Goal: Task Accomplishment & Management: Use online tool/utility

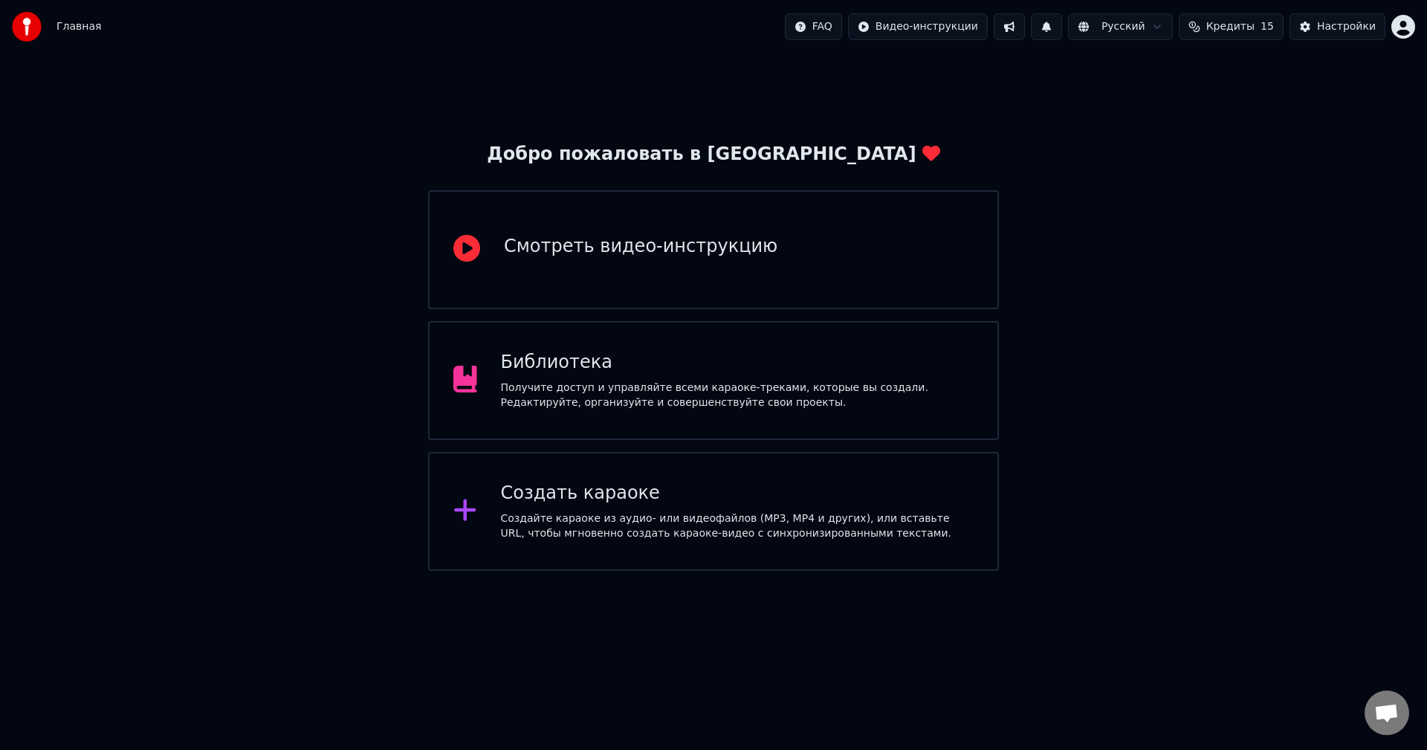
click at [731, 392] on div "Получите доступ и управляйте всеми караоке-треками, которые вы создали. Редакти…" at bounding box center [737, 396] width 473 height 30
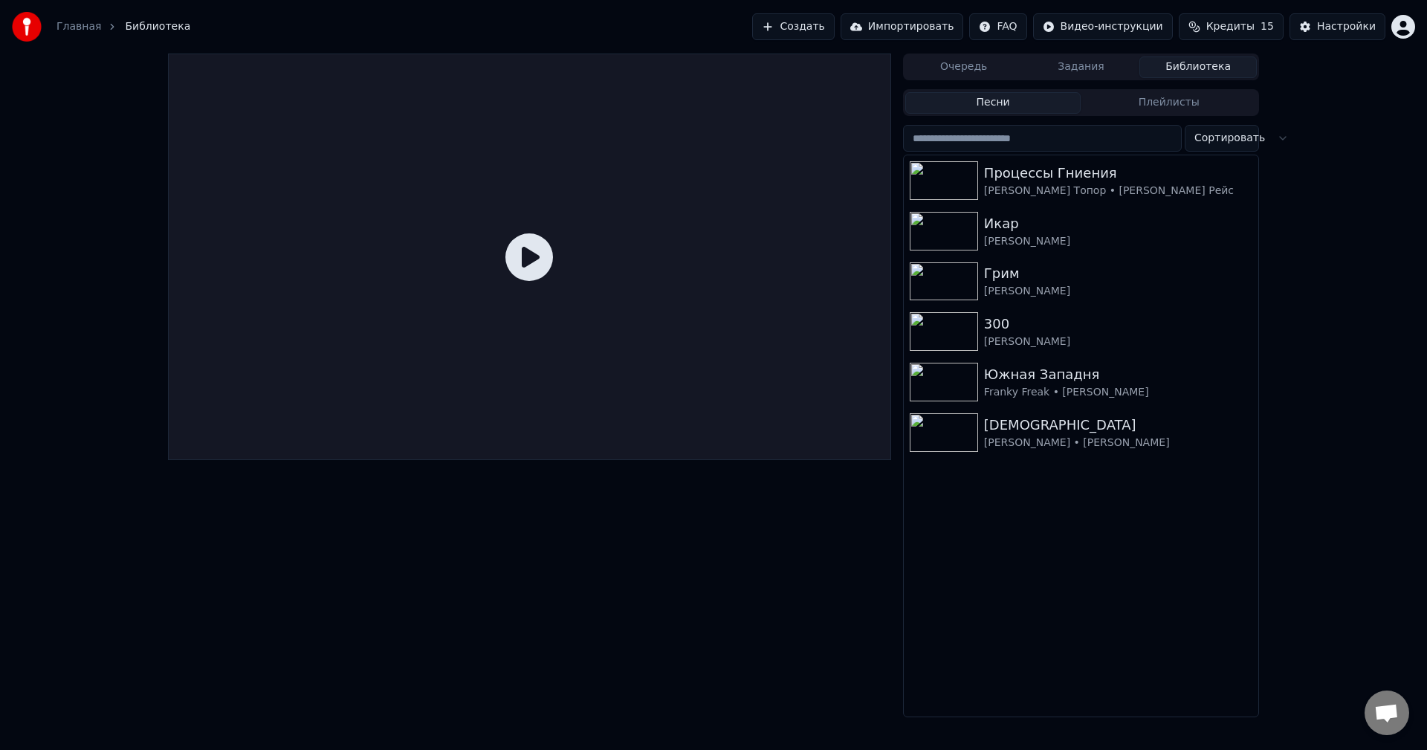
click at [812, 27] on button "Создать" at bounding box center [793, 26] width 82 height 27
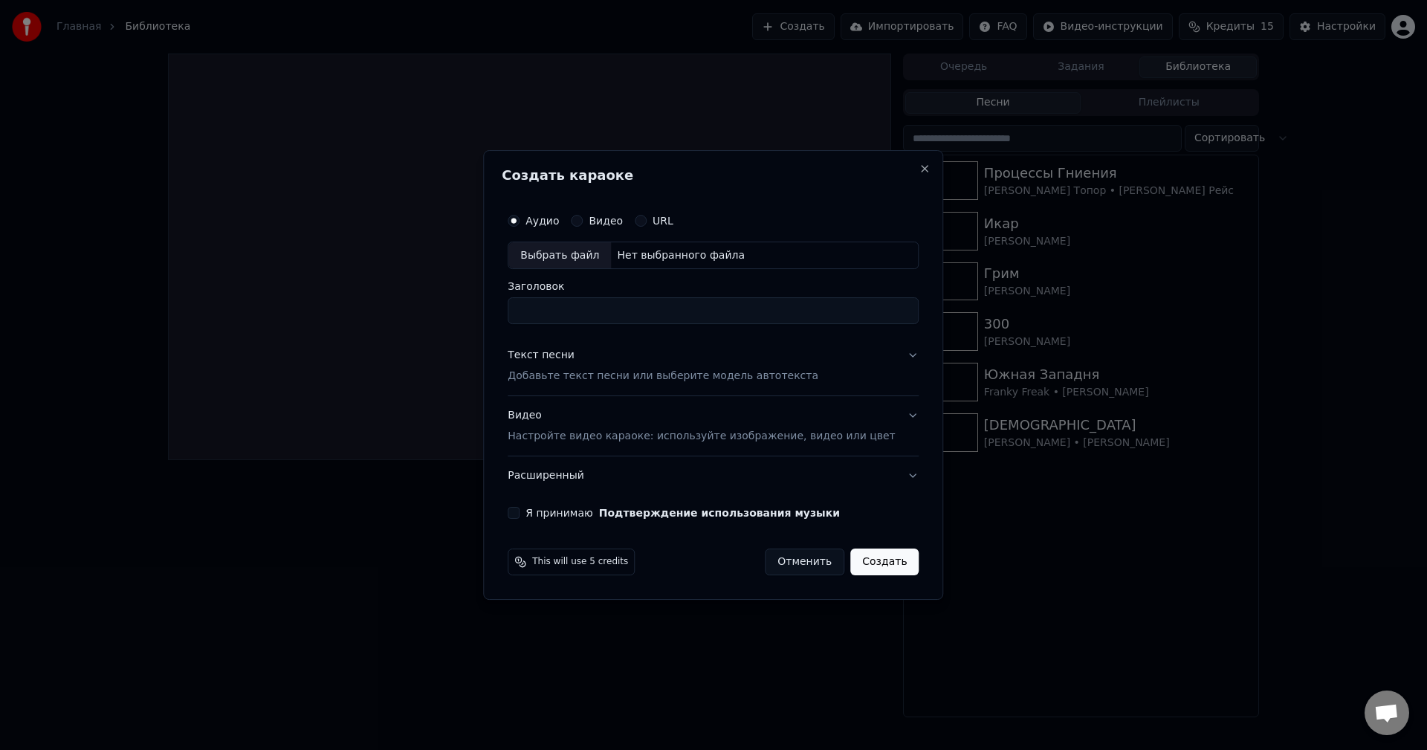
click at [605, 264] on div "Выбрать файл" at bounding box center [559, 255] width 103 height 27
click at [730, 421] on div "Видео Настройте видео караоке: используйте изображение, видео или цвет" at bounding box center [701, 427] width 387 height 36
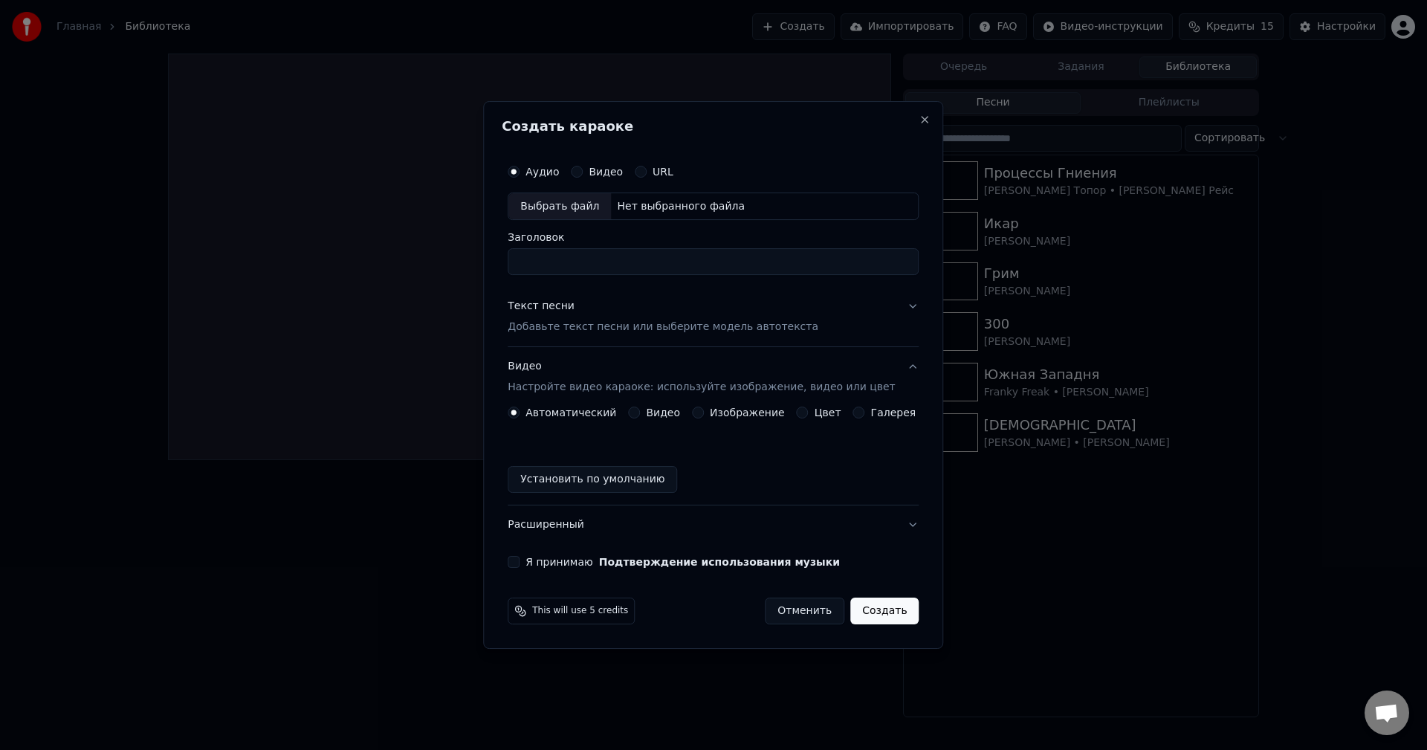
click at [710, 415] on div "Изображение" at bounding box center [738, 413] width 93 height 12
click at [704, 413] on button "Изображение" at bounding box center [698, 413] width 12 height 12
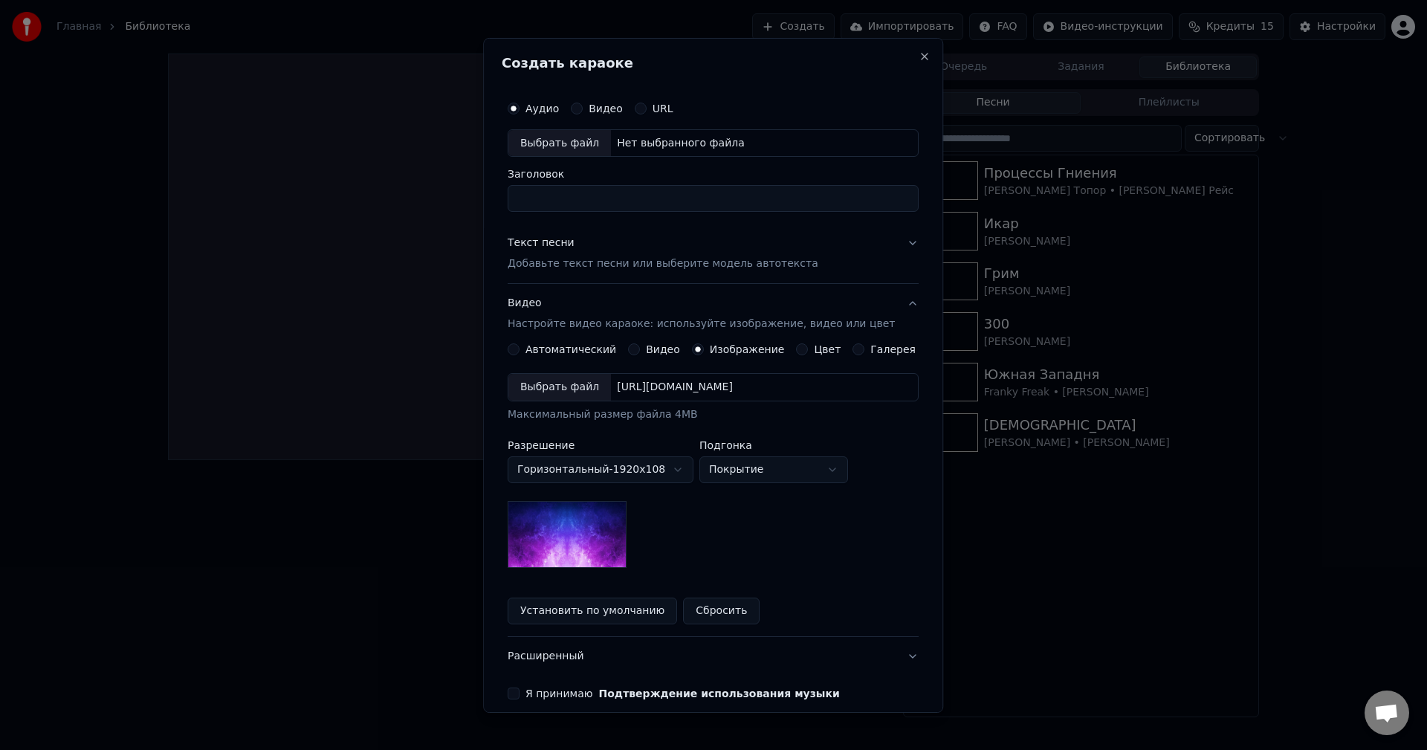
click at [573, 394] on div "Выбрать файл" at bounding box center [559, 387] width 103 height 27
click at [594, 147] on div "Выбрать файл" at bounding box center [559, 142] width 103 height 27
type input "**********"
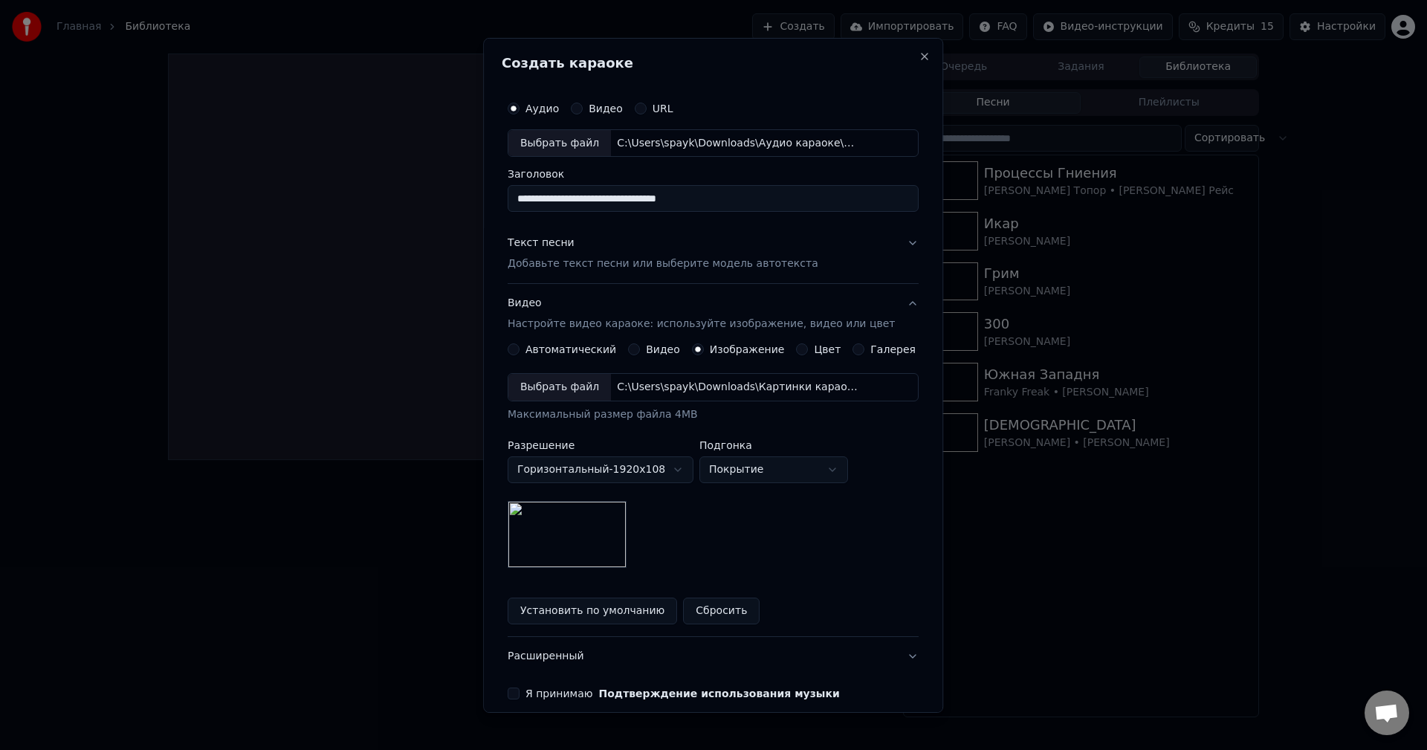
click at [806, 265] on button "Текст песни Добавьте текст песни или выберите модель автотекста" at bounding box center [713, 253] width 411 height 59
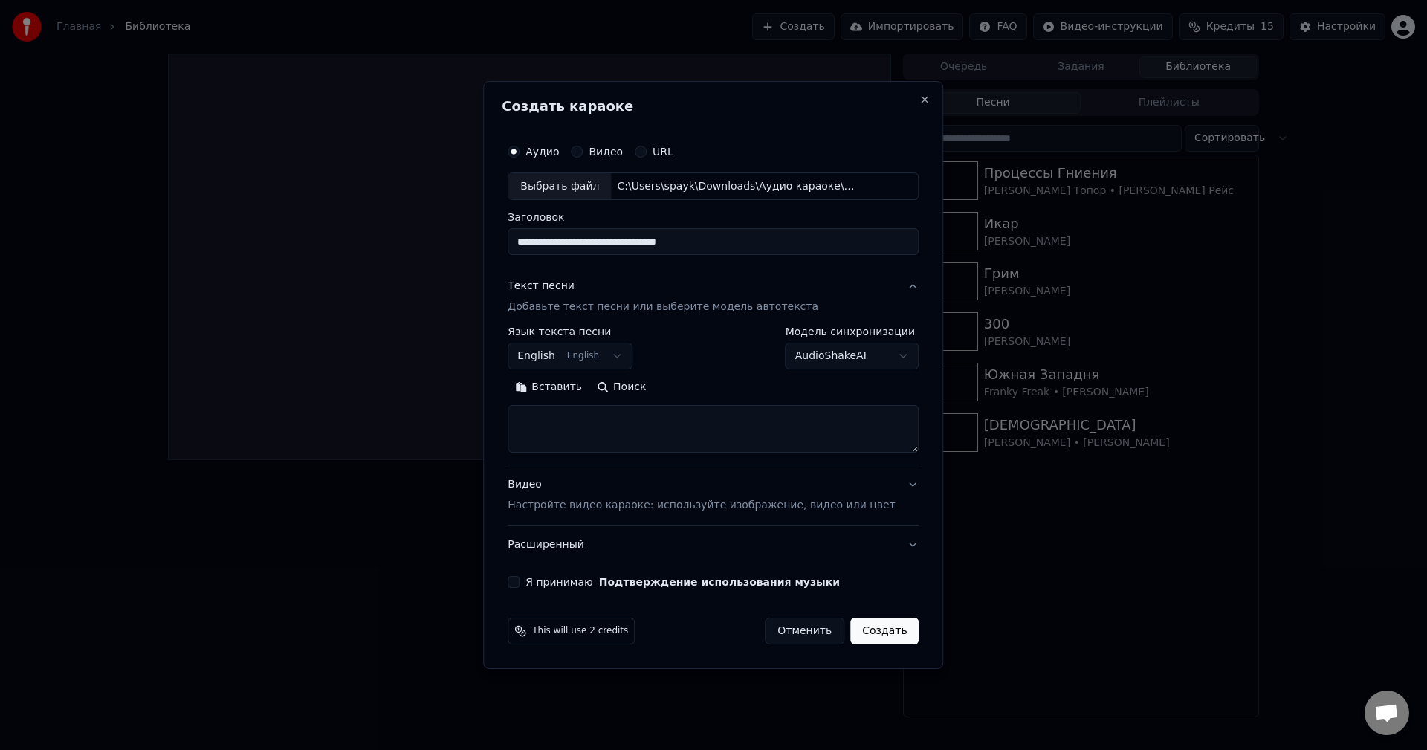
click at [519, 583] on button "Я принимаю Подтверждение использования музыки" at bounding box center [514, 582] width 12 height 12
click at [618, 358] on button "English English" at bounding box center [570, 356] width 125 height 27
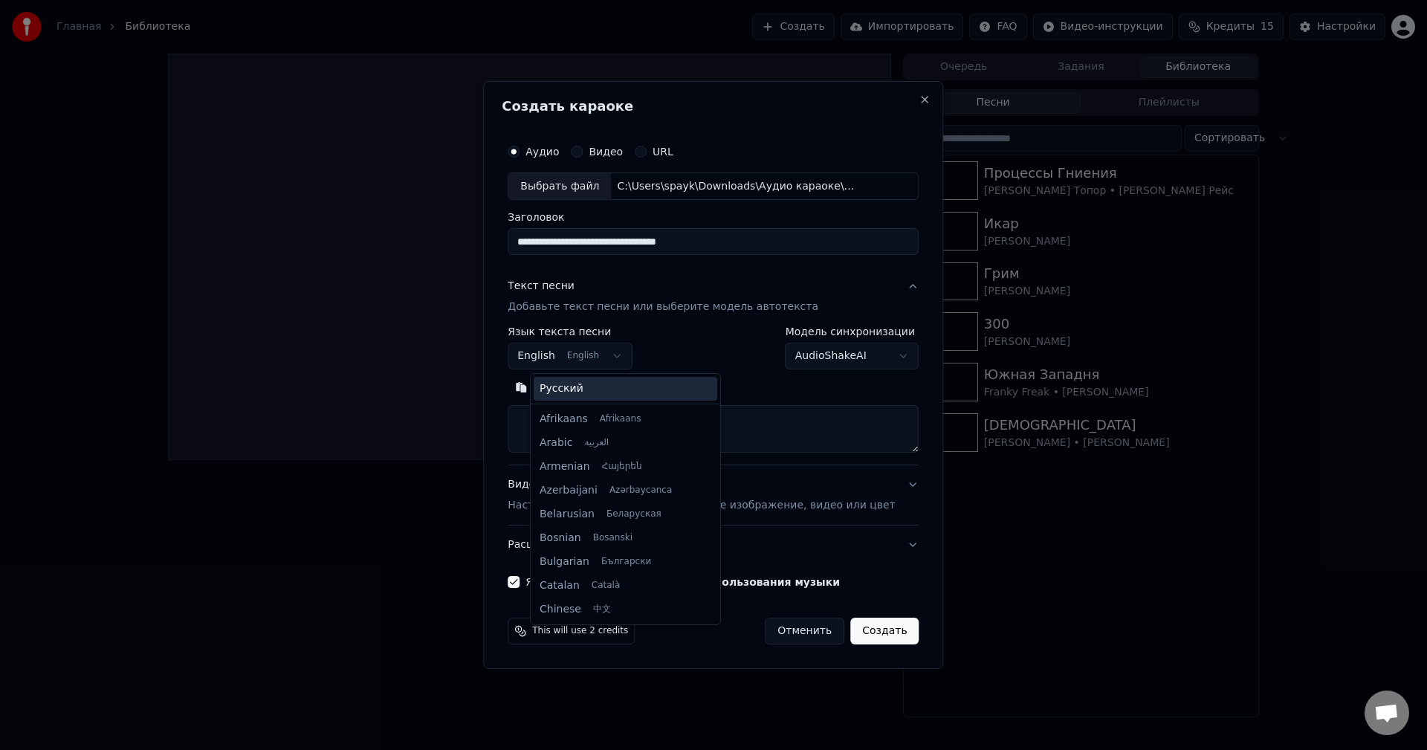
scroll to position [119, 0]
select select "**"
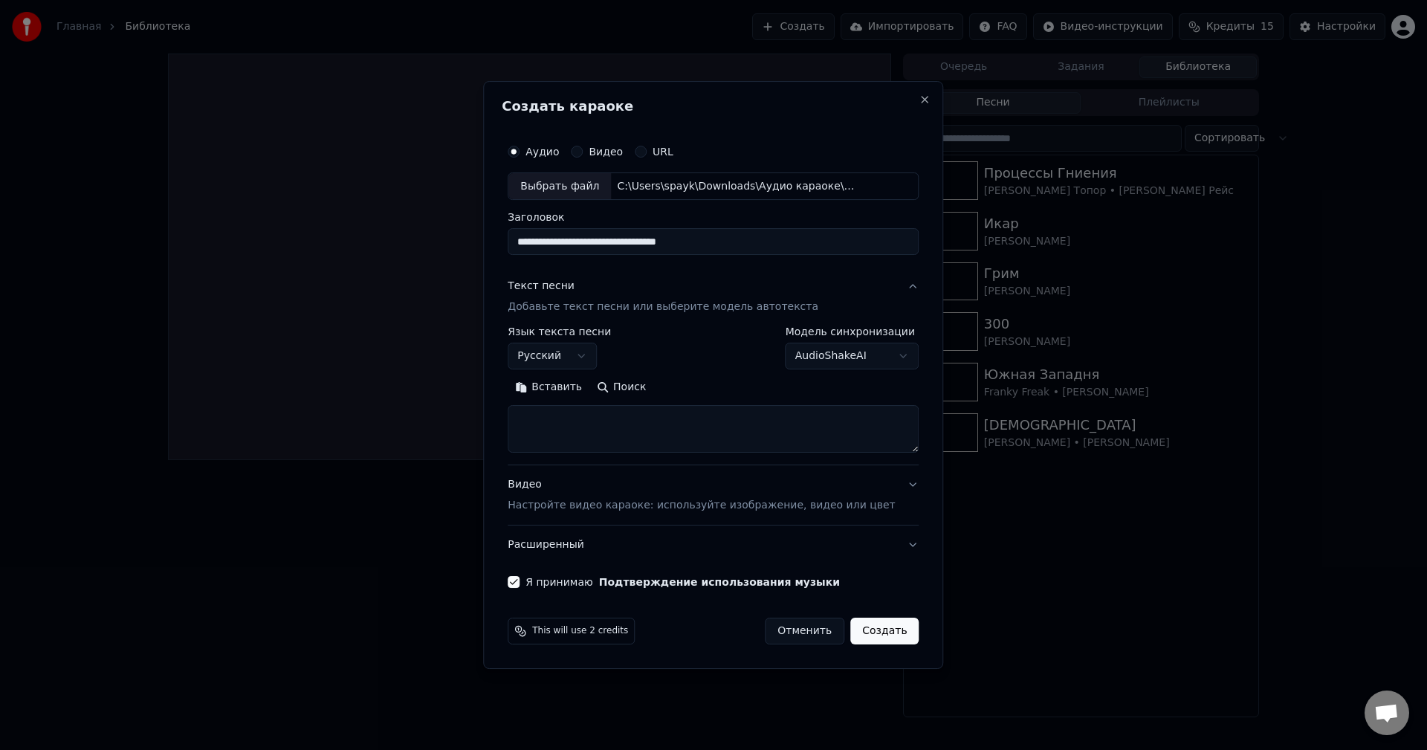
click at [633, 387] on button "Поиск" at bounding box center [621, 388] width 64 height 24
click at [630, 391] on button "Поиск" at bounding box center [621, 388] width 64 height 24
drag, startPoint x: 737, startPoint y: 241, endPoint x: 639, endPoint y: 245, distance: 98.2
click at [639, 245] on input "**********" at bounding box center [713, 242] width 411 height 27
type input "**********"
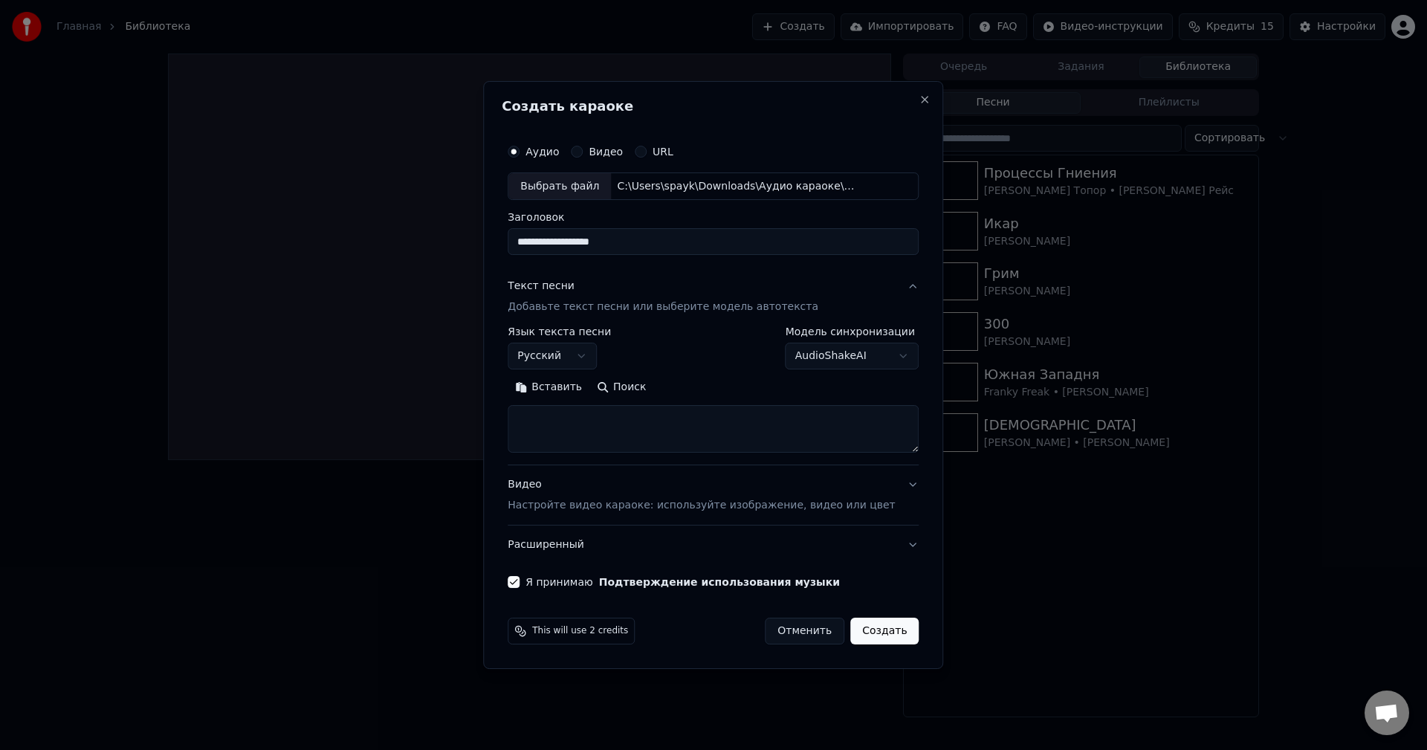
click at [508, 376] on button "Вставить" at bounding box center [549, 388] width 82 height 24
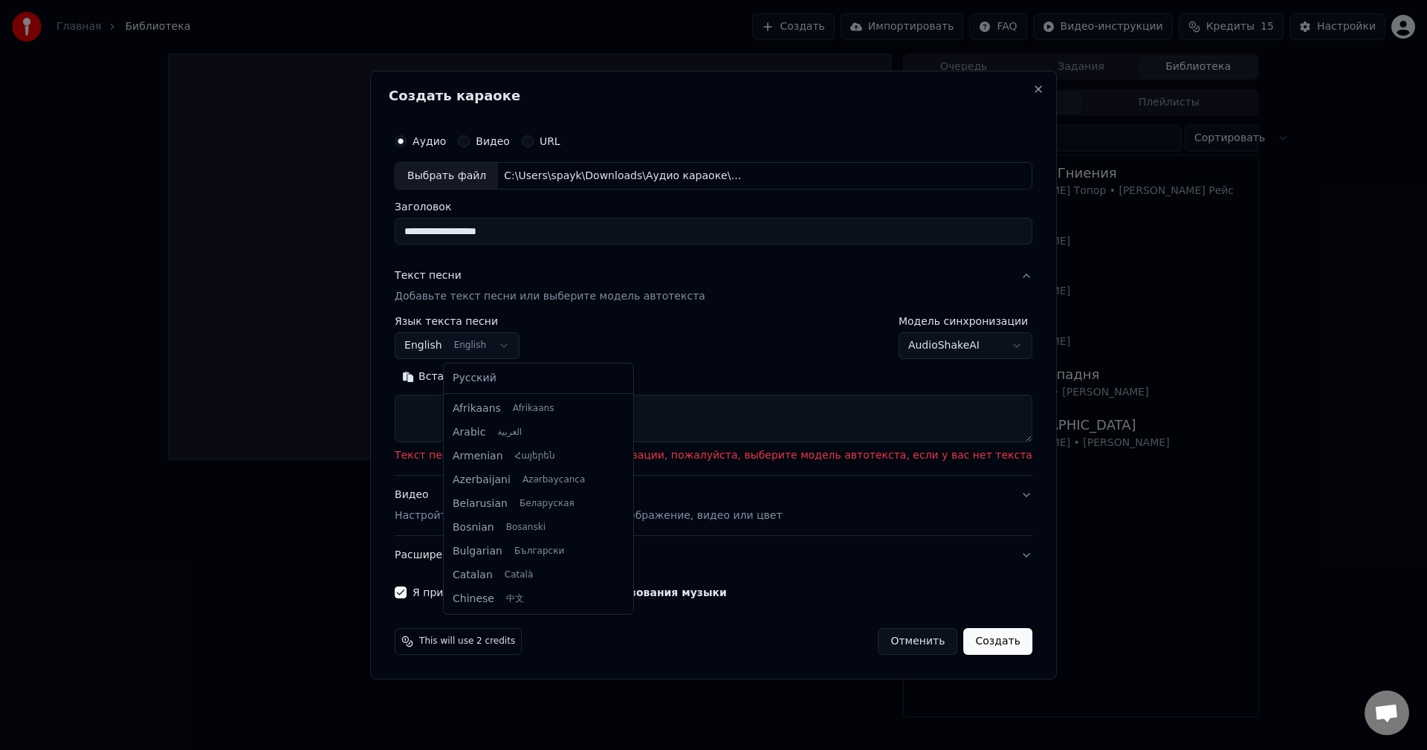
click at [531, 354] on body "**********" at bounding box center [713, 375] width 1427 height 750
select select "**"
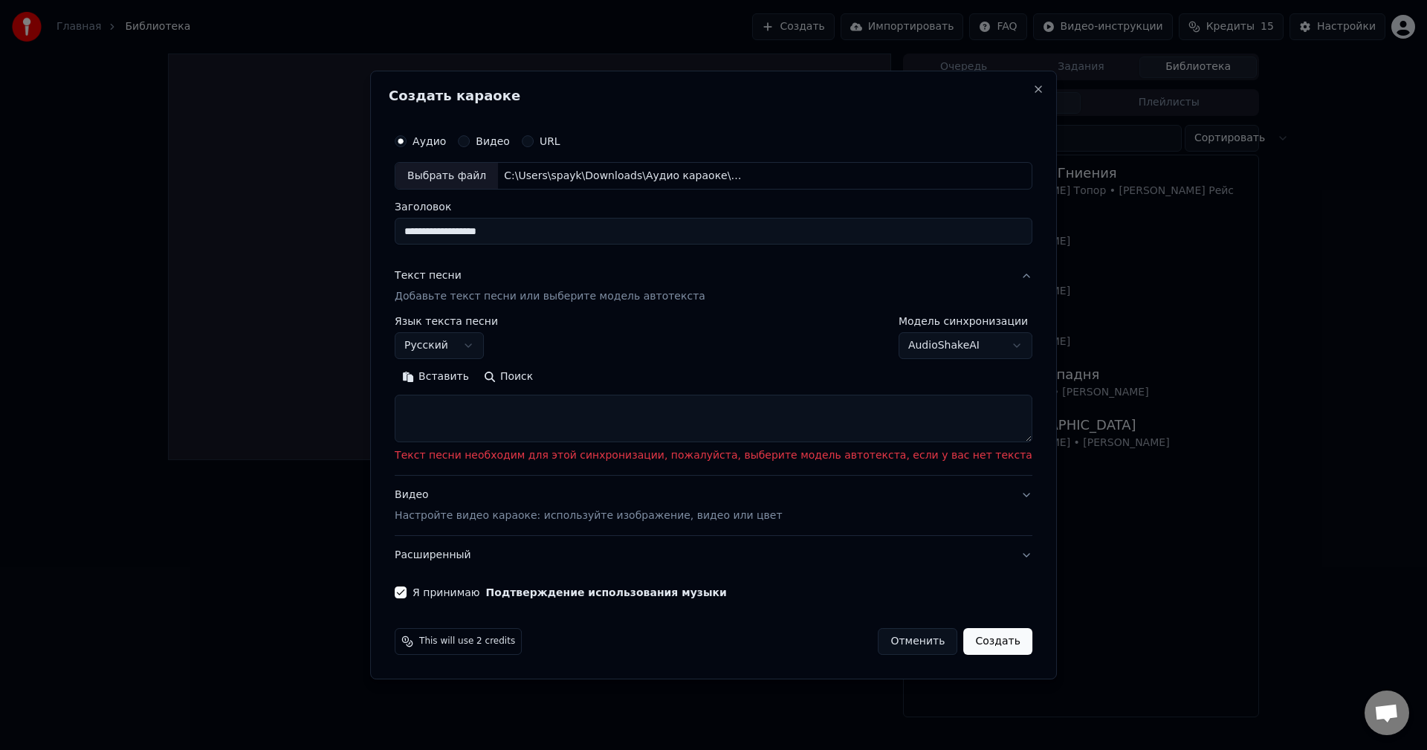
click at [540, 379] on button "Поиск" at bounding box center [508, 378] width 64 height 24
type textarea "**********"
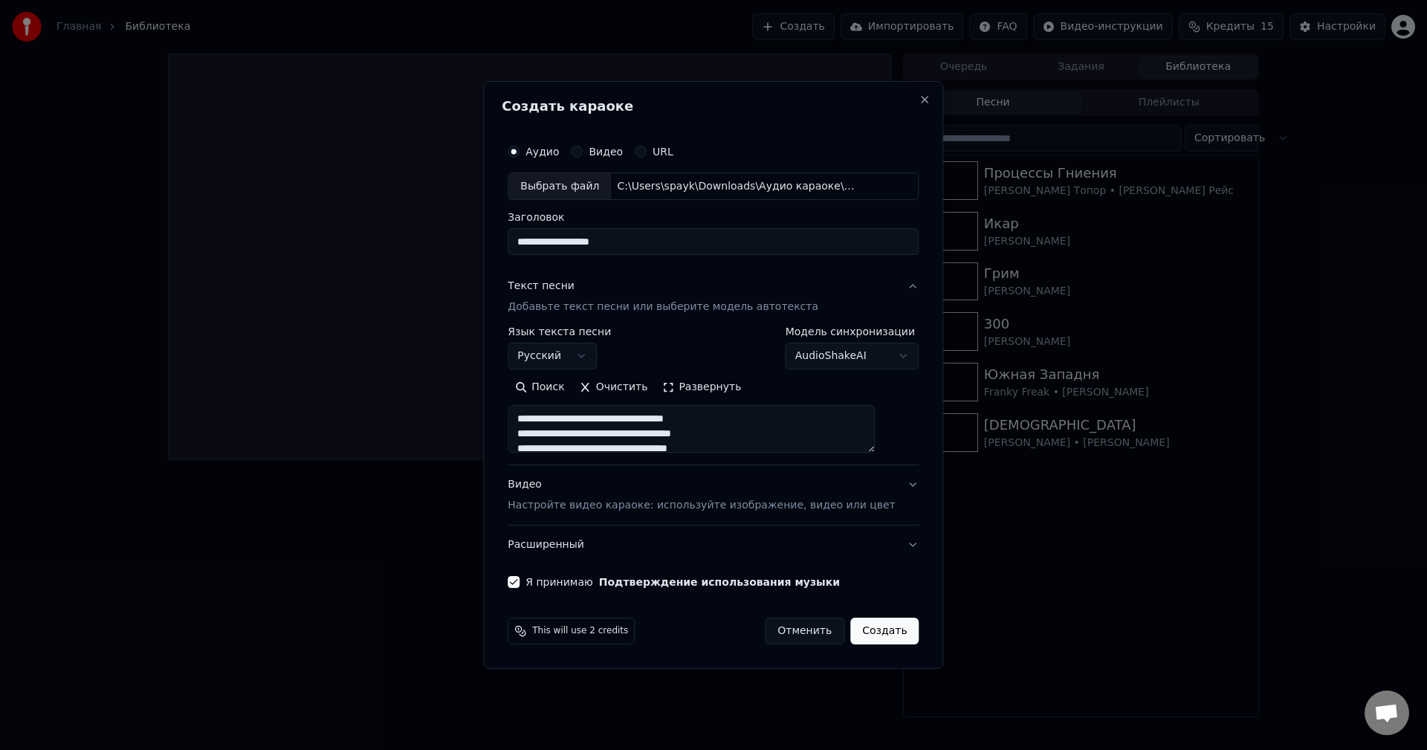
click at [703, 386] on button "Развернуть" at bounding box center [702, 388] width 94 height 24
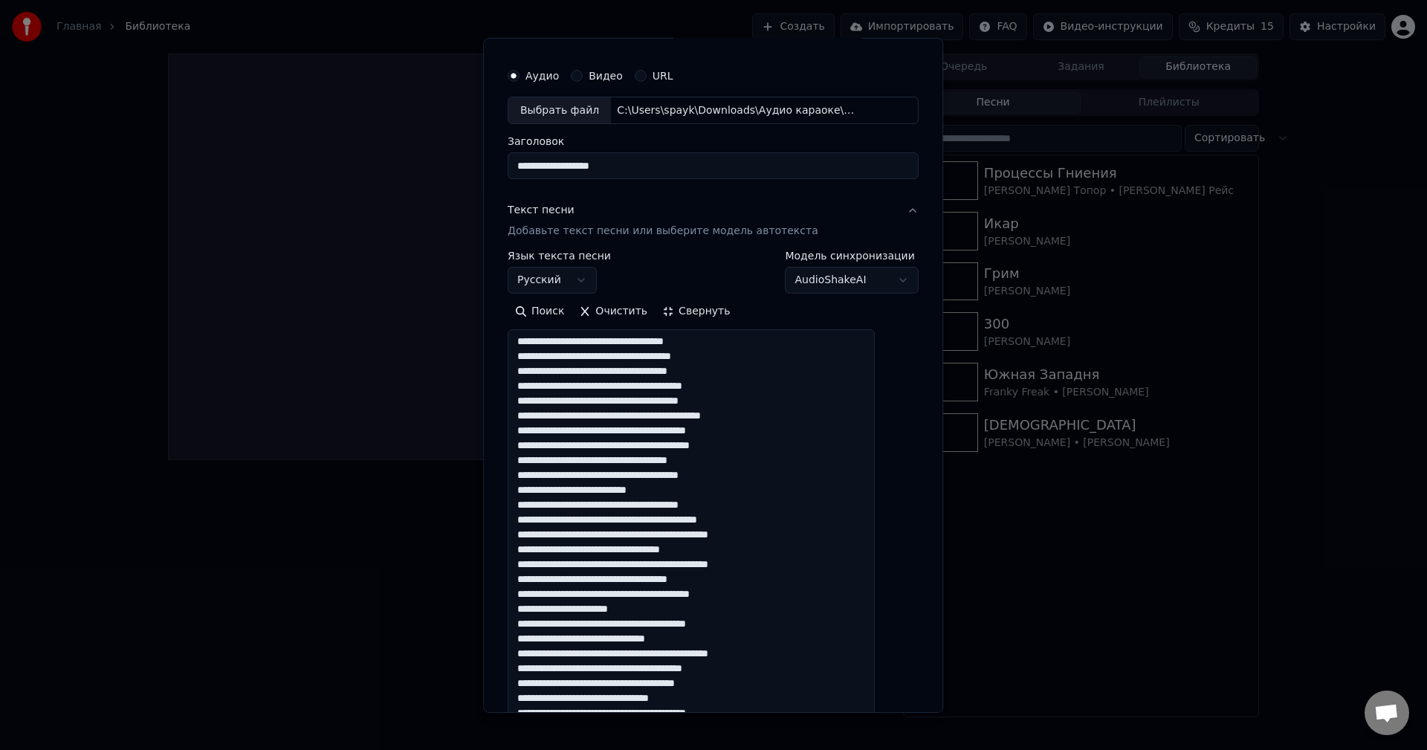
scroll to position [0, 0]
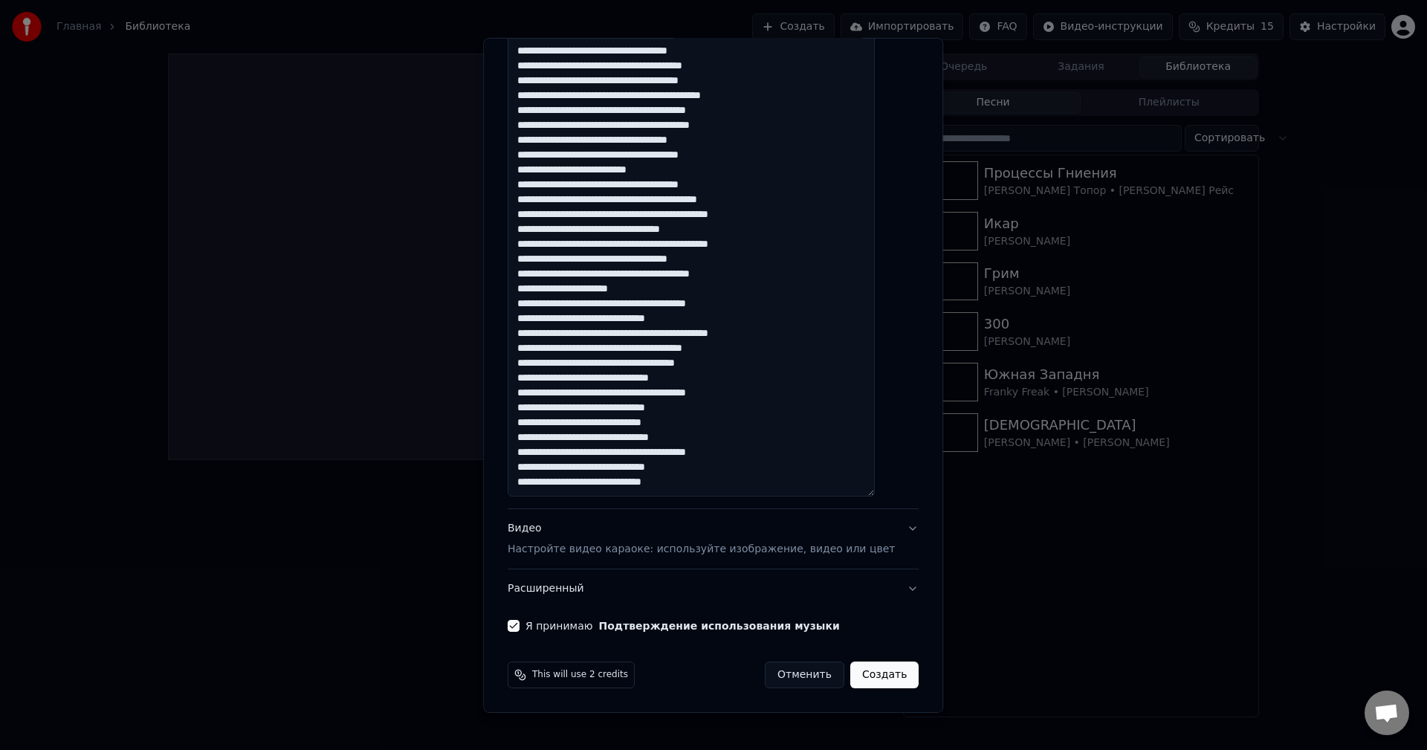
click at [886, 534] on button "Видео Настройте видео караоке: используйте изображение, видео или цвет" at bounding box center [713, 538] width 411 height 59
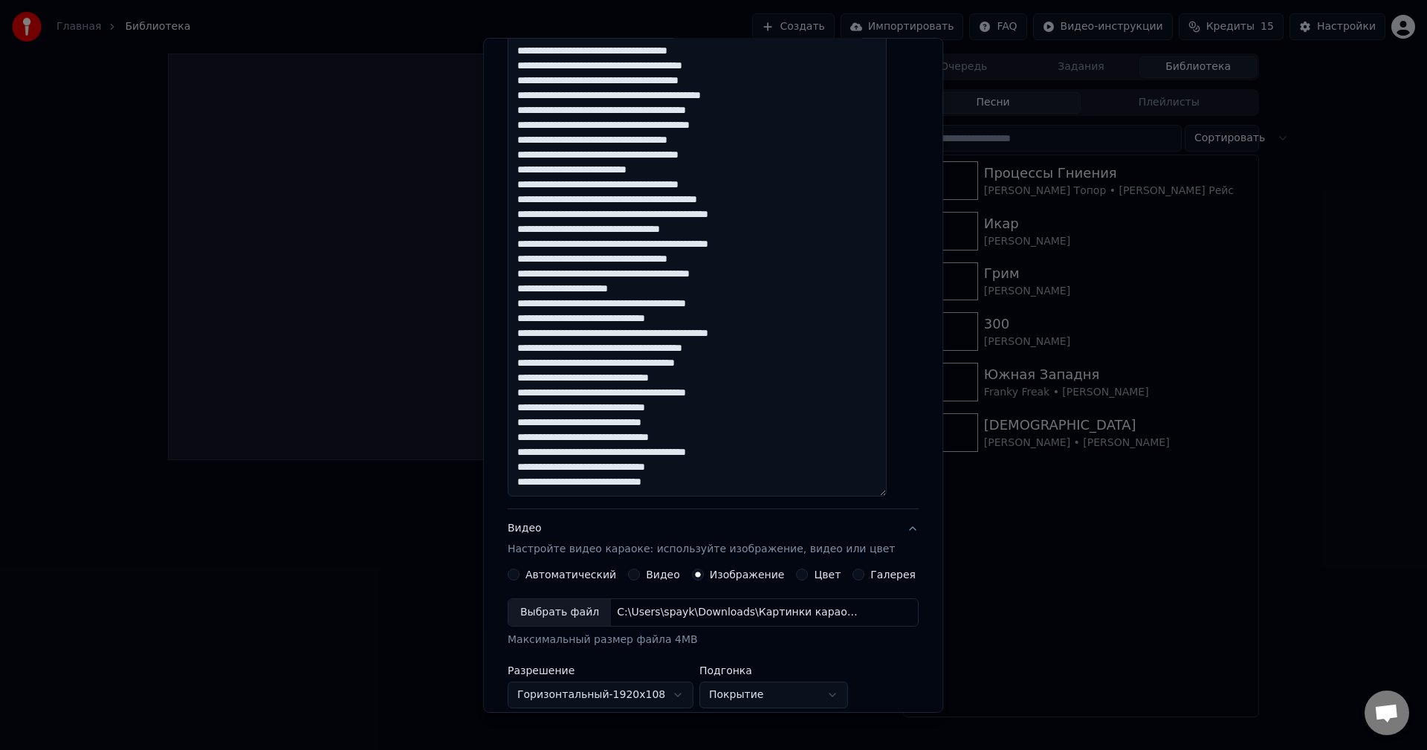
scroll to position [68, 0]
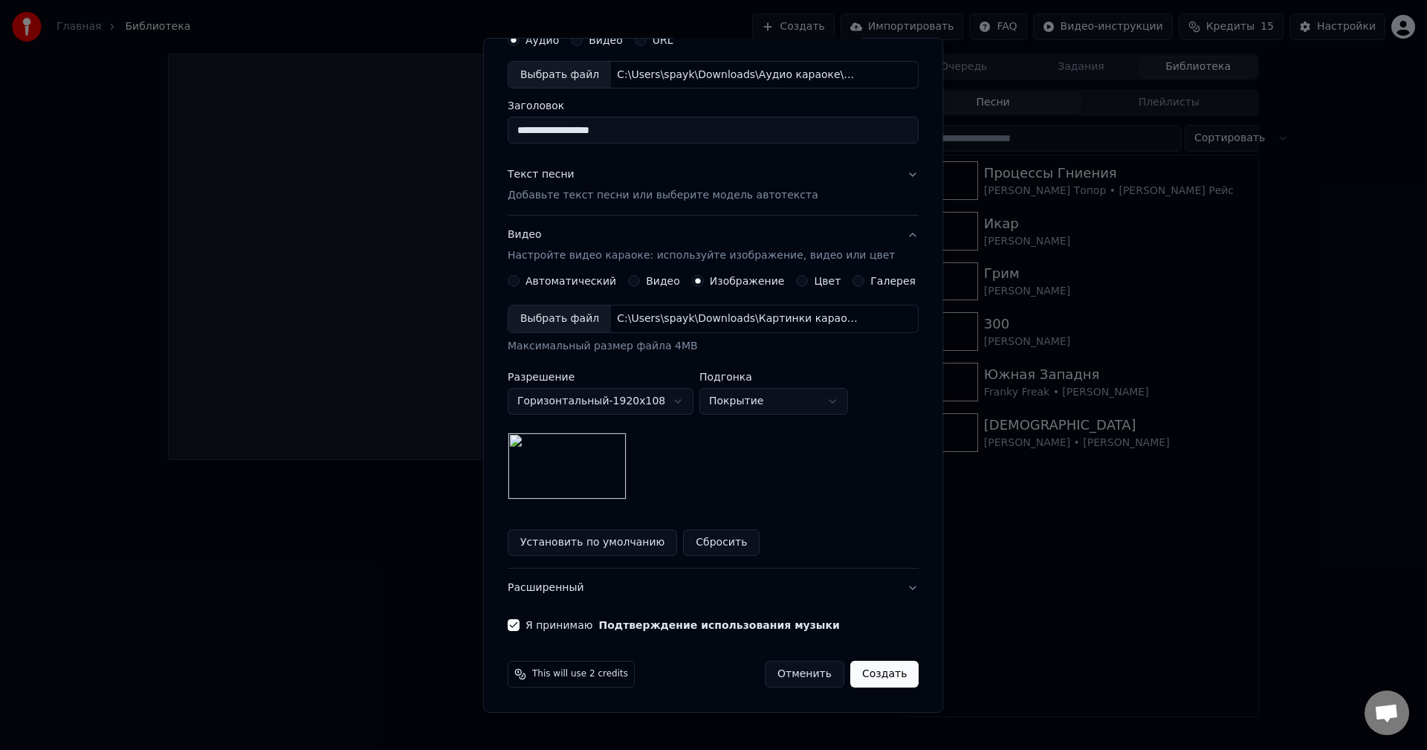
click at [823, 590] on button "Расширенный" at bounding box center [713, 588] width 411 height 39
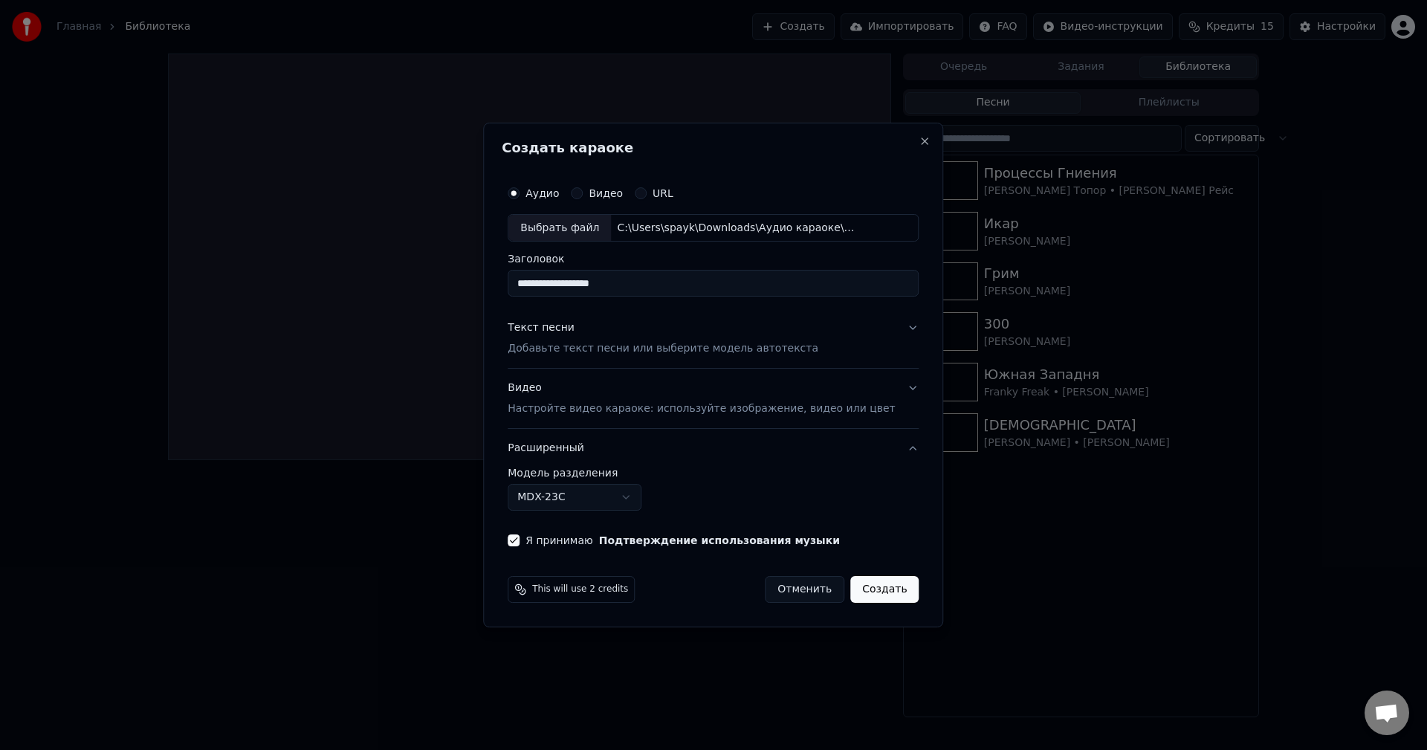
click at [634, 494] on body "**********" at bounding box center [713, 375] width 1427 height 750
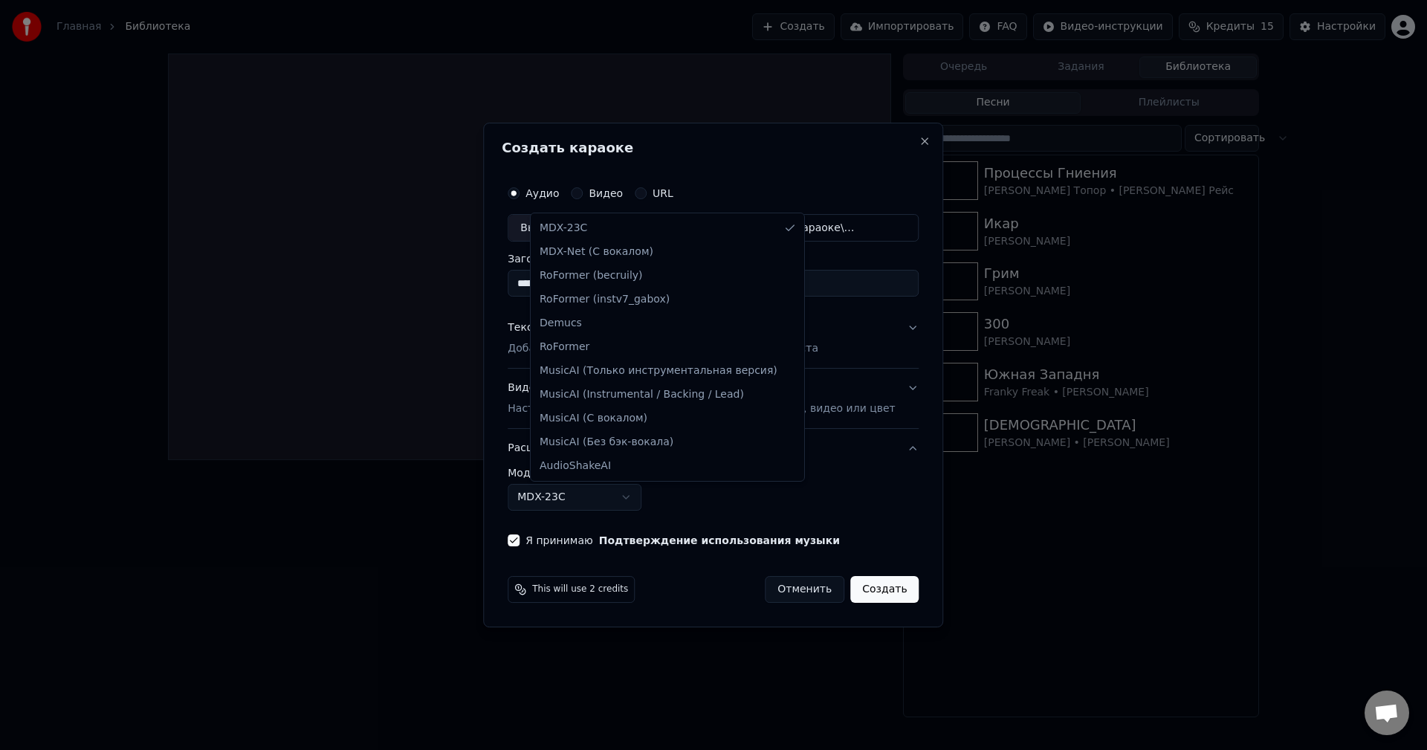
click at [634, 494] on body "**********" at bounding box center [713, 375] width 1427 height 750
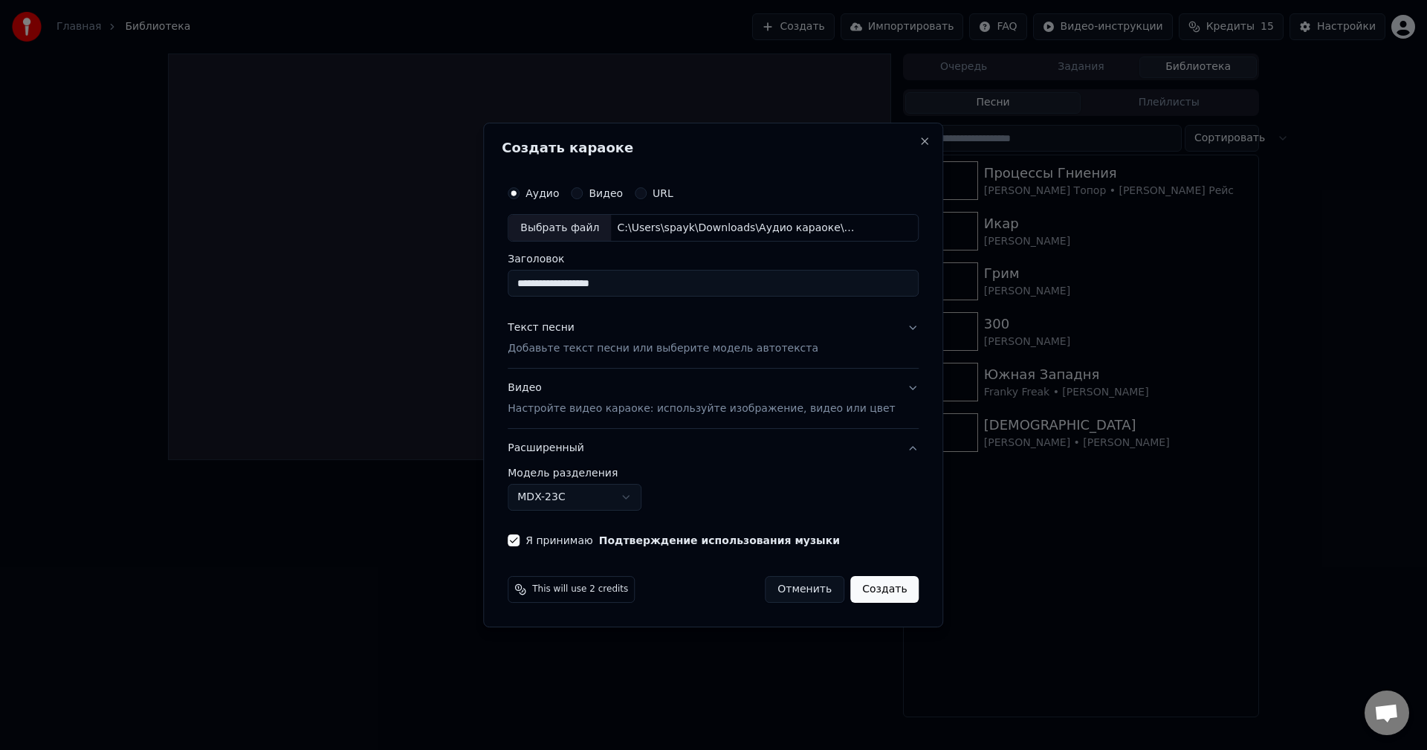
click at [773, 449] on button "Расширенный" at bounding box center [713, 448] width 411 height 39
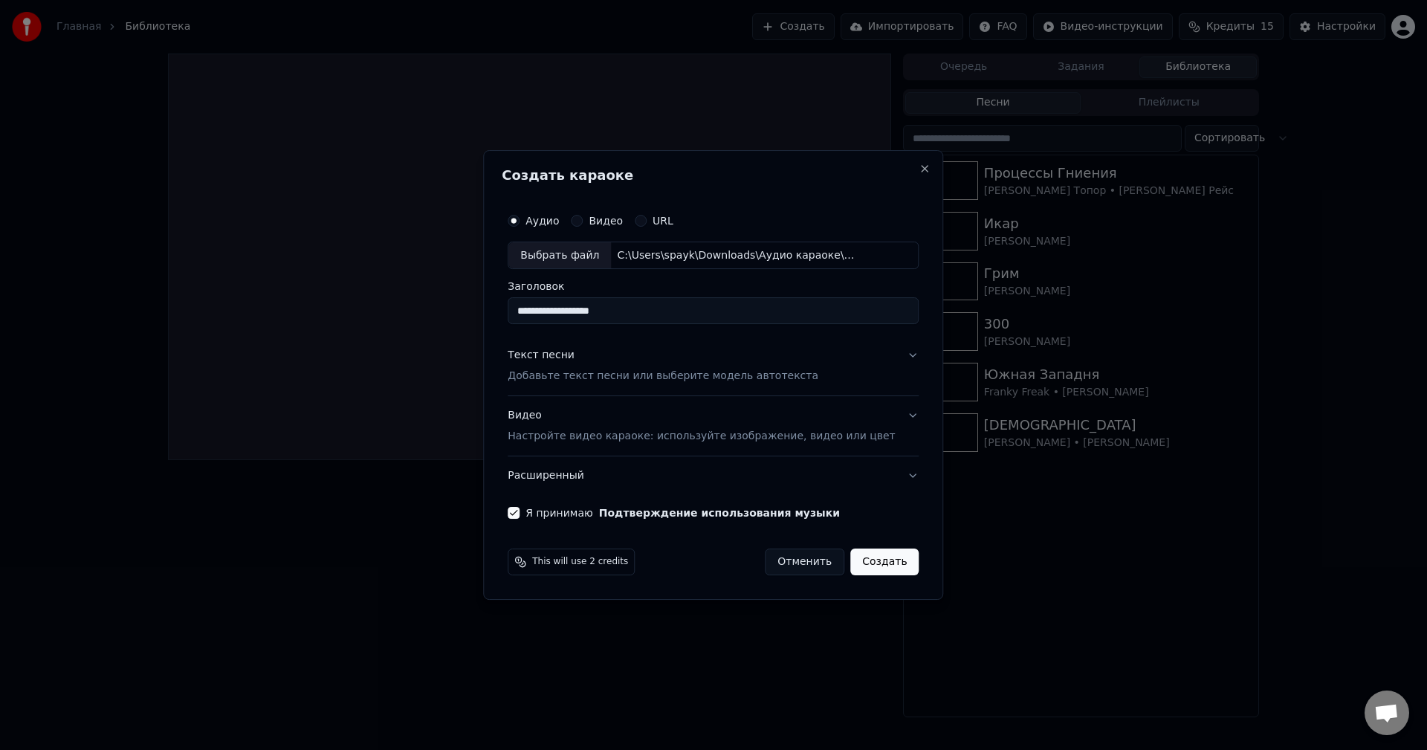
click at [771, 367] on div "Текст песни Добавьте текст песни или выберите модель автотекста" at bounding box center [663, 367] width 311 height 36
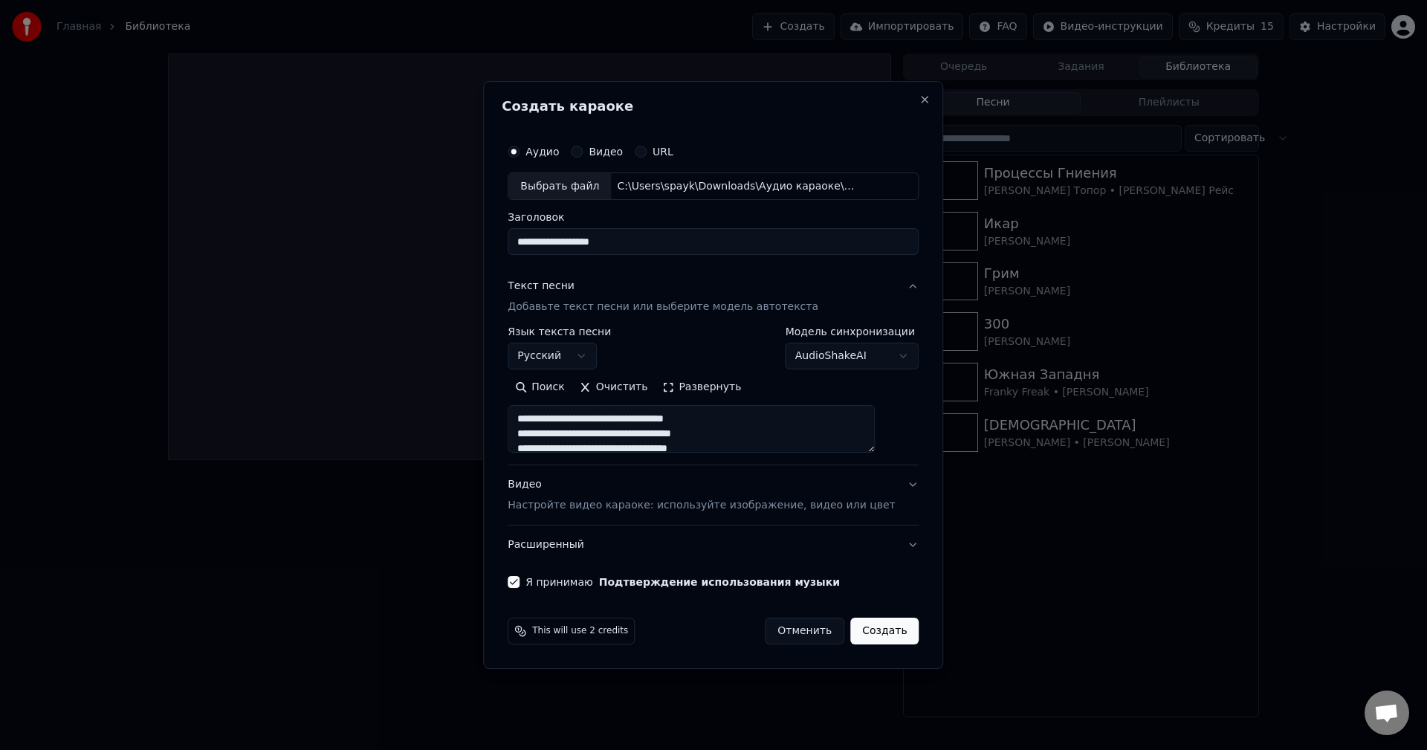
click at [826, 279] on button "Текст песни Добавьте текст песни или выберите модель автотекста" at bounding box center [713, 297] width 411 height 59
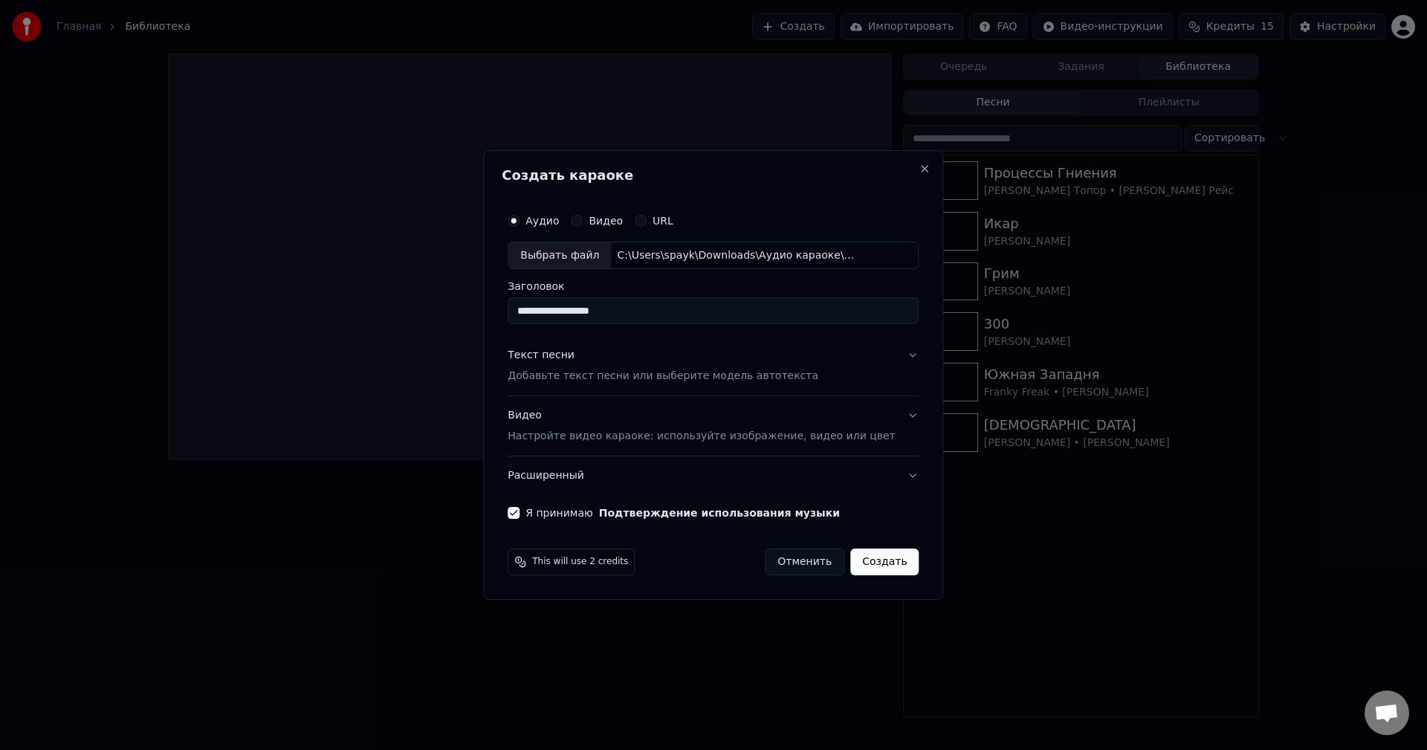
click at [878, 557] on button "Создать" at bounding box center [884, 561] width 68 height 27
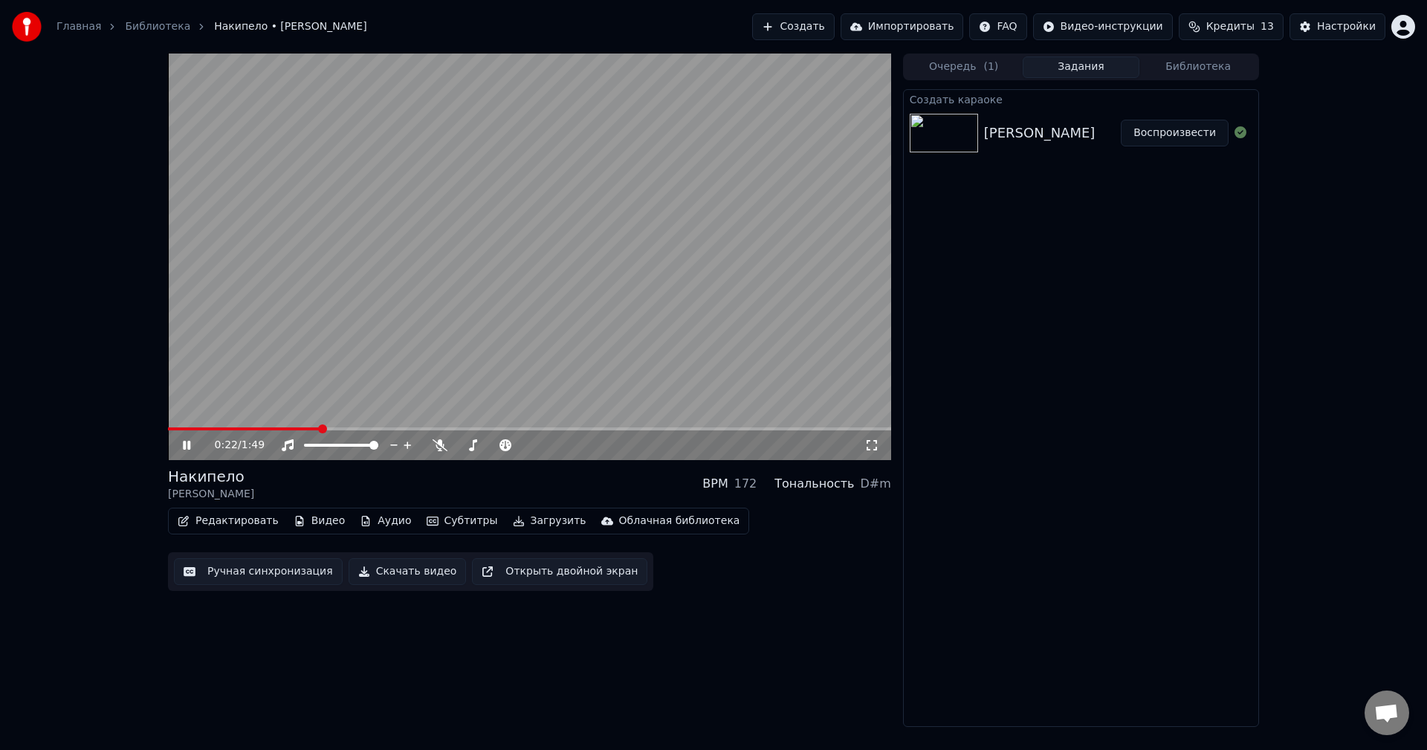
click at [526, 224] on video at bounding box center [529, 257] width 723 height 407
click at [168, 430] on span at bounding box center [168, 428] width 0 height 3
click at [181, 444] on icon at bounding box center [197, 445] width 35 height 12
click at [378, 444] on span at bounding box center [373, 445] width 9 height 9
click at [364, 294] on video at bounding box center [529, 257] width 723 height 407
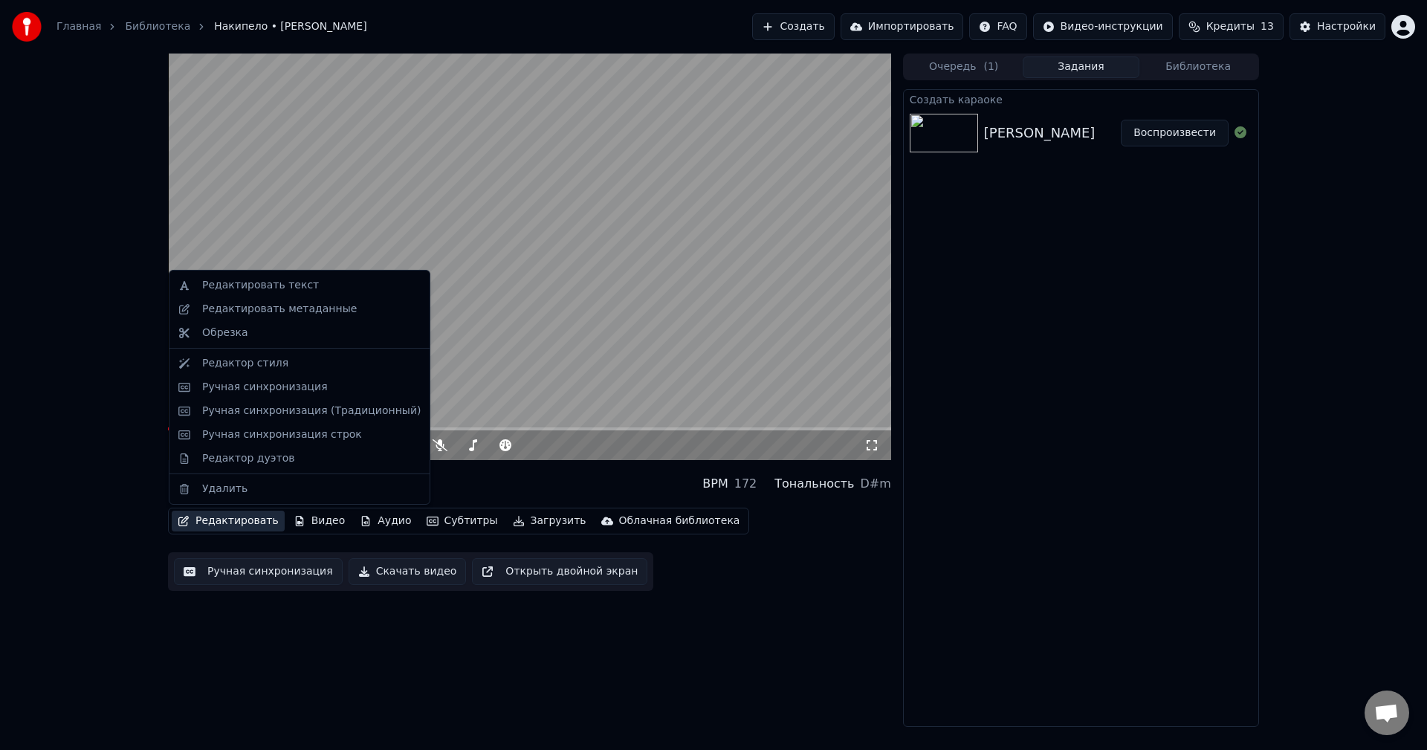
click at [250, 519] on button "Редактировать" at bounding box center [228, 521] width 113 height 21
click at [253, 383] on div "Ручная синхронизация" at bounding box center [265, 387] width 126 height 15
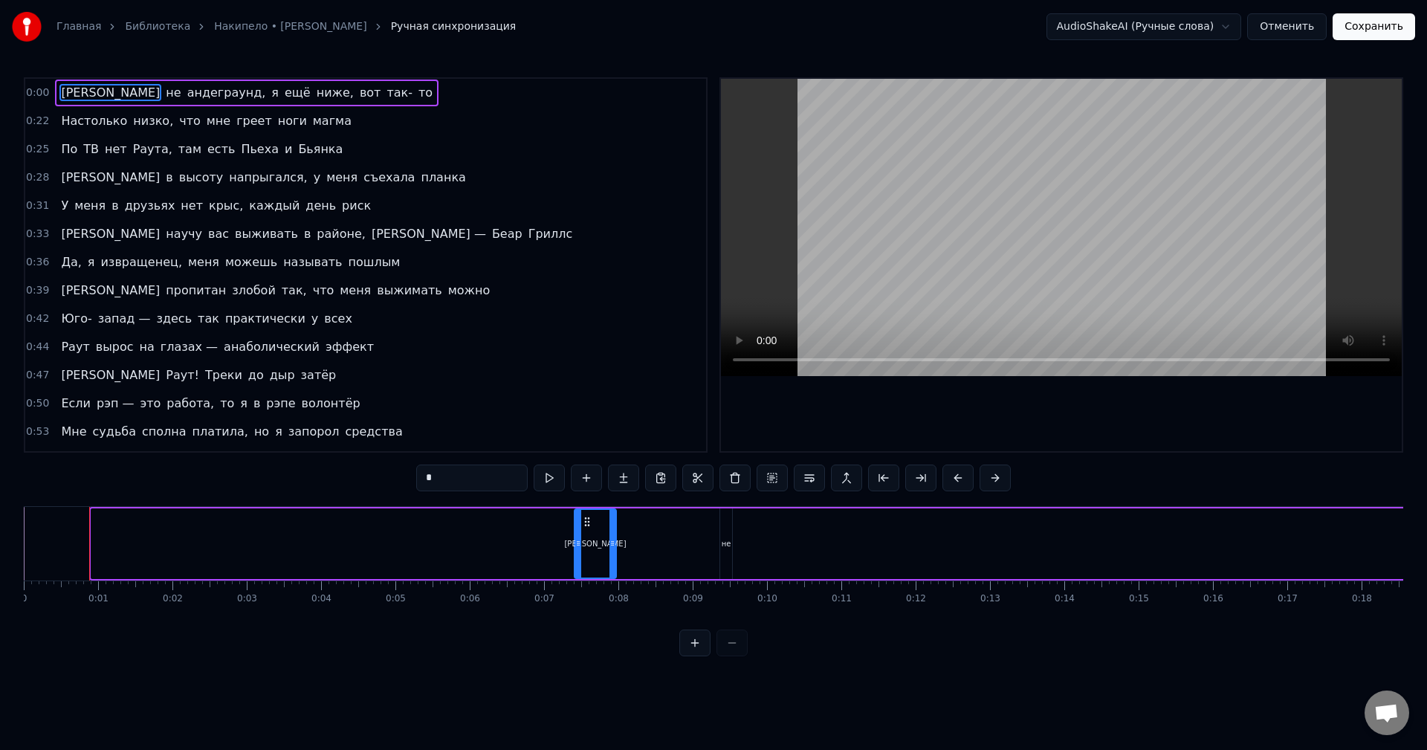
drag, startPoint x: 96, startPoint y: 538, endPoint x: 579, endPoint y: 555, distance: 483.4
click at [579, 555] on div at bounding box center [578, 544] width 6 height 68
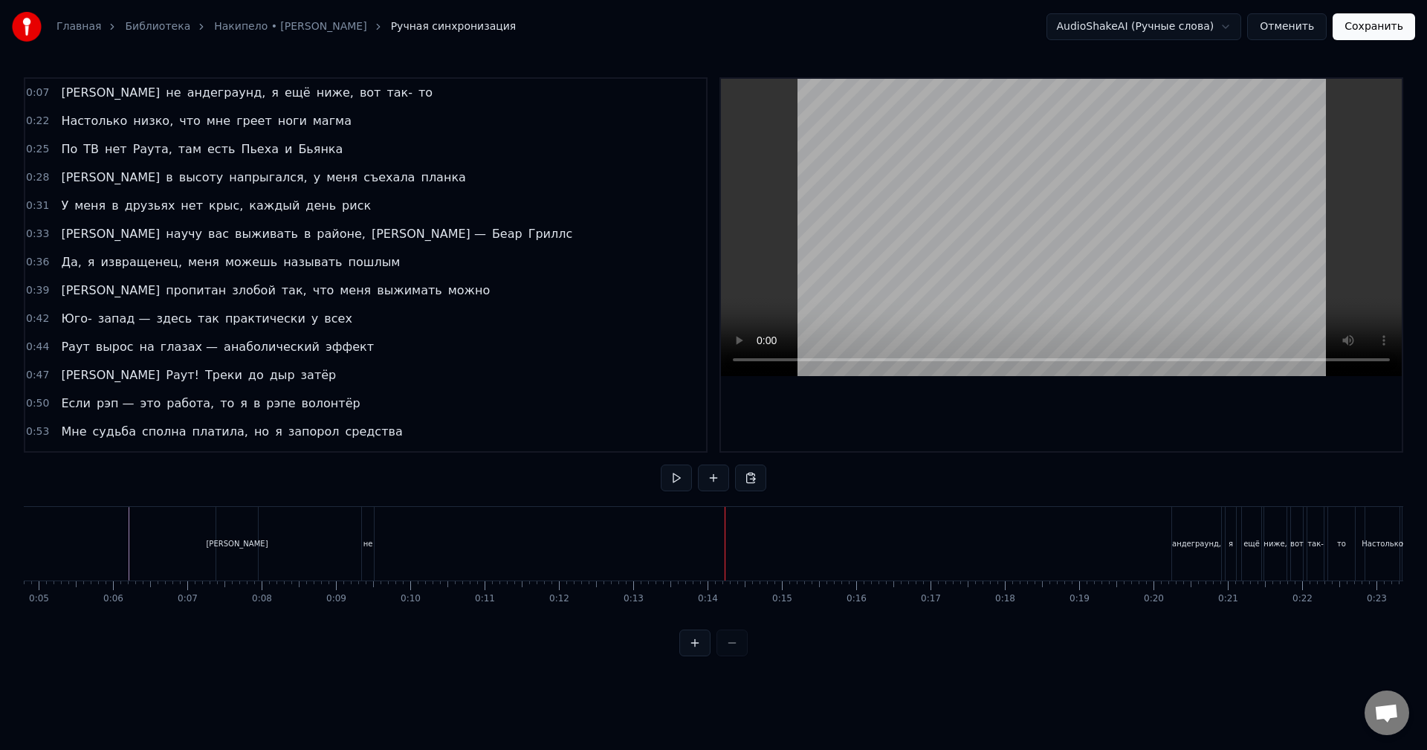
scroll to position [0, 349]
click at [476, 547] on div "Я не андеграунд, я ещё ниже, вот так- то" at bounding box center [795, 544] width 1143 height 74
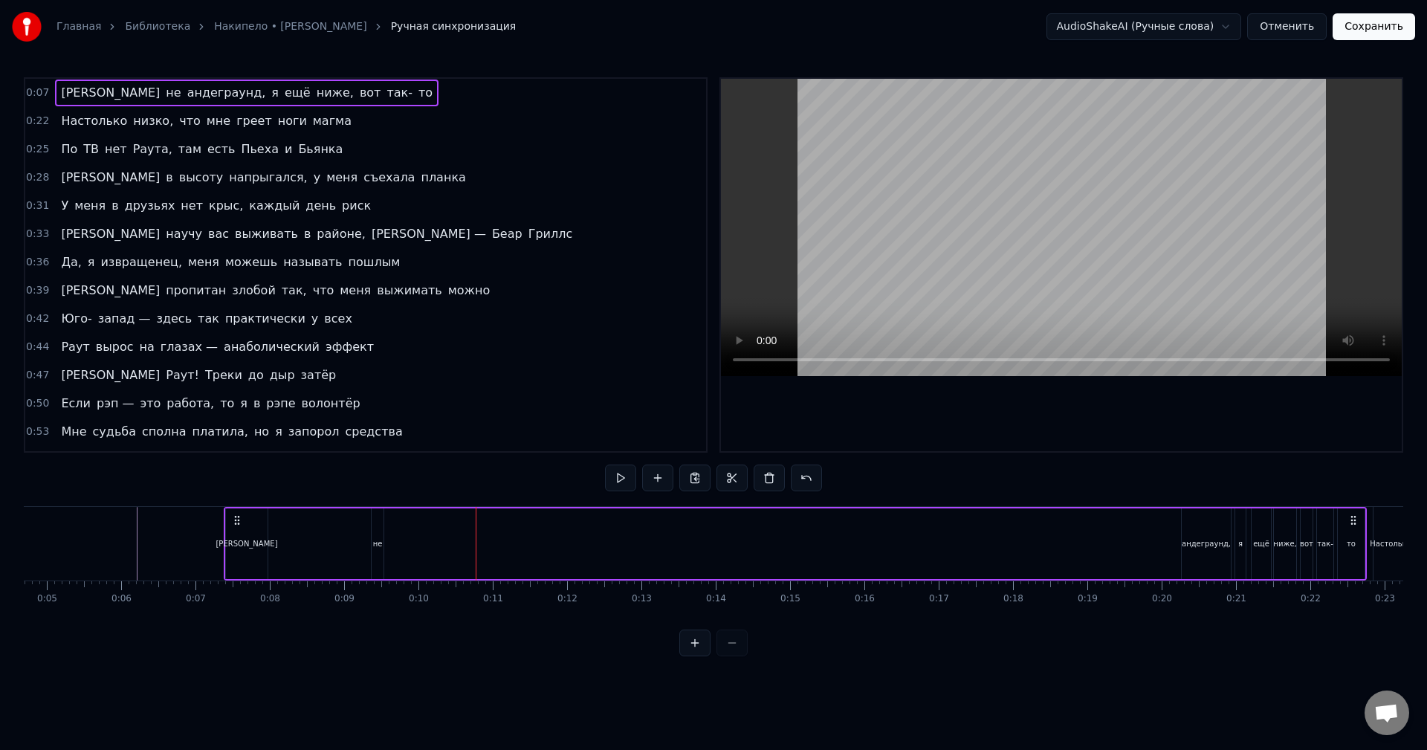
click at [376, 558] on div "не" at bounding box center [378, 543] width 12 height 71
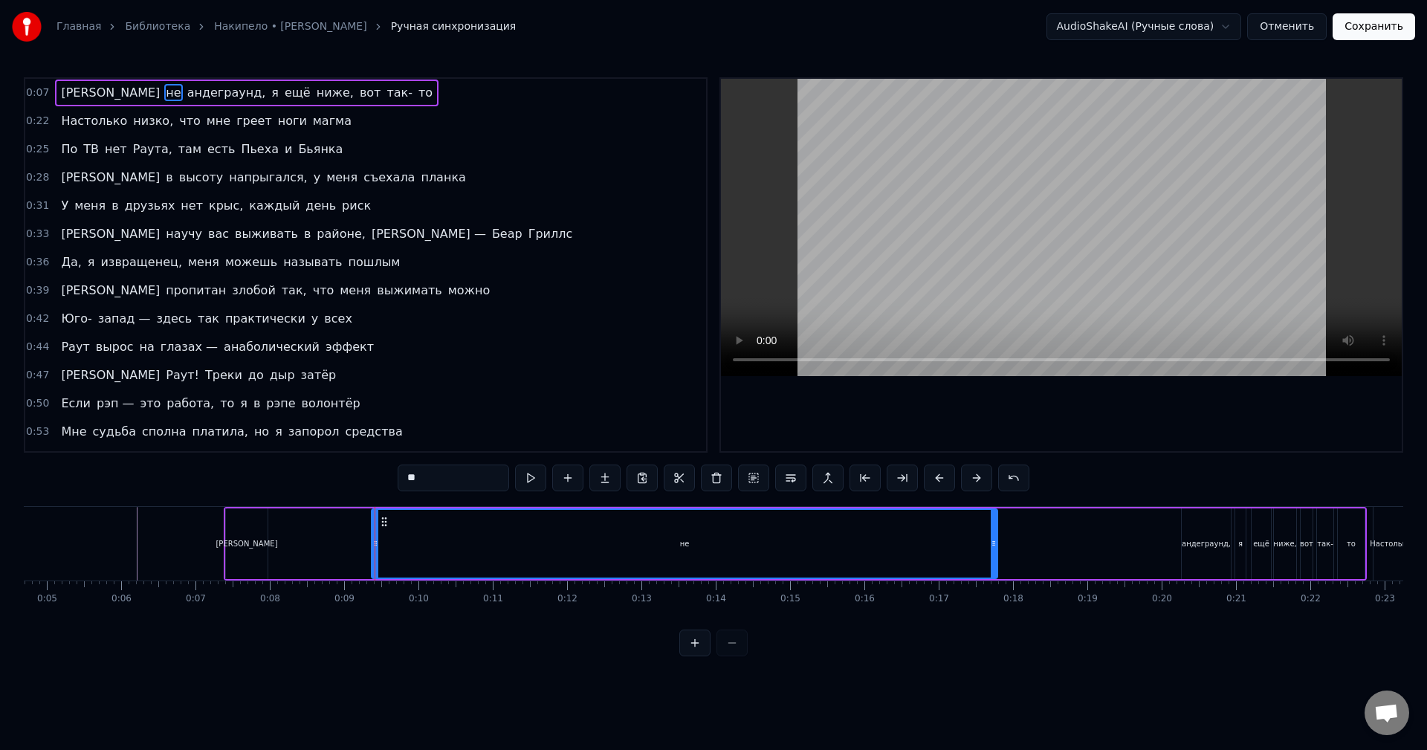
drag, startPoint x: 379, startPoint y: 556, endPoint x: 993, endPoint y: 574, distance: 614.1
click at [993, 574] on div at bounding box center [994, 544] width 6 height 68
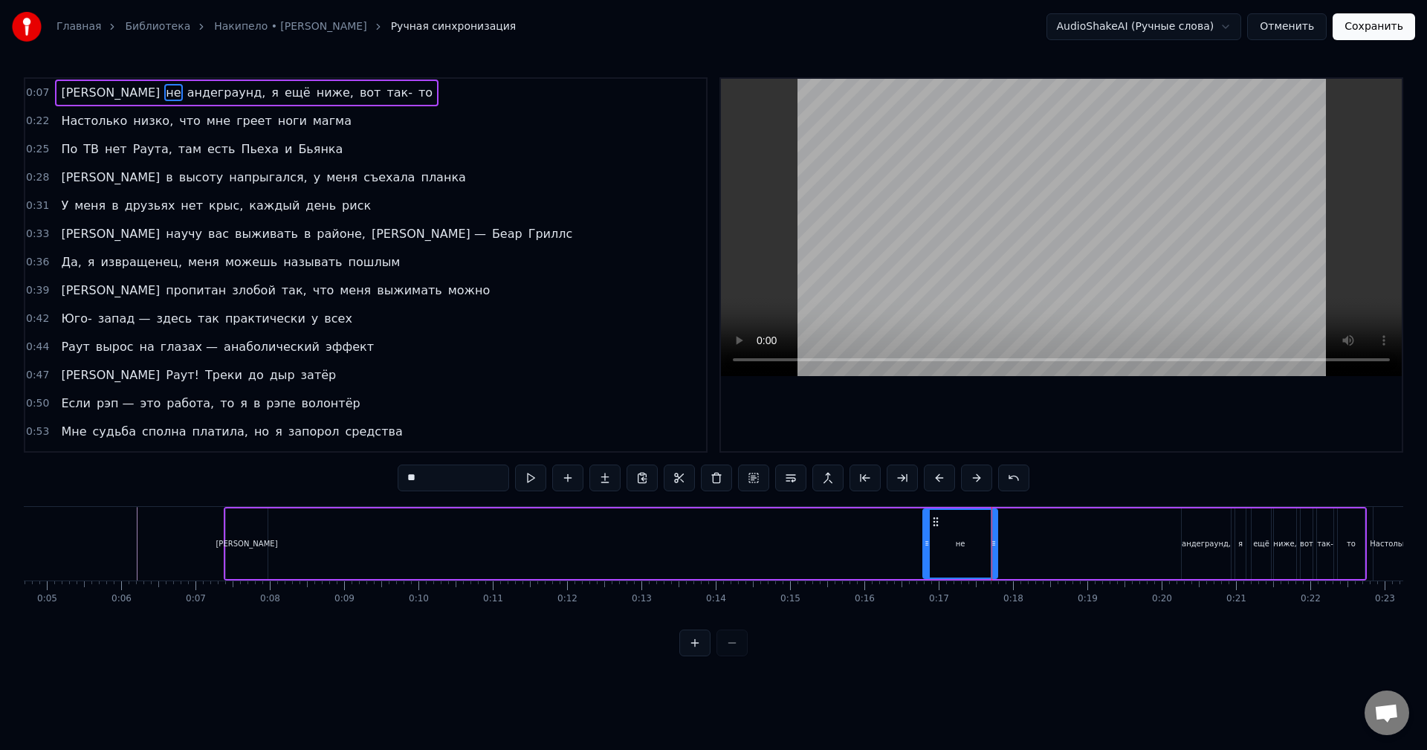
drag, startPoint x: 373, startPoint y: 551, endPoint x: 925, endPoint y: 562, distance: 551.6
click at [925, 562] on div at bounding box center [927, 544] width 6 height 68
click at [227, 555] on div "[PERSON_NAME]" at bounding box center [247, 543] width 42 height 71
type input "*"
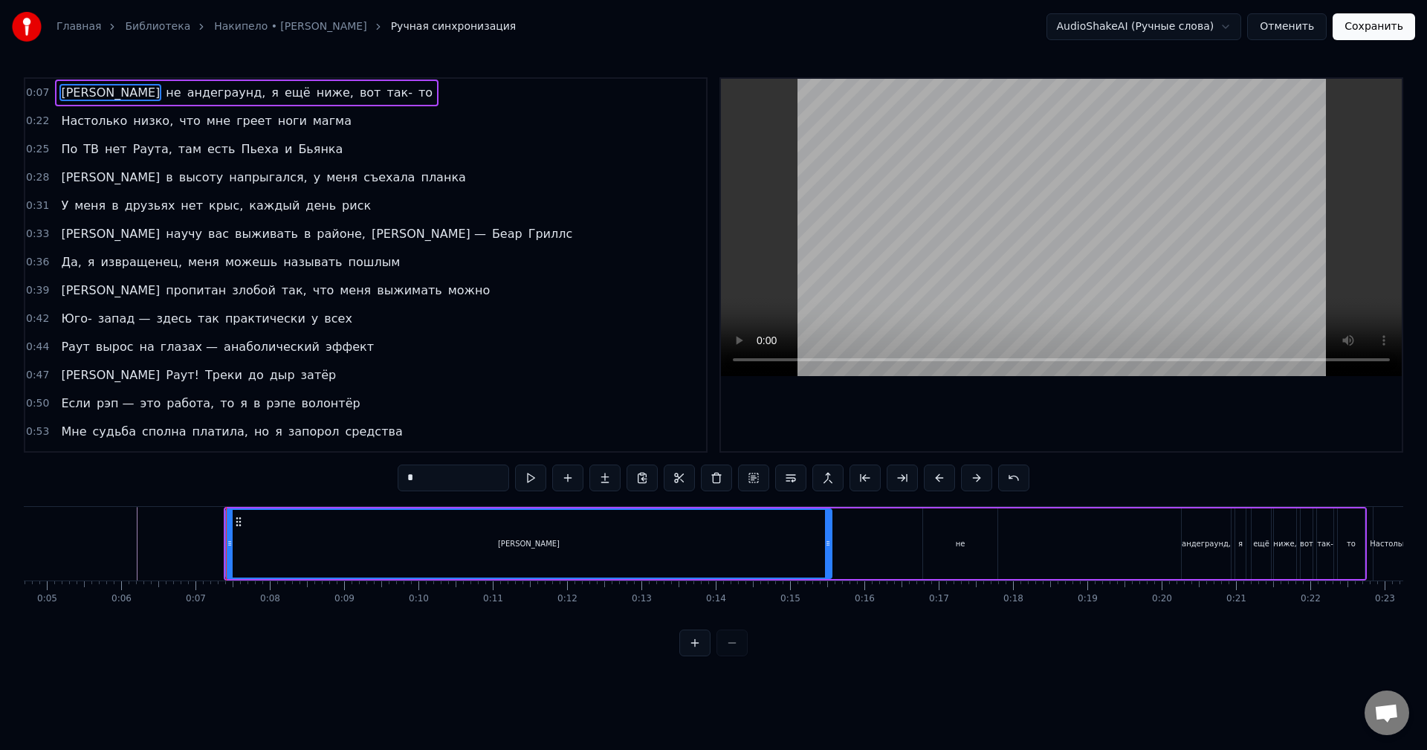
drag, startPoint x: 265, startPoint y: 552, endPoint x: 760, endPoint y: 553, distance: 495.0
click at [831, 560] on div at bounding box center [828, 544] width 6 height 68
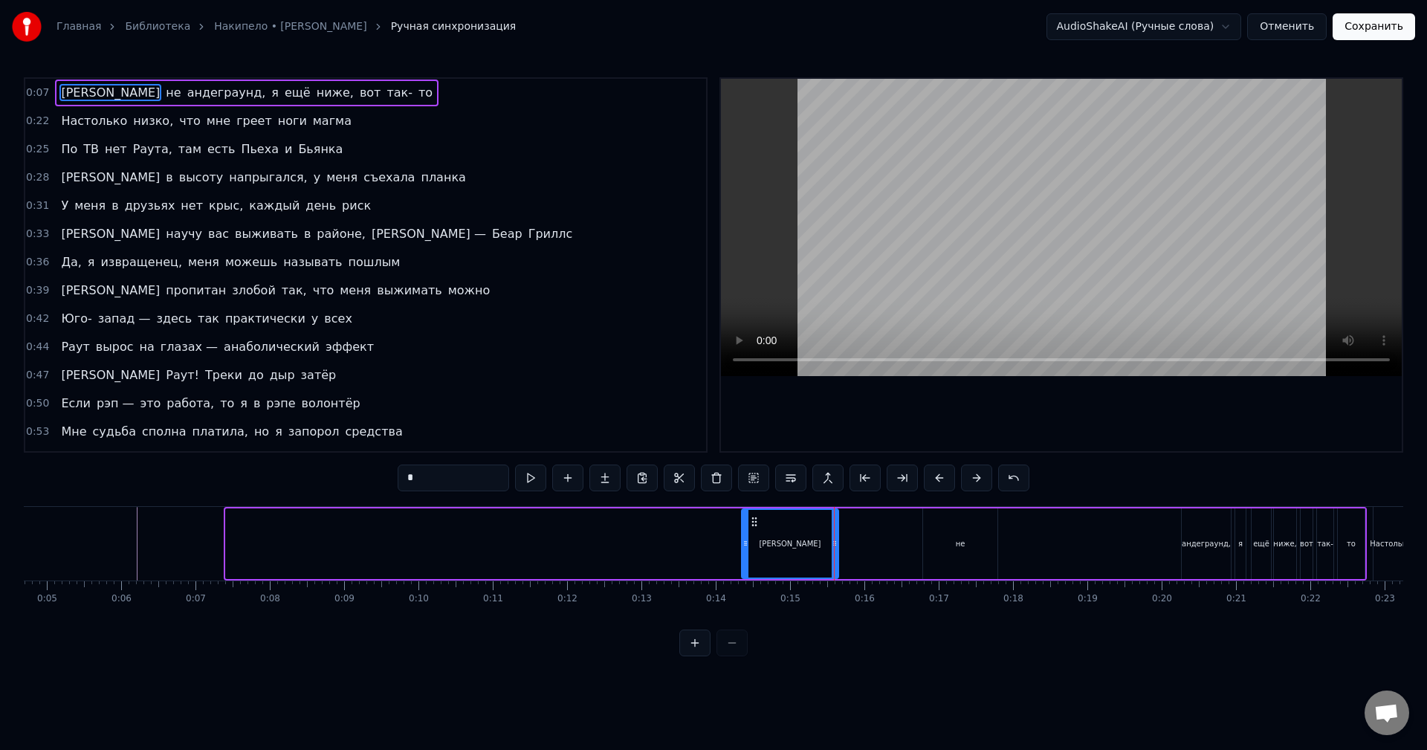
drag, startPoint x: 230, startPoint y: 545, endPoint x: 747, endPoint y: 548, distance: 517.3
click at [746, 548] on icon at bounding box center [745, 543] width 6 height 12
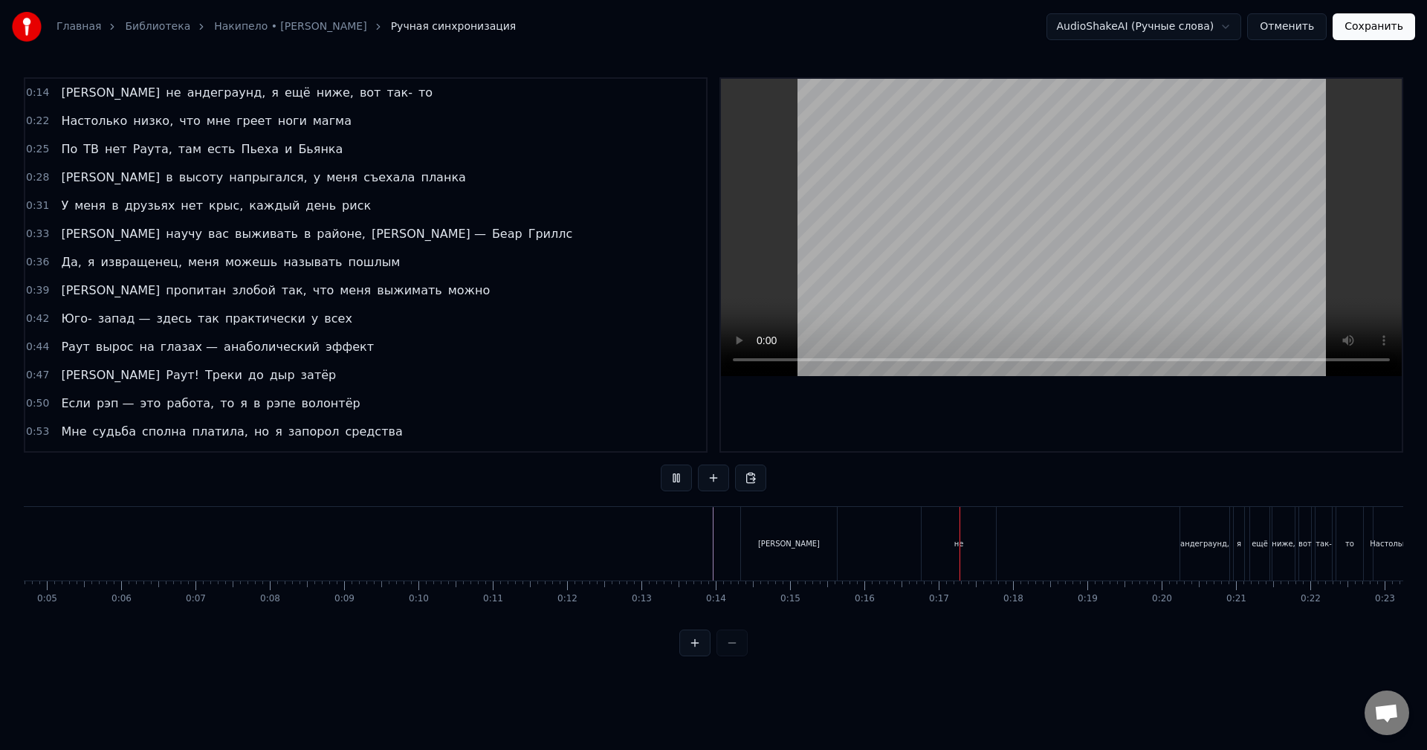
click at [269, 618] on div "Я не андеграунд, я ещё ниже, вот так- то Настолько низко, что мне греет ноги ма…" at bounding box center [713, 561] width 1379 height 111
click at [780, 554] on div "не" at bounding box center [771, 544] width 74 height 74
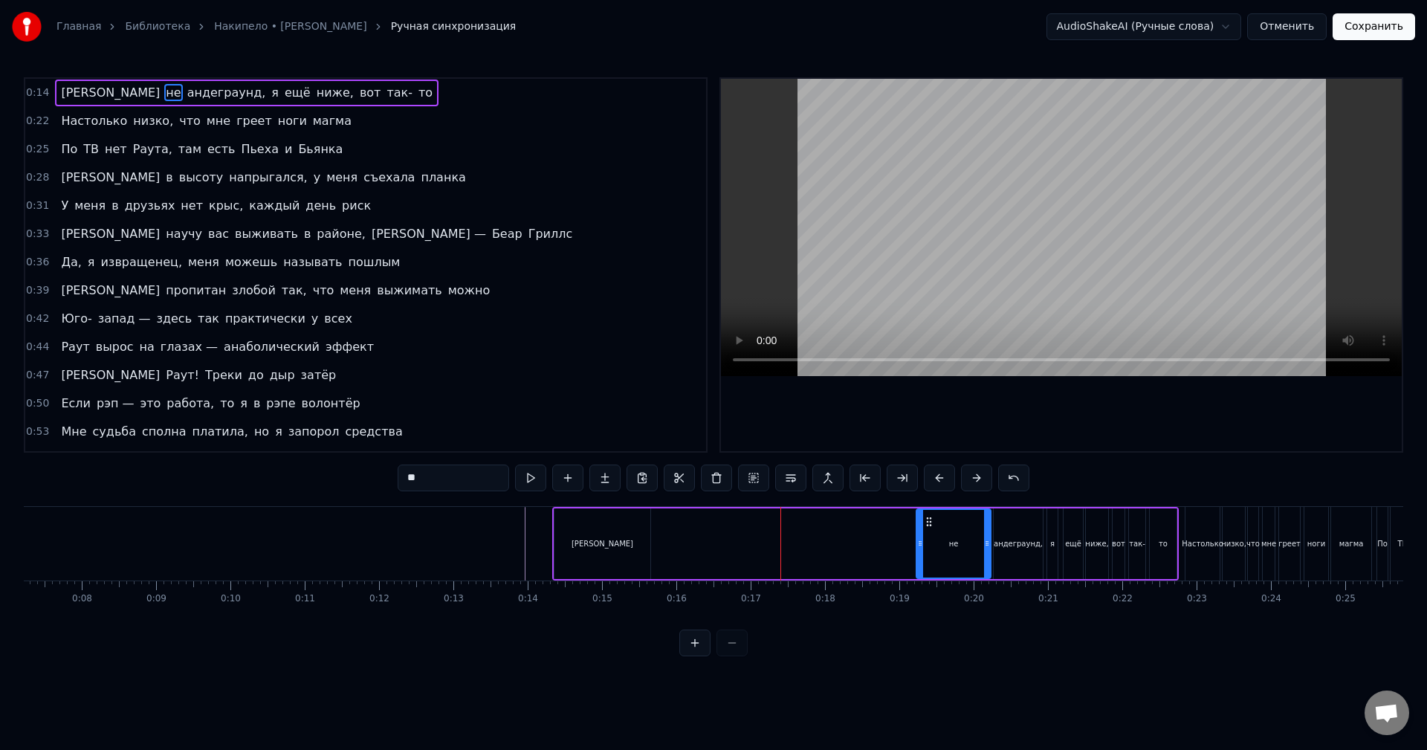
drag, startPoint x: 749, startPoint y: 524, endPoint x: 930, endPoint y: 548, distance: 182.9
click at [930, 548] on div "не" at bounding box center [953, 544] width 73 height 68
click at [1074, 469] on div "0:14 Я не андеграунд, я ещё ниже, вот так- то 0:22 Настолько низко, что мне гре…" at bounding box center [713, 366] width 1379 height 579
click at [823, 534] on div "Я не андеграунд, я ещё ниже, вот так- то" at bounding box center [865, 544] width 627 height 74
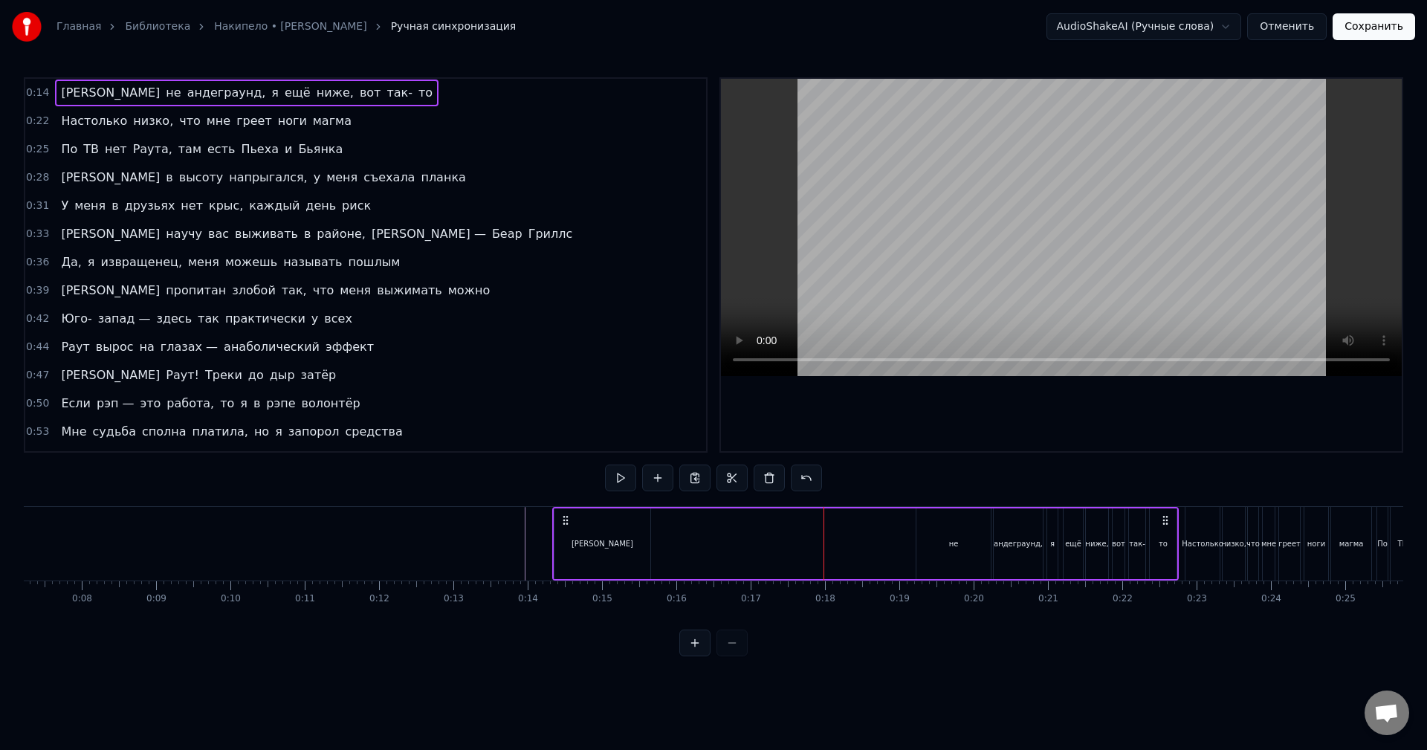
click at [948, 529] on div "не" at bounding box center [953, 543] width 74 height 71
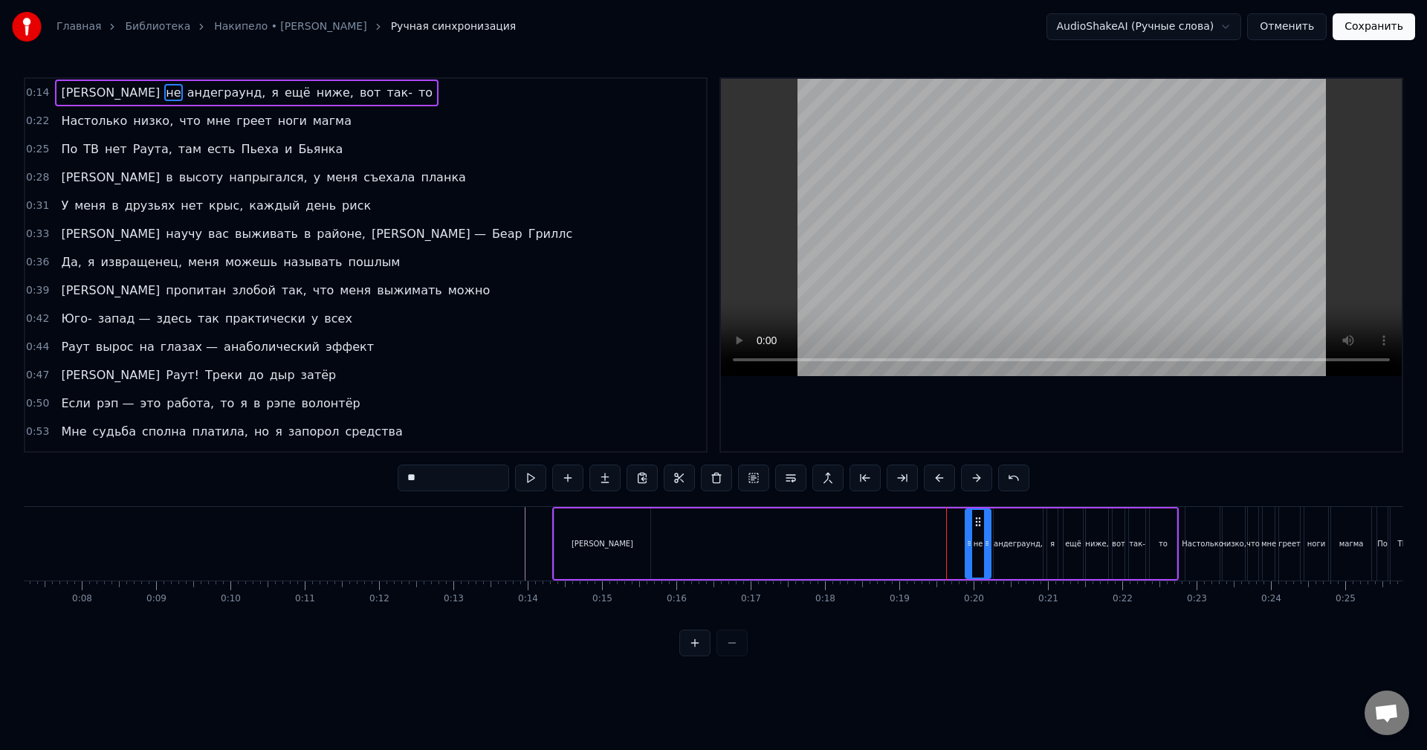
drag, startPoint x: 919, startPoint y: 548, endPoint x: 968, endPoint y: 548, distance: 49.1
click at [968, 548] on icon at bounding box center [969, 543] width 6 height 12
click at [618, 550] on div "[PERSON_NAME]" at bounding box center [602, 543] width 96 height 71
type input "*"
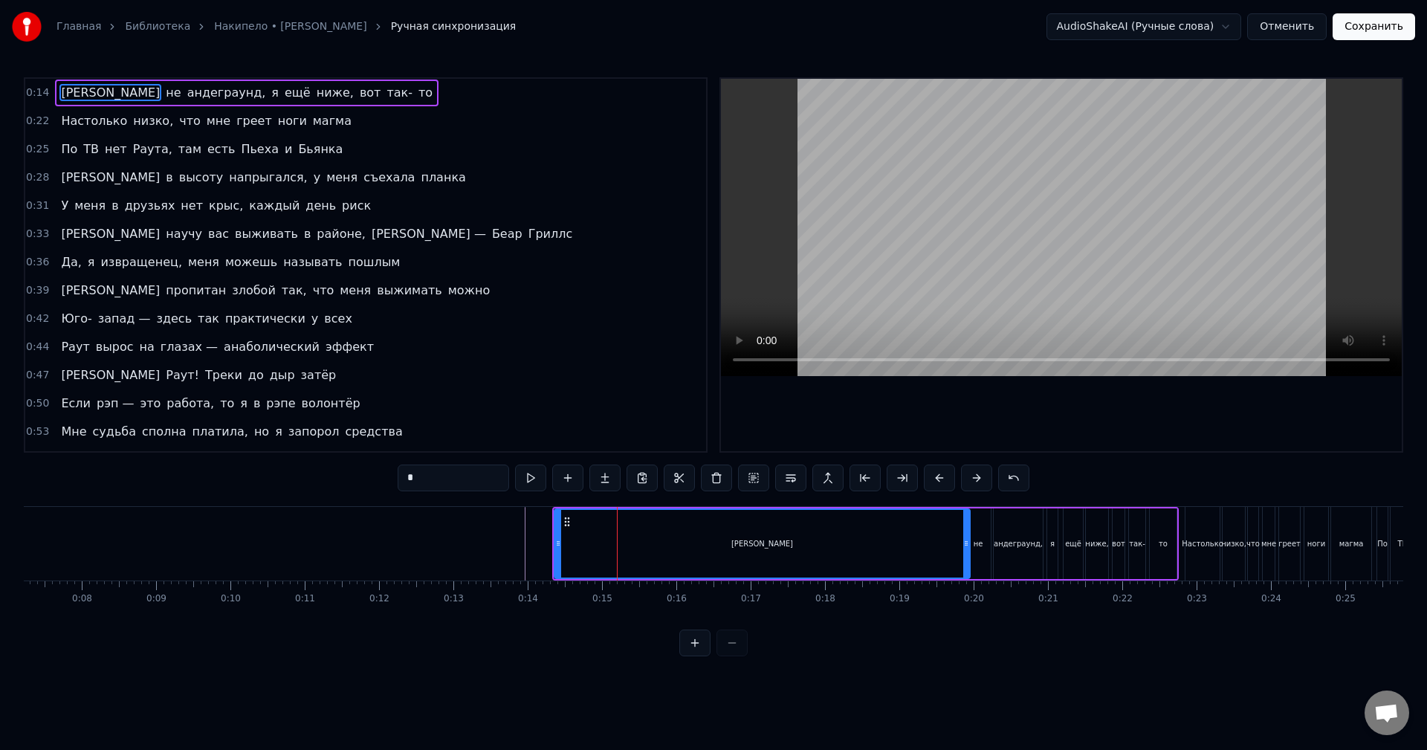
drag, startPoint x: 648, startPoint y: 546, endPoint x: 968, endPoint y: 535, distance: 319.8
click at [968, 535] on div at bounding box center [966, 544] width 6 height 68
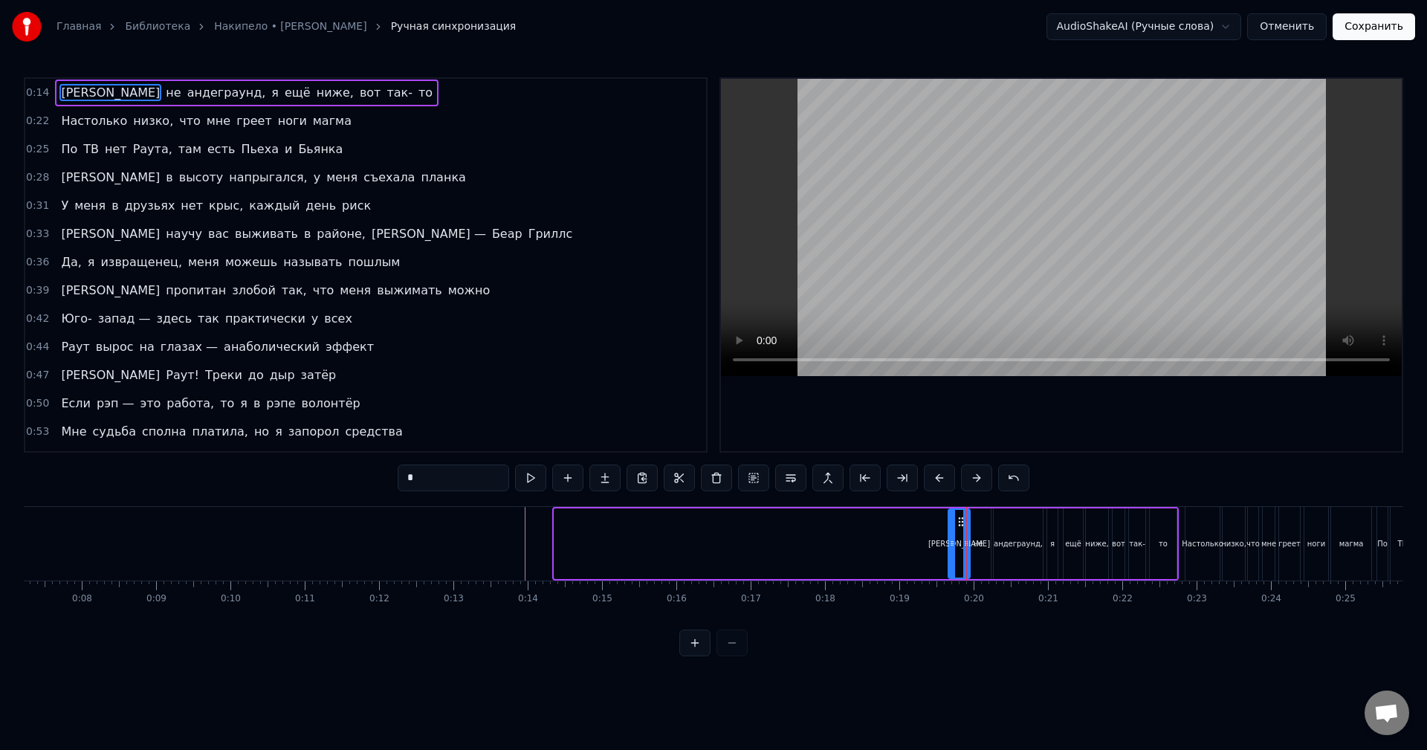
drag, startPoint x: 560, startPoint y: 543, endPoint x: 954, endPoint y: 543, distance: 393.9
click at [954, 543] on icon at bounding box center [952, 543] width 6 height 12
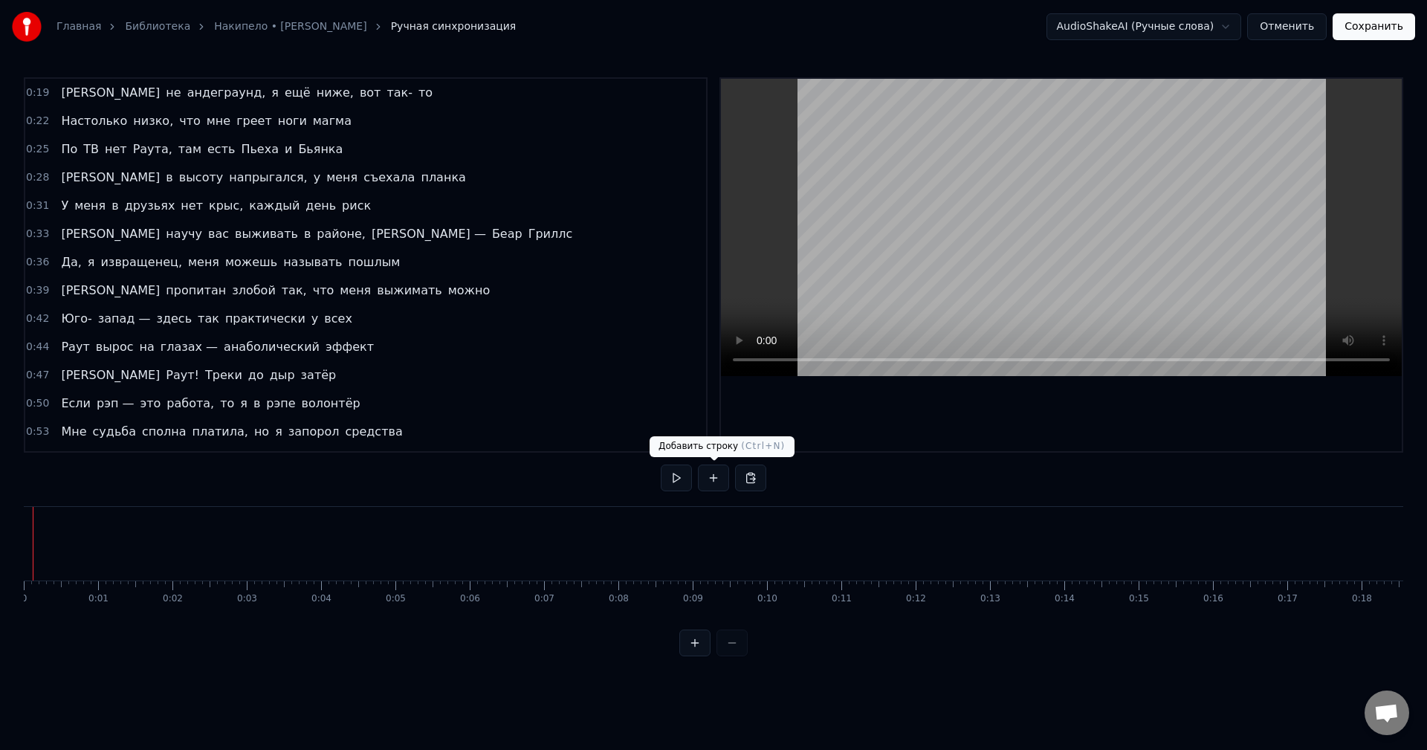
click at [705, 476] on button at bounding box center [713, 477] width 31 height 27
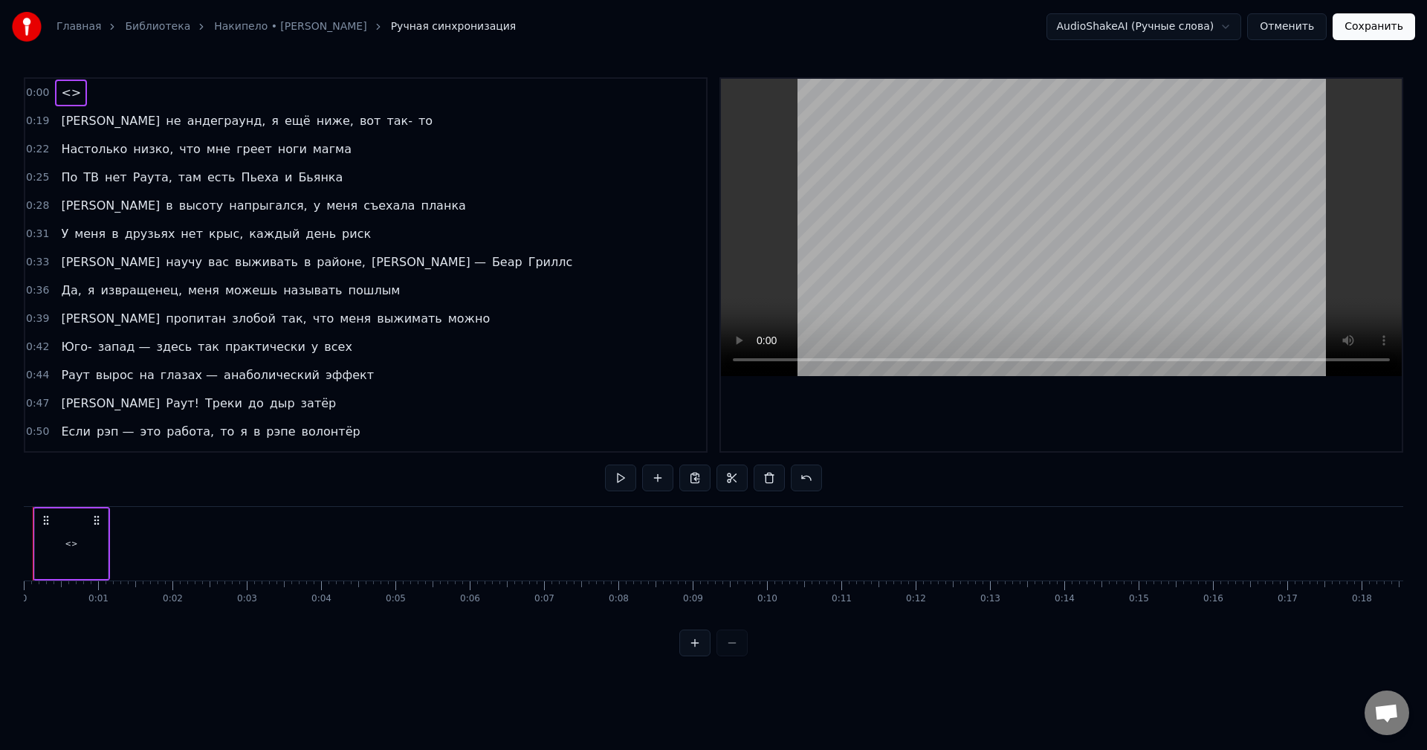
click at [1402, 22] on button "Сохранить" at bounding box center [1374, 26] width 82 height 27
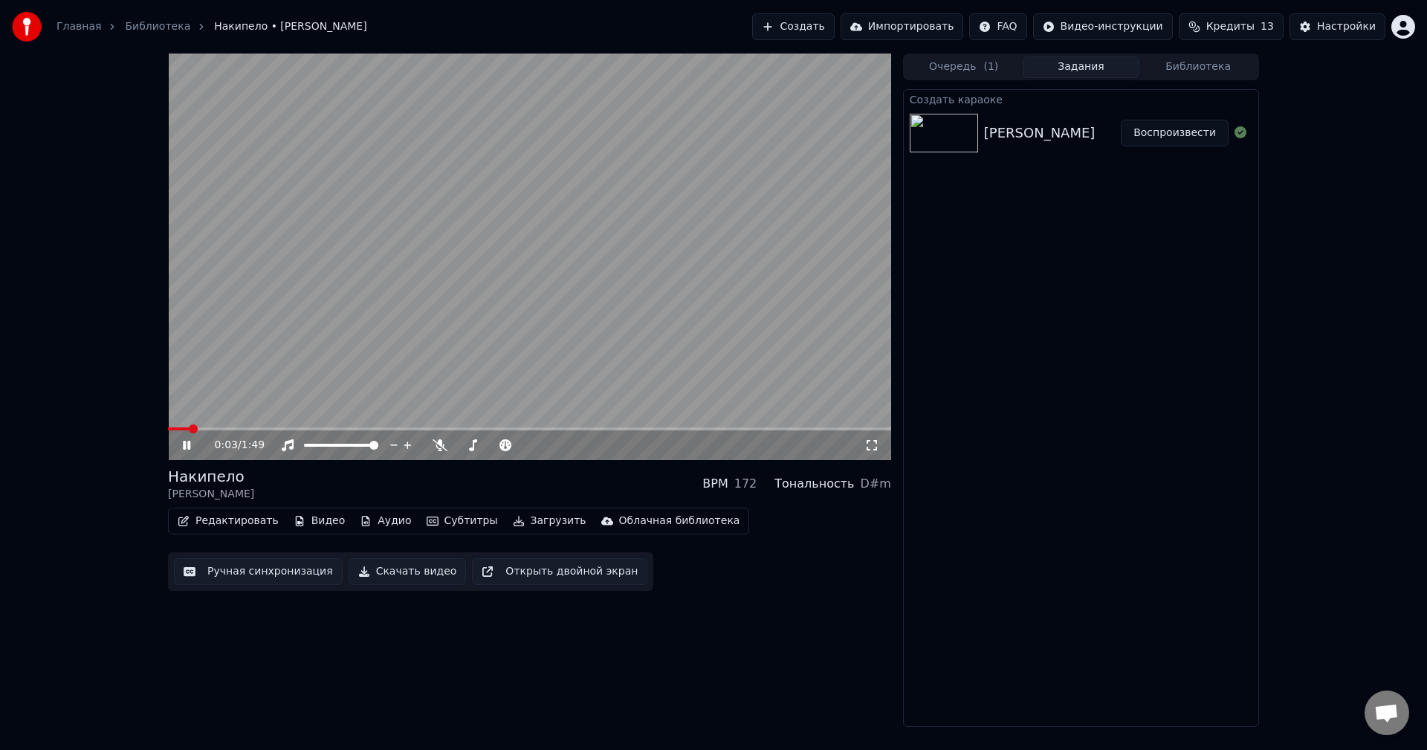
click at [239, 428] on span at bounding box center [529, 428] width 723 height 3
click at [278, 428] on span at bounding box center [529, 428] width 723 height 3
click at [340, 427] on video at bounding box center [529, 257] width 723 height 407
click at [361, 394] on video at bounding box center [529, 257] width 723 height 407
click at [386, 427] on div "0:23 / 1:49" at bounding box center [529, 257] width 723 height 407
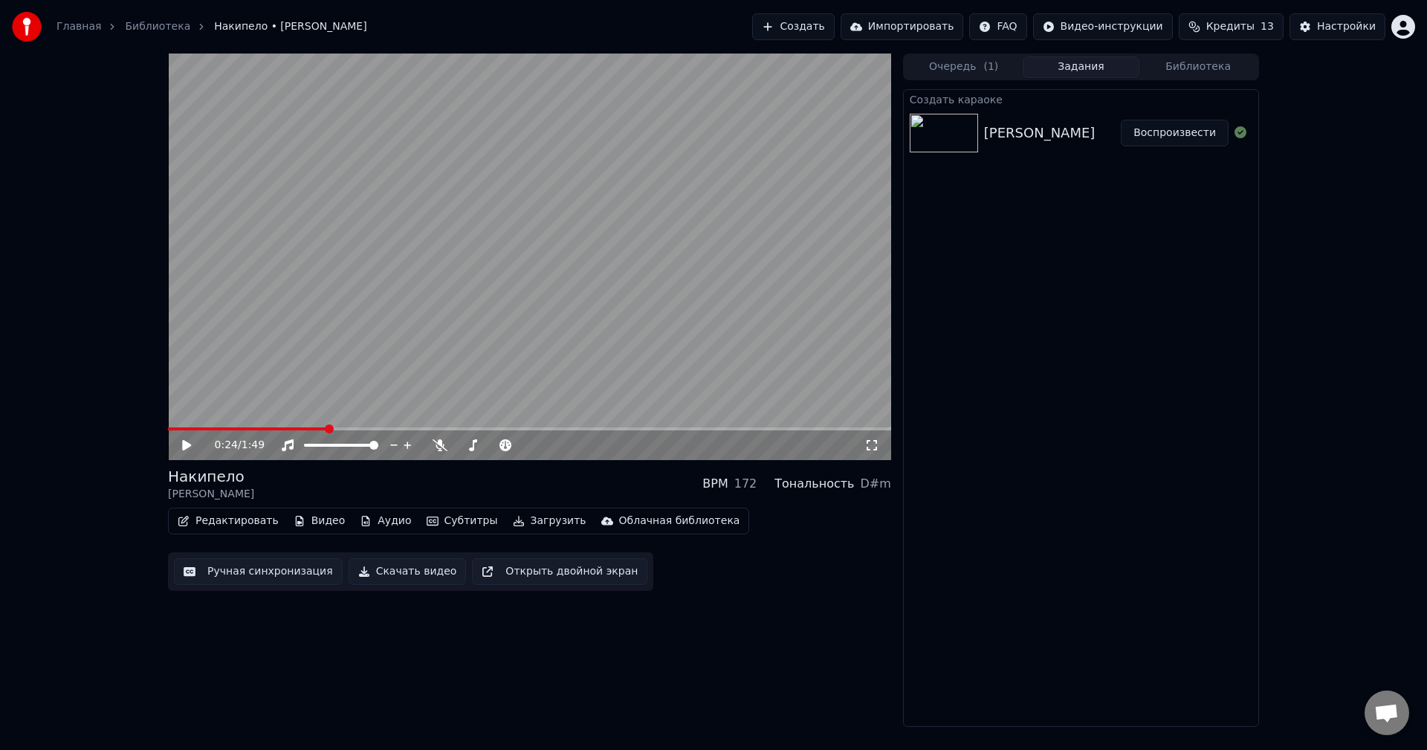
click at [397, 429] on span at bounding box center [529, 428] width 723 height 3
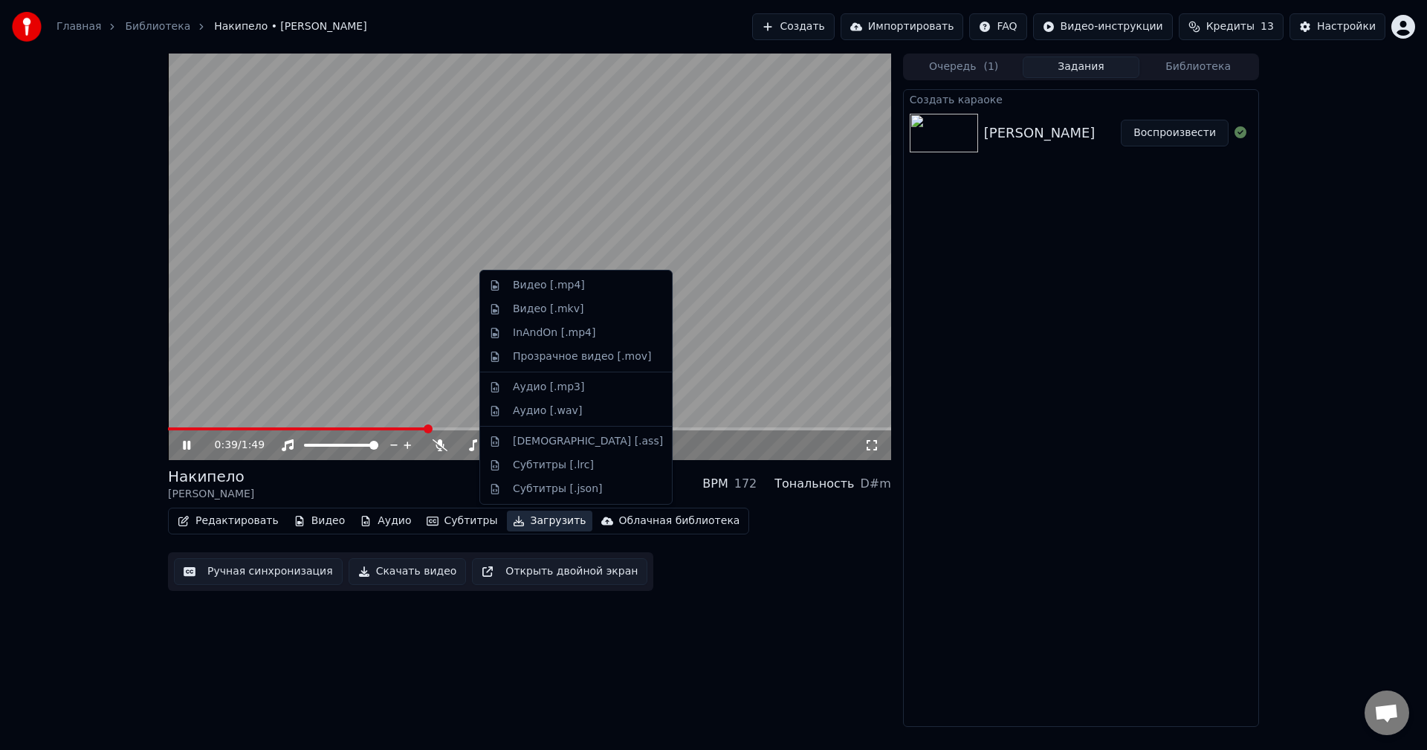
click at [514, 519] on button "Загрузить" at bounding box center [549, 521] width 85 height 21
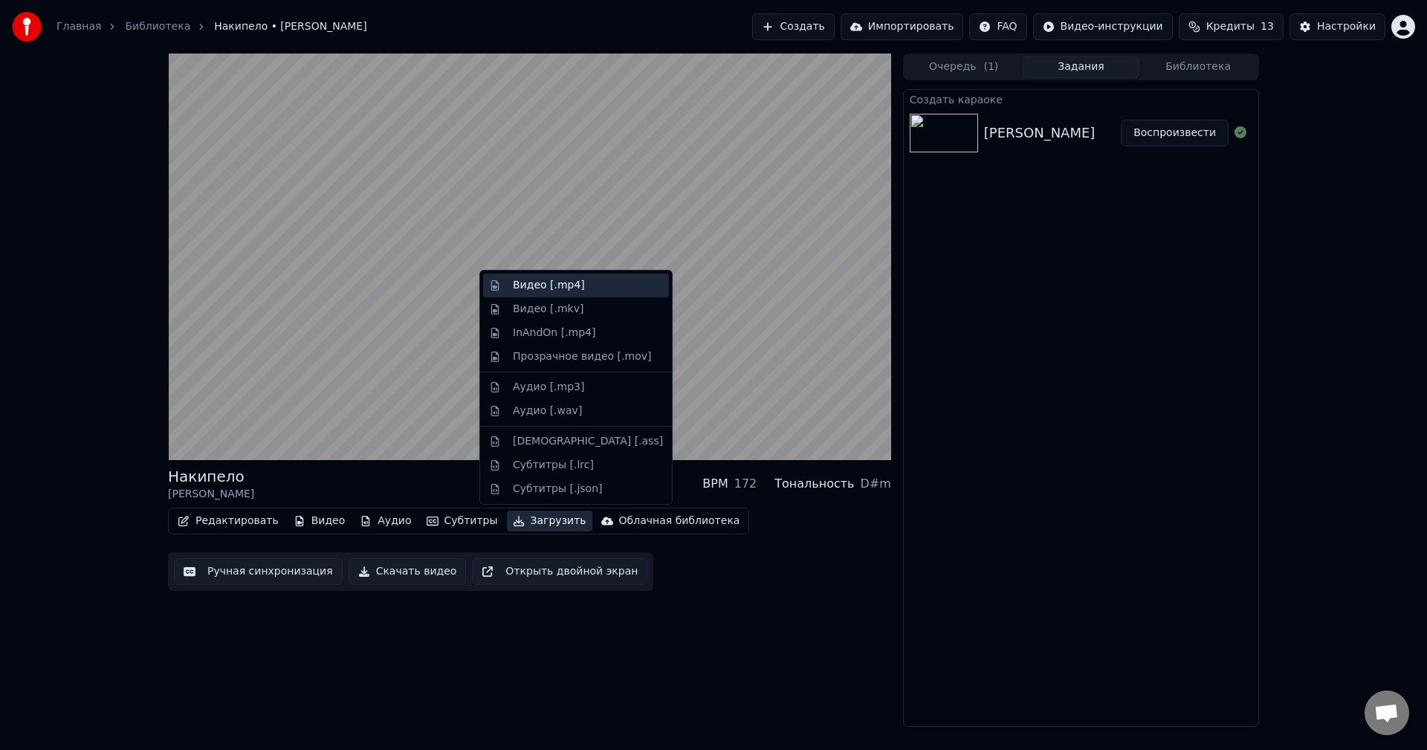
drag, startPoint x: 583, startPoint y: 291, endPoint x: 591, endPoint y: 282, distance: 11.6
click at [583, 290] on div "Видео [.mp4]" at bounding box center [588, 285] width 150 height 15
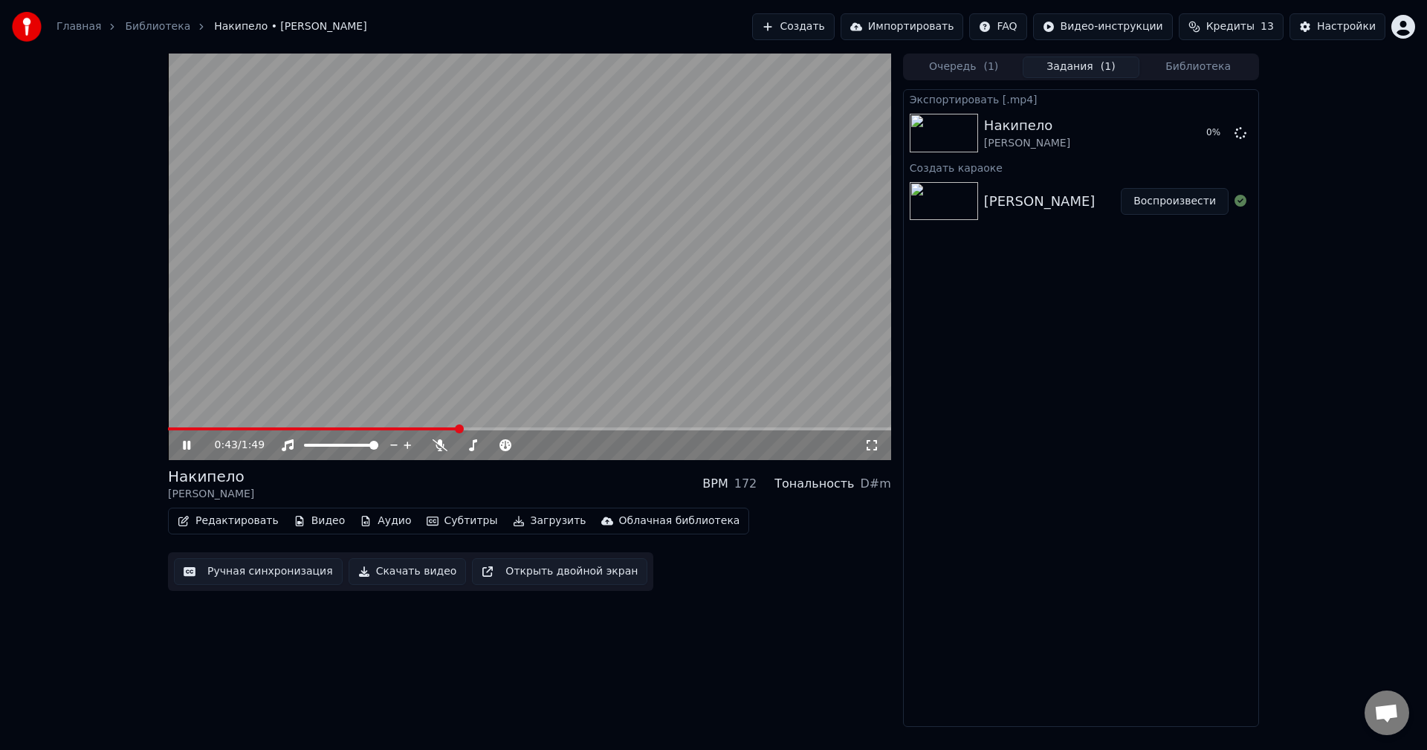
click at [834, 23] on button "Создать" at bounding box center [793, 26] width 82 height 27
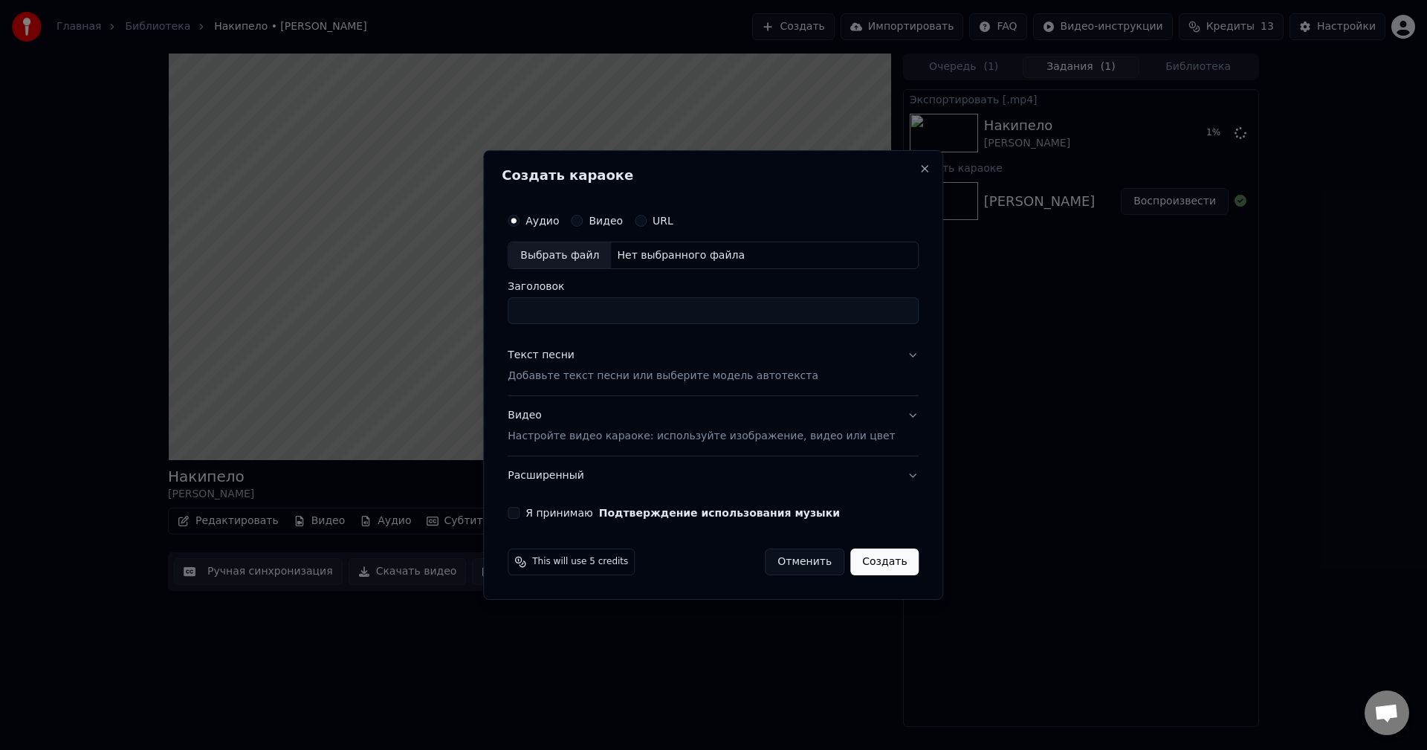
click at [585, 254] on div "Выбрать файл" at bounding box center [559, 255] width 103 height 27
click at [862, 372] on button "Текст песни Добавьте текст песни или выберите модель автотекста" at bounding box center [713, 366] width 411 height 59
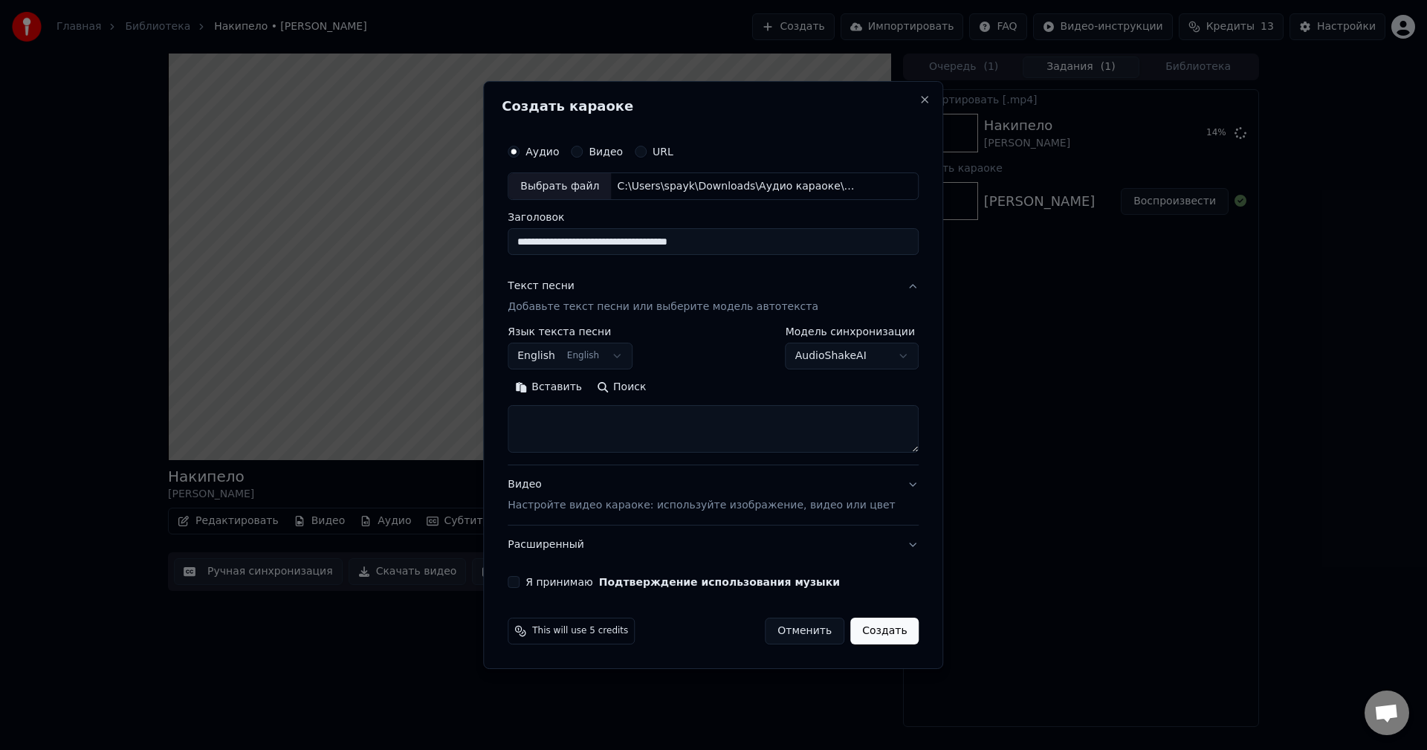
drag, startPoint x: 760, startPoint y: 245, endPoint x: 328, endPoint y: 238, distance: 431.8
click at [328, 238] on body "**********" at bounding box center [713, 375] width 1427 height 750
type input "**********"
click at [573, 344] on button "English English" at bounding box center [570, 356] width 125 height 27
click at [592, 354] on div at bounding box center [713, 375] width 1427 height 750
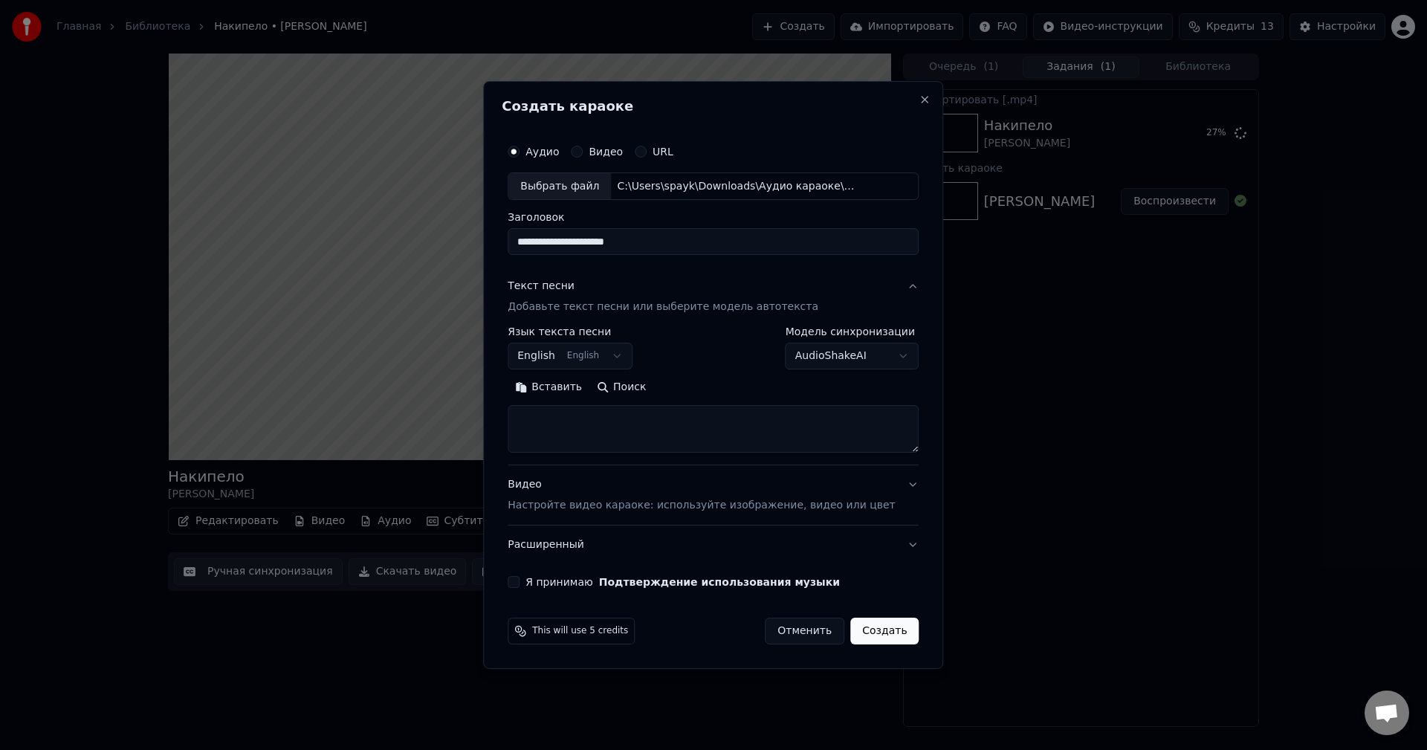
click at [603, 344] on button "English English" at bounding box center [570, 356] width 125 height 27
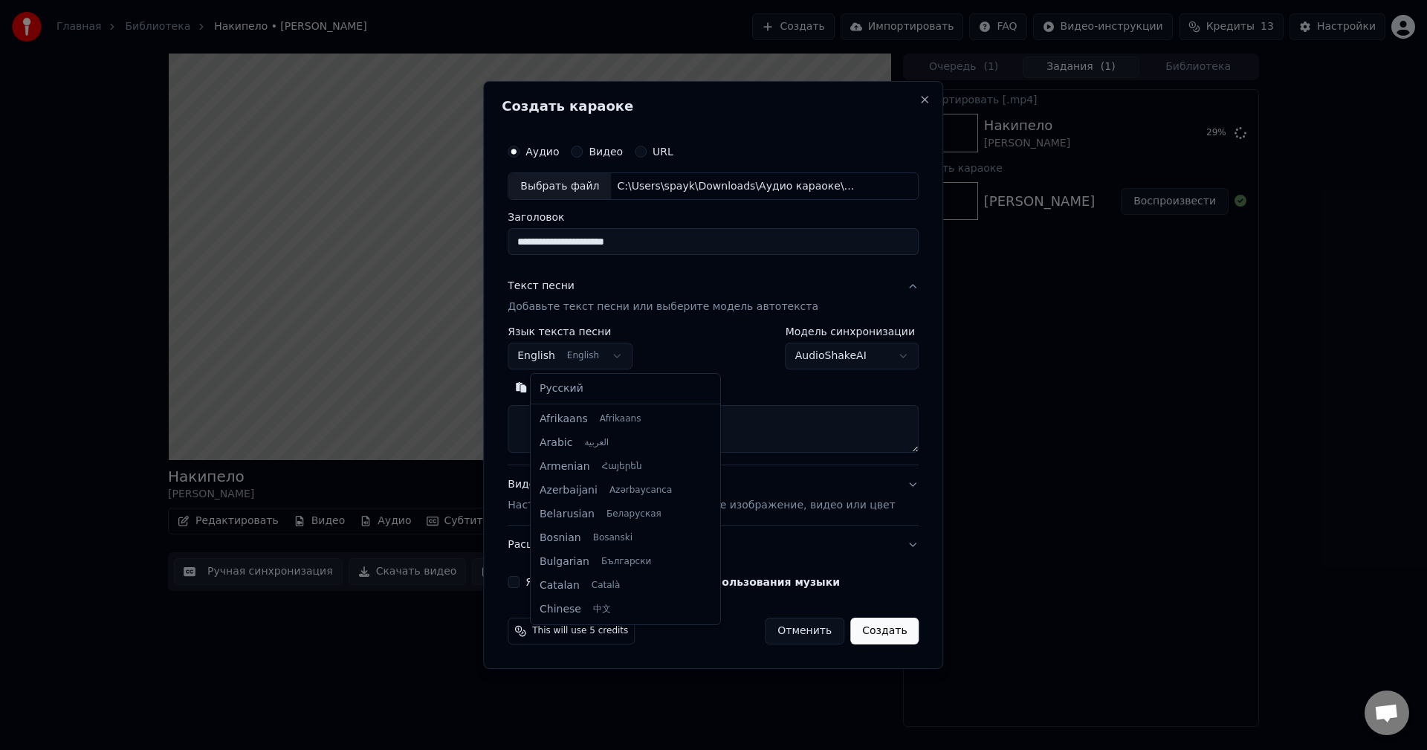
select select "**"
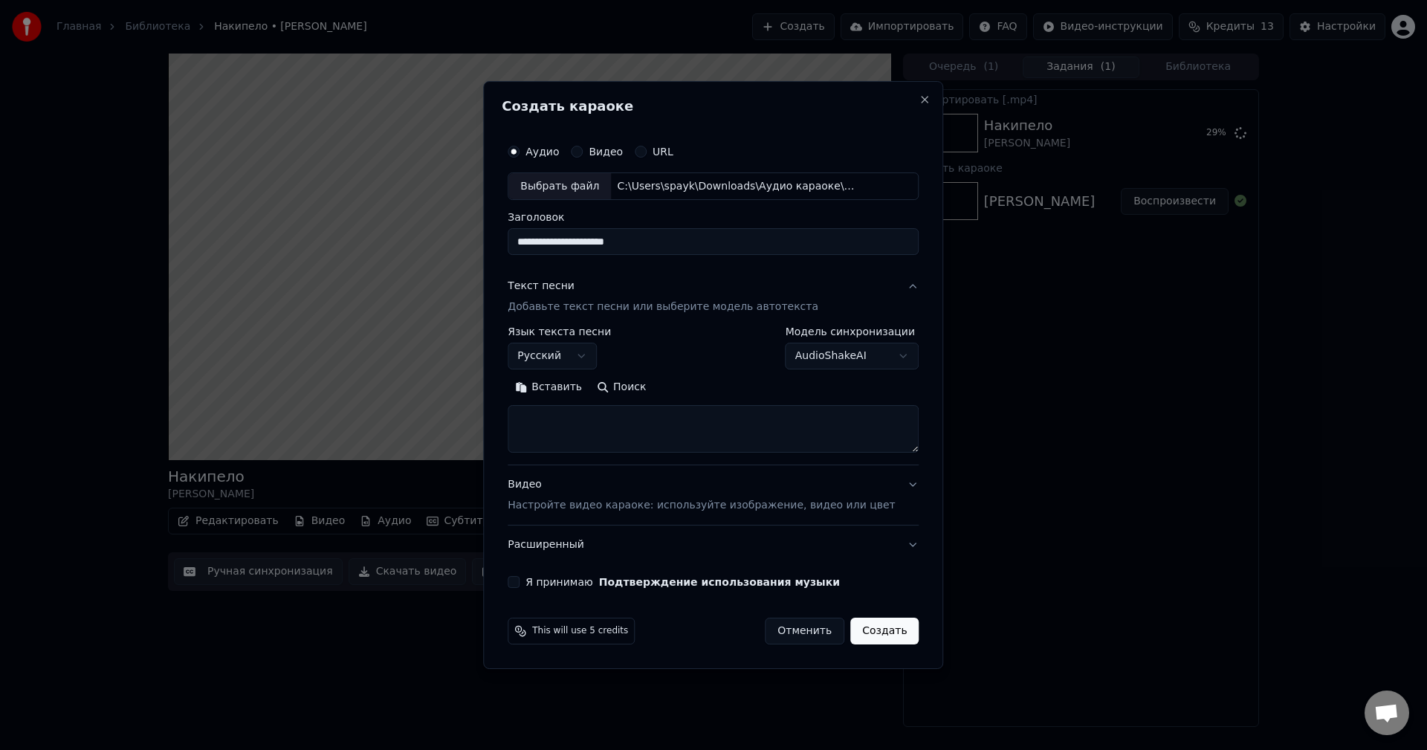
click at [631, 388] on button "Поиск" at bounding box center [621, 388] width 64 height 24
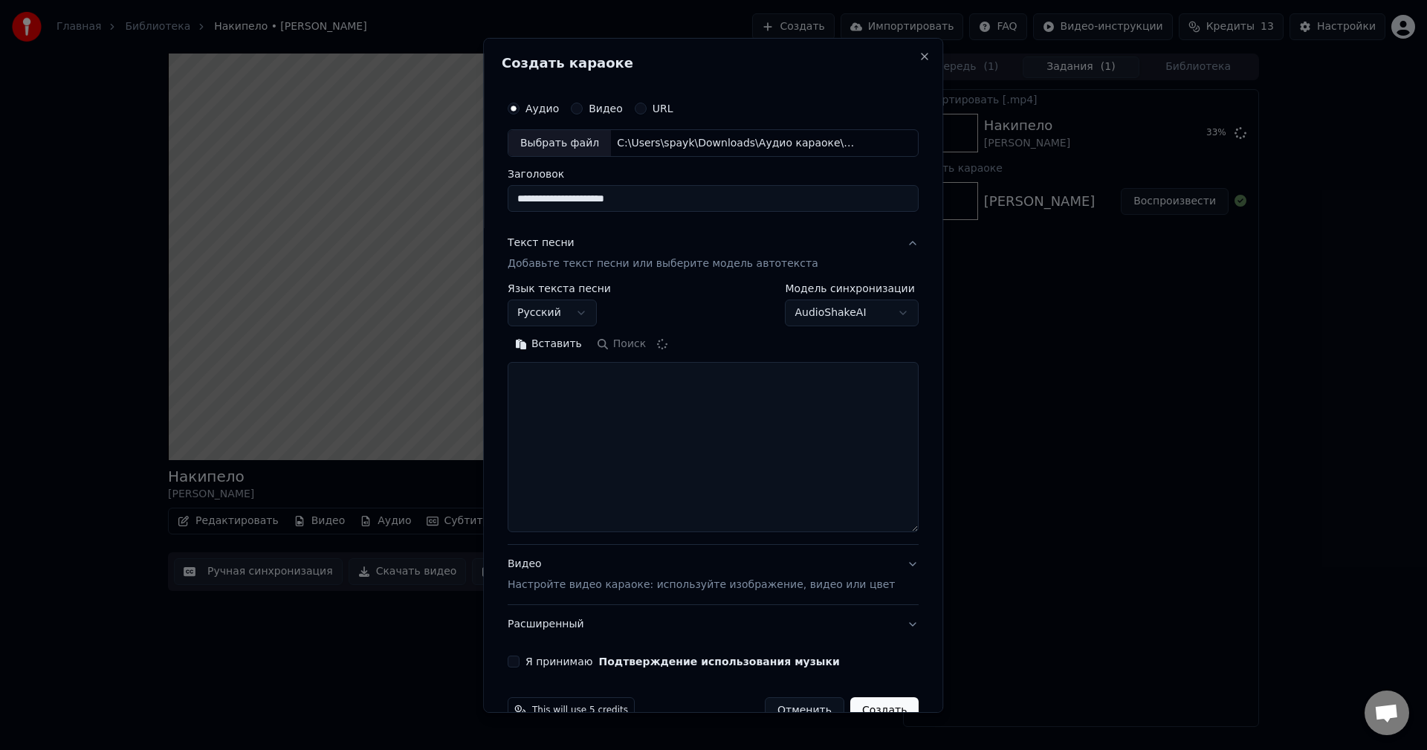
drag, startPoint x: 894, startPoint y: 451, endPoint x: 896, endPoint y: 531, distance: 79.5
click at [896, 531] on div "**********" at bounding box center [713, 380] width 423 height 586
click at [519, 667] on button "Я принимаю Подтверждение использования музыки" at bounding box center [514, 661] width 12 height 12
drag, startPoint x: 667, startPoint y: 198, endPoint x: 354, endPoint y: 213, distance: 312.5
click at [354, 213] on body "**********" at bounding box center [713, 375] width 1427 height 750
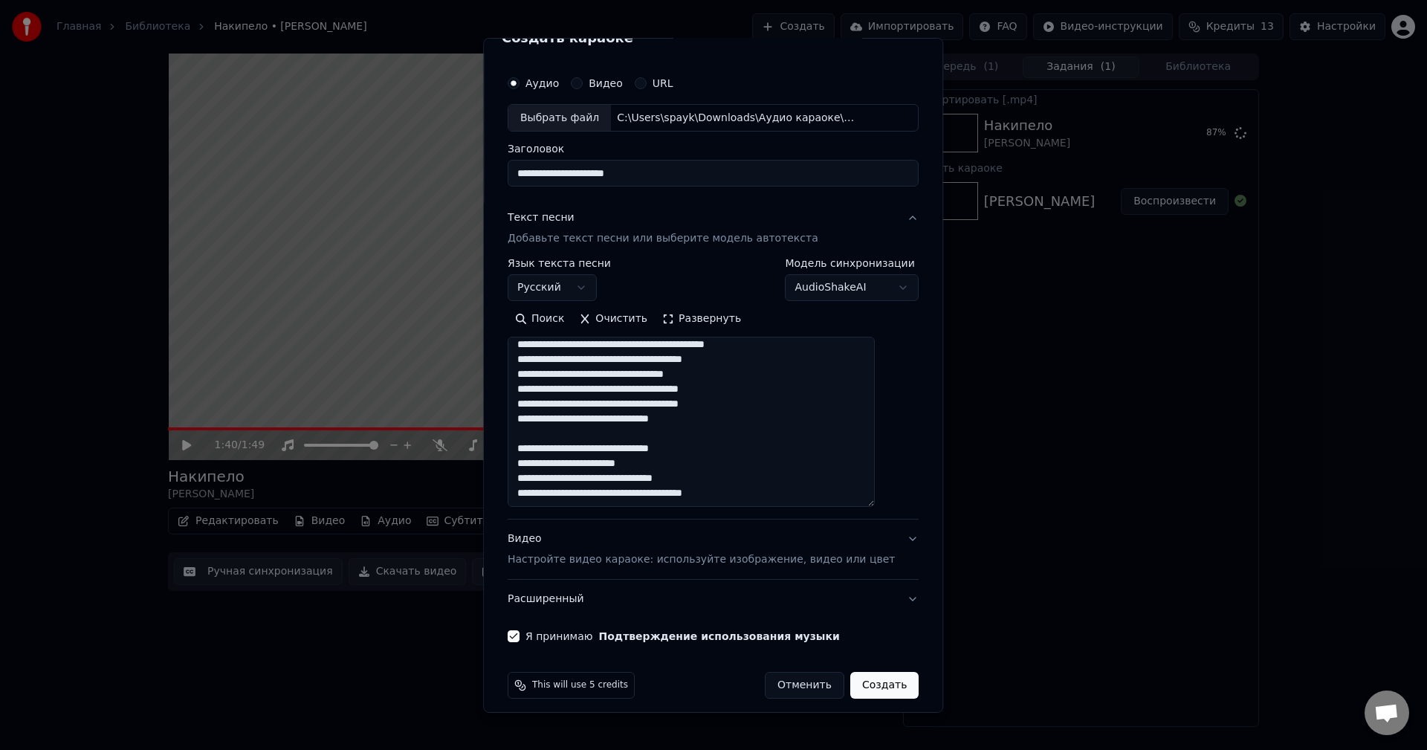
scroll to position [36, 0]
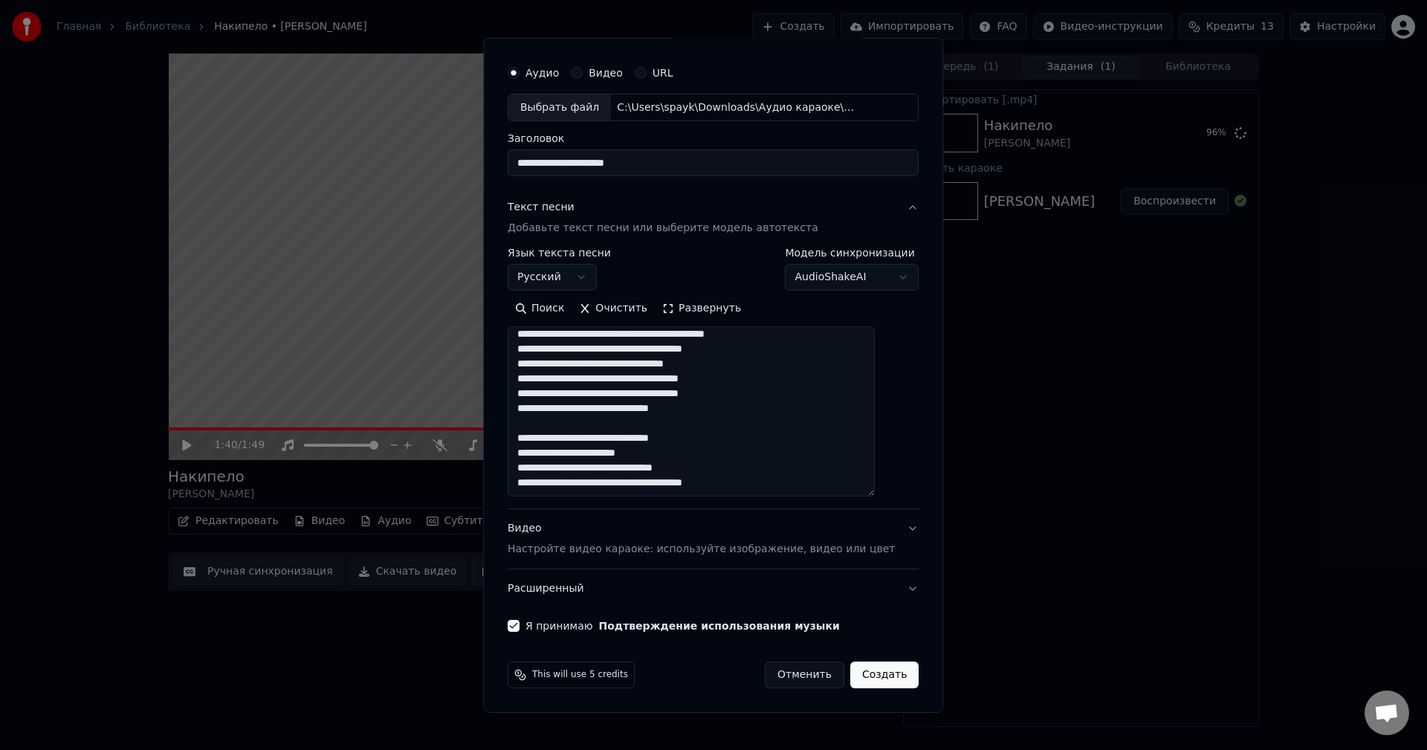
click at [697, 311] on button "Развернуть" at bounding box center [702, 309] width 94 height 24
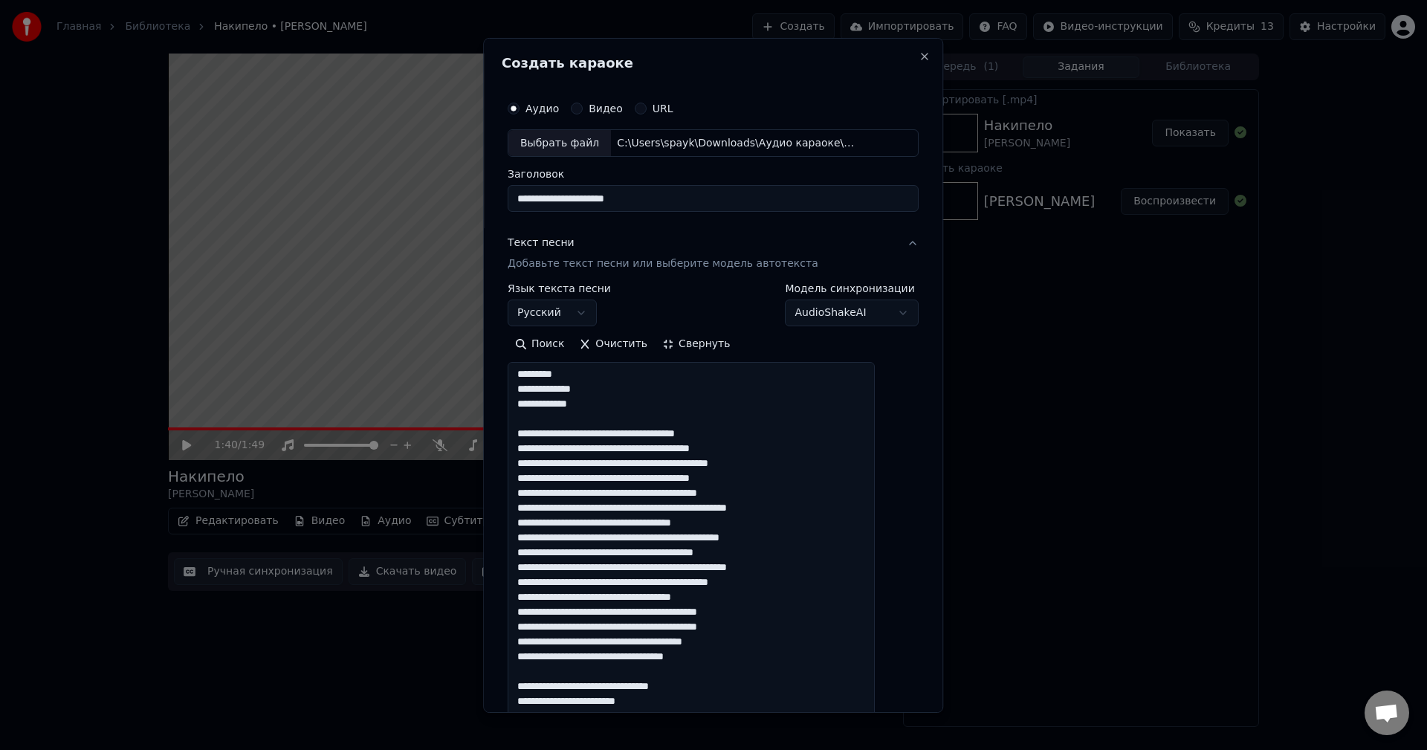
scroll to position [0, 0]
drag, startPoint x: 617, startPoint y: 409, endPoint x: 531, endPoint y: 370, distance: 94.8
click at [531, 370] on textarea at bounding box center [691, 709] width 367 height 695
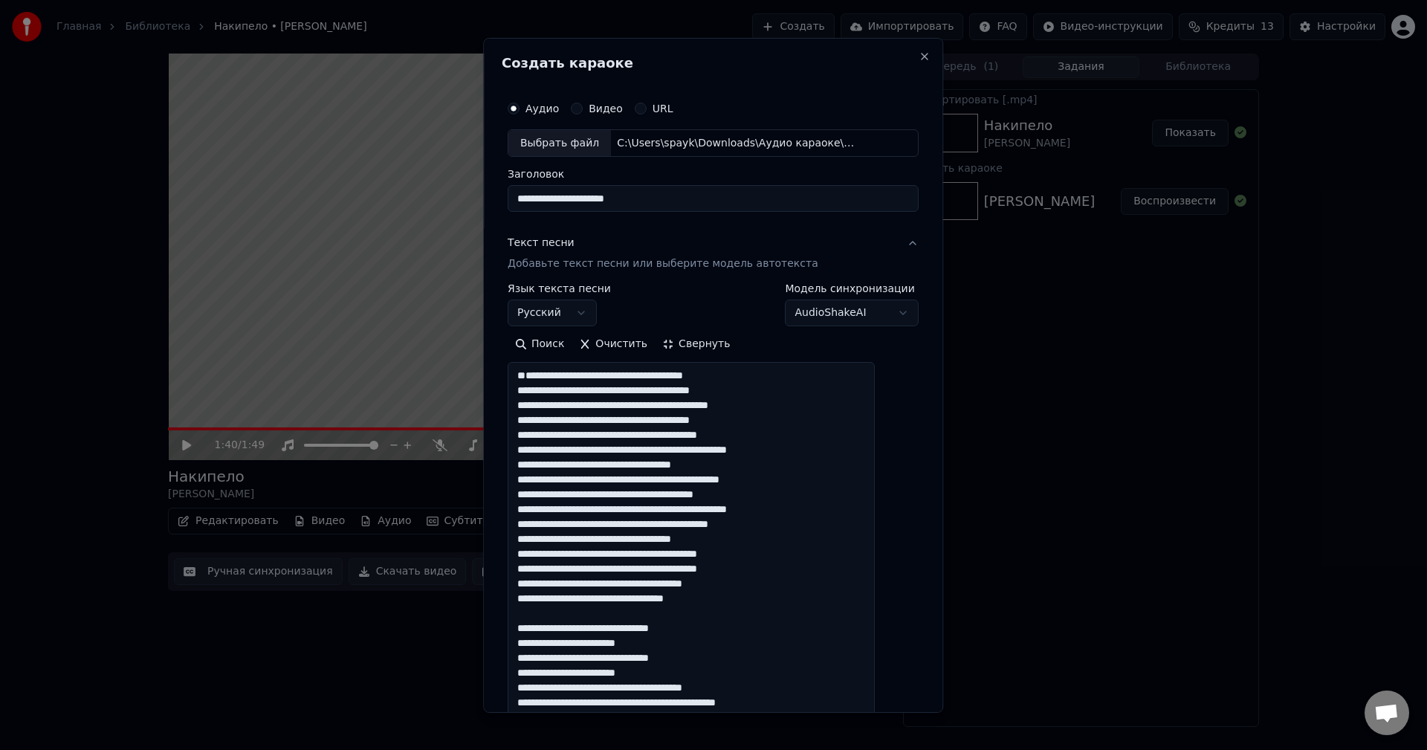
click at [533, 394] on textarea at bounding box center [691, 709] width 367 height 695
click at [535, 391] on textarea at bounding box center [691, 709] width 367 height 695
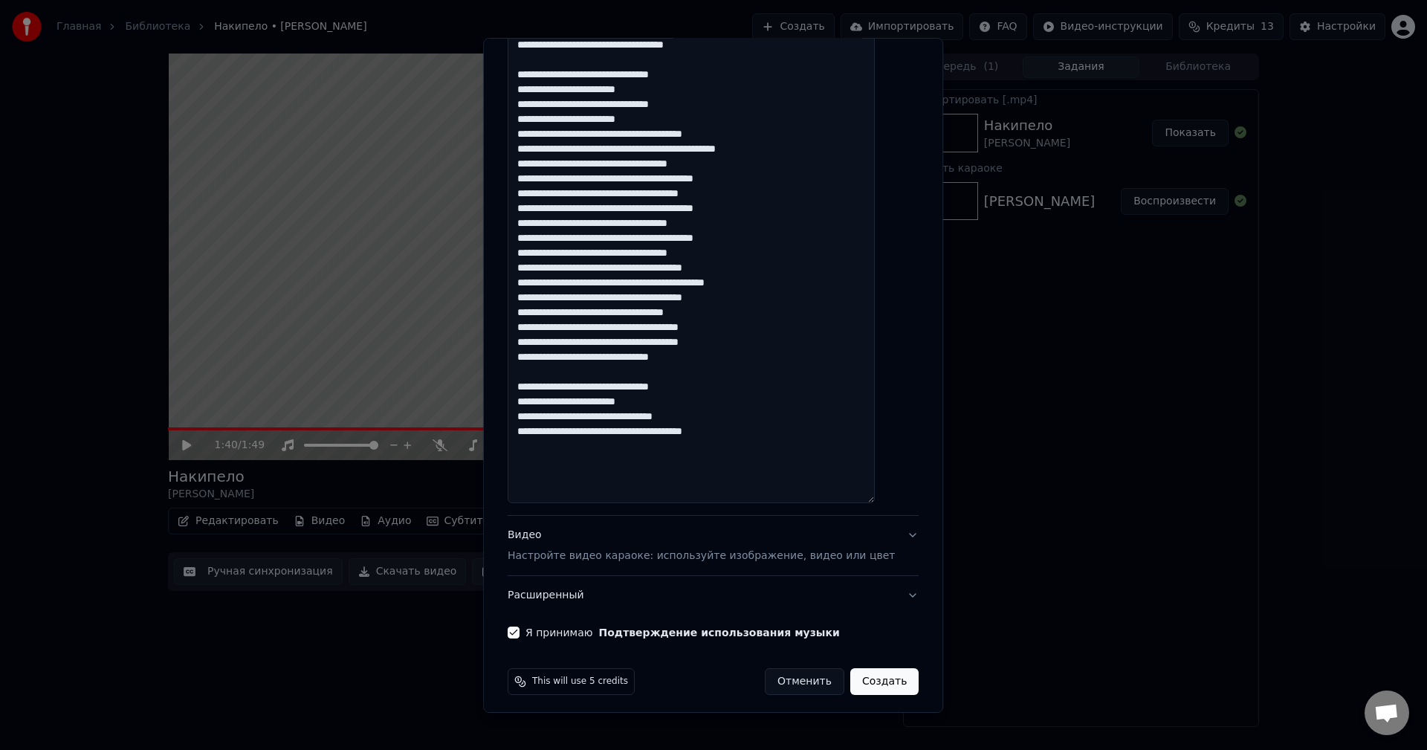
scroll to position [560, 0]
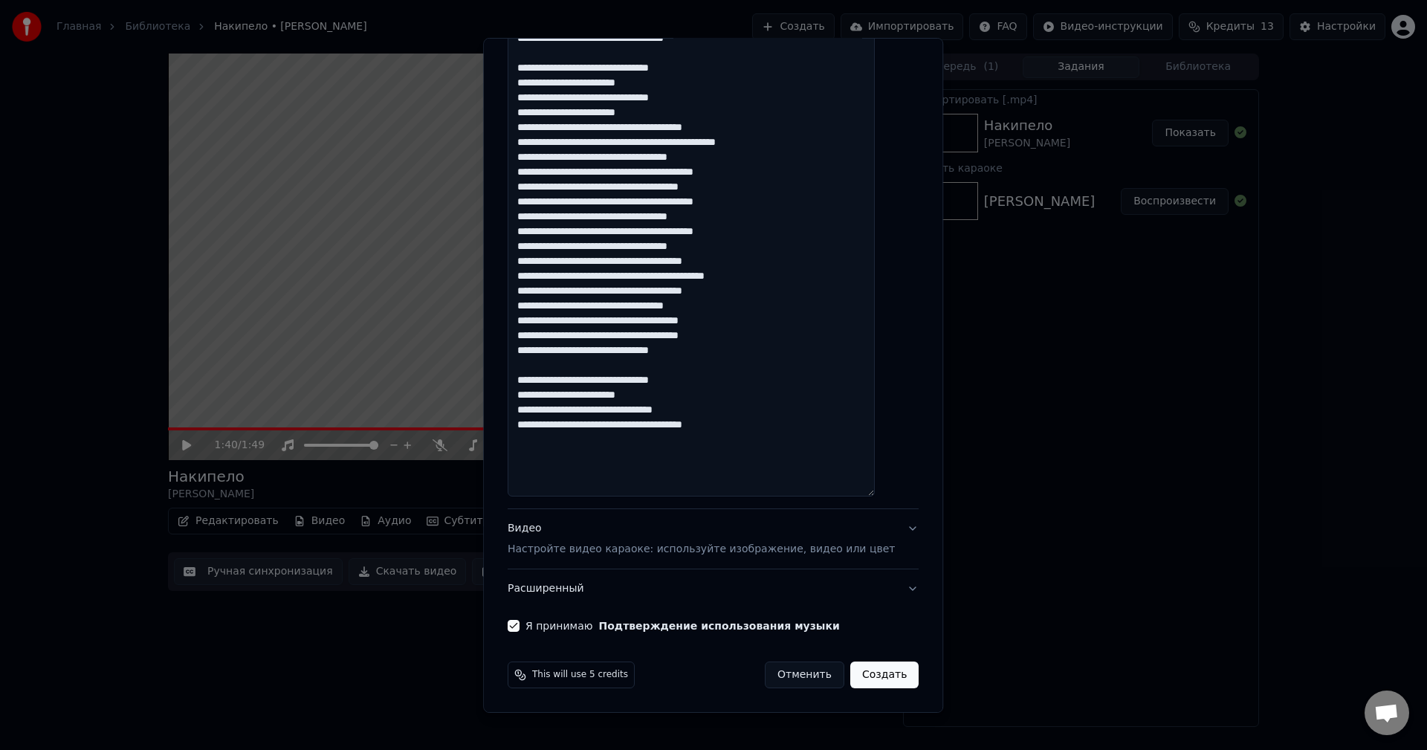
type textarea "**********"
click at [881, 543] on button "Видео Настройте видео караоке: используйте изображение, видео или цвет" at bounding box center [713, 538] width 411 height 59
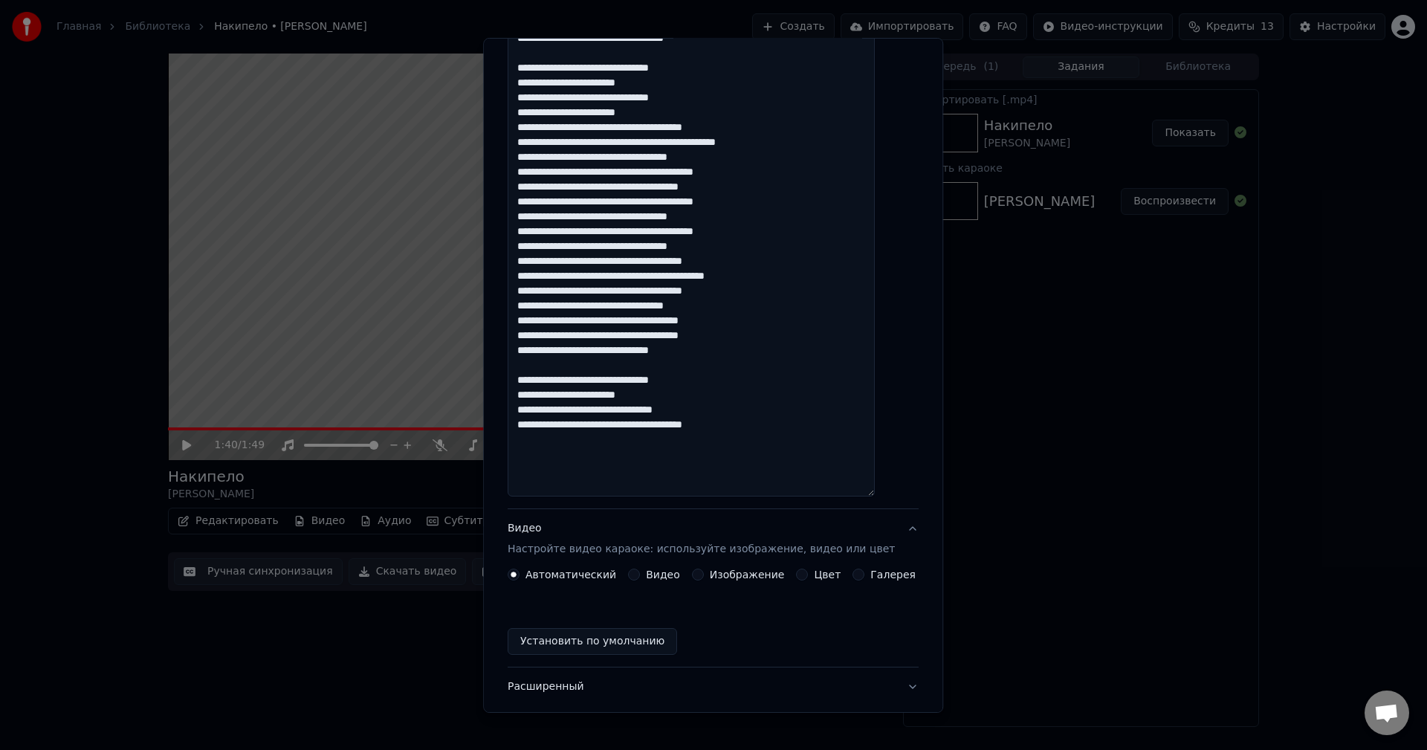
scroll to position [0, 0]
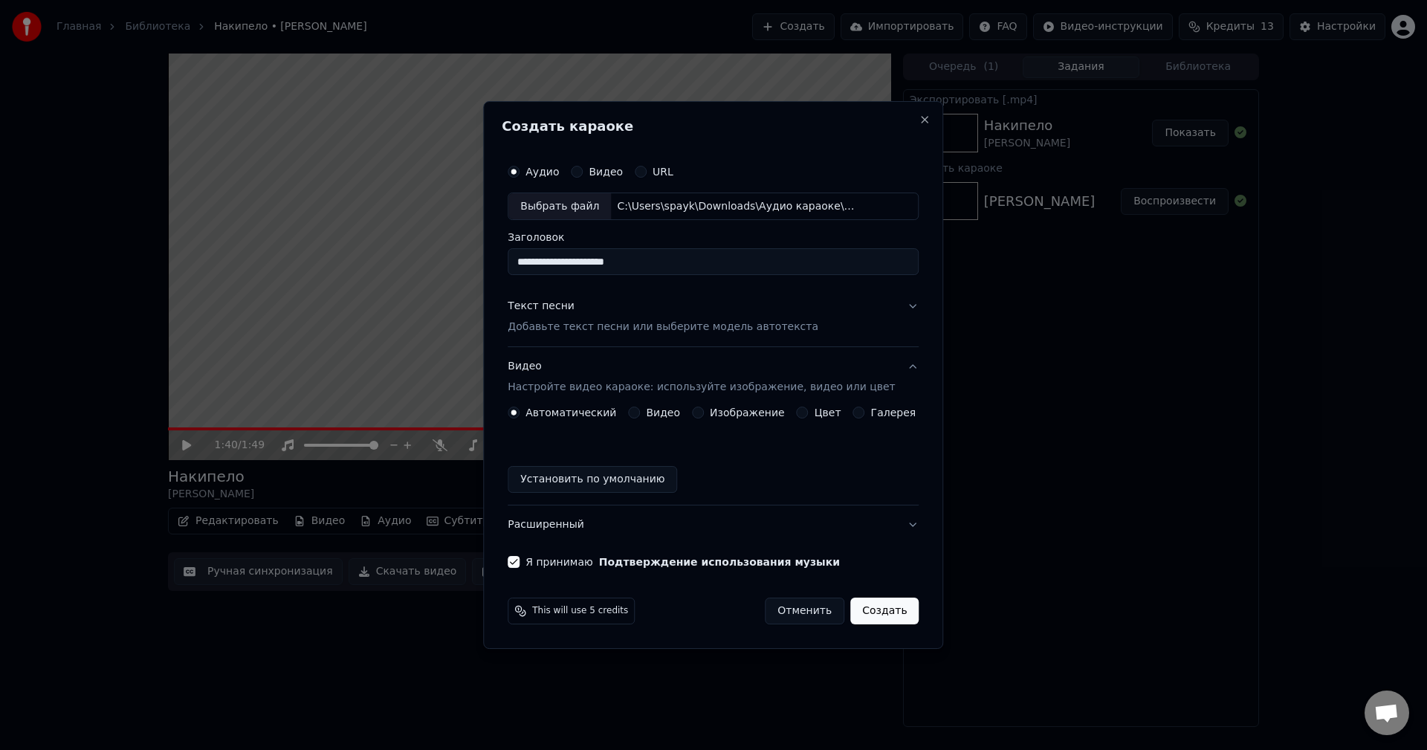
click at [876, 369] on button "Видео Настройте видео караоке: используйте изображение, видео или цвет" at bounding box center [713, 377] width 411 height 59
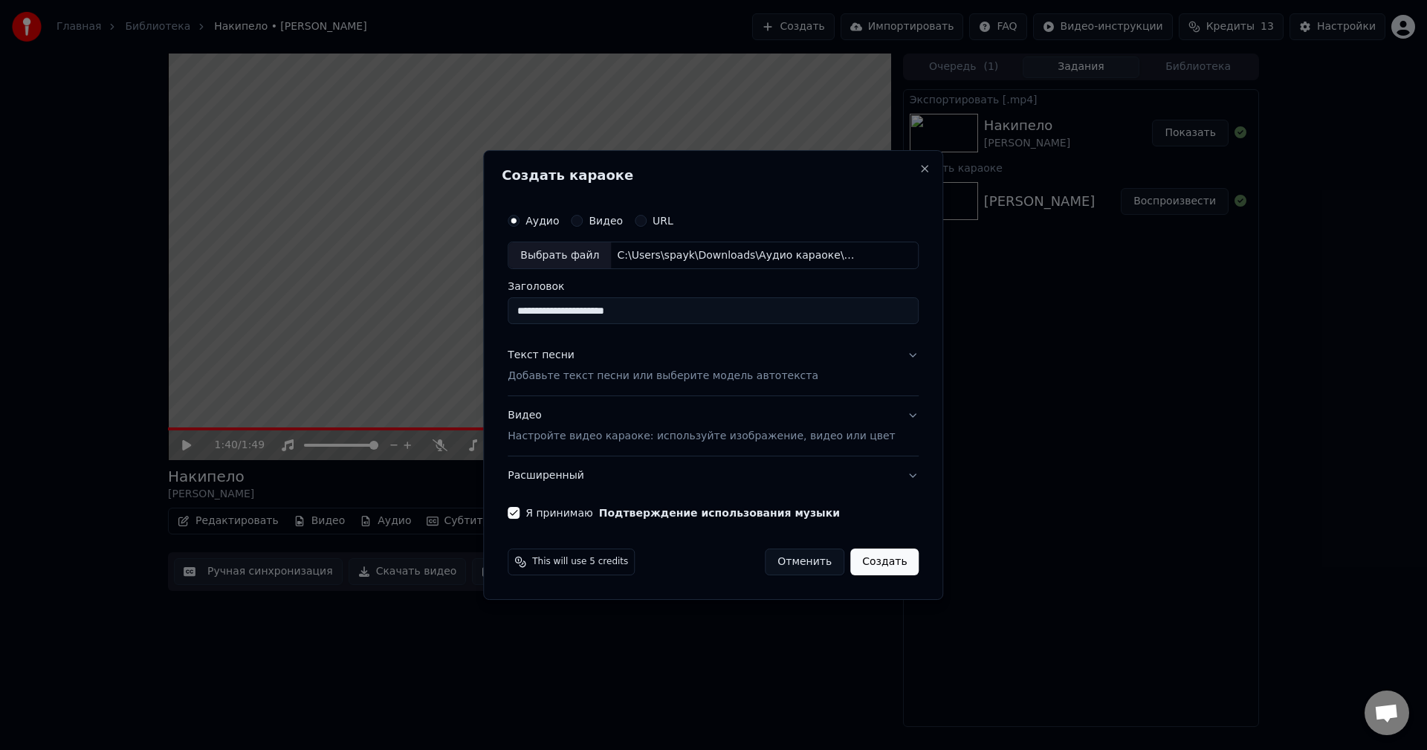
click at [871, 424] on div "Видео Настройте видео караоке: используйте изображение, видео или цвет" at bounding box center [701, 427] width 387 height 36
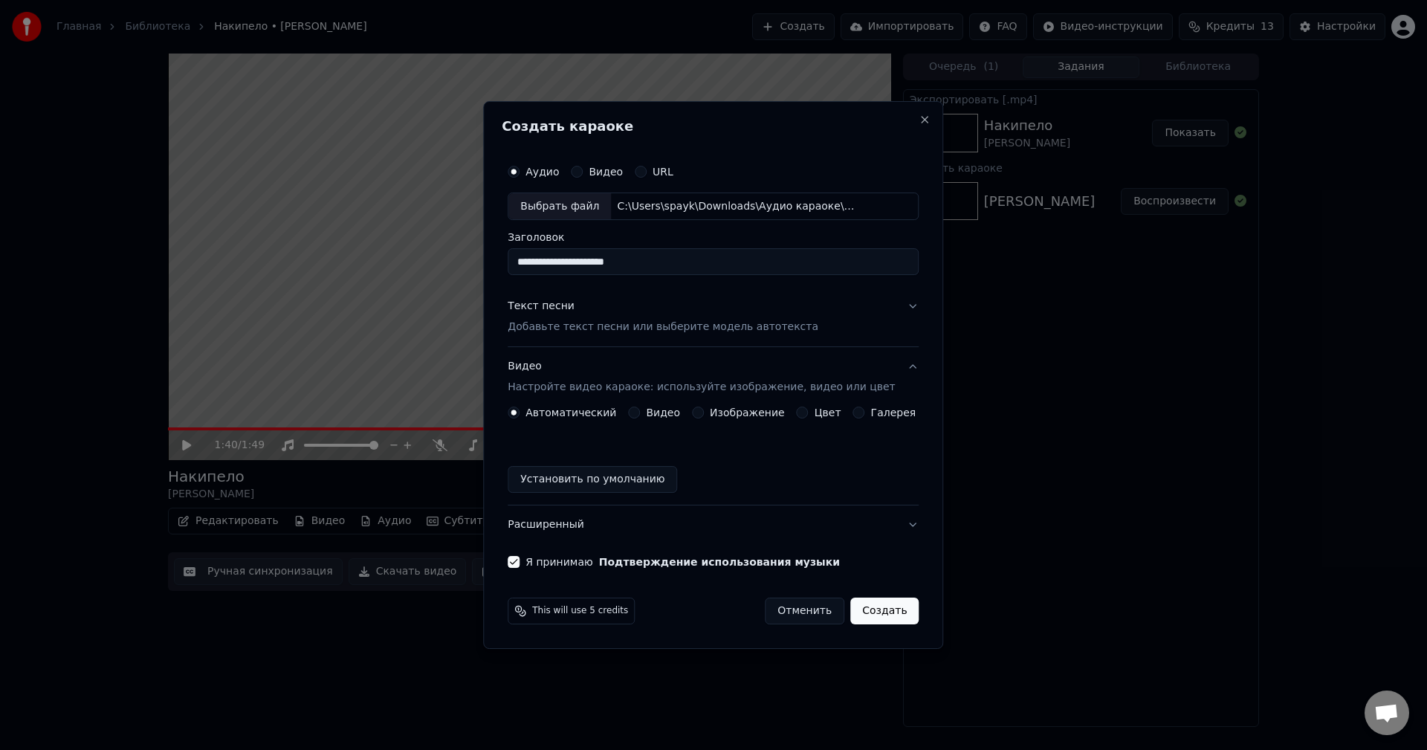
click at [719, 418] on label "Изображение" at bounding box center [747, 412] width 75 height 10
click at [704, 418] on button "Изображение" at bounding box center [698, 413] width 12 height 12
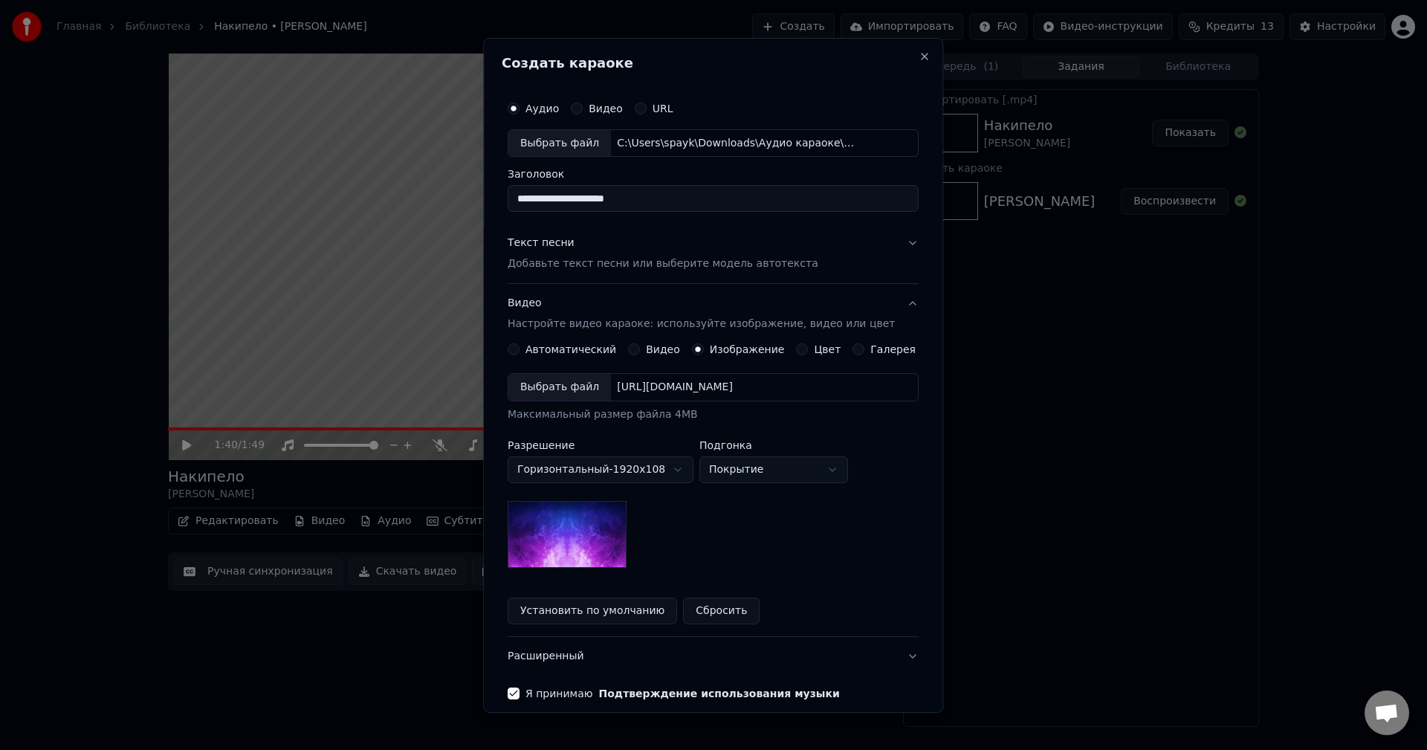
click at [575, 396] on div "Выбрать файл" at bounding box center [559, 387] width 103 height 27
click at [880, 308] on button "Видео Настройте видео караоке: используйте изображение, видео или цвет" at bounding box center [713, 313] width 411 height 59
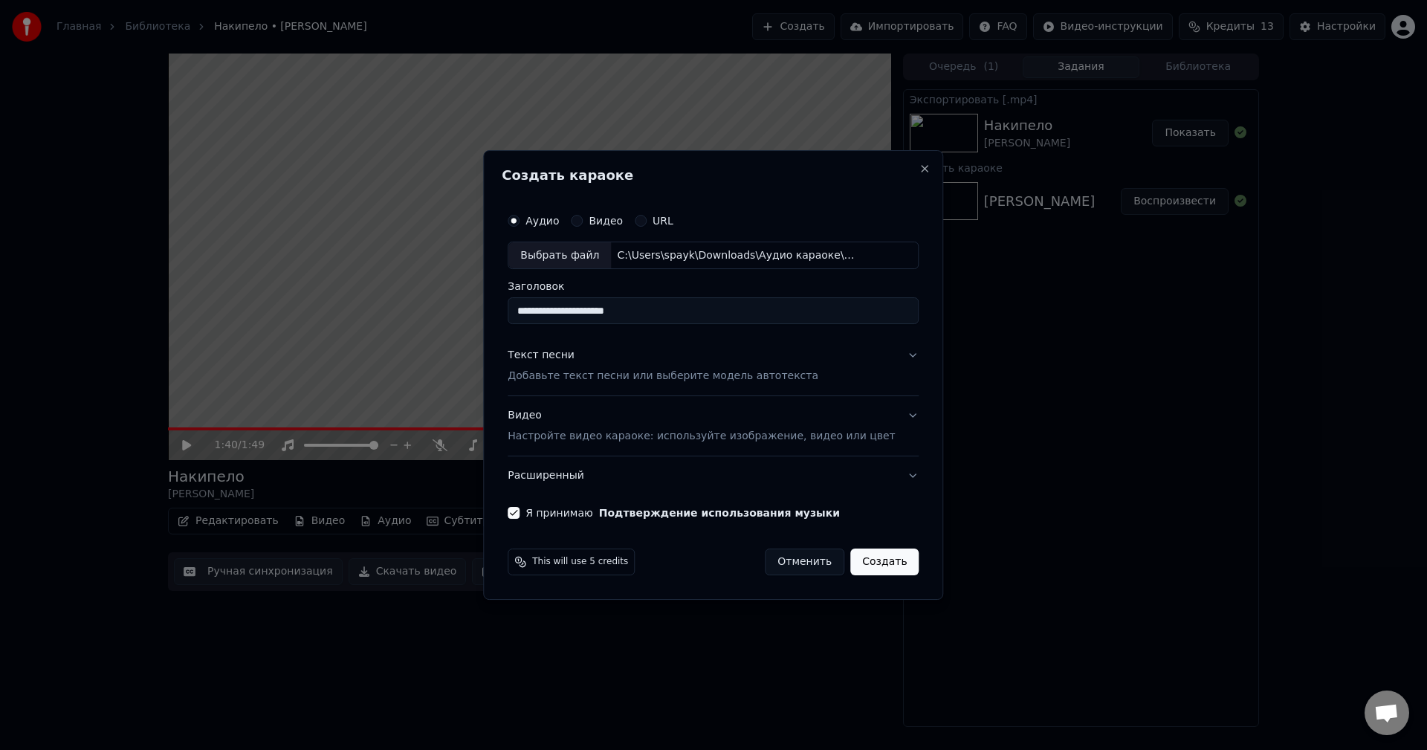
click at [876, 472] on button "Расширенный" at bounding box center [713, 475] width 411 height 39
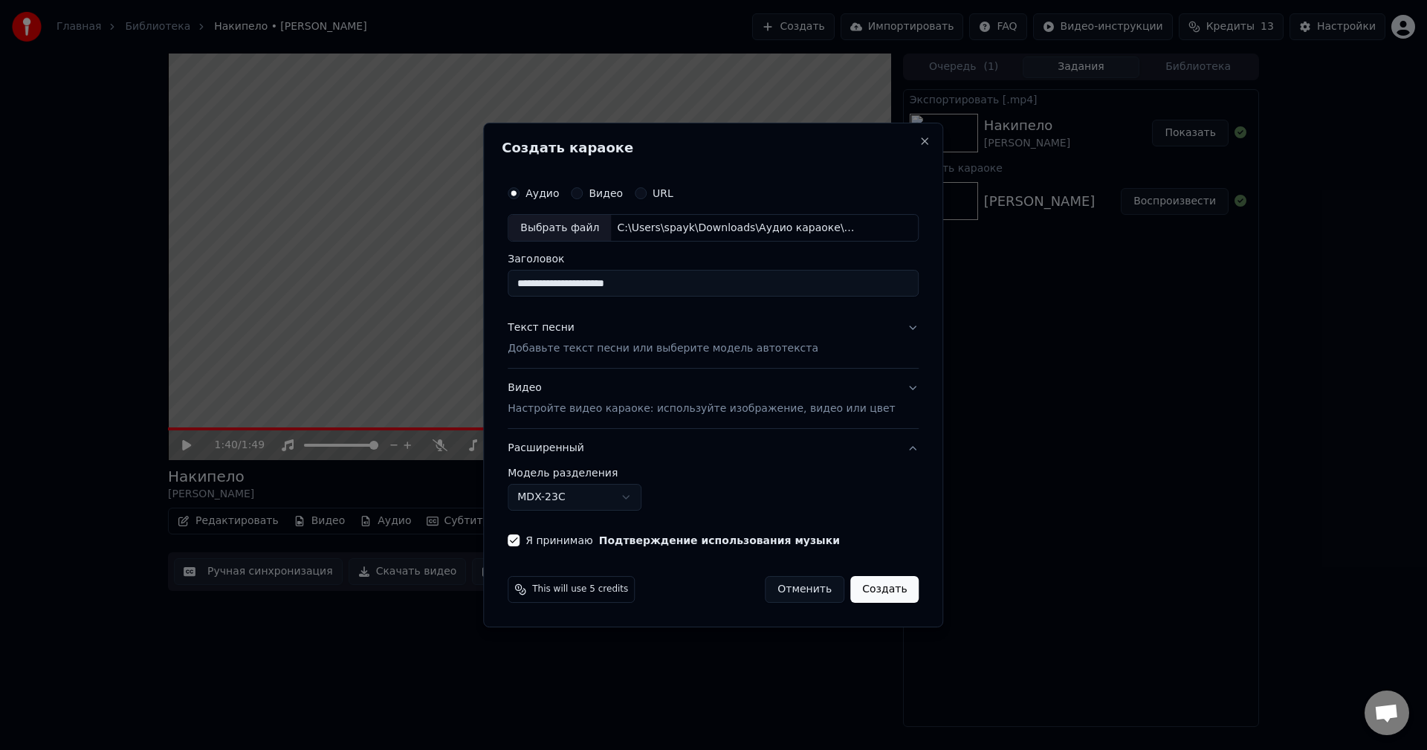
click at [877, 453] on button "Расширенный" at bounding box center [713, 448] width 411 height 39
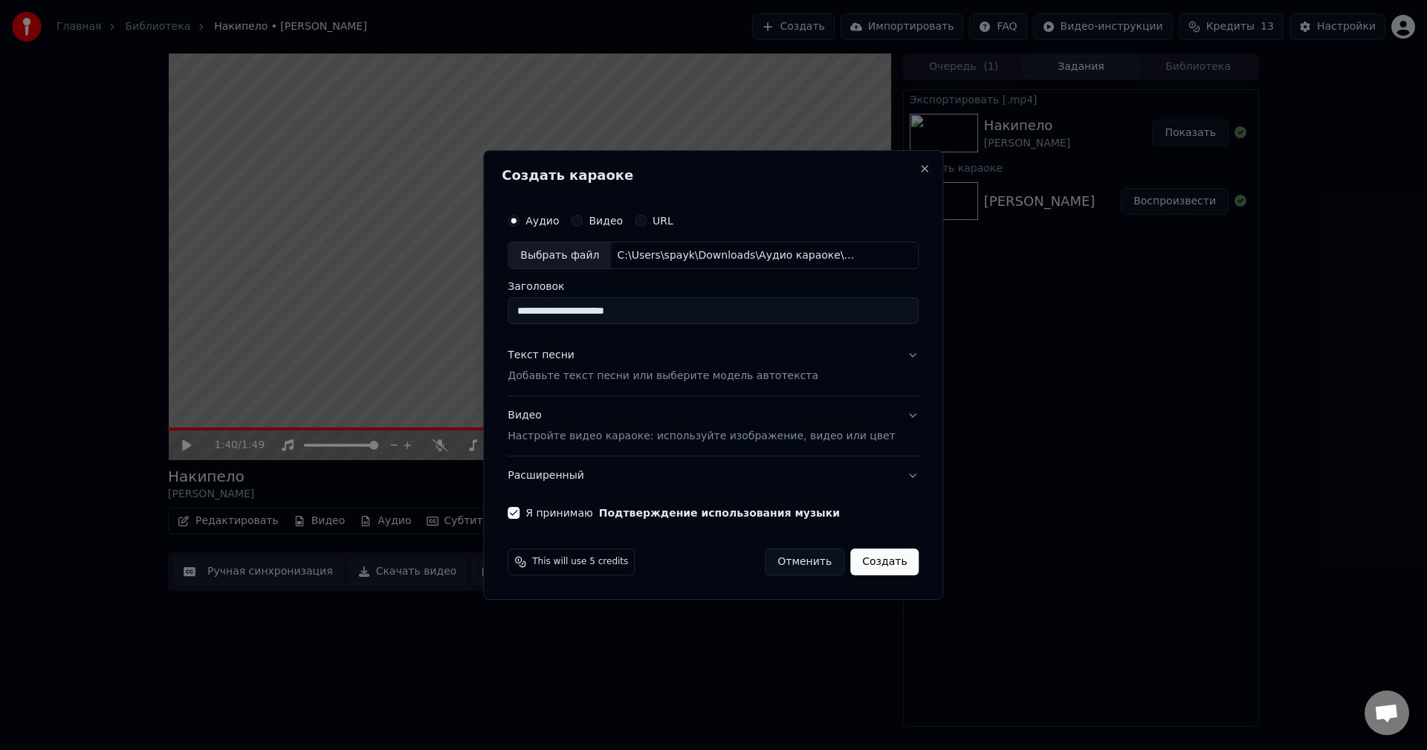
click at [850, 360] on button "Текст песни Добавьте текст песни или выберите модель автотекста" at bounding box center [713, 366] width 411 height 59
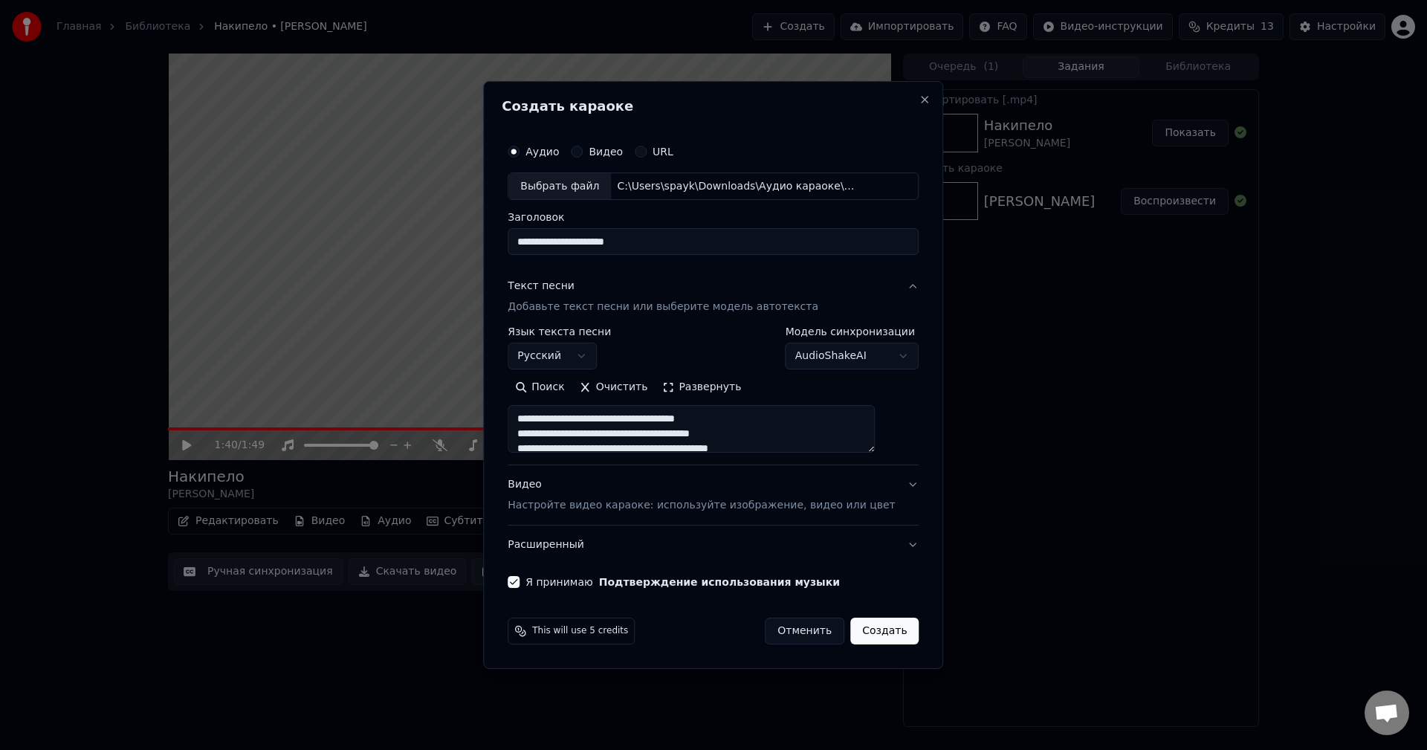
click at [881, 632] on button "Создать" at bounding box center [884, 631] width 68 height 27
select select
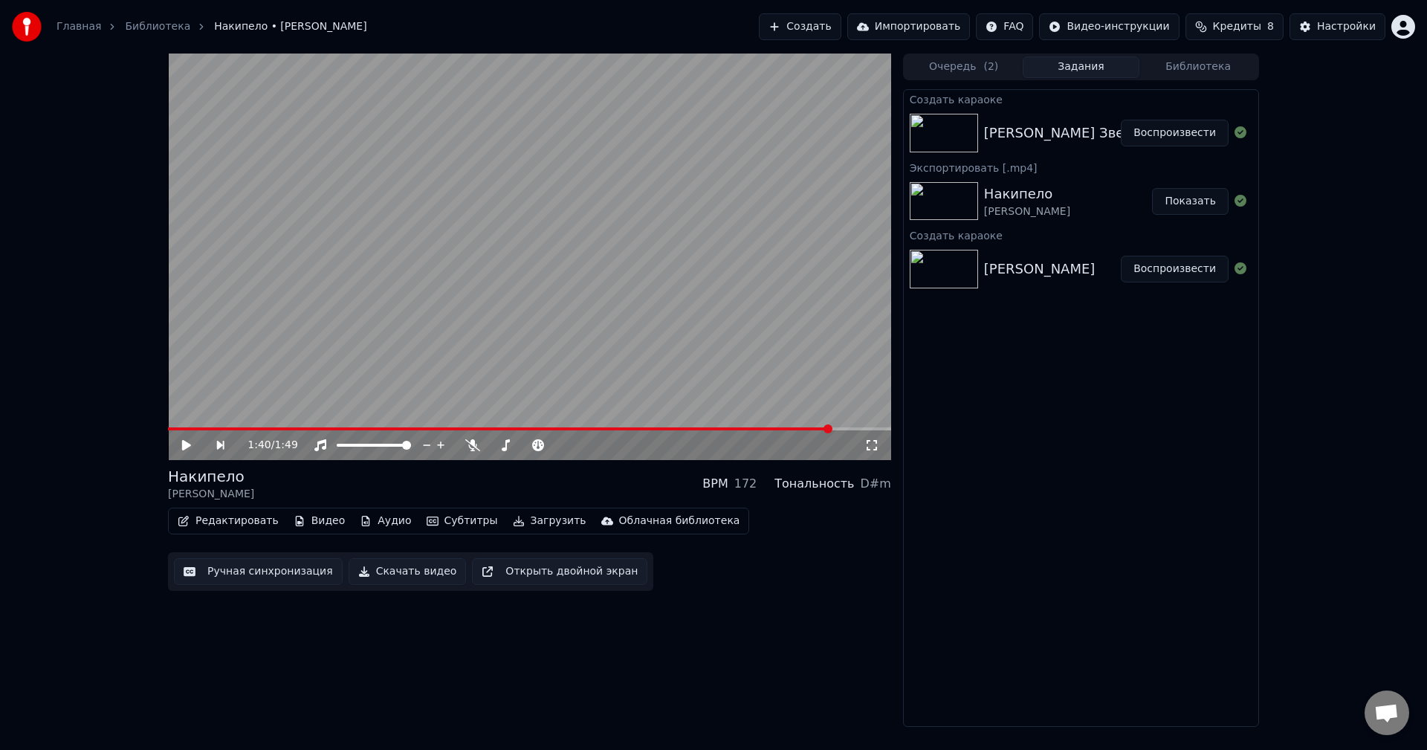
click at [1059, 117] on div "[PERSON_NAME] Звезда Смерти Воспроизвести" at bounding box center [1081, 133] width 354 height 51
click at [1151, 138] on button "Воспроизвести" at bounding box center [1175, 133] width 108 height 27
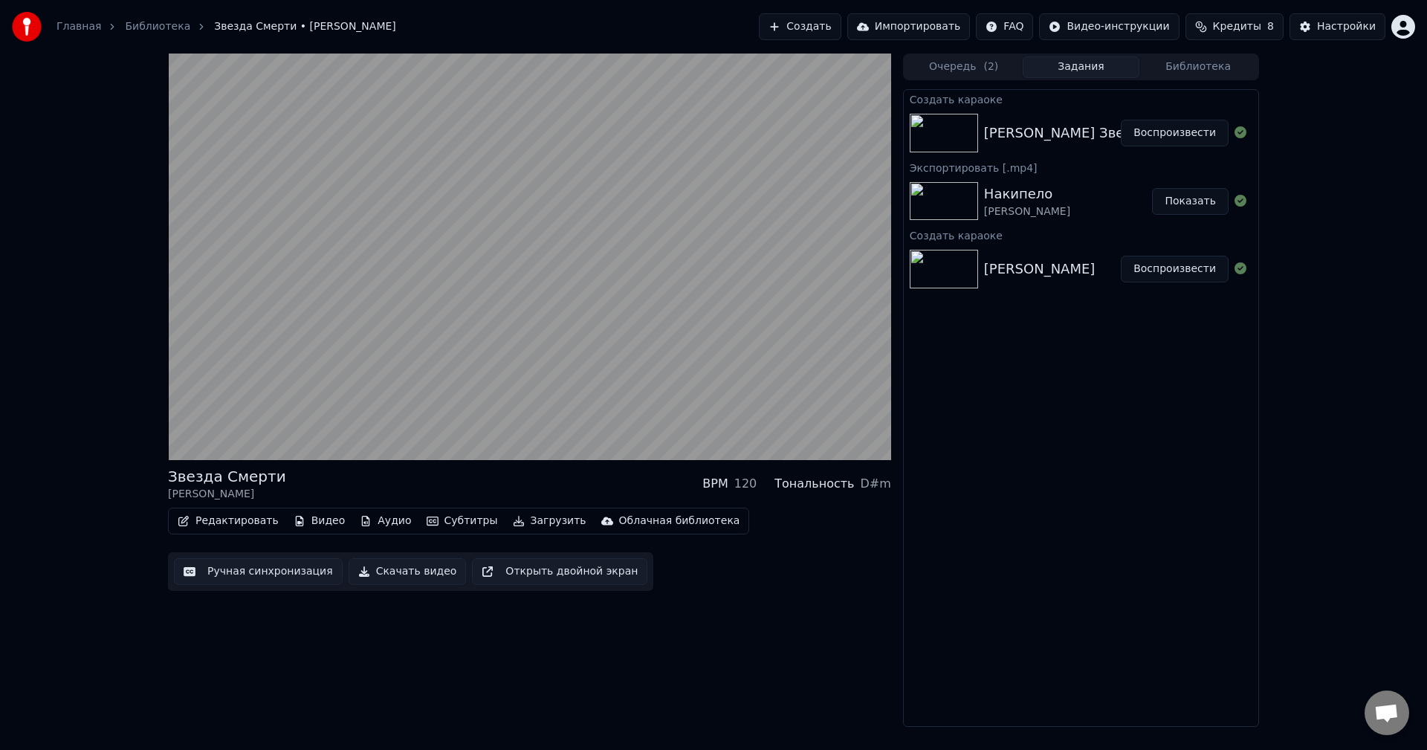
click at [1121, 120] on button "Воспроизвести" at bounding box center [1175, 133] width 108 height 27
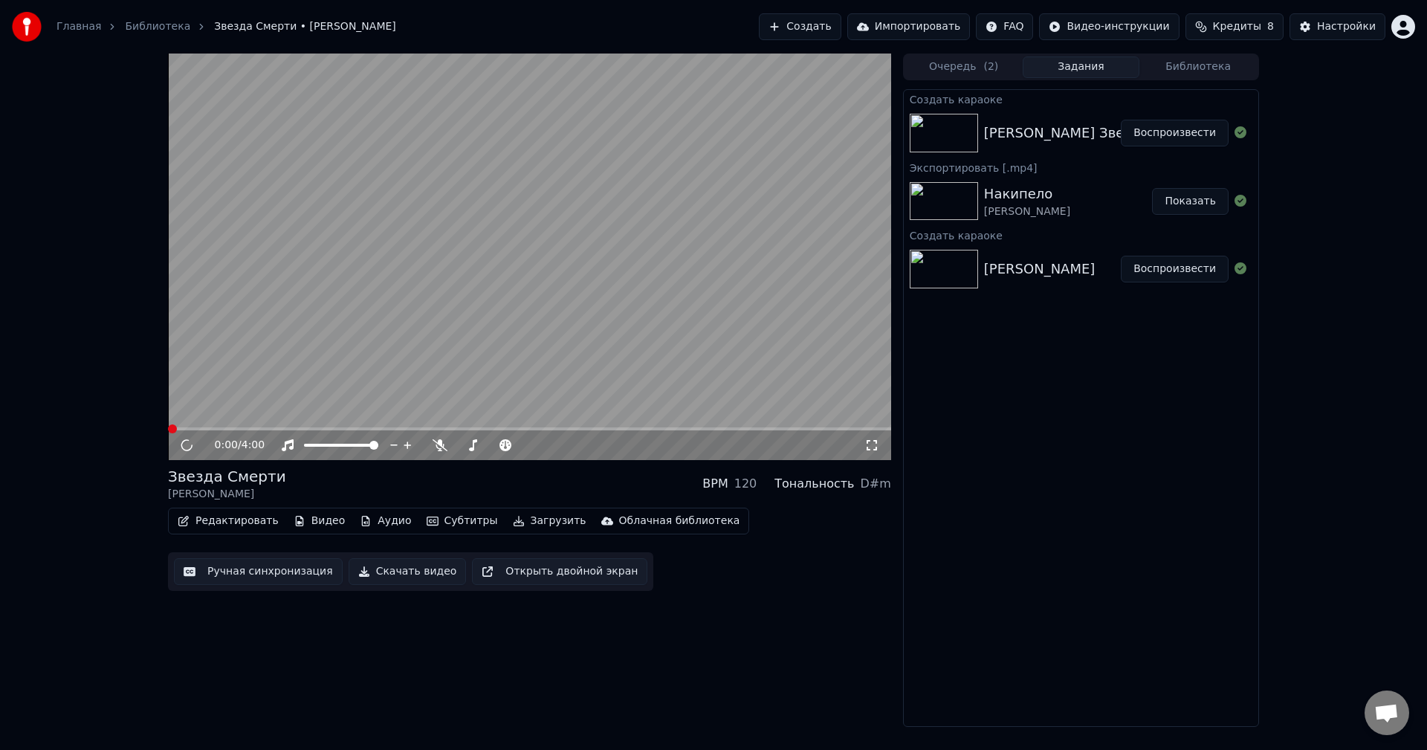
click at [229, 521] on button "Редактировать" at bounding box center [228, 521] width 113 height 21
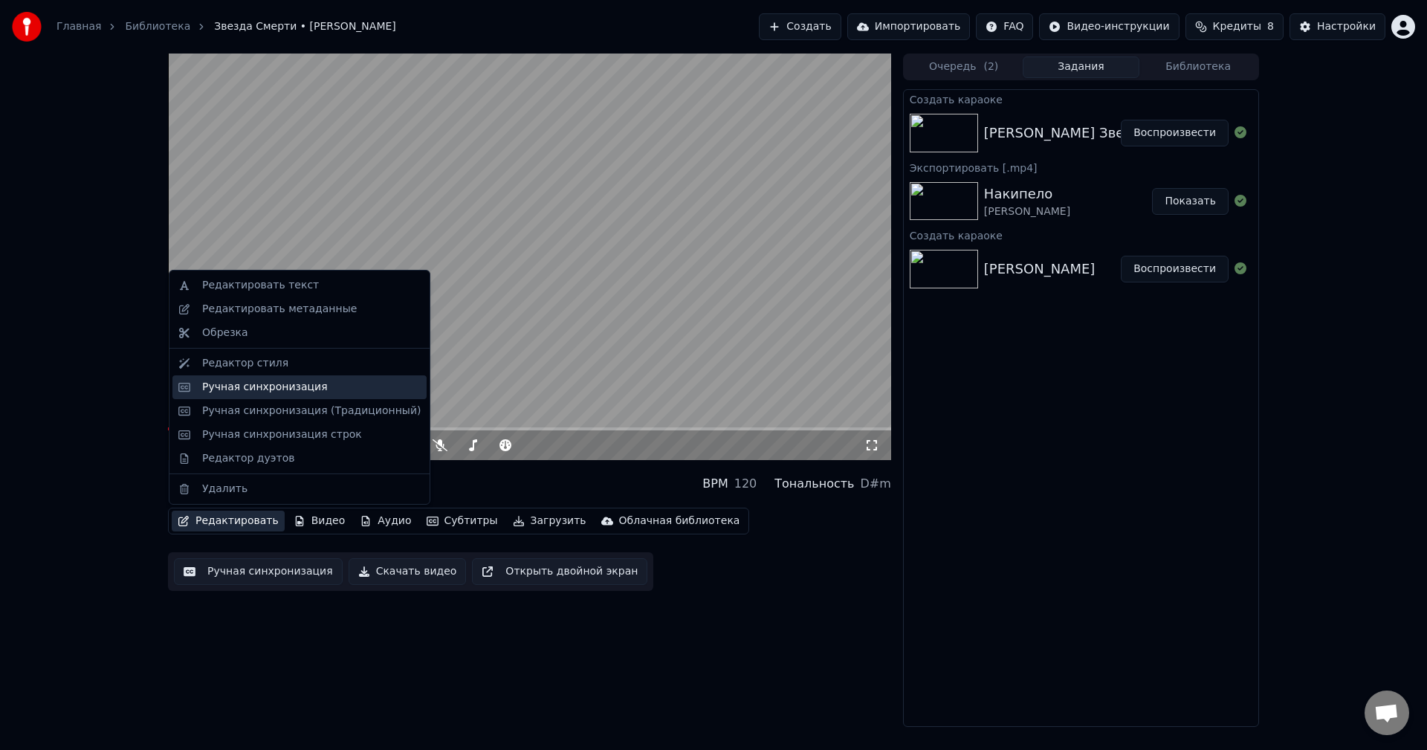
click at [204, 393] on div "Ручная синхронизация" at bounding box center [265, 387] width 126 height 15
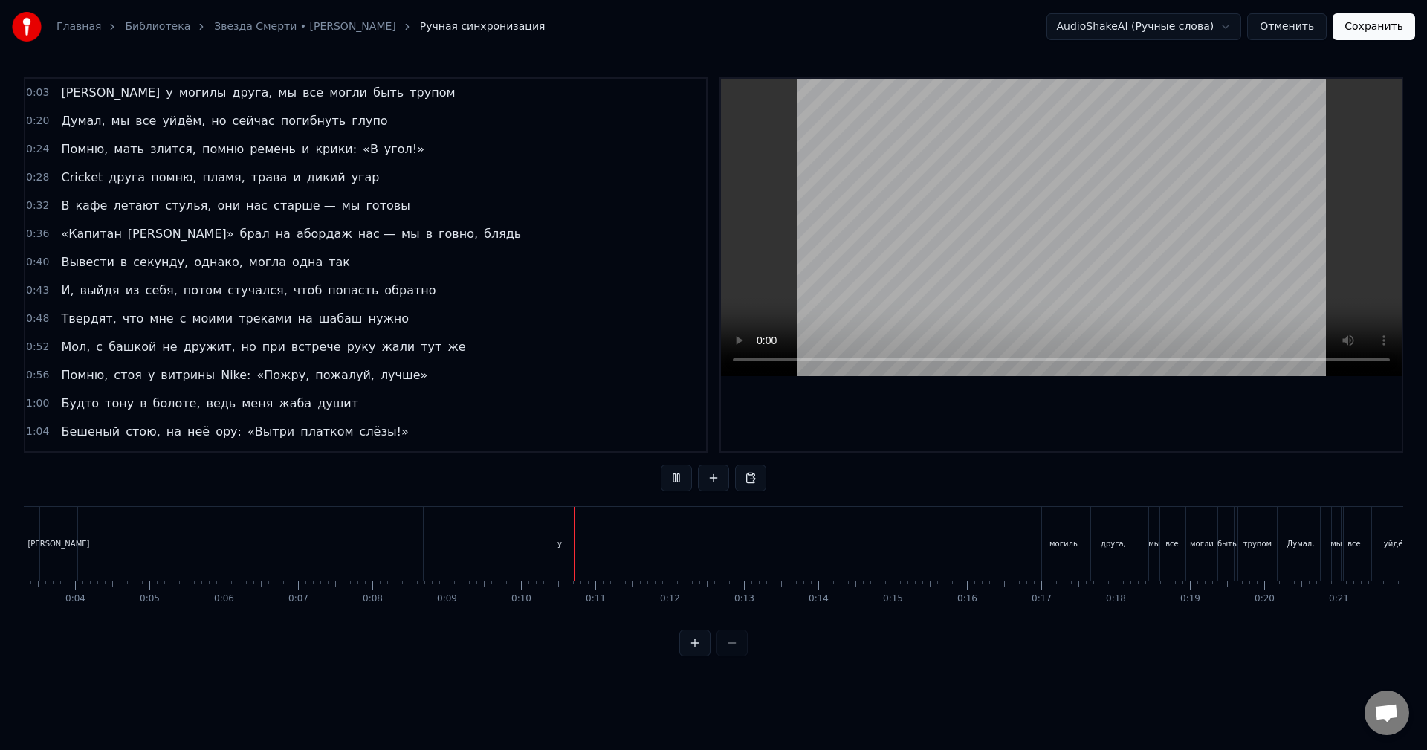
scroll to position [0, 226]
click at [777, 548] on div "Я у могилы друга, мы все могли быть трупом" at bounding box center [679, 544] width 1241 height 74
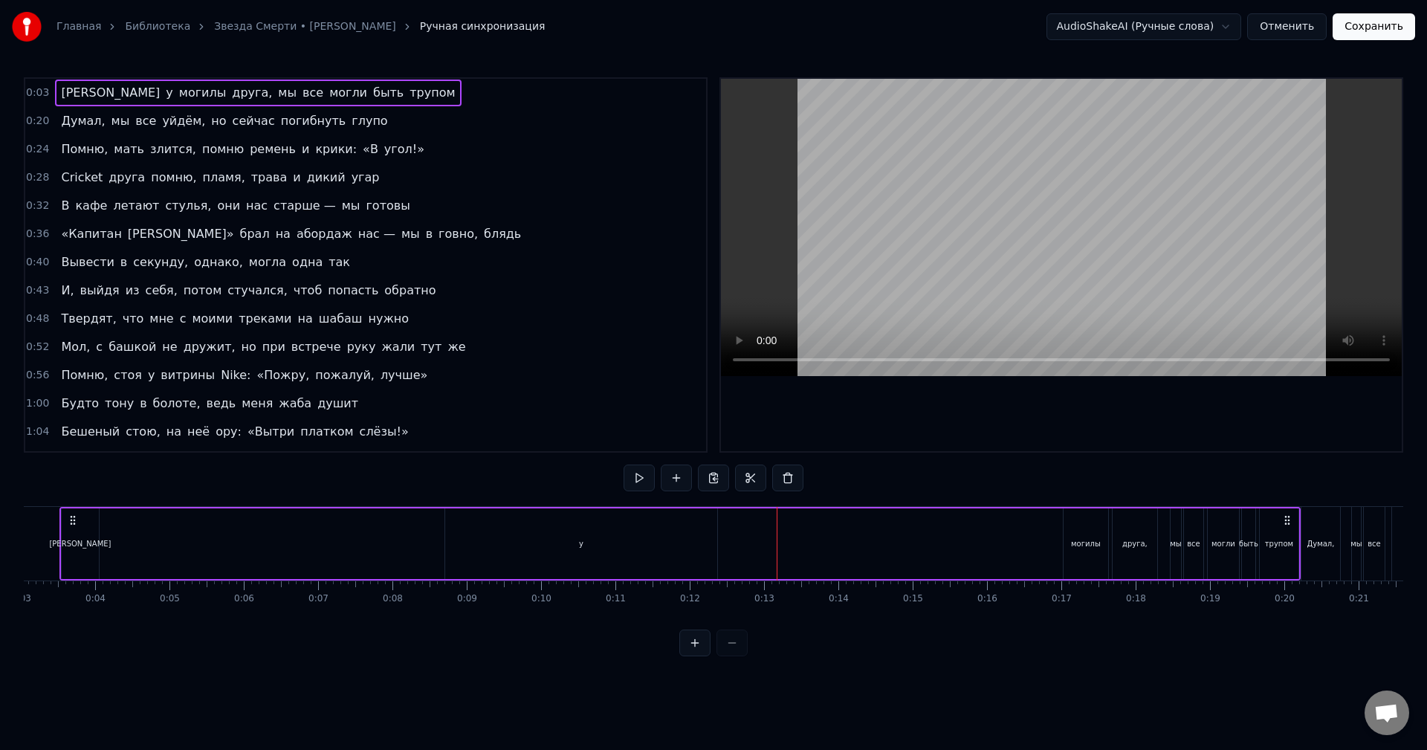
click at [699, 543] on div "у" at bounding box center [581, 543] width 272 height 71
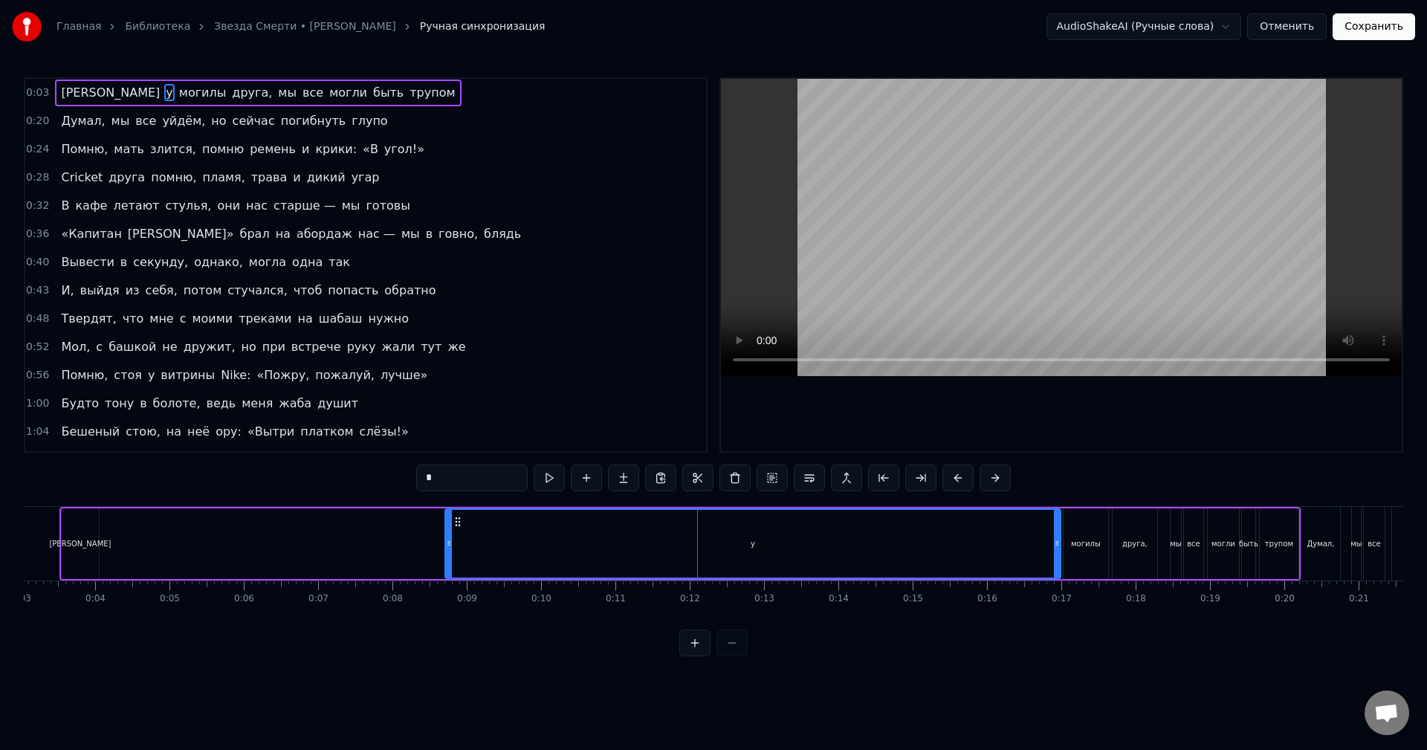
drag, startPoint x: 715, startPoint y: 544, endPoint x: 1058, endPoint y: 564, distance: 343.9
click at [1058, 564] on div at bounding box center [1057, 544] width 6 height 68
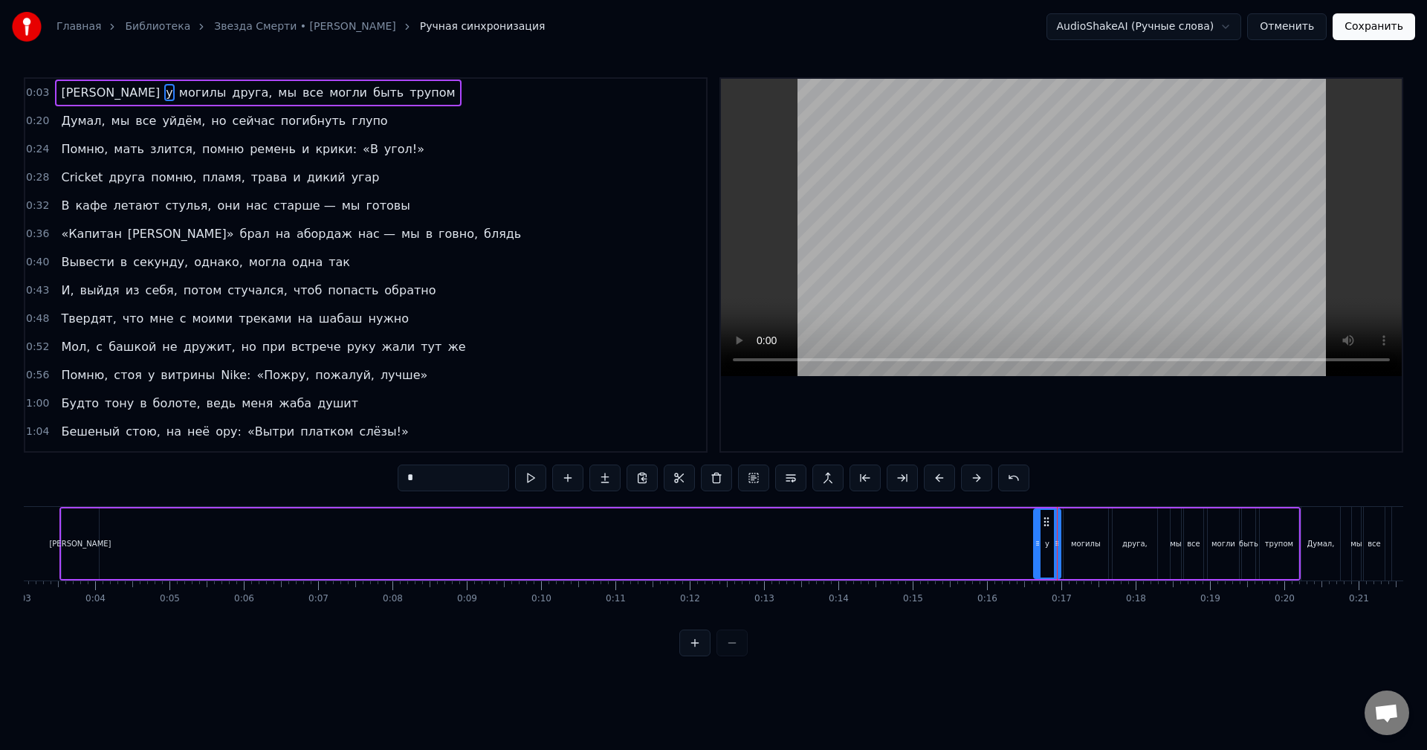
drag, startPoint x: 445, startPoint y: 548, endPoint x: 1034, endPoint y: 566, distance: 588.9
click at [1035, 566] on div at bounding box center [1038, 544] width 6 height 68
click at [89, 553] on div "[PERSON_NAME]" at bounding box center [80, 543] width 37 height 71
type input "*"
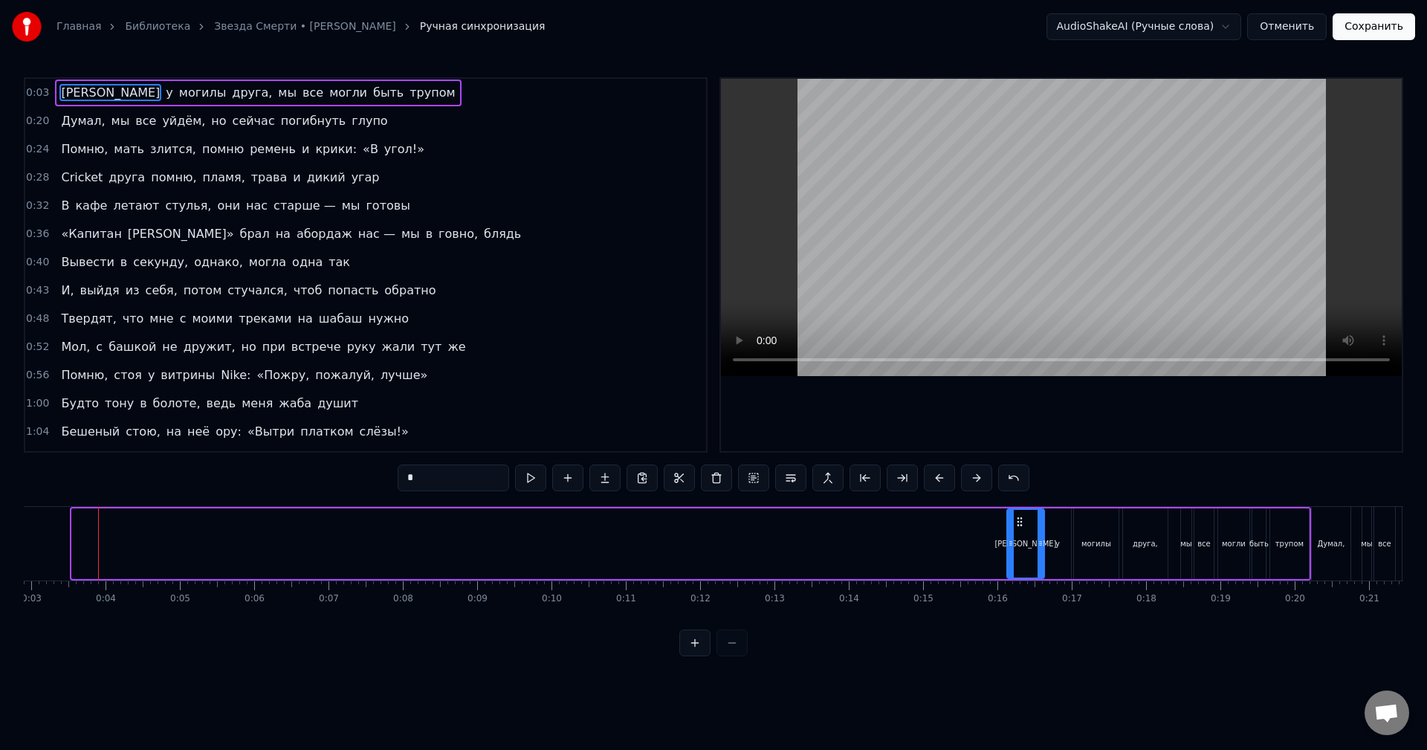
drag, startPoint x: 86, startPoint y: 522, endPoint x: 1021, endPoint y: 556, distance: 935.5
click at [1021, 556] on div "[PERSON_NAME]" at bounding box center [1026, 544] width 36 height 68
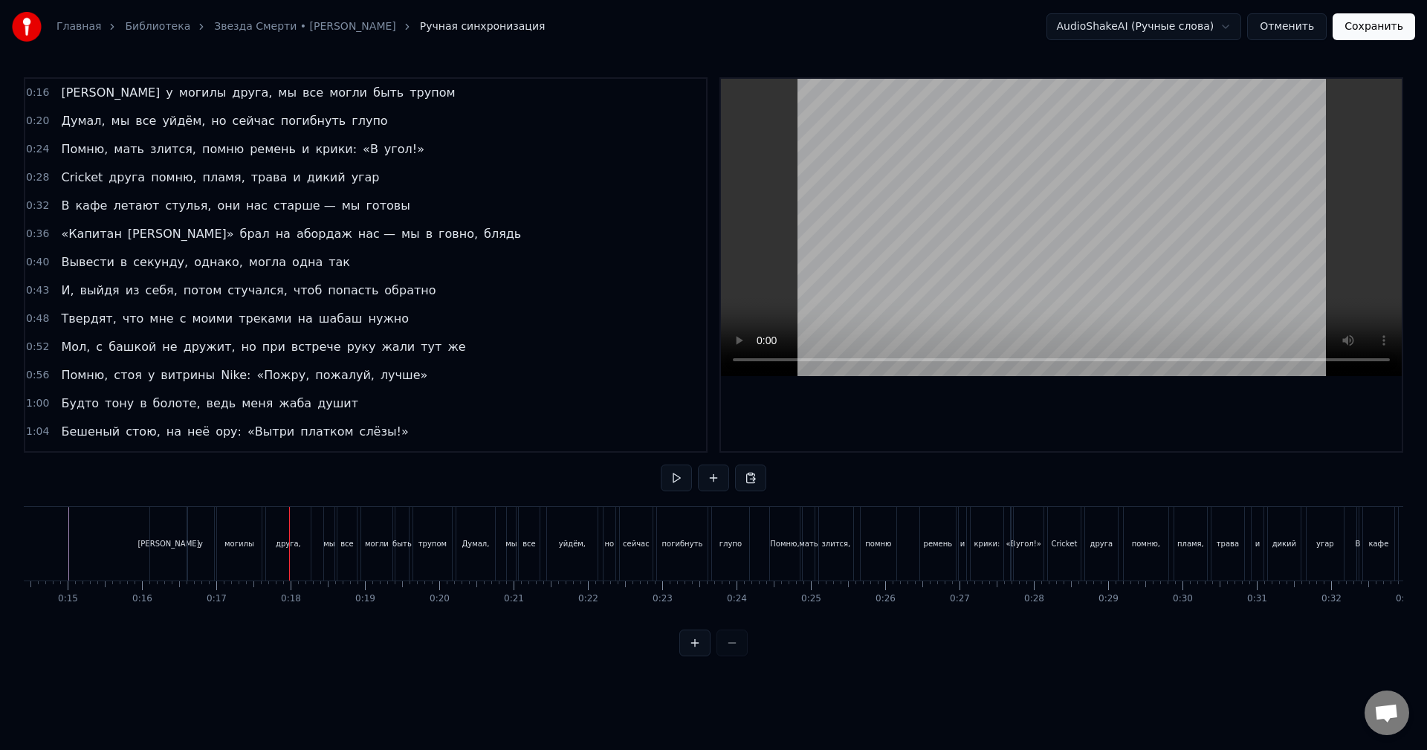
scroll to position [0, 884]
click at [686, 653] on button at bounding box center [694, 642] width 31 height 27
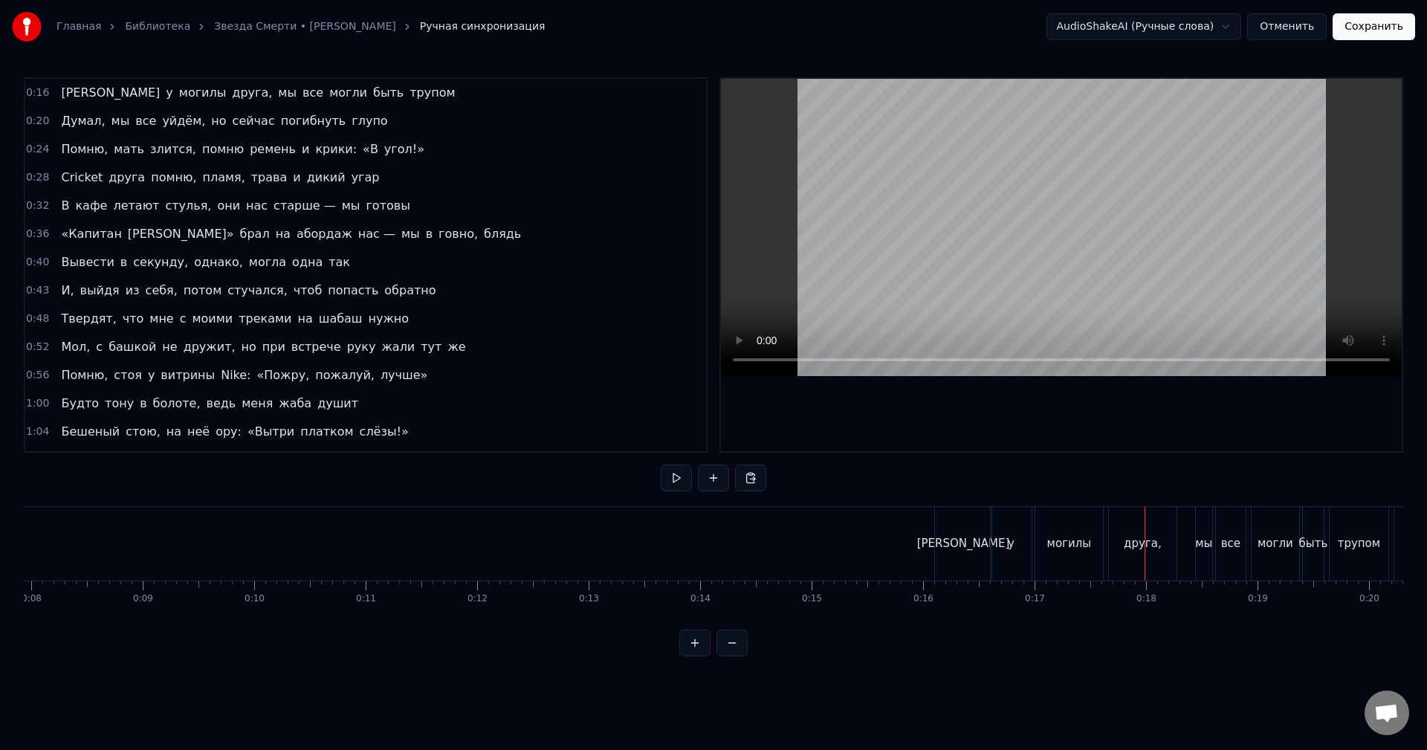
click at [690, 653] on button at bounding box center [694, 642] width 31 height 27
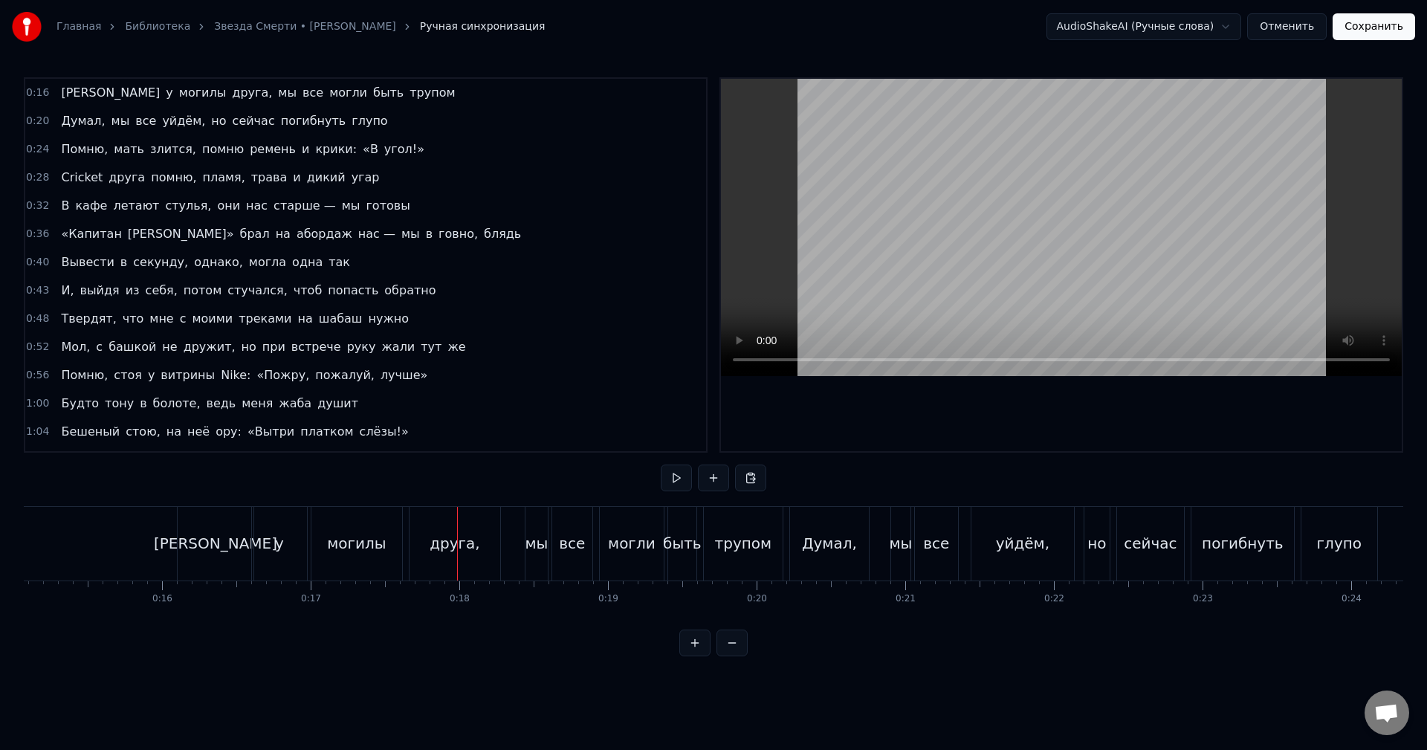
scroll to position [0, 2181]
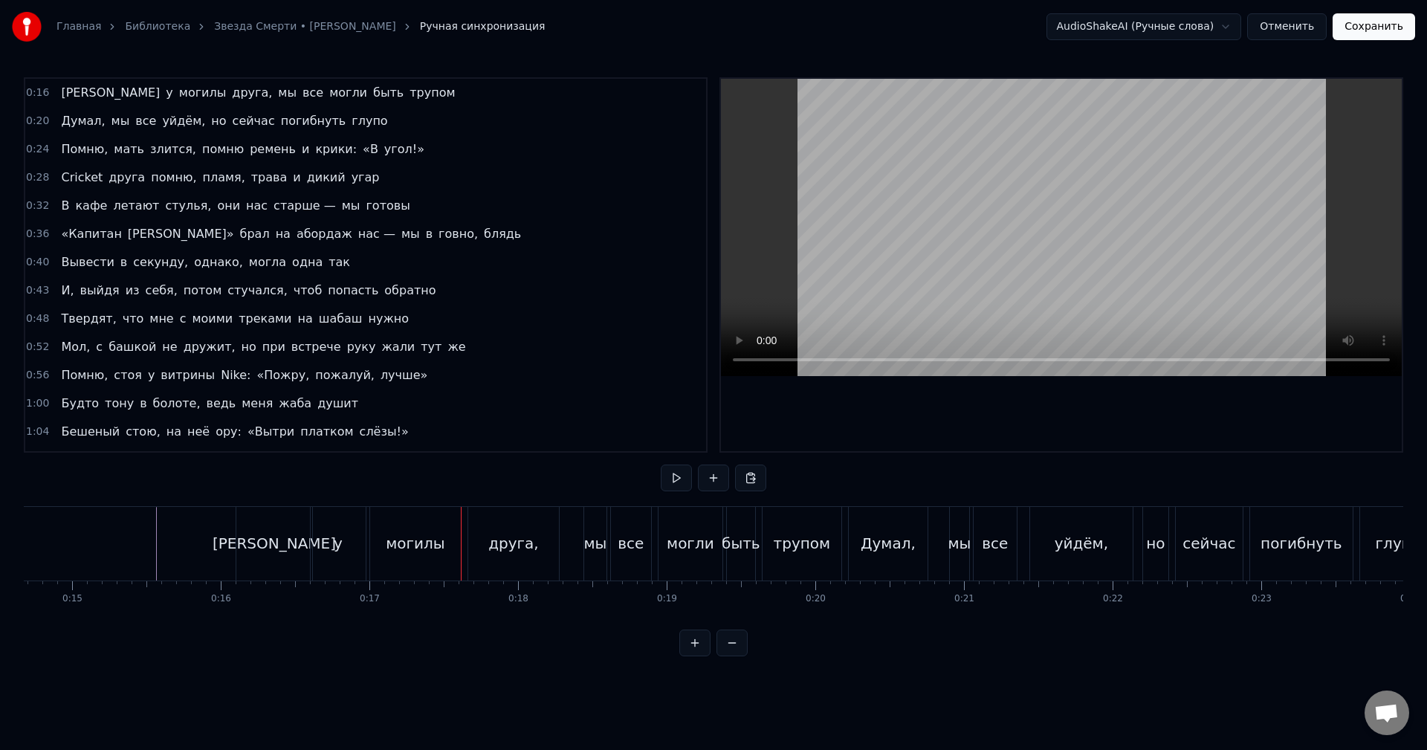
click at [429, 539] on div "могилы" at bounding box center [415, 543] width 59 height 22
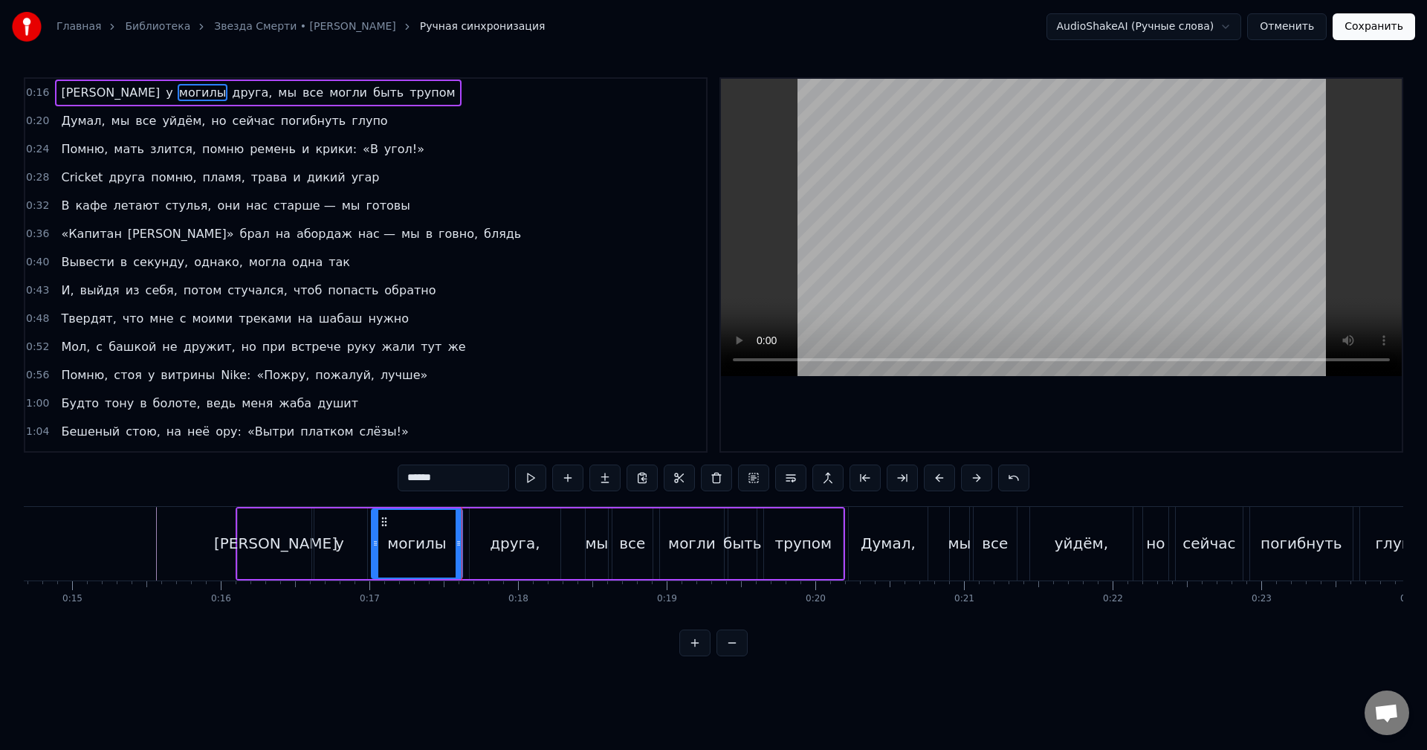
click at [344, 549] on div "у" at bounding box center [339, 543] width 55 height 71
drag, startPoint x: 316, startPoint y: 549, endPoint x: 343, endPoint y: 552, distance: 26.9
click at [343, 552] on div at bounding box center [343, 544] width 6 height 68
click at [246, 542] on div "[PERSON_NAME]" at bounding box center [276, 543] width 76 height 71
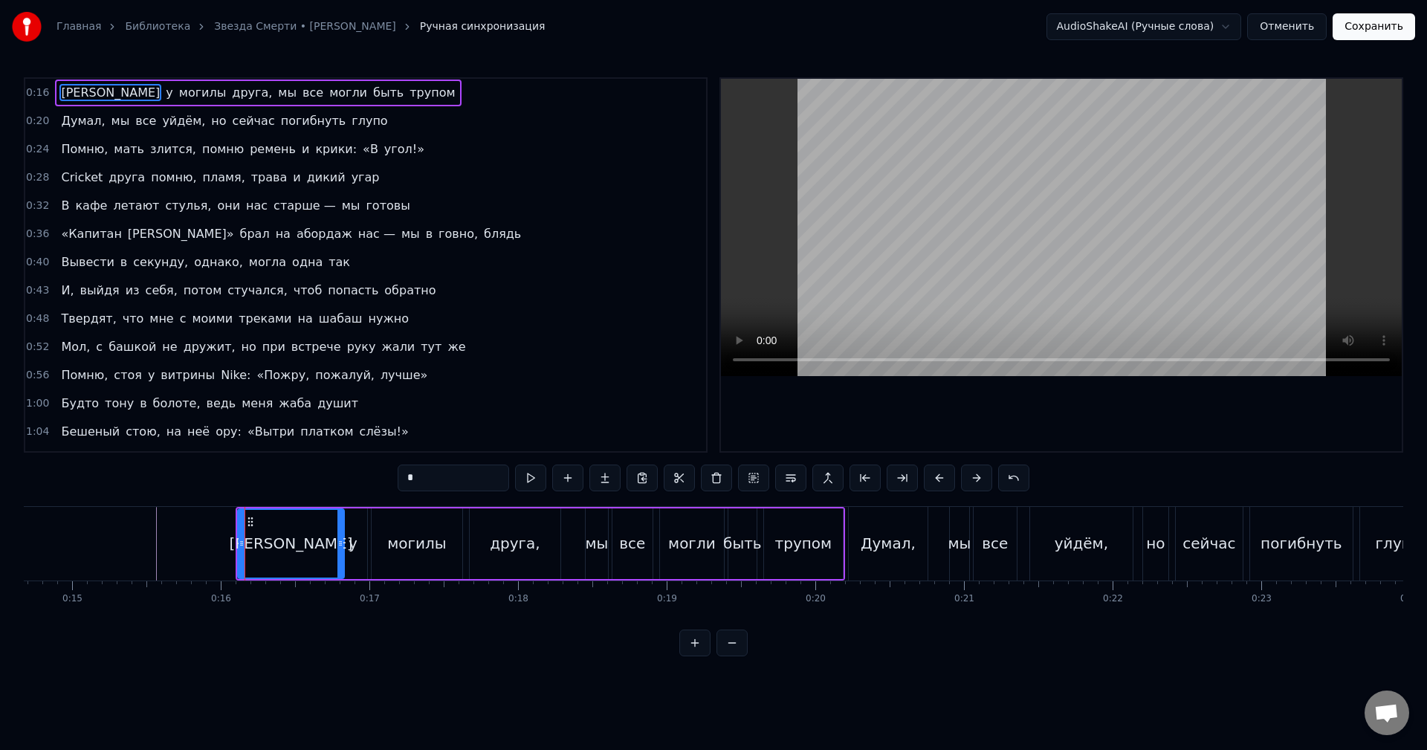
drag, startPoint x: 310, startPoint y: 546, endPoint x: 340, endPoint y: 559, distance: 33.0
click at [340, 559] on div at bounding box center [340, 544] width 6 height 68
drag, startPoint x: 242, startPoint y: 555, endPoint x: 314, endPoint y: 559, distance: 72.2
click at [313, 559] on div at bounding box center [313, 544] width 6 height 68
click at [355, 554] on div "у" at bounding box center [353, 543] width 9 height 22
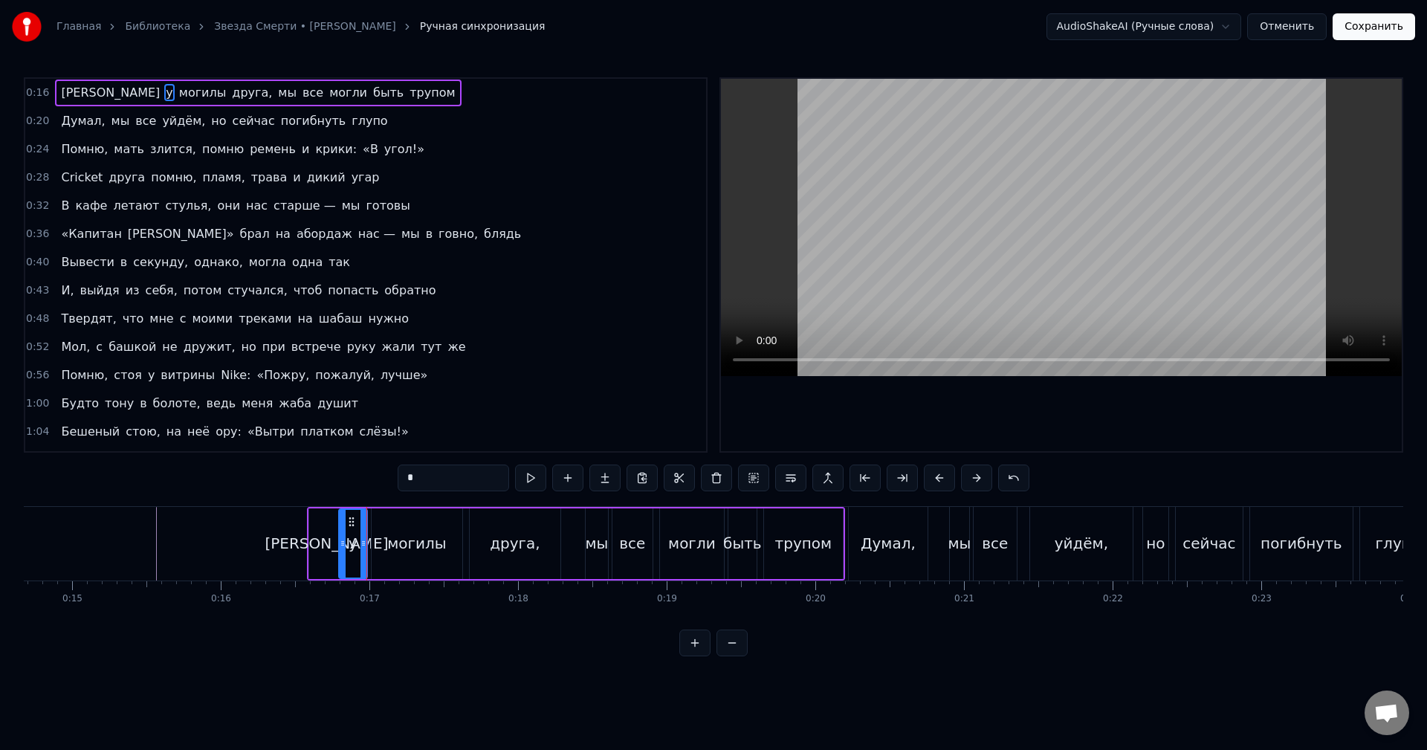
click at [395, 547] on div "могилы" at bounding box center [416, 543] width 59 height 22
click at [502, 537] on div "друга," at bounding box center [515, 543] width 50 height 22
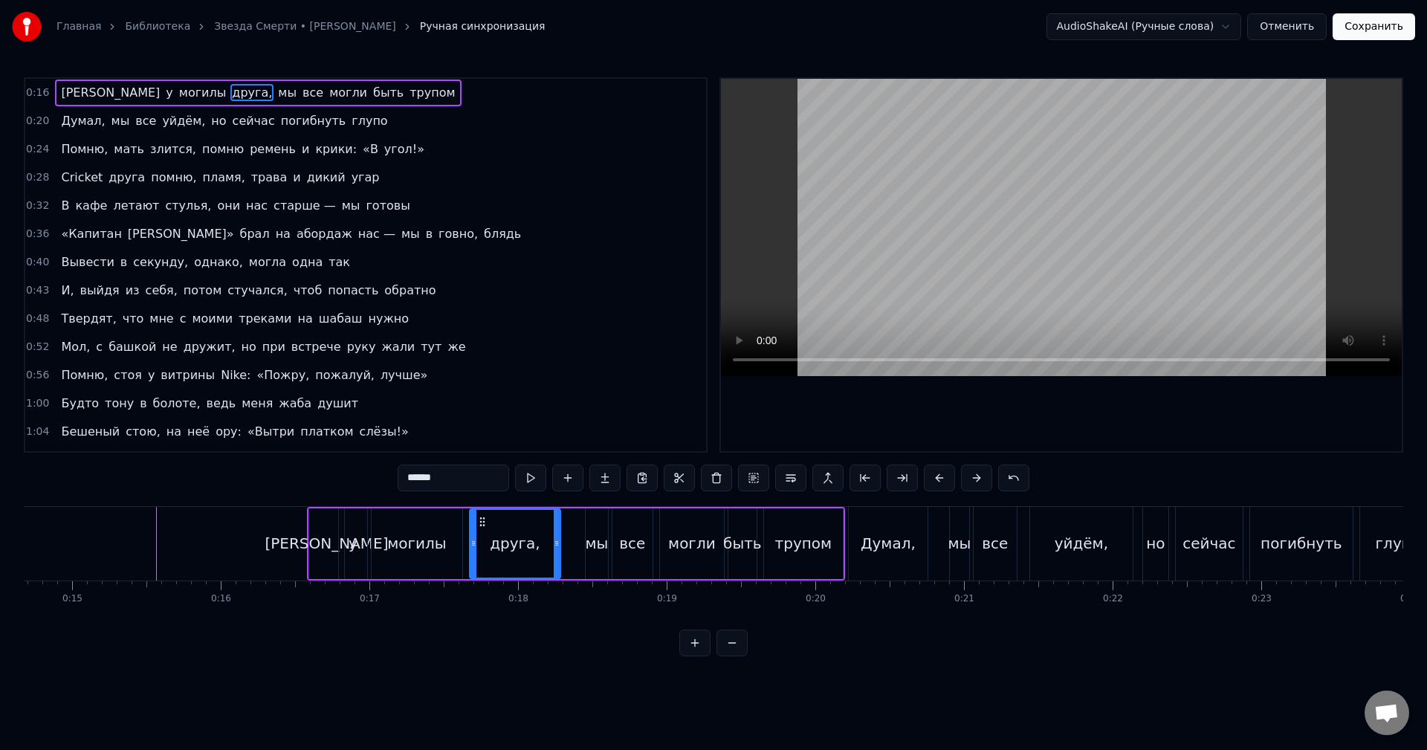
click at [588, 558] on div "мы" at bounding box center [597, 543] width 22 height 71
click at [624, 549] on div "все" at bounding box center [632, 543] width 26 height 22
type input "***"
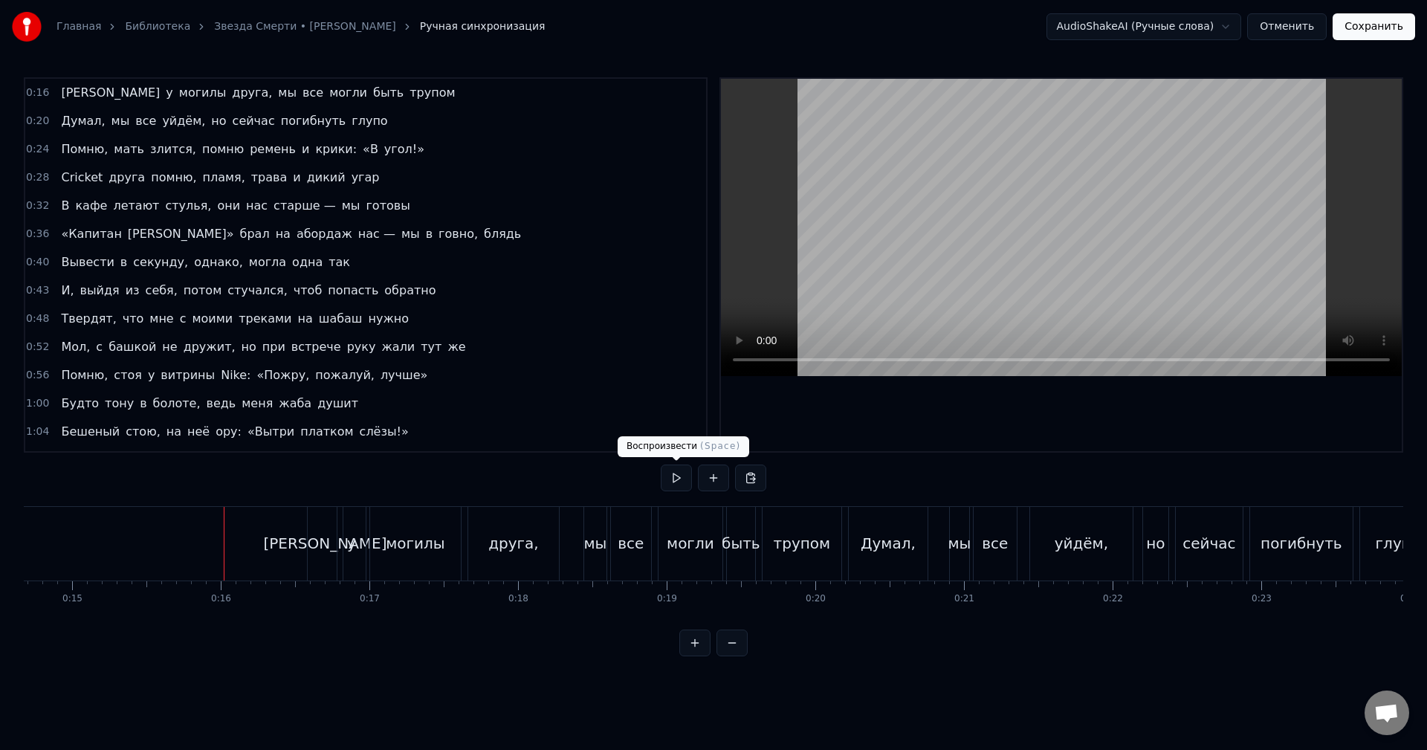
click at [676, 479] on button at bounding box center [676, 477] width 31 height 27
click at [661, 464] on button at bounding box center [676, 477] width 31 height 27
drag, startPoint x: 123, startPoint y: 630, endPoint x: 103, endPoint y: 627, distance: 21.0
click at [103, 627] on div "0:16 Я у могилы друга, мы все могли быть трупом 0:20 Думал, мы все уйдём, но се…" at bounding box center [713, 366] width 1379 height 579
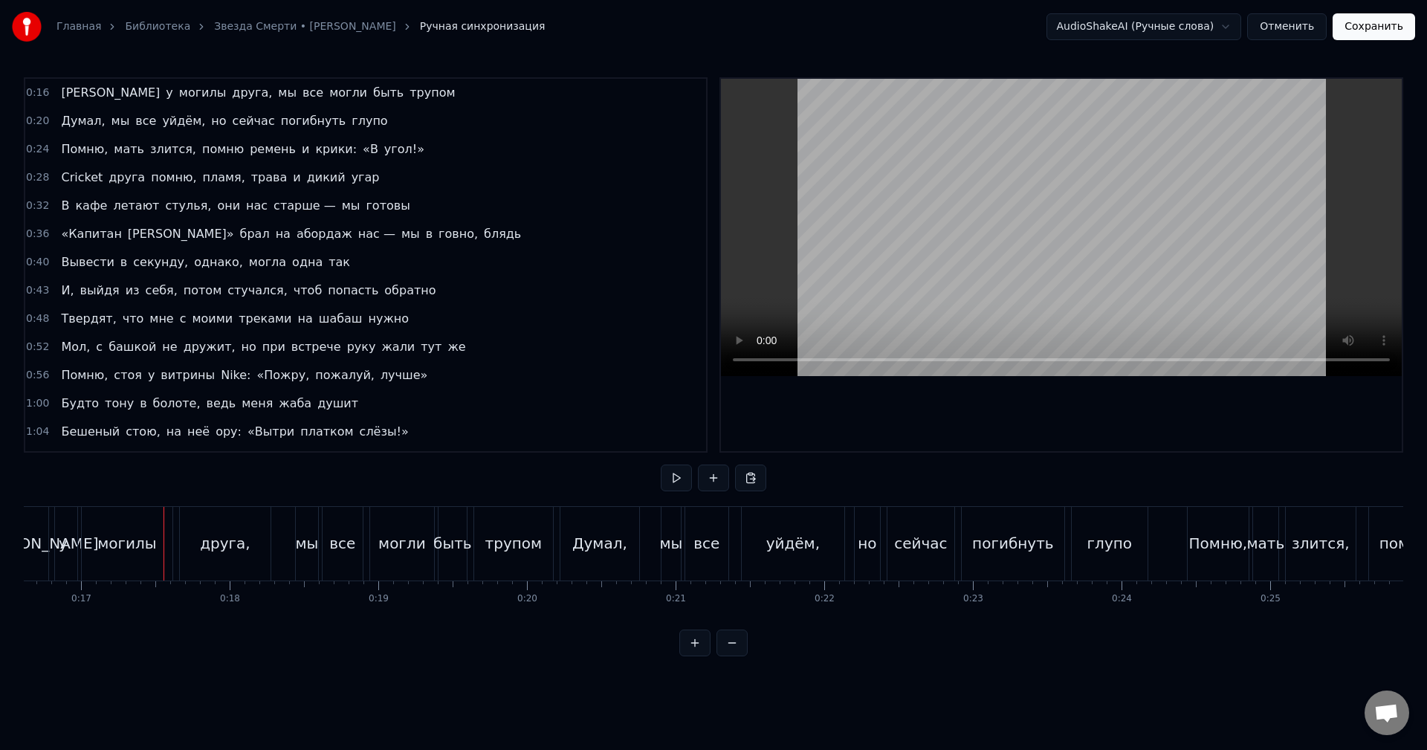
scroll to position [0, 0]
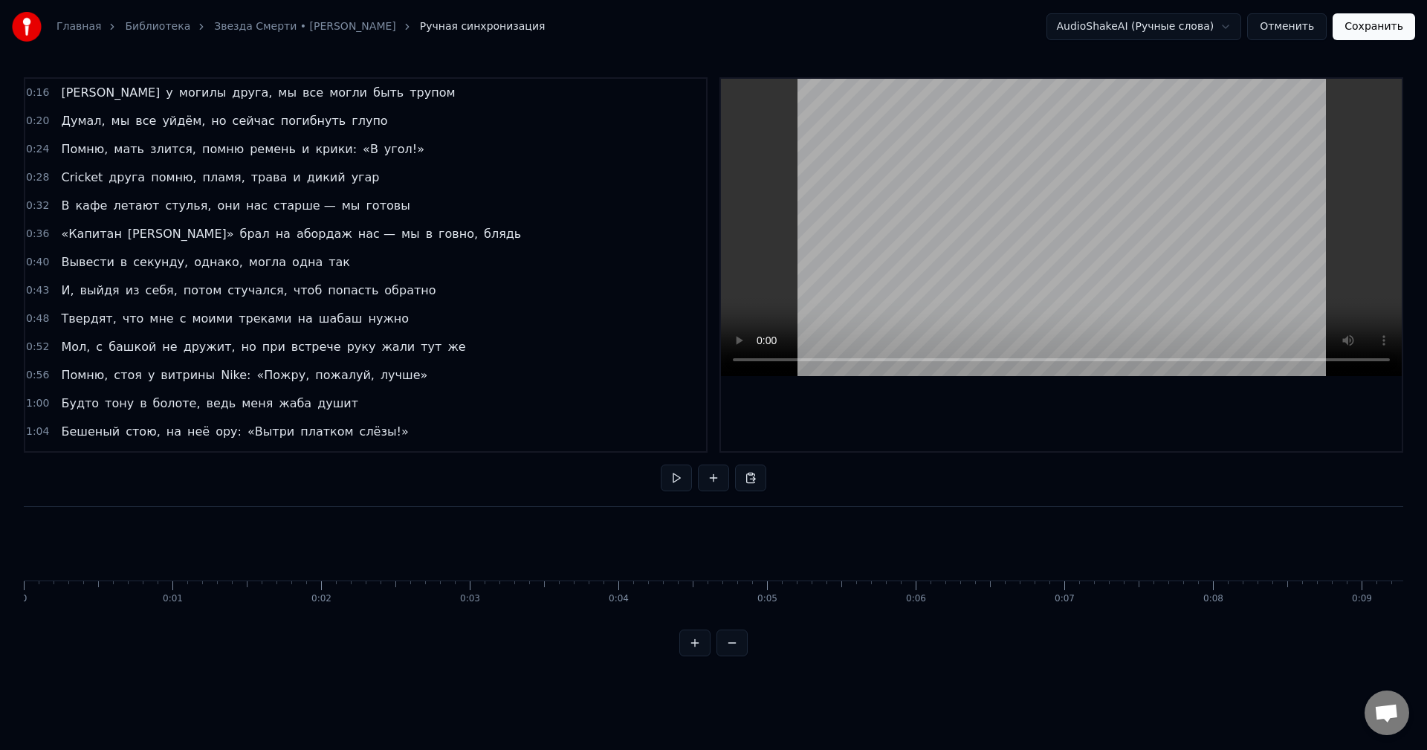
click at [708, 484] on button at bounding box center [713, 477] width 31 height 27
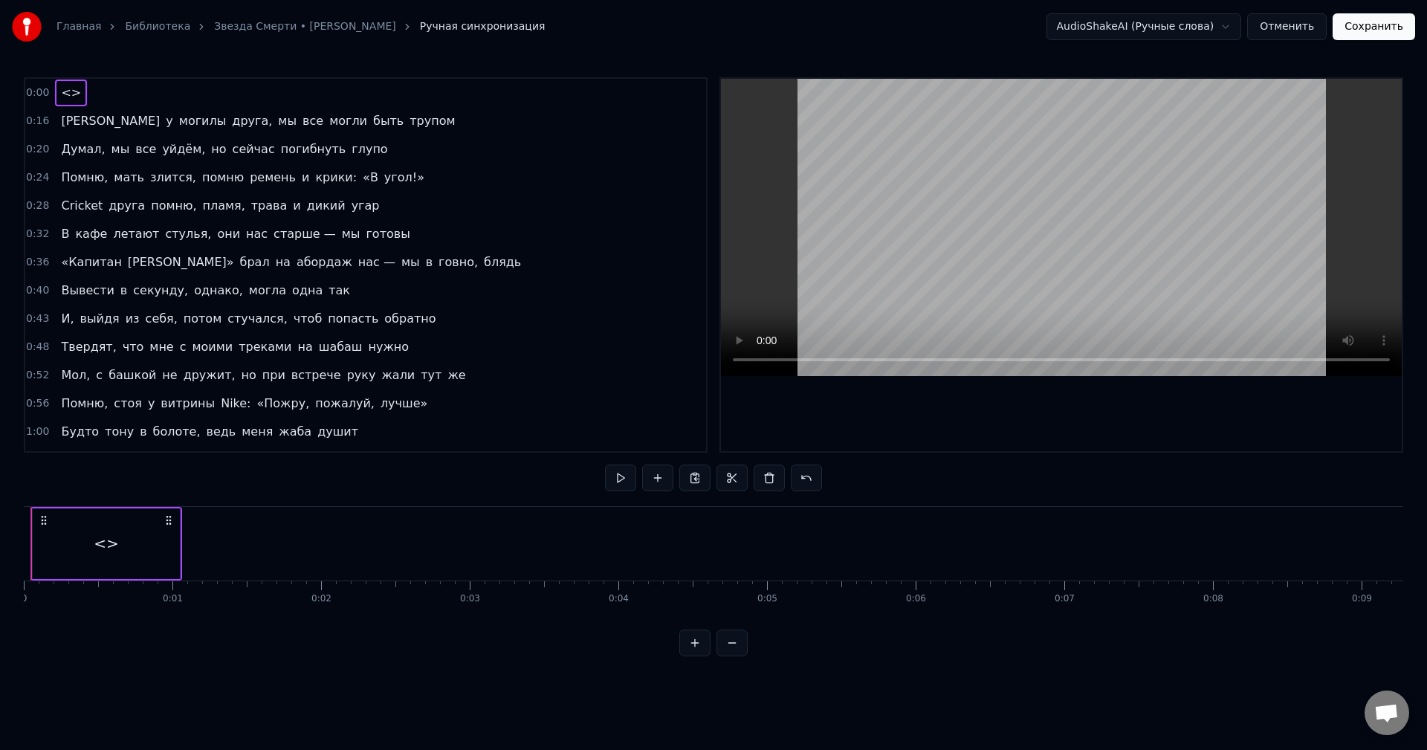
click at [174, 546] on div "<>" at bounding box center [106, 543] width 147 height 71
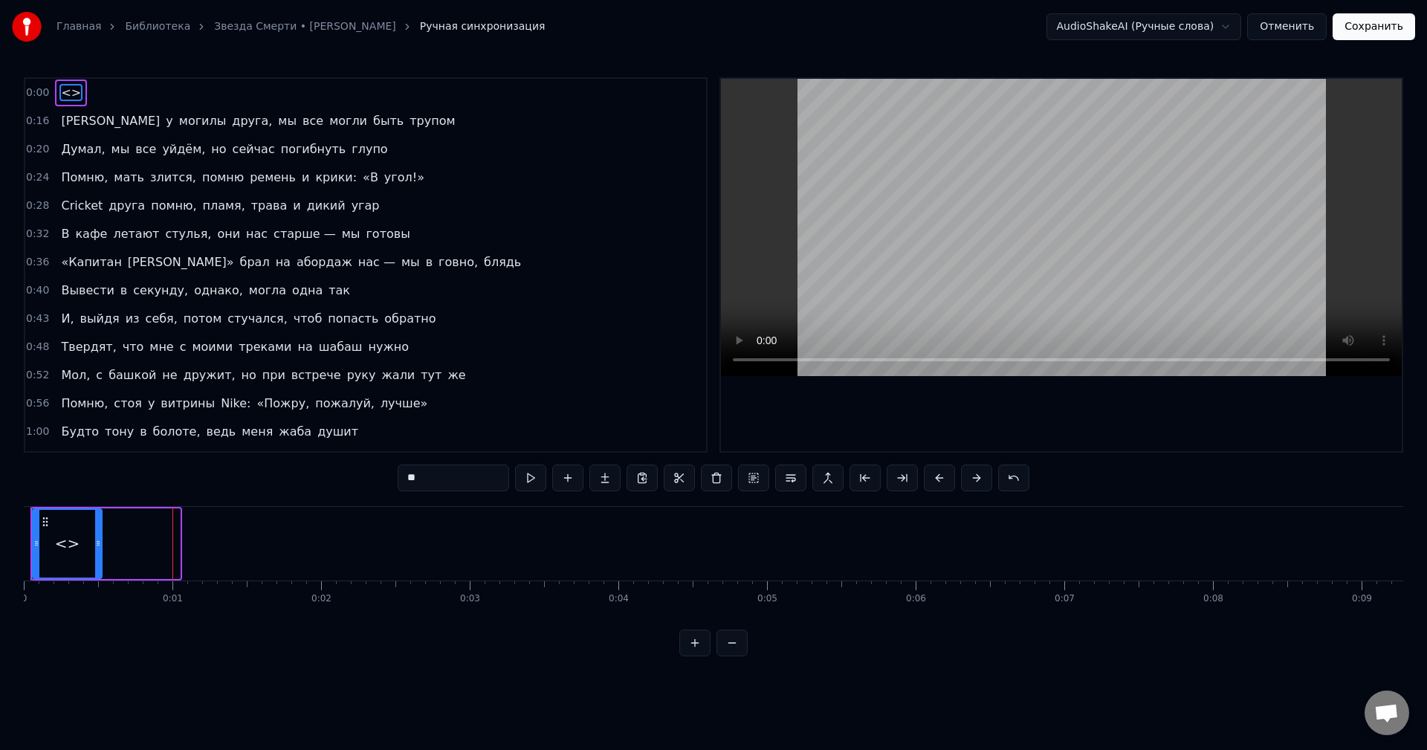
drag, startPoint x: 178, startPoint y: 545, endPoint x: 78, endPoint y: 545, distance: 99.6
click at [95, 545] on icon at bounding box center [98, 543] width 6 height 12
click at [1082, 491] on div "0:00 <> 0:16 Я у могилы друга, мы все могли быть трупом 0:20 Думал, мы все уйдё…" at bounding box center [713, 366] width 1379 height 579
click at [1377, 24] on button "Сохранить" at bounding box center [1374, 26] width 82 height 27
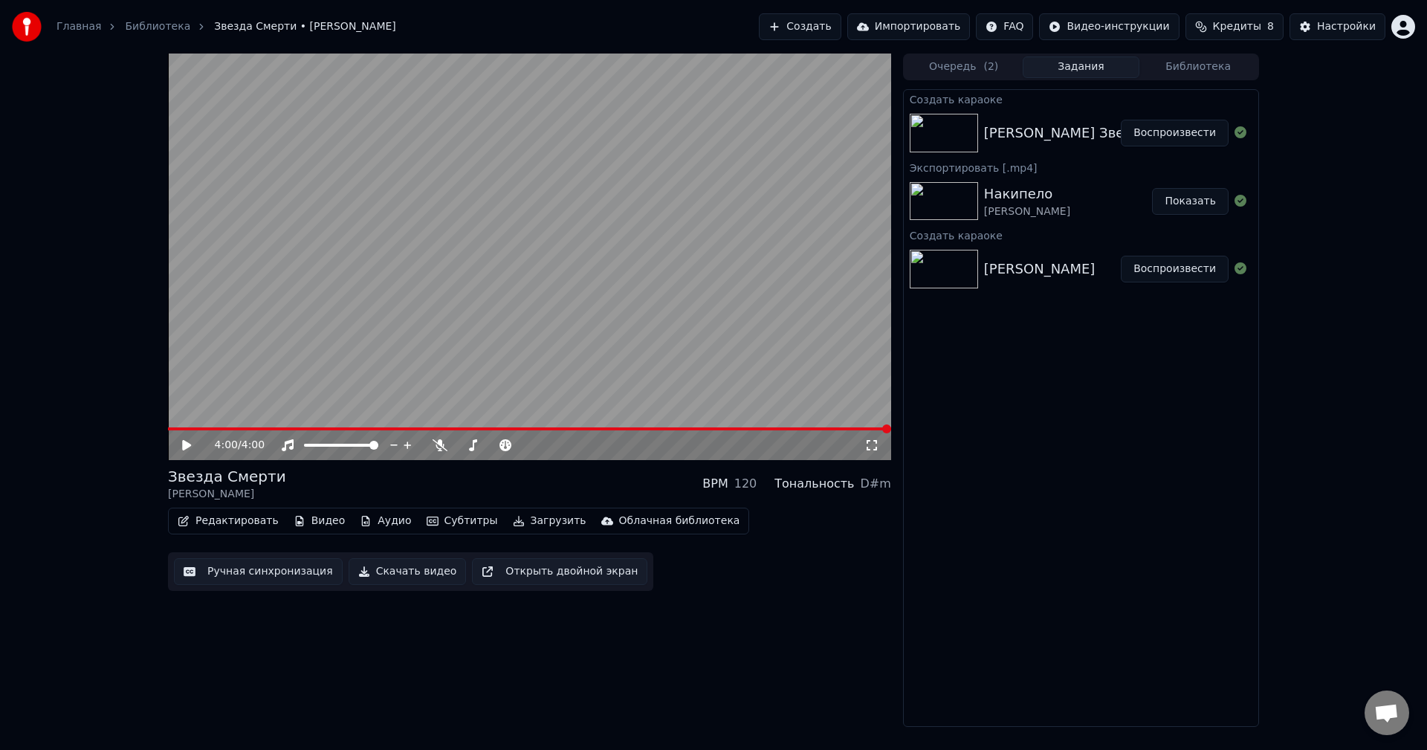
click at [512, 528] on button "Загрузить" at bounding box center [549, 521] width 85 height 21
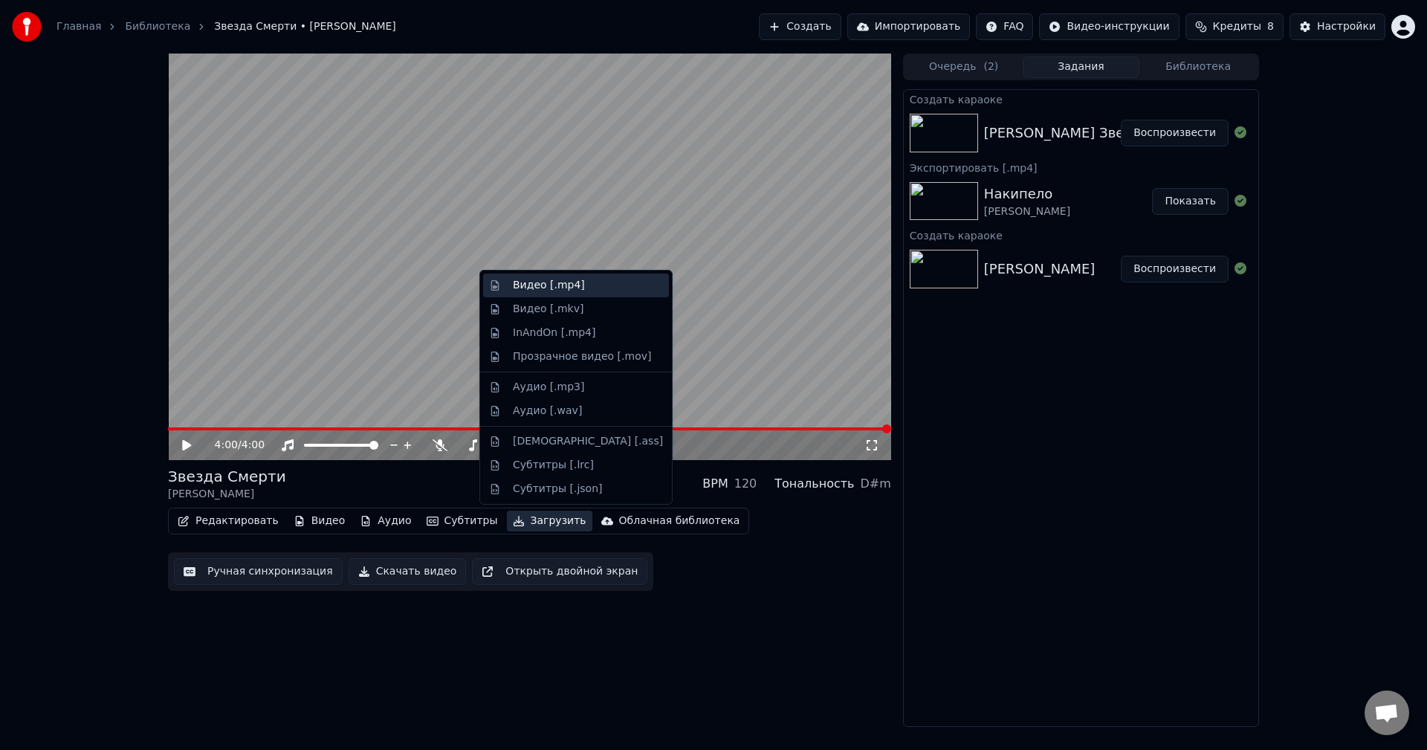
click at [580, 288] on div "Видео [.mp4]" at bounding box center [588, 285] width 150 height 15
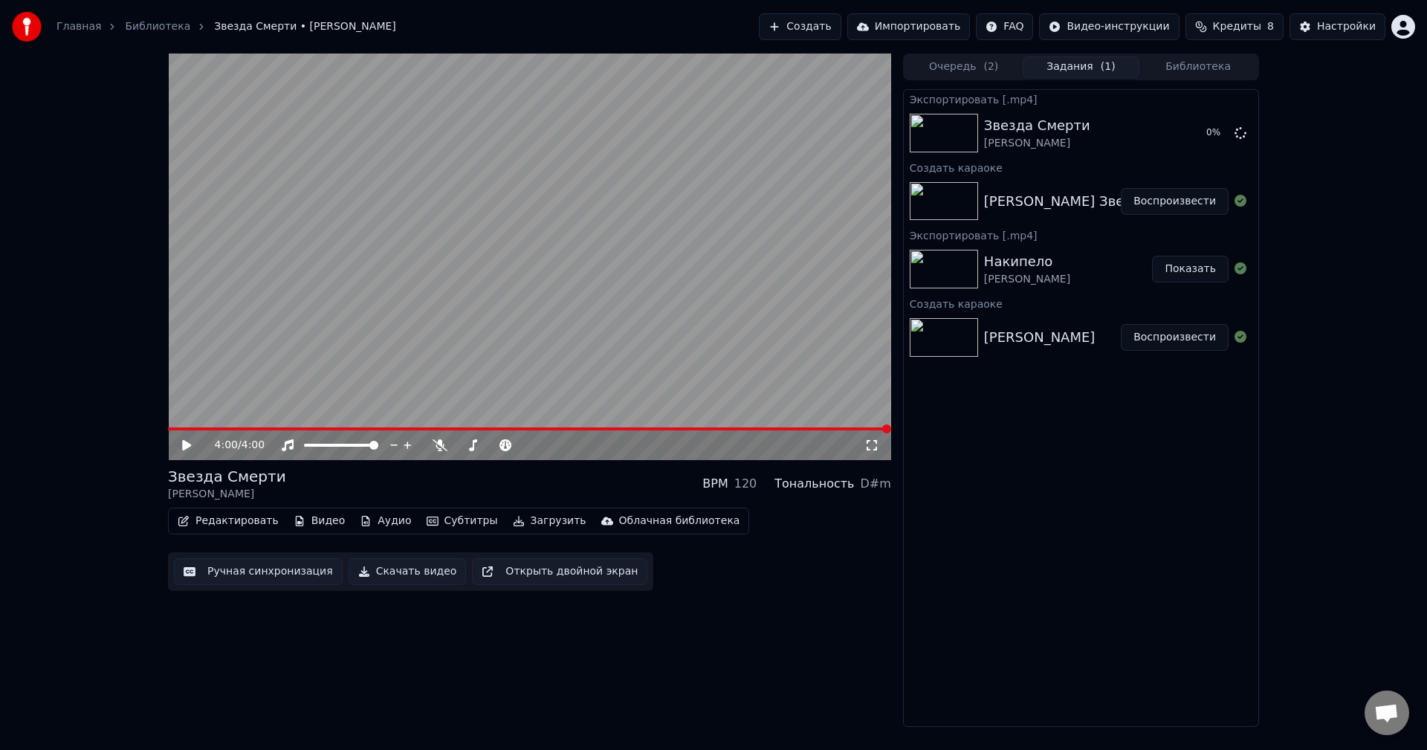
click at [195, 429] on span at bounding box center [529, 428] width 723 height 3
click at [188, 440] on icon at bounding box center [197, 445] width 35 height 12
click at [486, 344] on video at bounding box center [529, 257] width 723 height 407
click at [207, 430] on span at bounding box center [211, 428] width 9 height 9
click at [205, 430] on span at bounding box center [208, 428] width 9 height 9
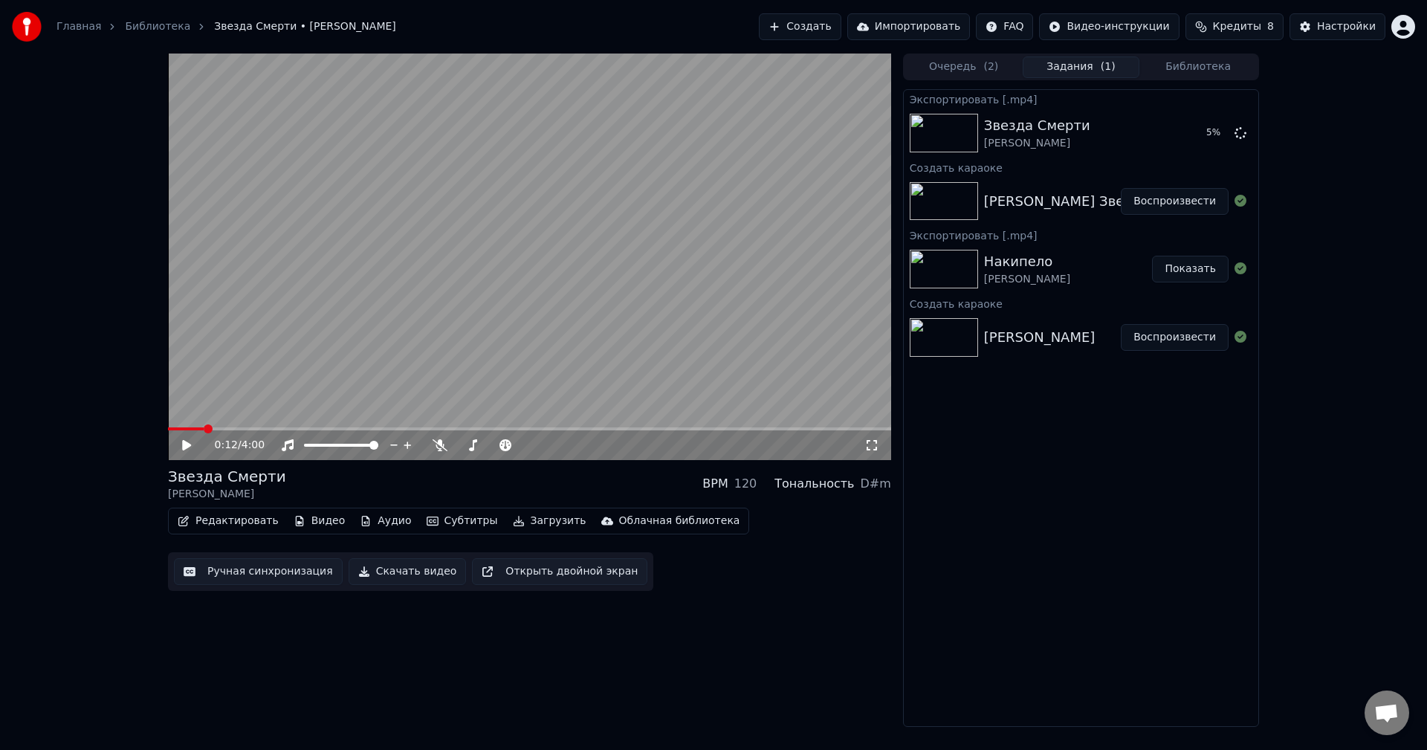
click at [189, 447] on icon at bounding box center [197, 445] width 35 height 12
click at [284, 366] on video at bounding box center [529, 257] width 723 height 407
click at [413, 144] on video at bounding box center [529, 257] width 723 height 407
click at [427, 308] on video at bounding box center [529, 257] width 723 height 407
click at [841, 20] on button "Создать" at bounding box center [800, 26] width 82 height 27
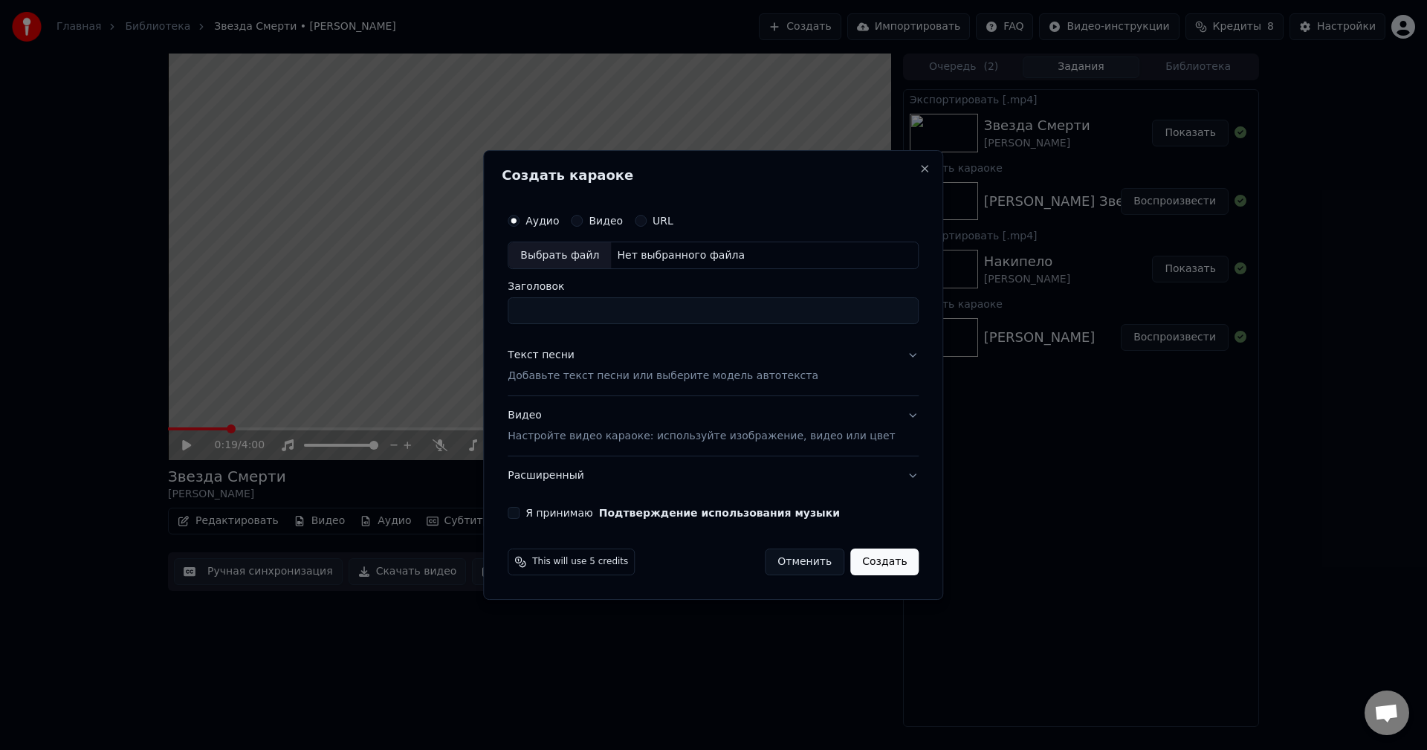
click at [583, 252] on div "Выбрать файл" at bounding box center [559, 255] width 103 height 27
type input "**********"
click at [648, 367] on div "Текст песни Добавьте текст песни или выберите модель автотекста" at bounding box center [663, 367] width 311 height 36
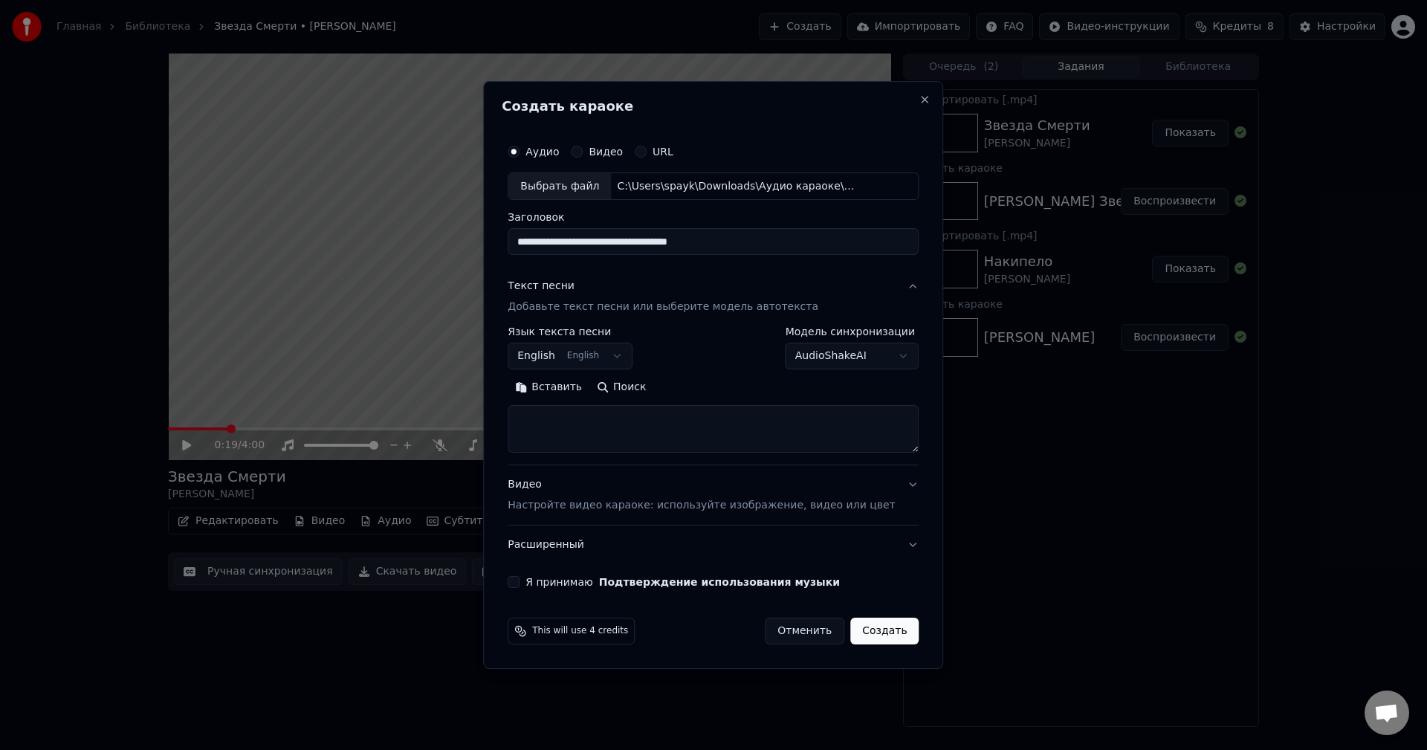
click at [626, 354] on button "English English" at bounding box center [570, 356] width 125 height 27
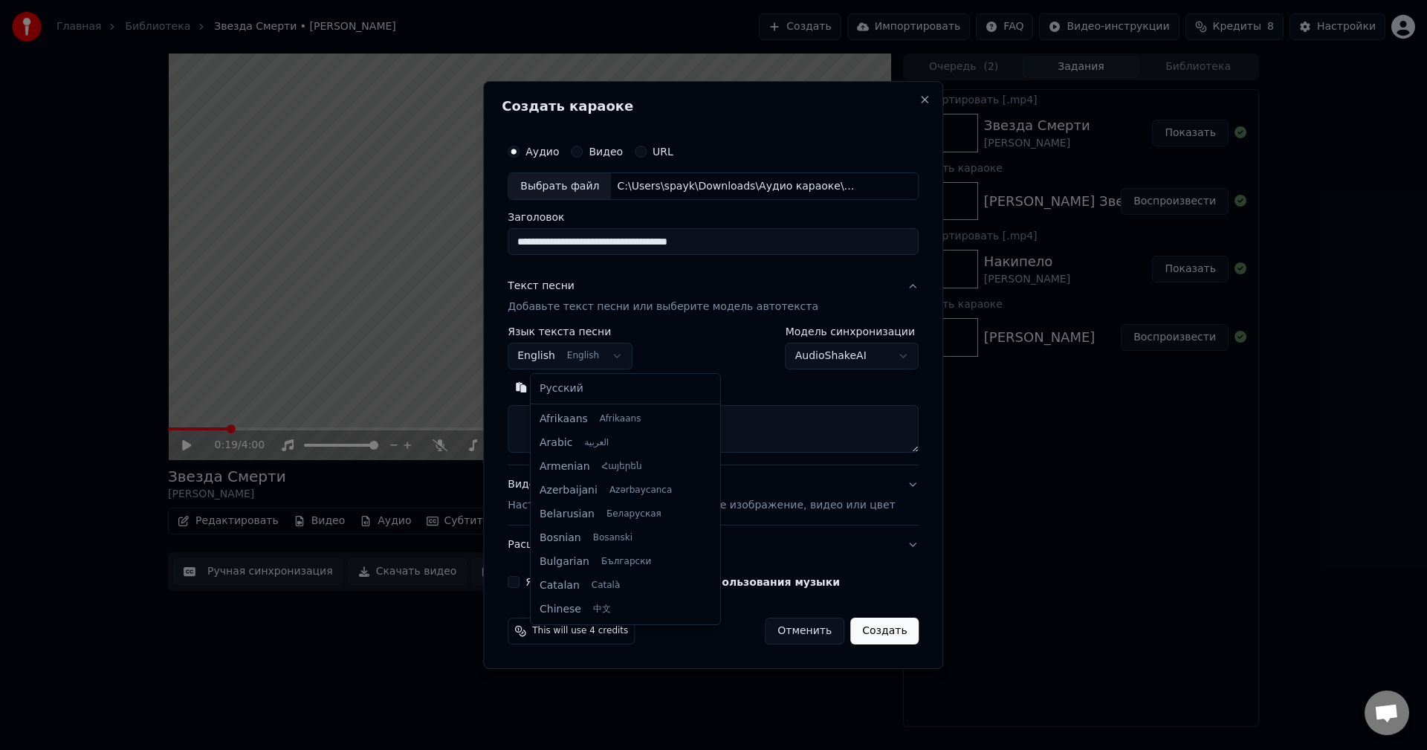
scroll to position [119, 0]
select select "**"
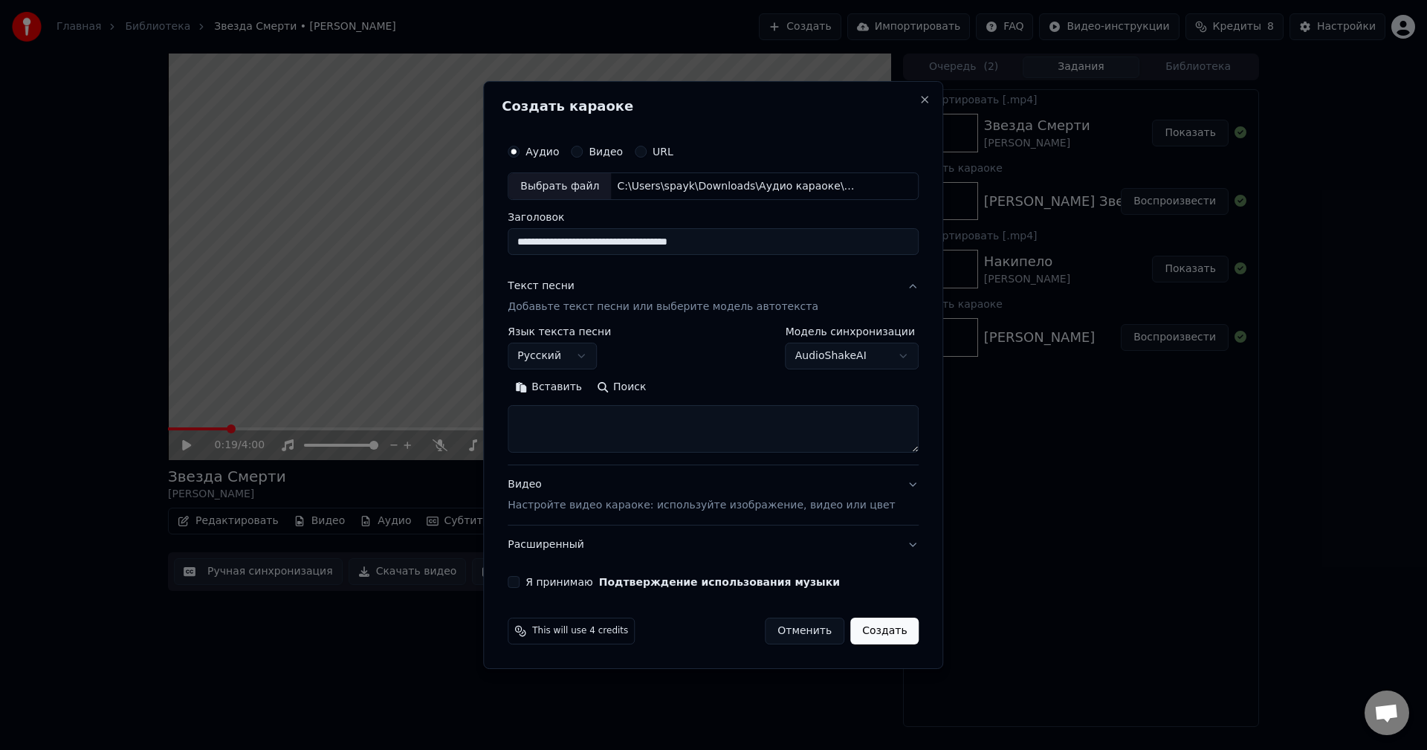
click at [624, 382] on button "Поиск" at bounding box center [621, 388] width 64 height 24
click at [544, 584] on div "Я принимаю Подтверждение использования музыки" at bounding box center [713, 582] width 411 height 12
click at [519, 581] on button "Я принимаю Подтверждение использования музыки" at bounding box center [514, 582] width 12 height 12
click at [665, 481] on div "Видео Настройте видео караоке: используйте изображение, видео или цвет" at bounding box center [701, 496] width 387 height 36
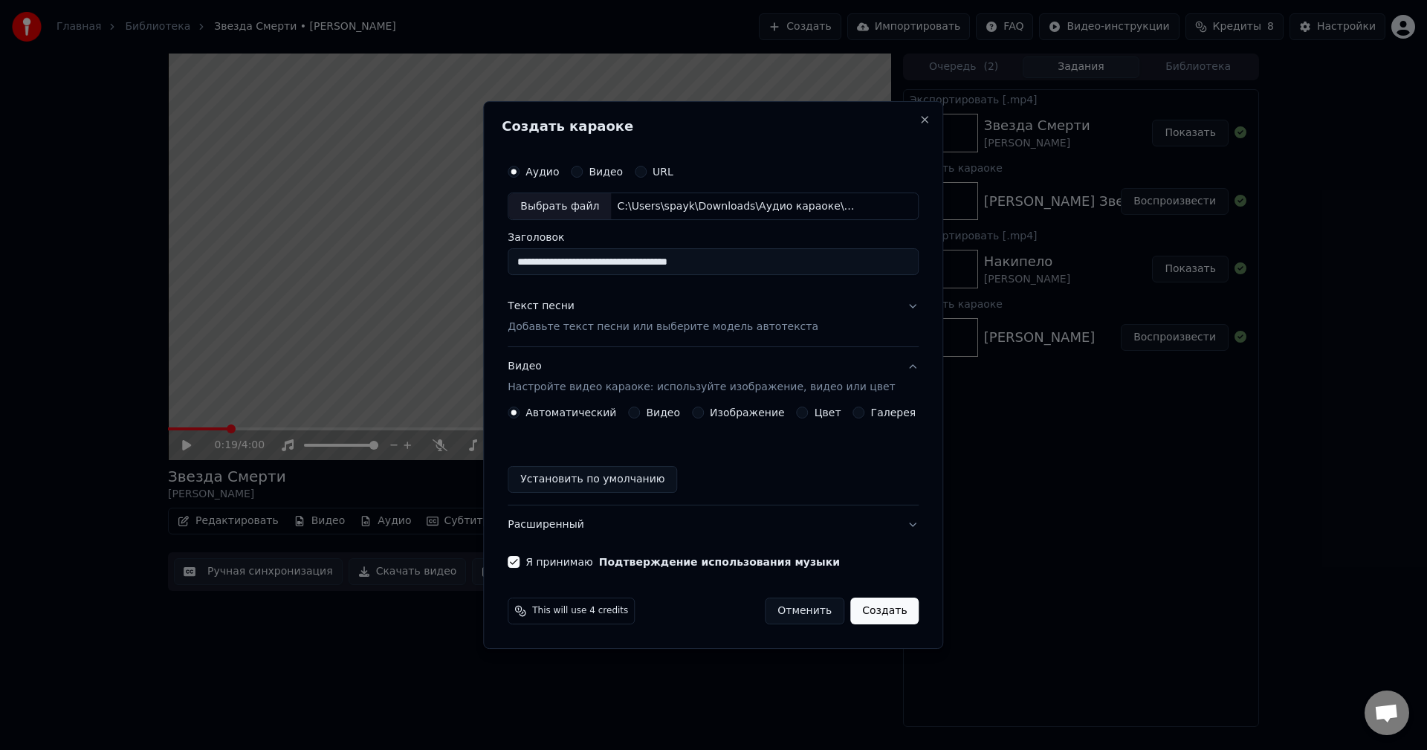
click at [722, 413] on label "Изображение" at bounding box center [747, 412] width 75 height 10
click at [704, 413] on button "Изображение" at bounding box center [698, 413] width 12 height 12
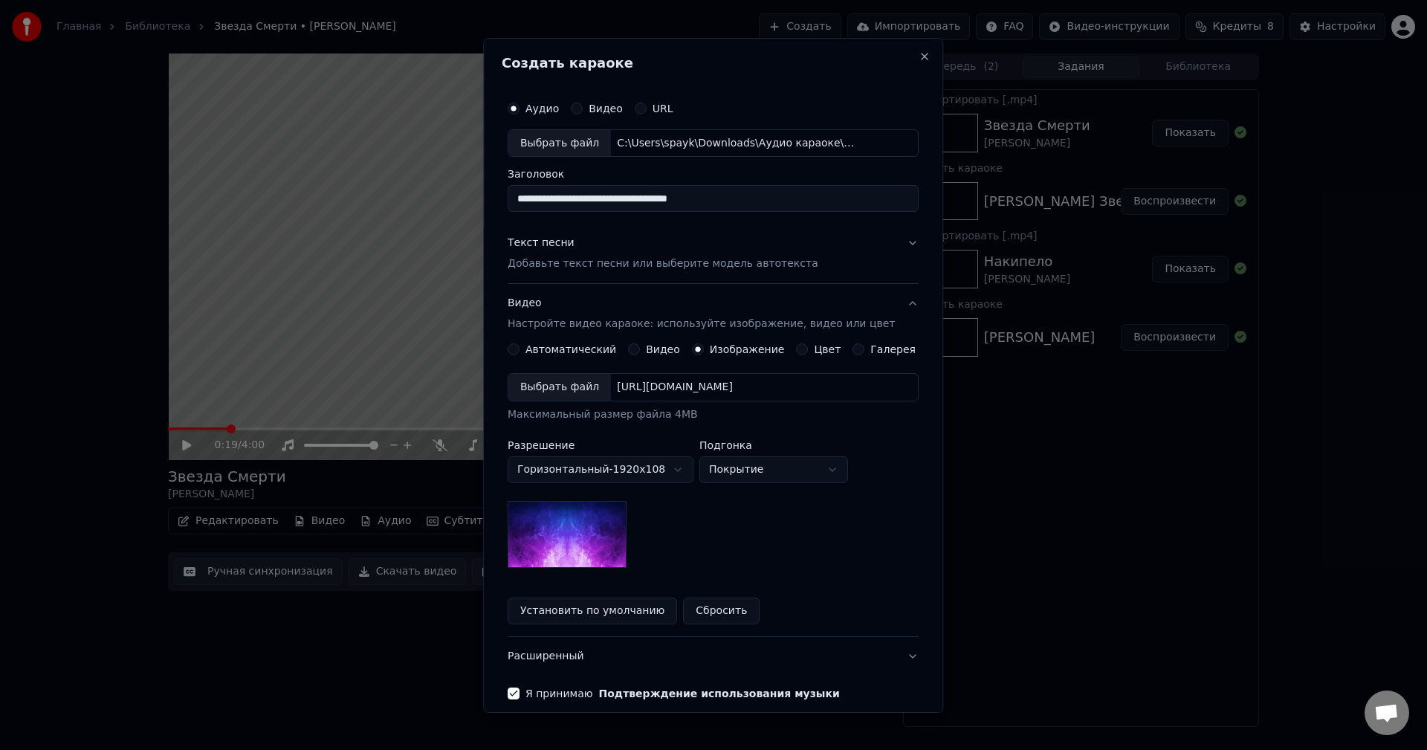
click at [579, 378] on div "Выбрать файл" at bounding box center [559, 387] width 103 height 27
click at [791, 469] on body "Главная Библиотека Звезда Смерти • [PERSON_NAME] Создать Импортировать FAQ Виде…" at bounding box center [713, 375] width 1427 height 750
click at [770, 464] on body "Главная Библиотека Звезда Смерти • [PERSON_NAME] Создать Импортировать FAQ Виде…" at bounding box center [713, 375] width 1427 height 750
click at [789, 470] on body "Главная Библиотека Звезда Смерти • [PERSON_NAME] Создать Импортировать FAQ Виде…" at bounding box center [713, 375] width 1427 height 750
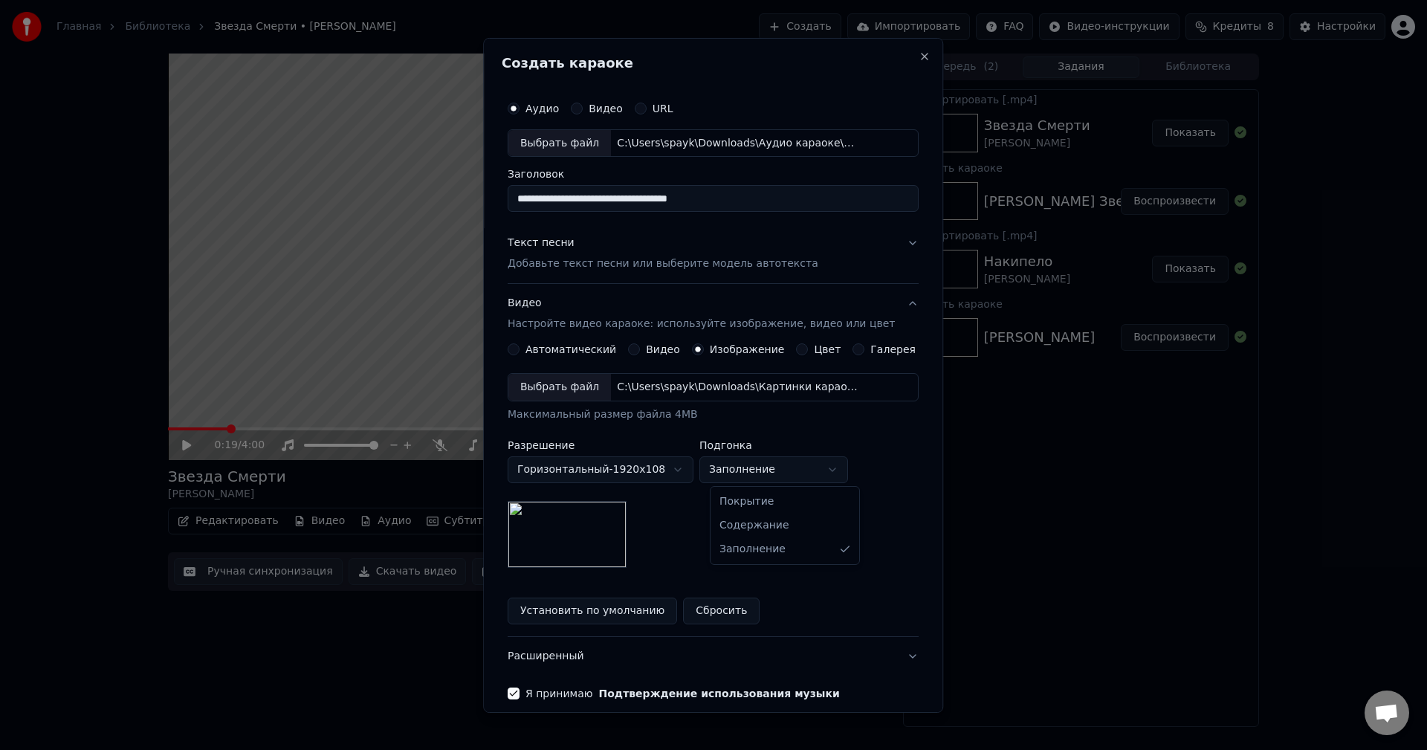
select select "*****"
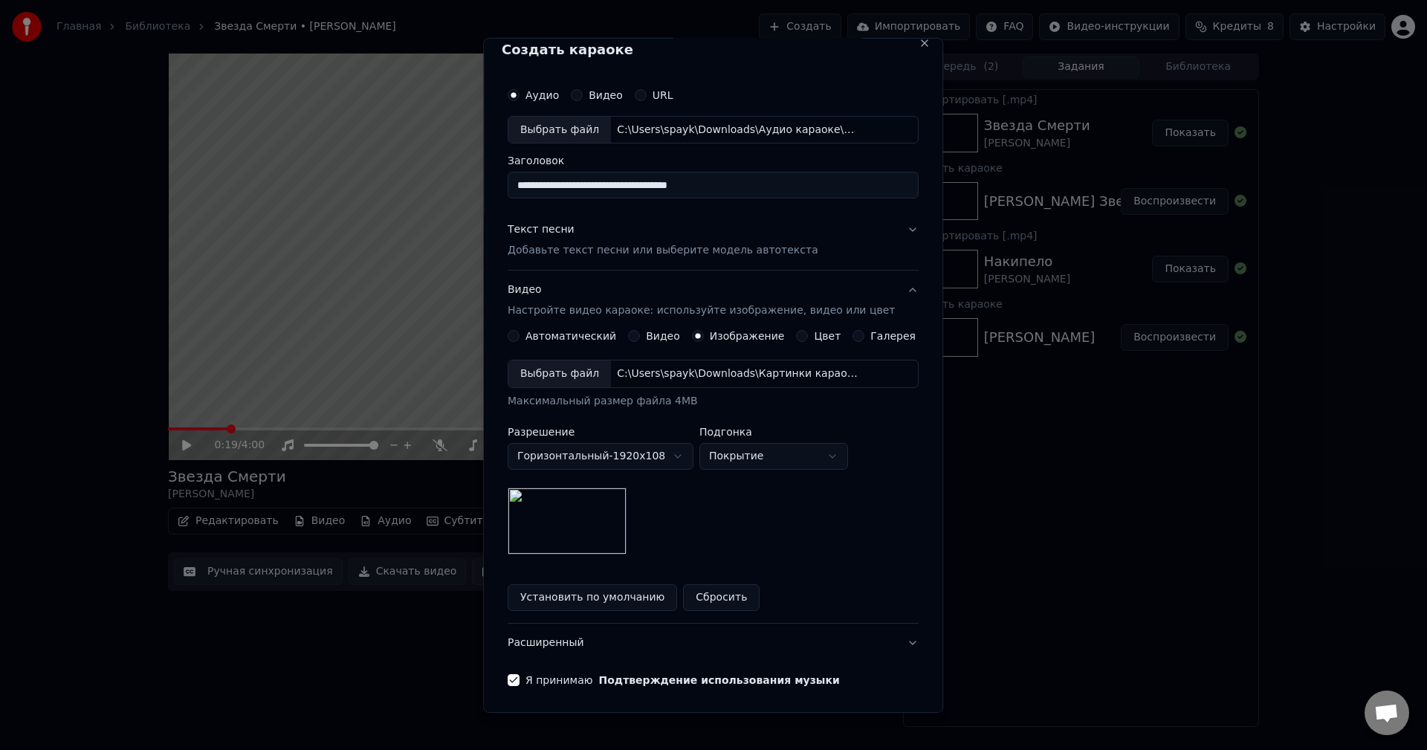
scroll to position [0, 0]
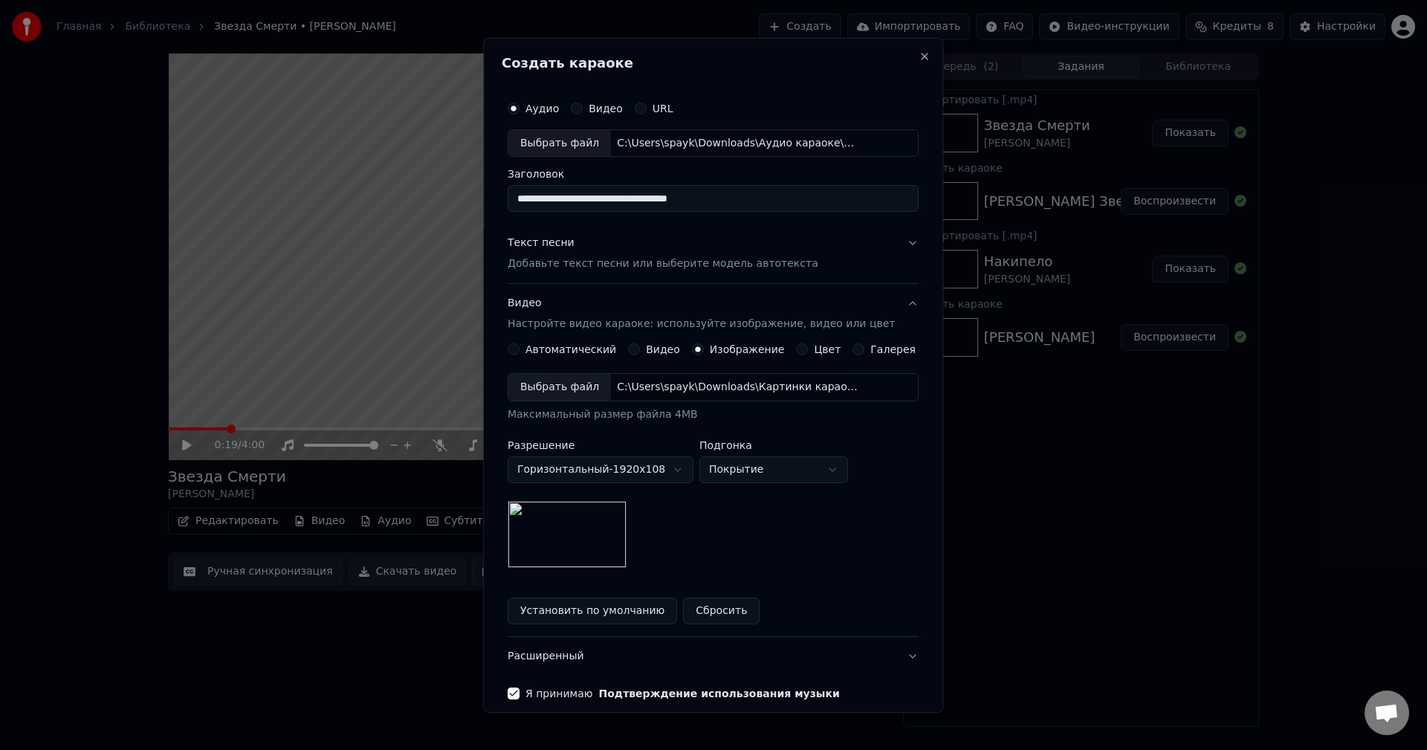
click at [728, 263] on p "Добавьте текст песни или выберите модель автотекста" at bounding box center [663, 263] width 311 height 15
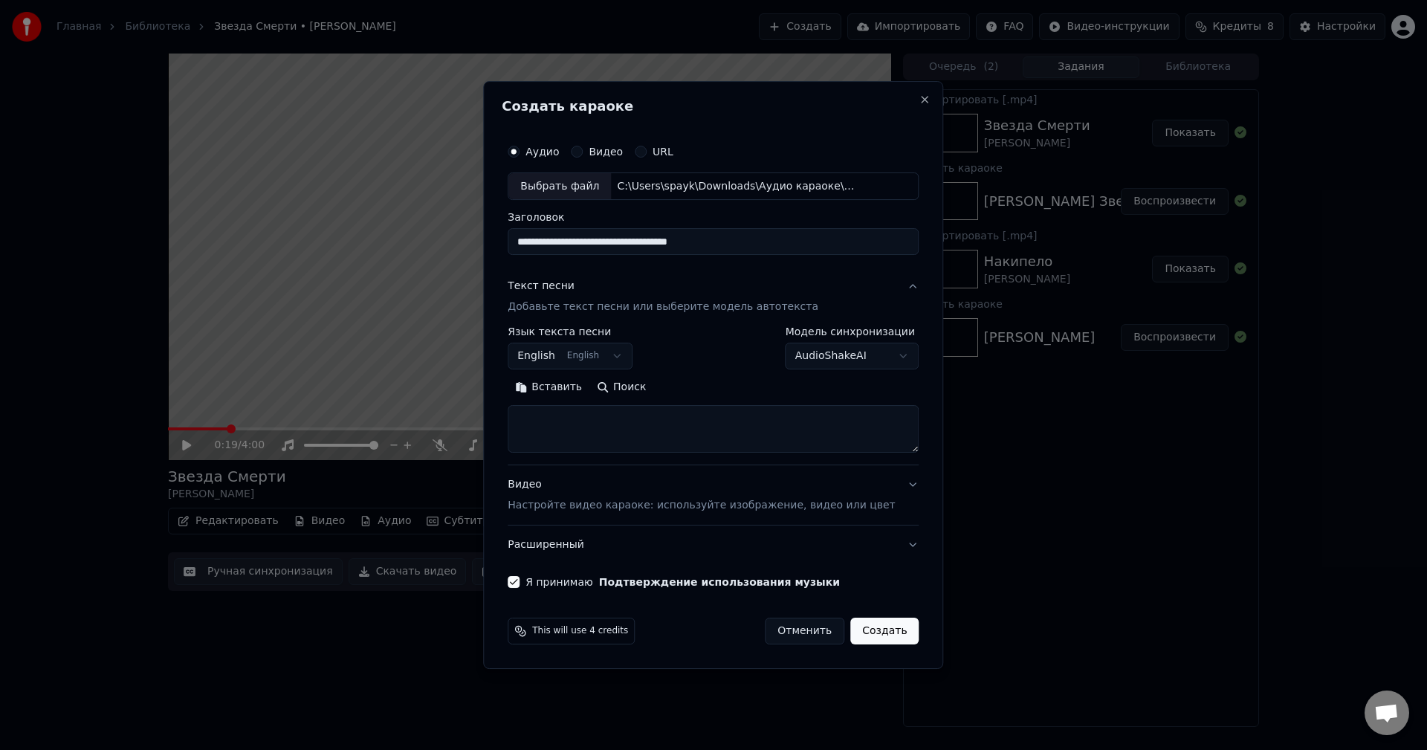
click at [601, 346] on body "Главная Библиотека Звезда Смерти • [PERSON_NAME] Создать Импортировать FAQ Виде…" at bounding box center [713, 375] width 1427 height 750
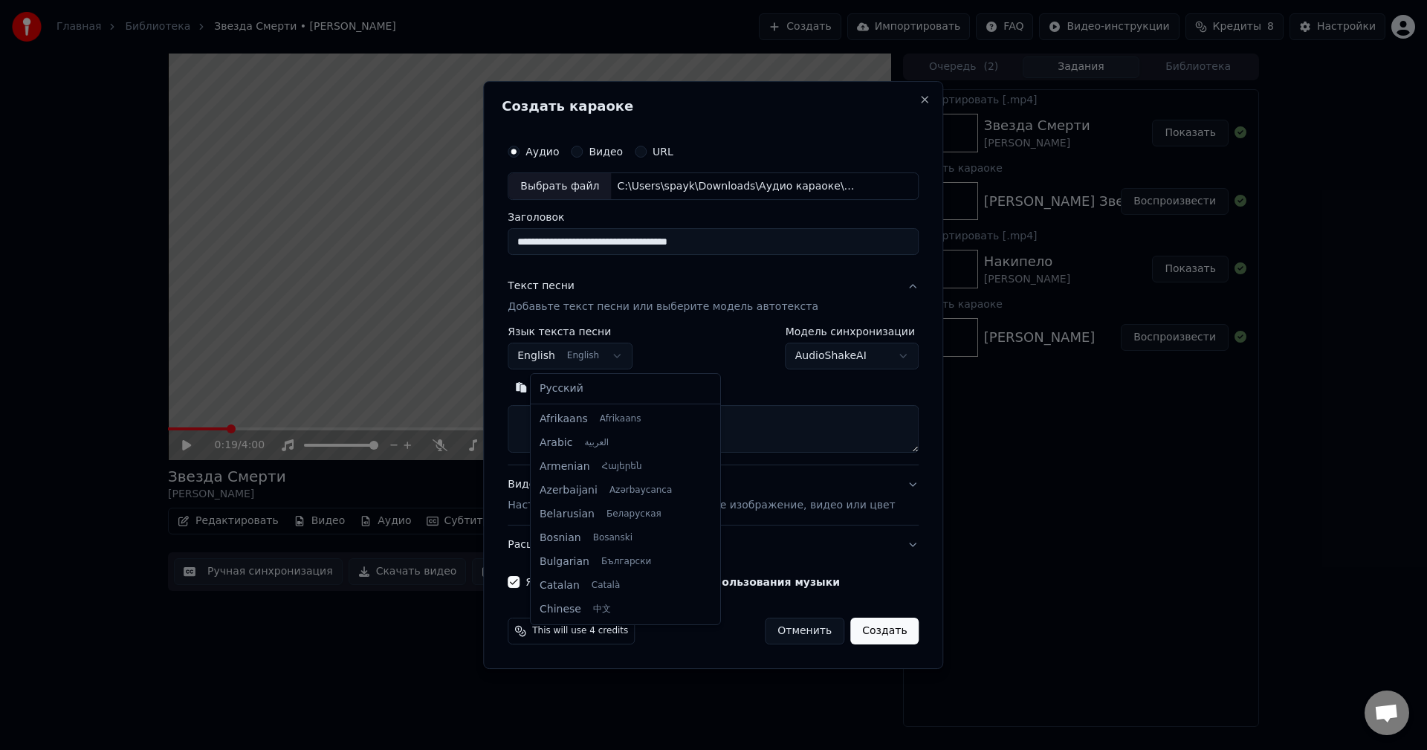
scroll to position [119, 0]
select select "**"
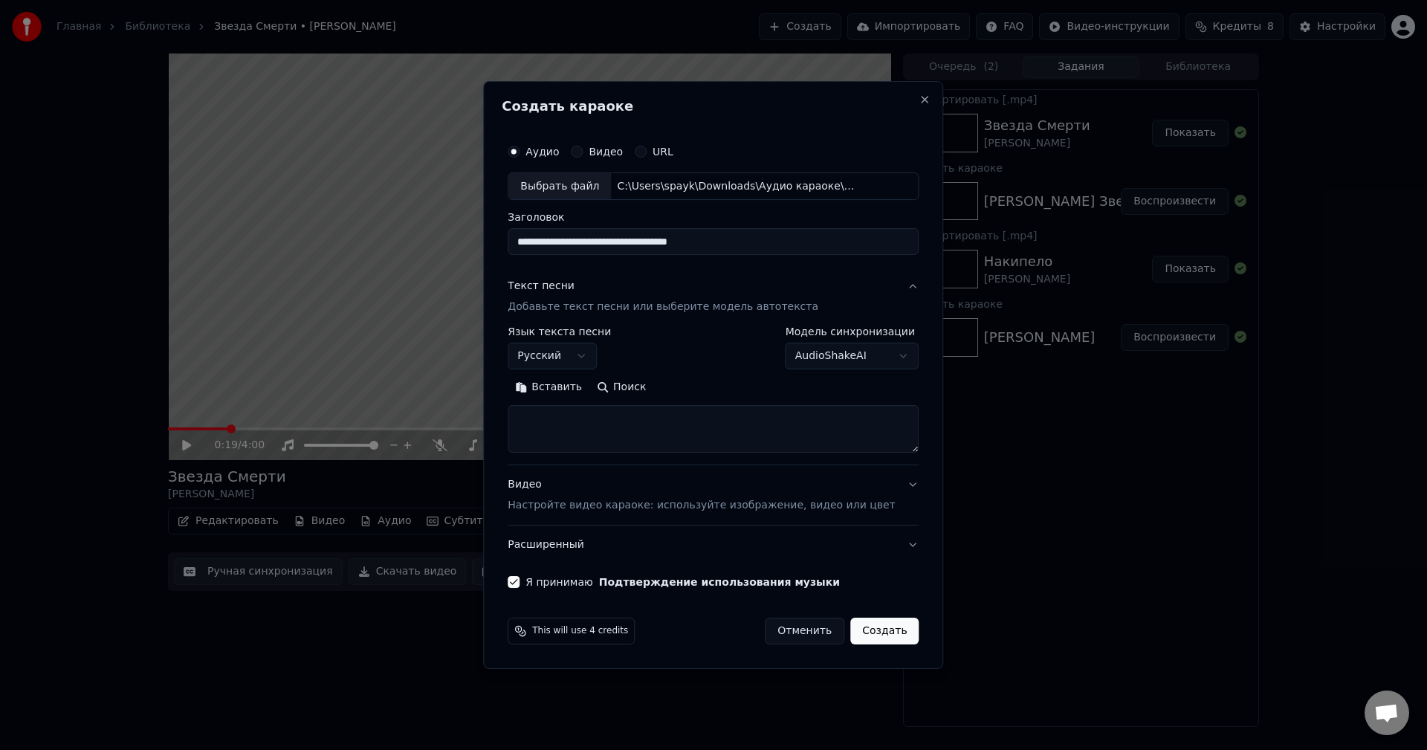
drag, startPoint x: 660, startPoint y: 242, endPoint x: 865, endPoint y: 255, distance: 205.6
click at [865, 255] on input "**********" at bounding box center [713, 242] width 411 height 27
type input "**********"
click at [629, 392] on button "Поиск" at bounding box center [621, 388] width 64 height 24
type textarea "**********"
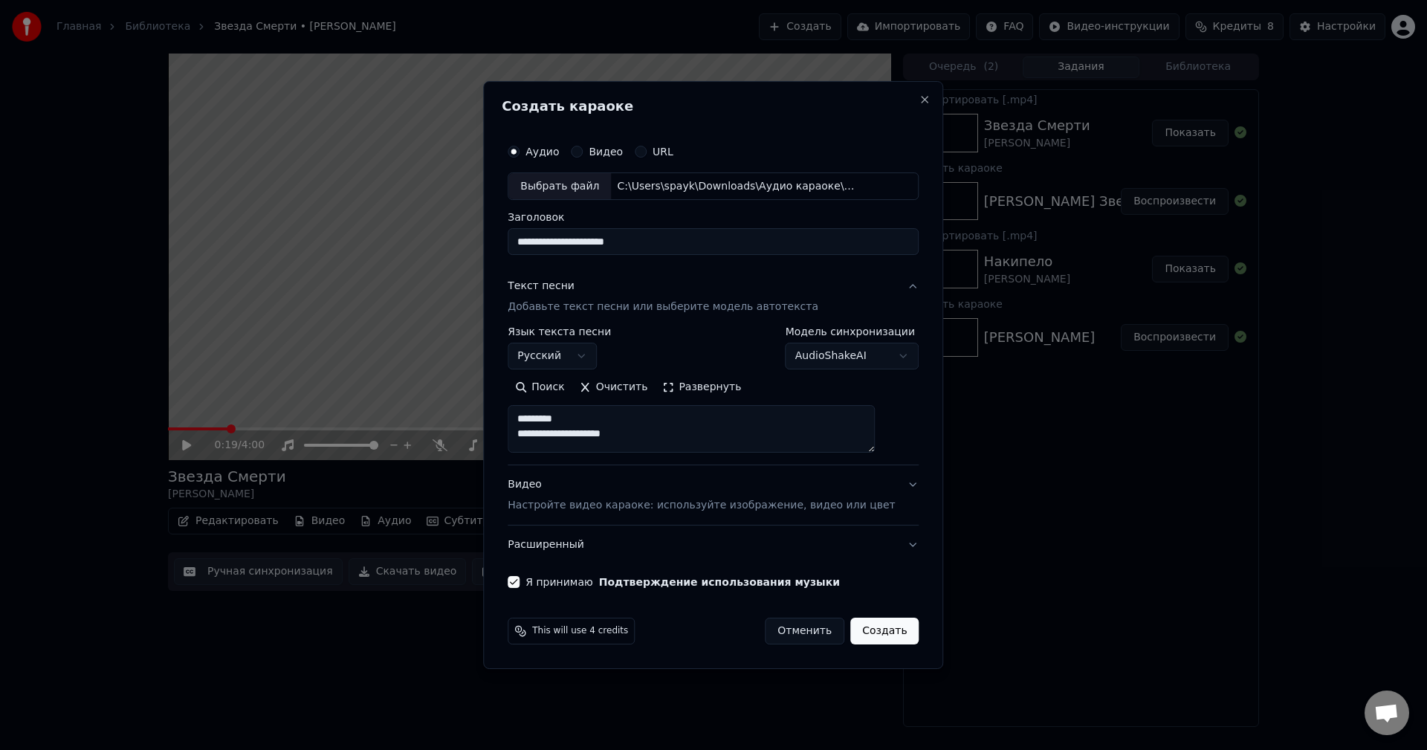
click at [718, 383] on button "Развернуть" at bounding box center [702, 388] width 94 height 24
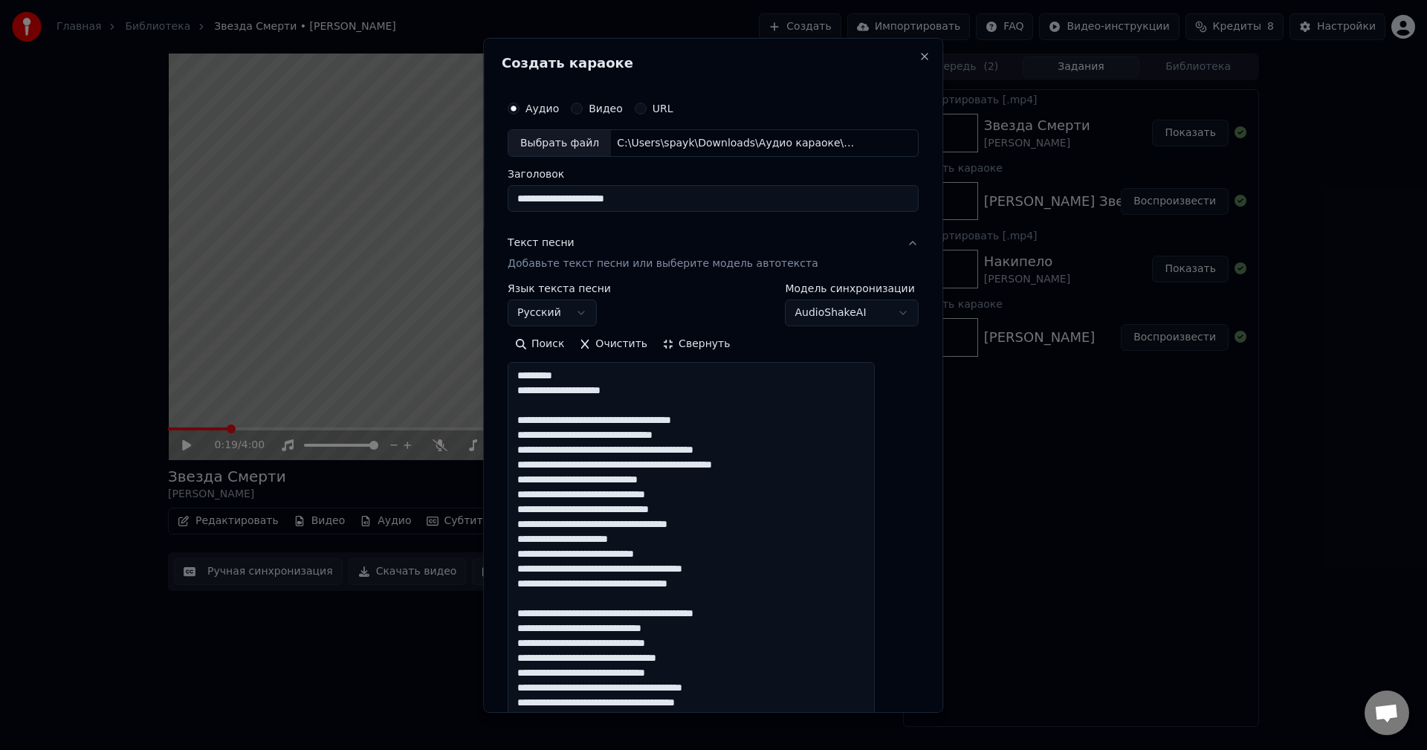
drag, startPoint x: 644, startPoint y: 394, endPoint x: 533, endPoint y: 375, distance: 112.3
click at [533, 375] on textarea at bounding box center [691, 679] width 367 height 635
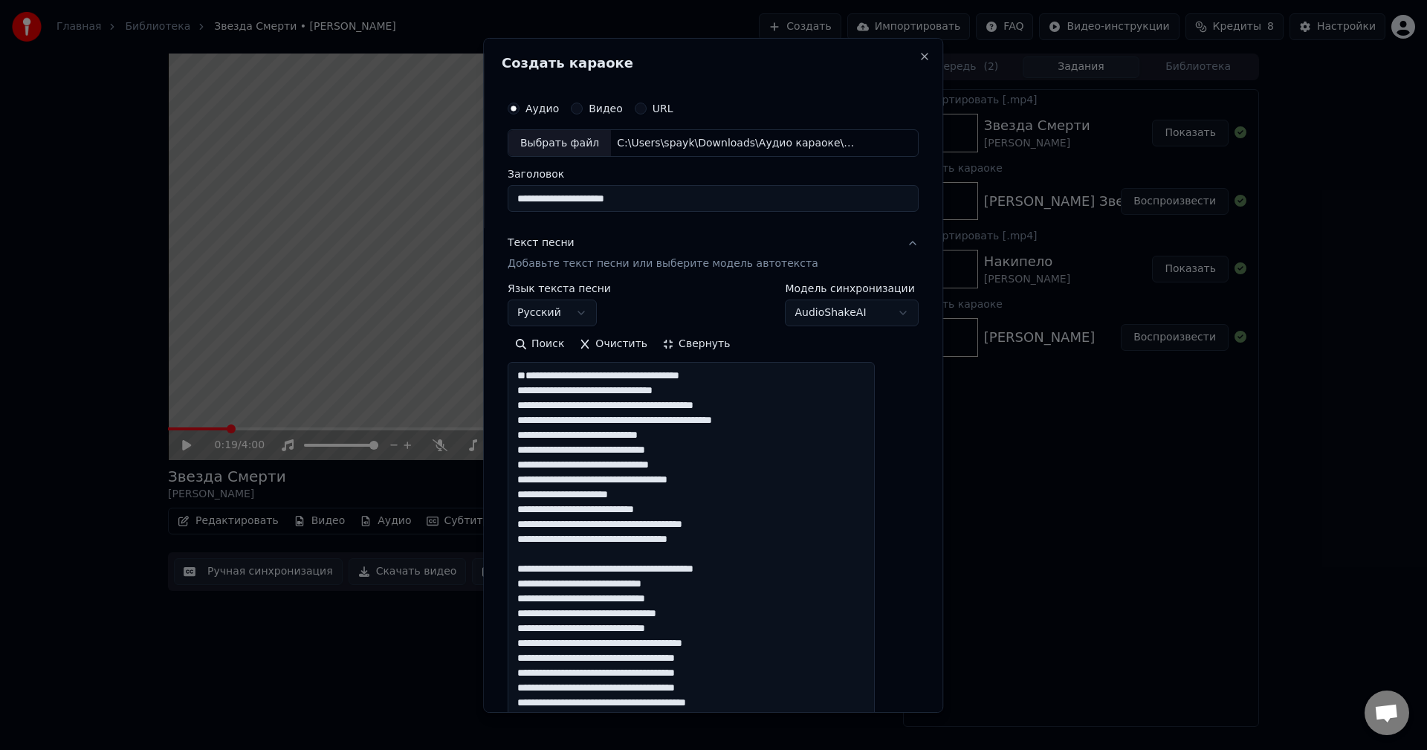
click at [535, 404] on textarea at bounding box center [691, 679] width 367 height 635
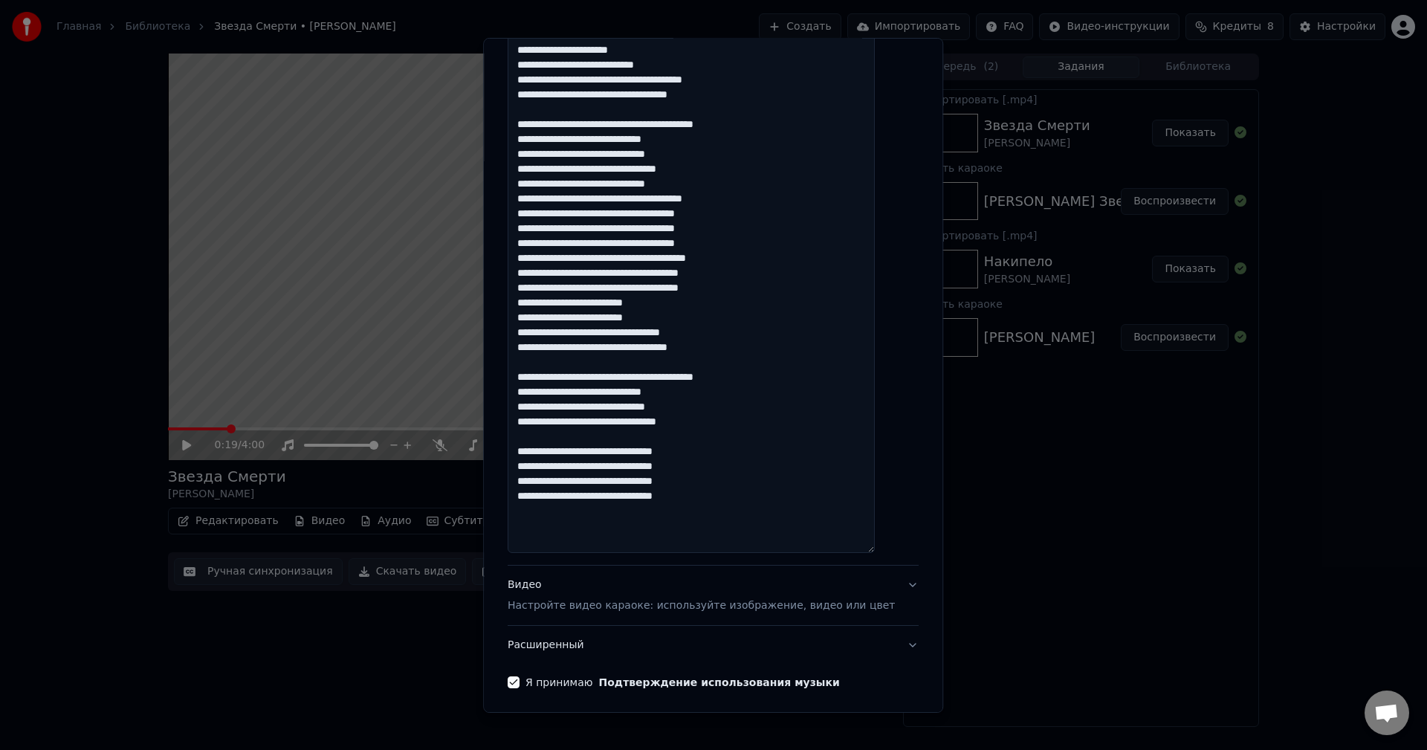
scroll to position [501, 0]
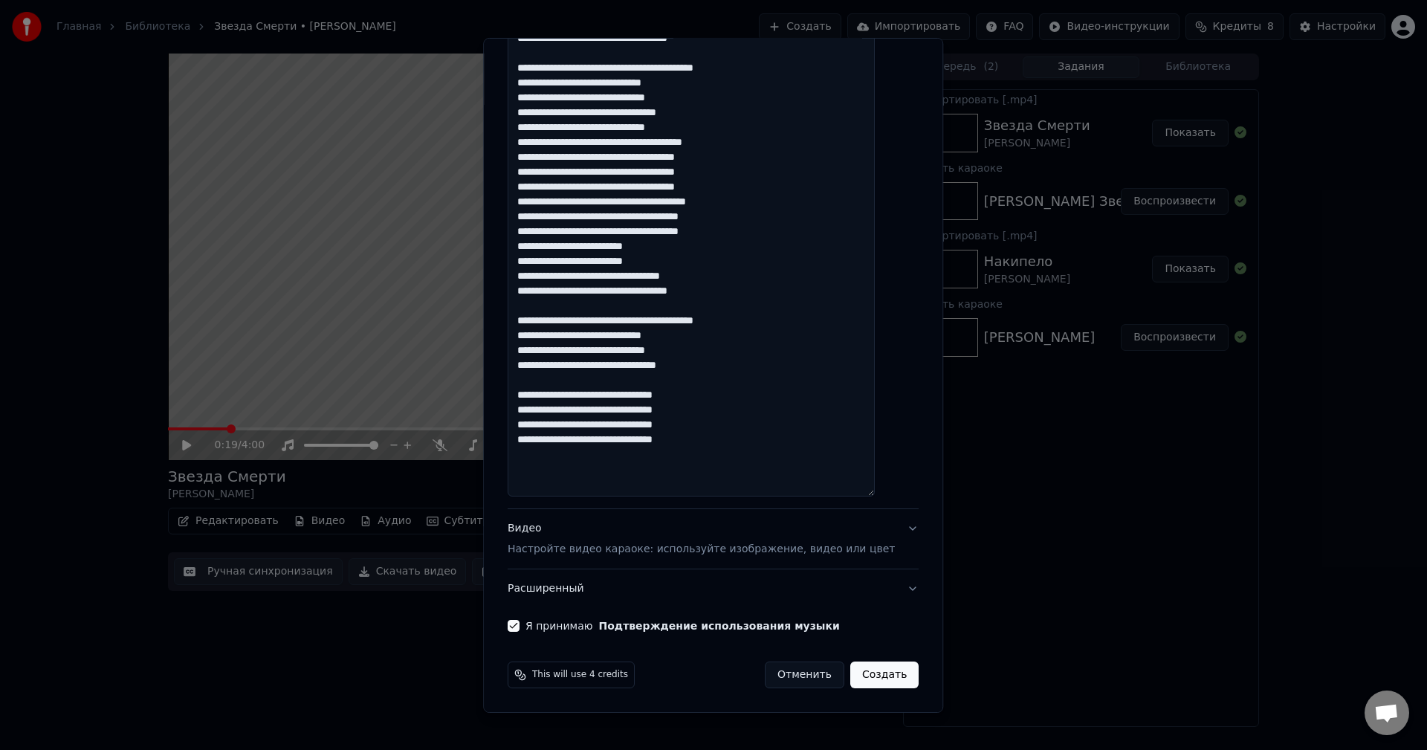
type textarea "**********"
click at [739, 536] on div "Видео Настройте видео караоке: используйте изображение, видео или цвет" at bounding box center [701, 539] width 387 height 36
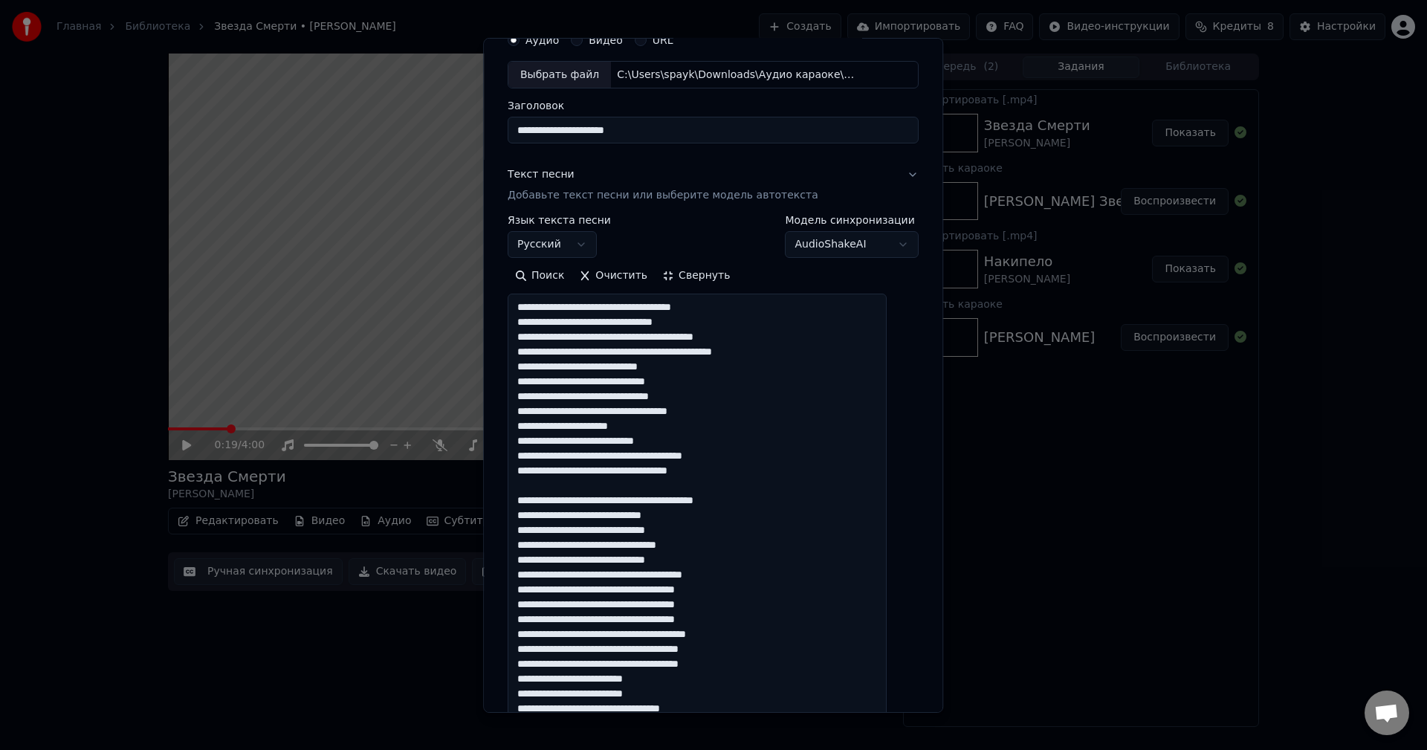
scroll to position [68, 0]
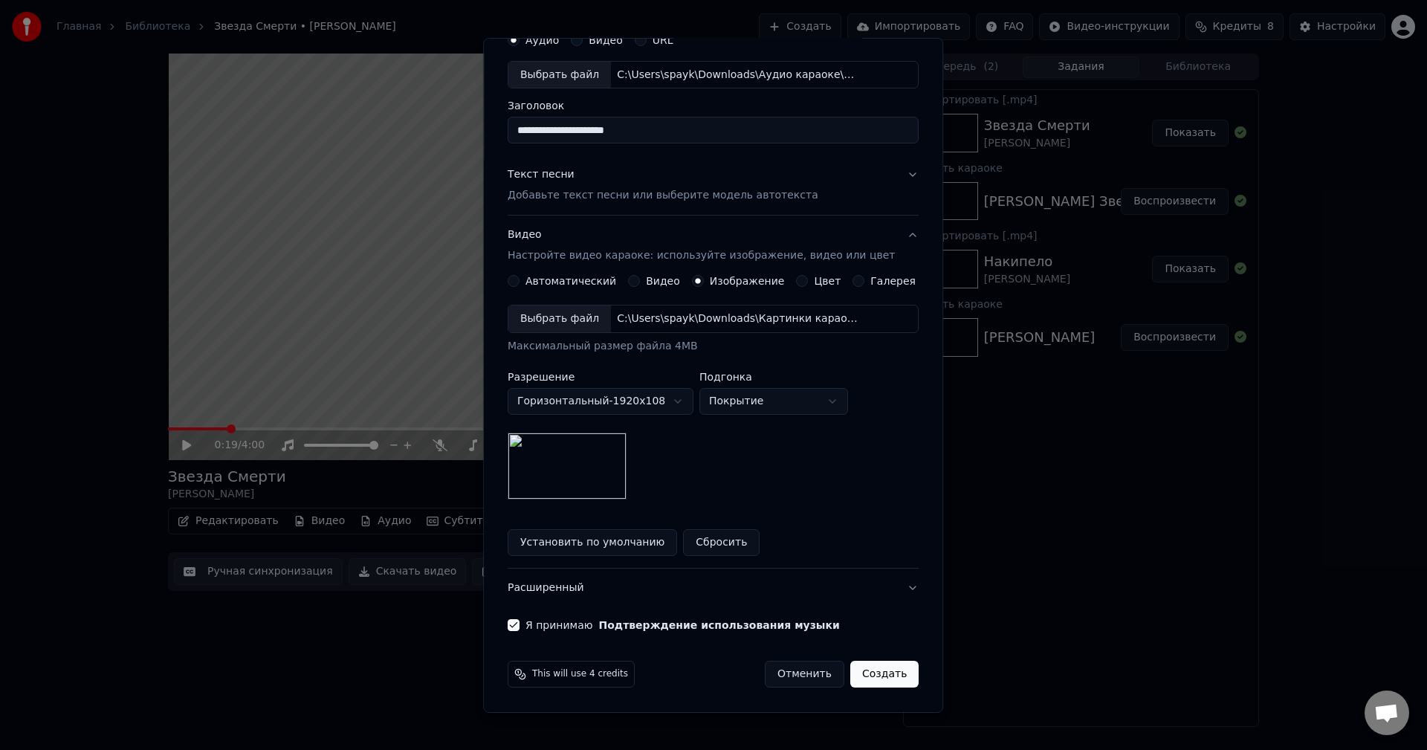
click at [574, 313] on div "Выбрать файл" at bounding box center [559, 318] width 103 height 27
click at [863, 672] on button "Создать" at bounding box center [884, 674] width 68 height 27
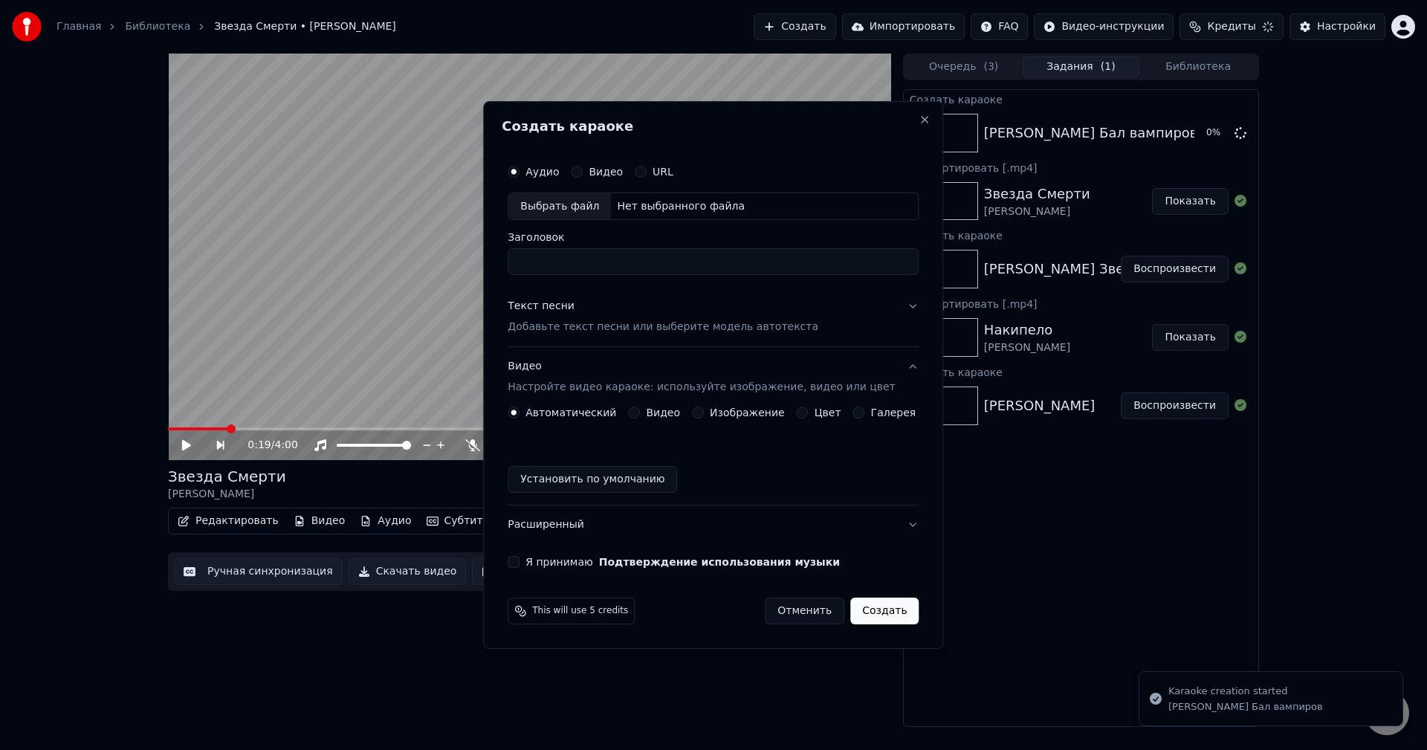
scroll to position [0, 0]
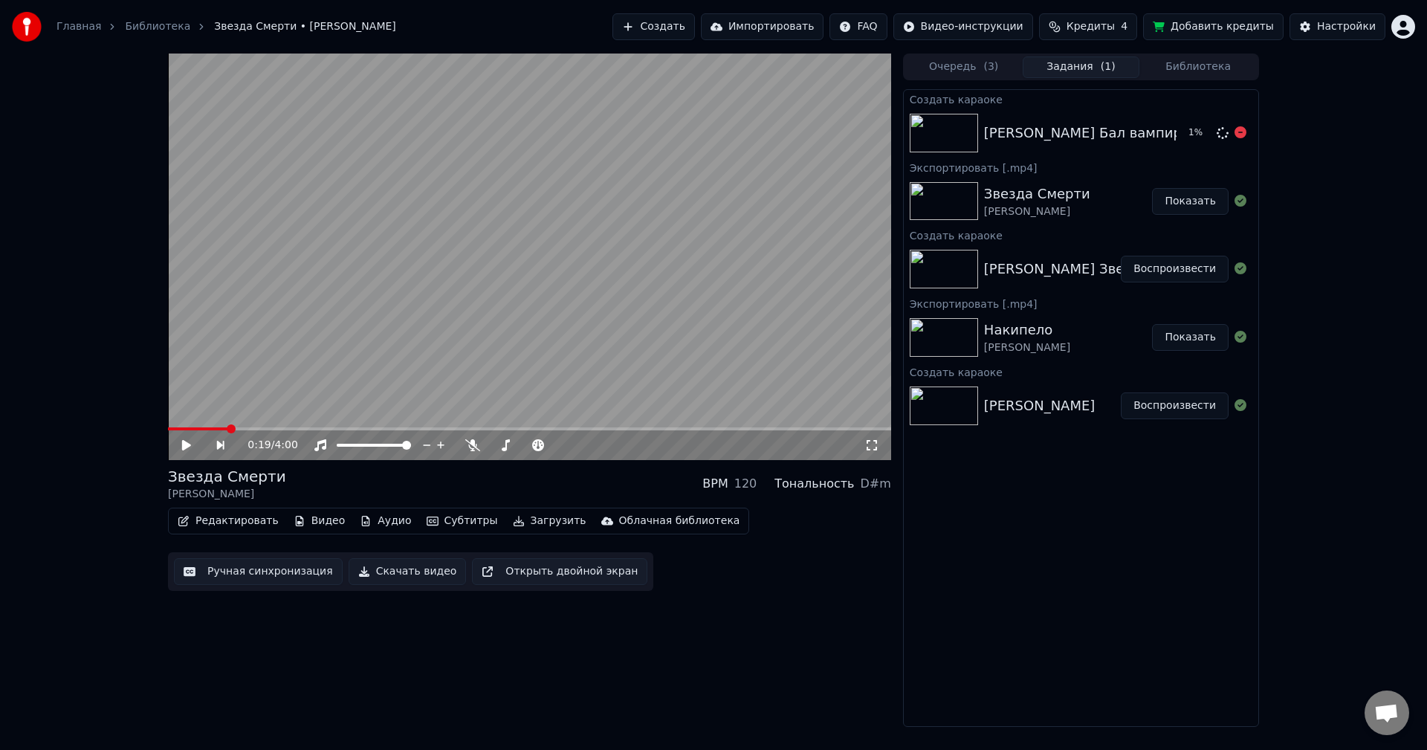
click at [1046, 130] on div "[PERSON_NAME] Бал вампиров" at bounding box center [1091, 133] width 214 height 21
click at [1168, 140] on button "Воспроизвести" at bounding box center [1175, 133] width 108 height 27
click at [1121, 120] on button "Воспроизвести" at bounding box center [1175, 133] width 108 height 27
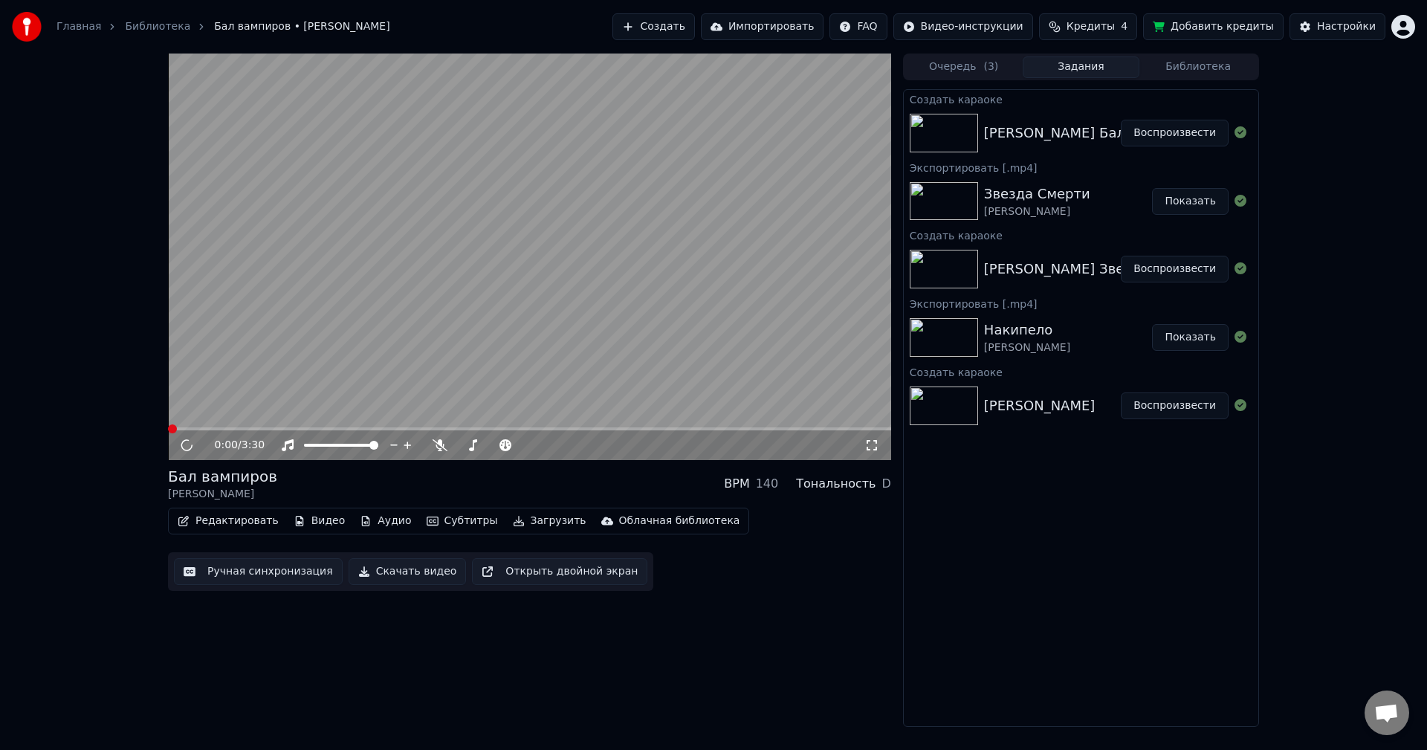
click at [244, 398] on video at bounding box center [529, 257] width 723 height 407
click at [186, 390] on video at bounding box center [529, 257] width 723 height 407
click at [230, 427] on div "0:07 / 3:30" at bounding box center [529, 257] width 723 height 407
click at [237, 430] on span at bounding box center [529, 428] width 723 height 3
click at [301, 392] on video at bounding box center [529, 257] width 723 height 407
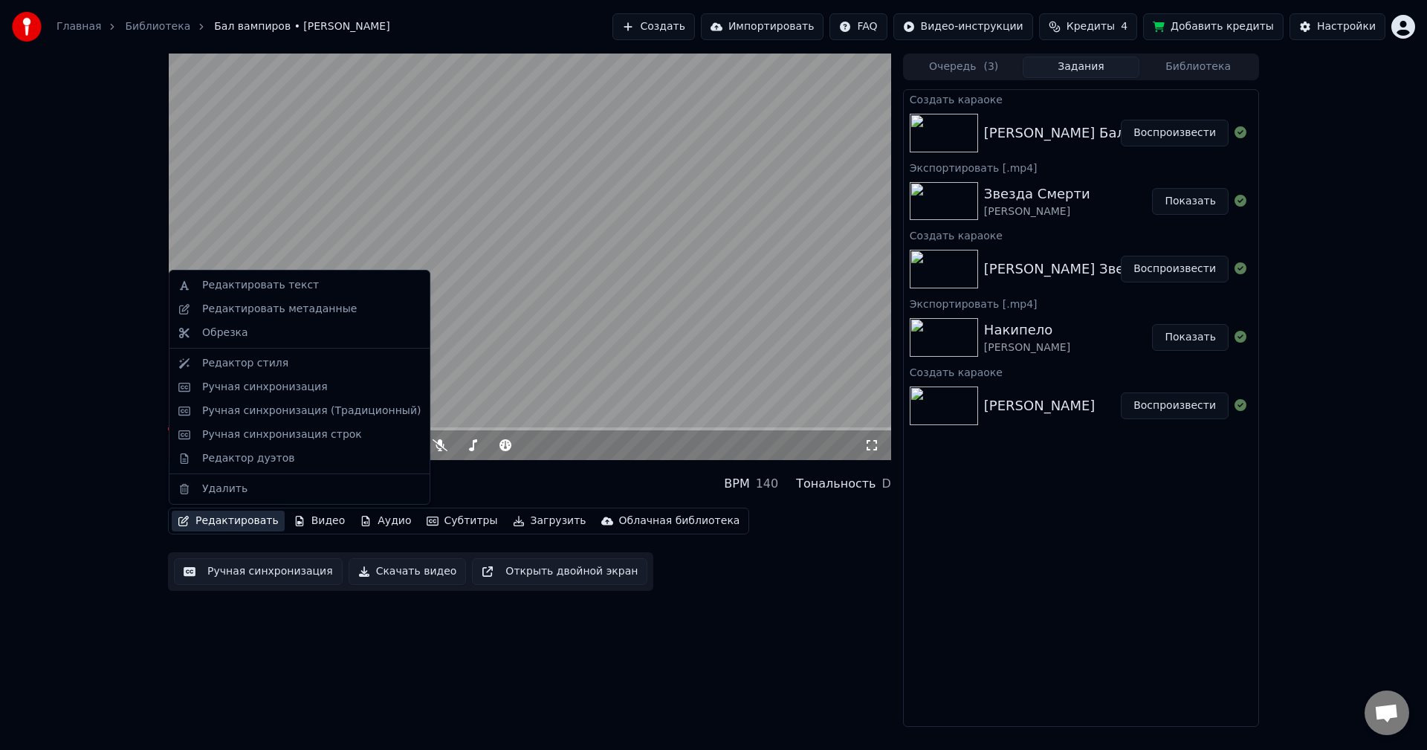
click at [243, 520] on button "Редактировать" at bounding box center [228, 521] width 113 height 21
click at [262, 380] on div "Ручная синхронизация" at bounding box center [265, 387] width 126 height 15
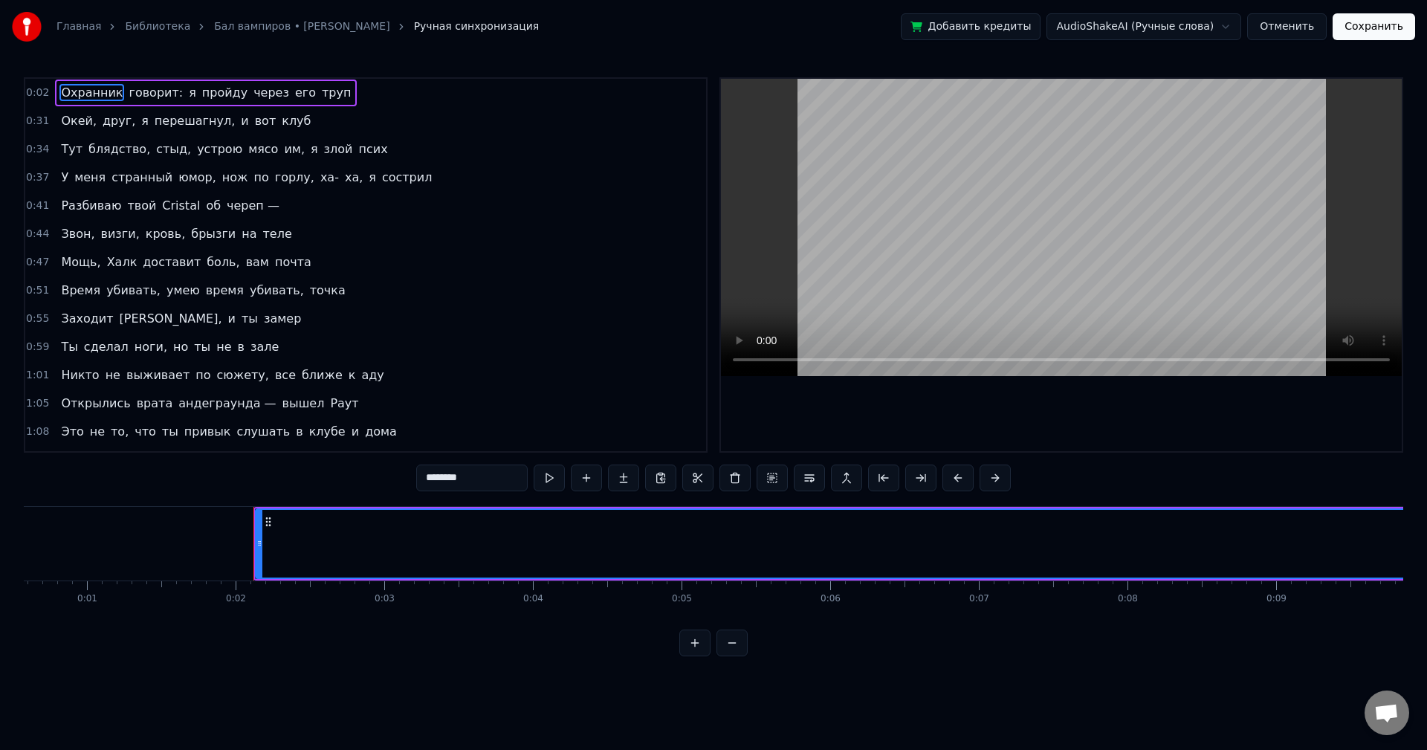
scroll to position [0, 51]
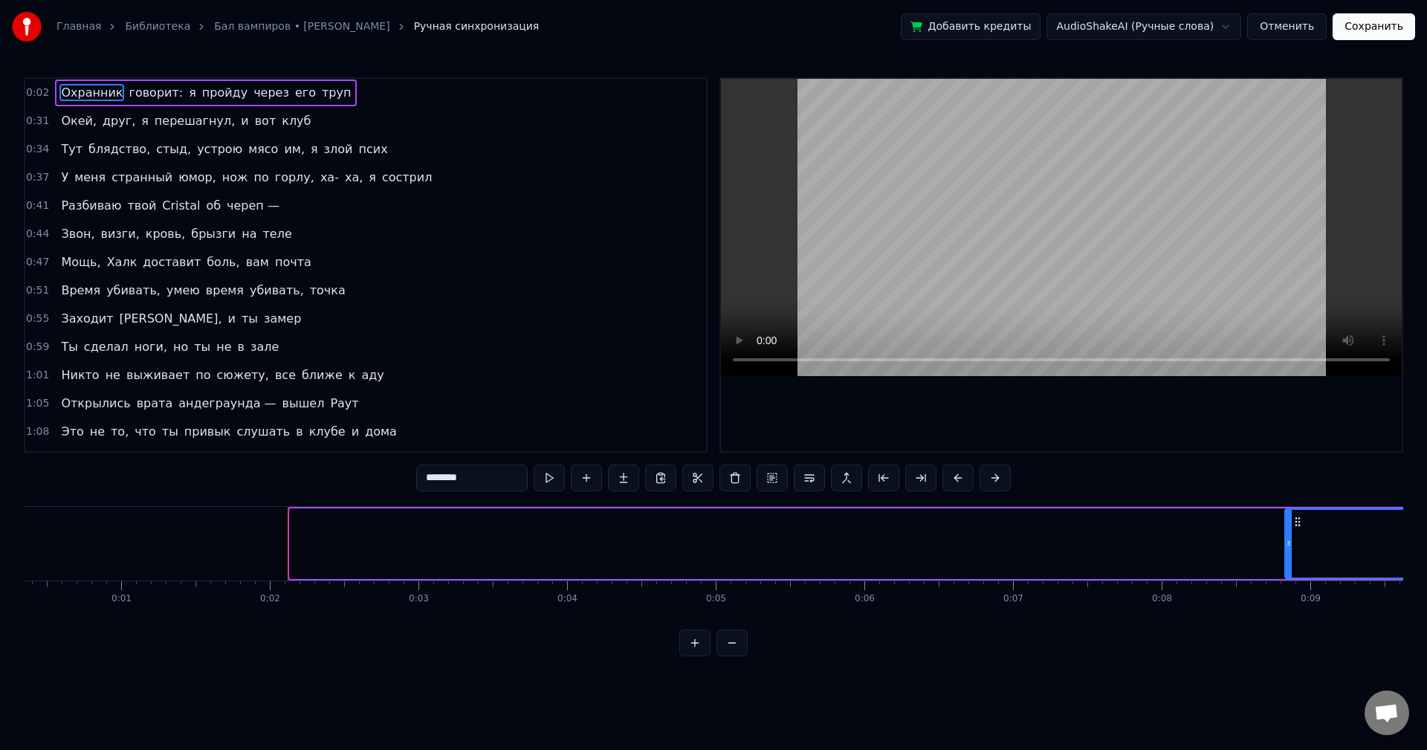
drag, startPoint x: 294, startPoint y: 543, endPoint x: 1402, endPoint y: 560, distance: 1108.2
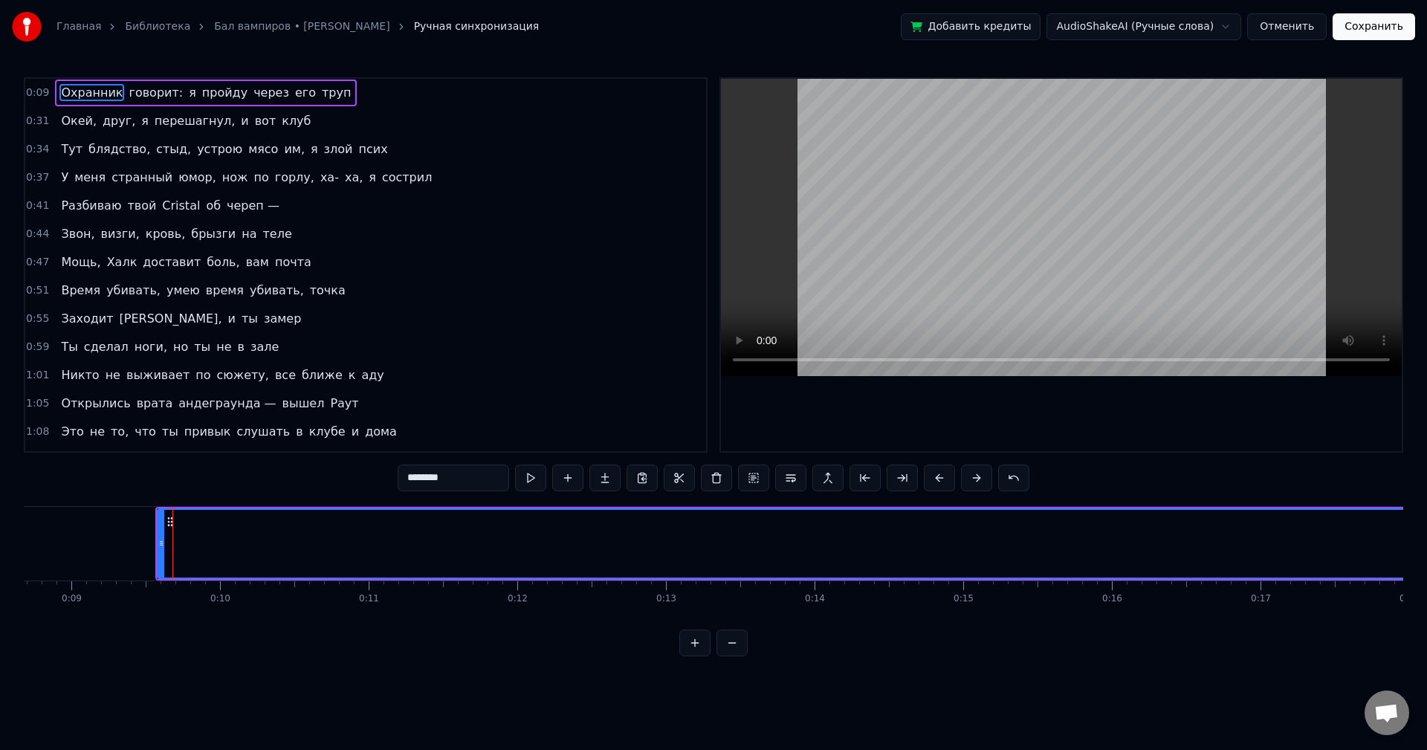
scroll to position [0, 1364]
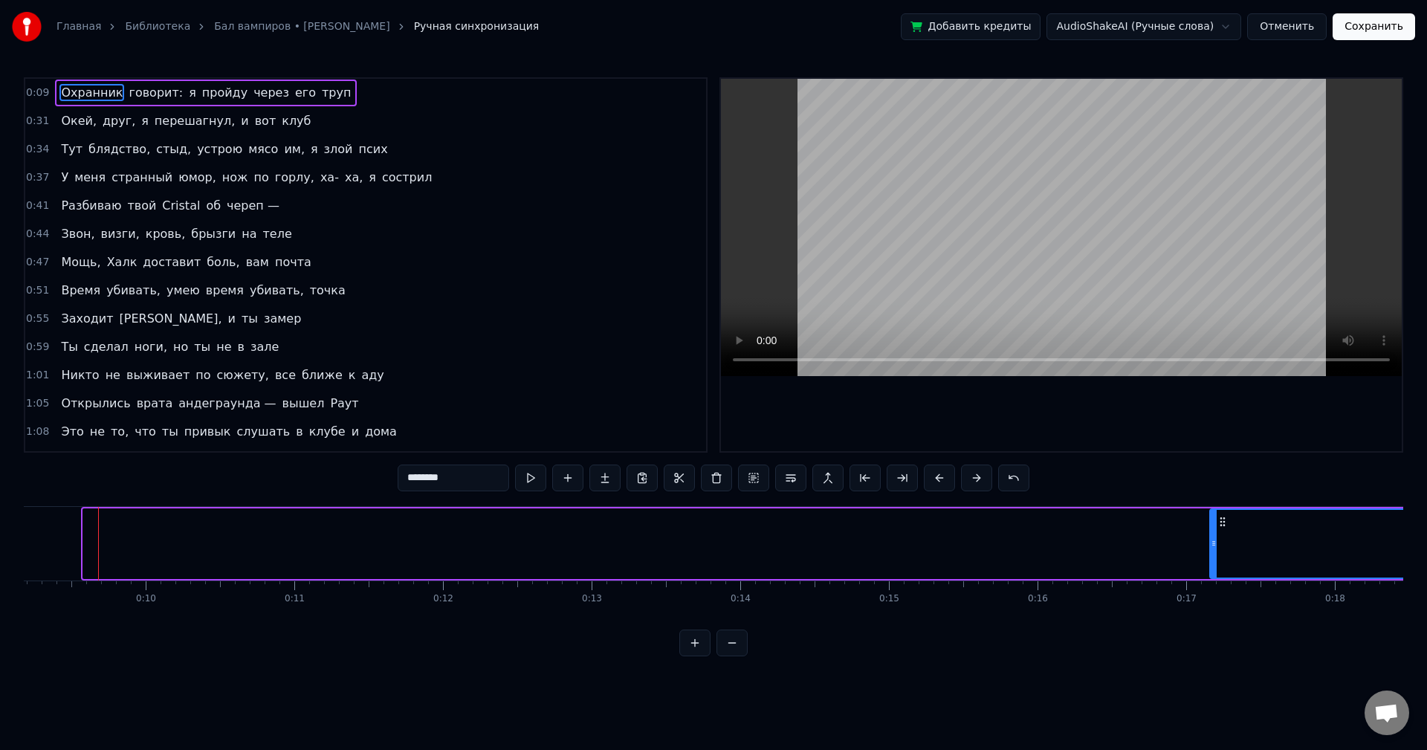
drag, startPoint x: 85, startPoint y: 544, endPoint x: 1219, endPoint y: 537, distance: 1133.4
click at [1214, 542] on icon at bounding box center [1214, 543] width 6 height 12
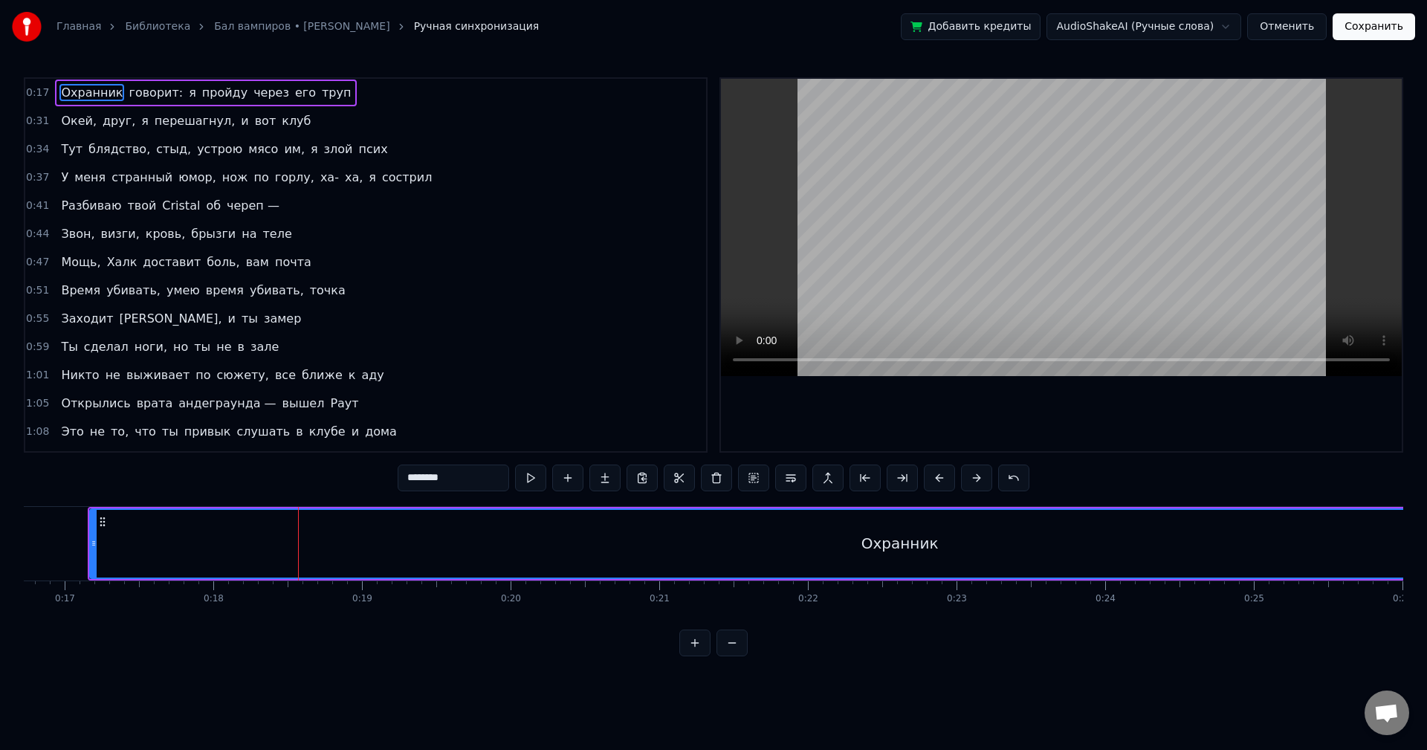
scroll to position [0, 2452]
click at [132, 549] on div "Охранник" at bounding box center [934, 544] width 1618 height 68
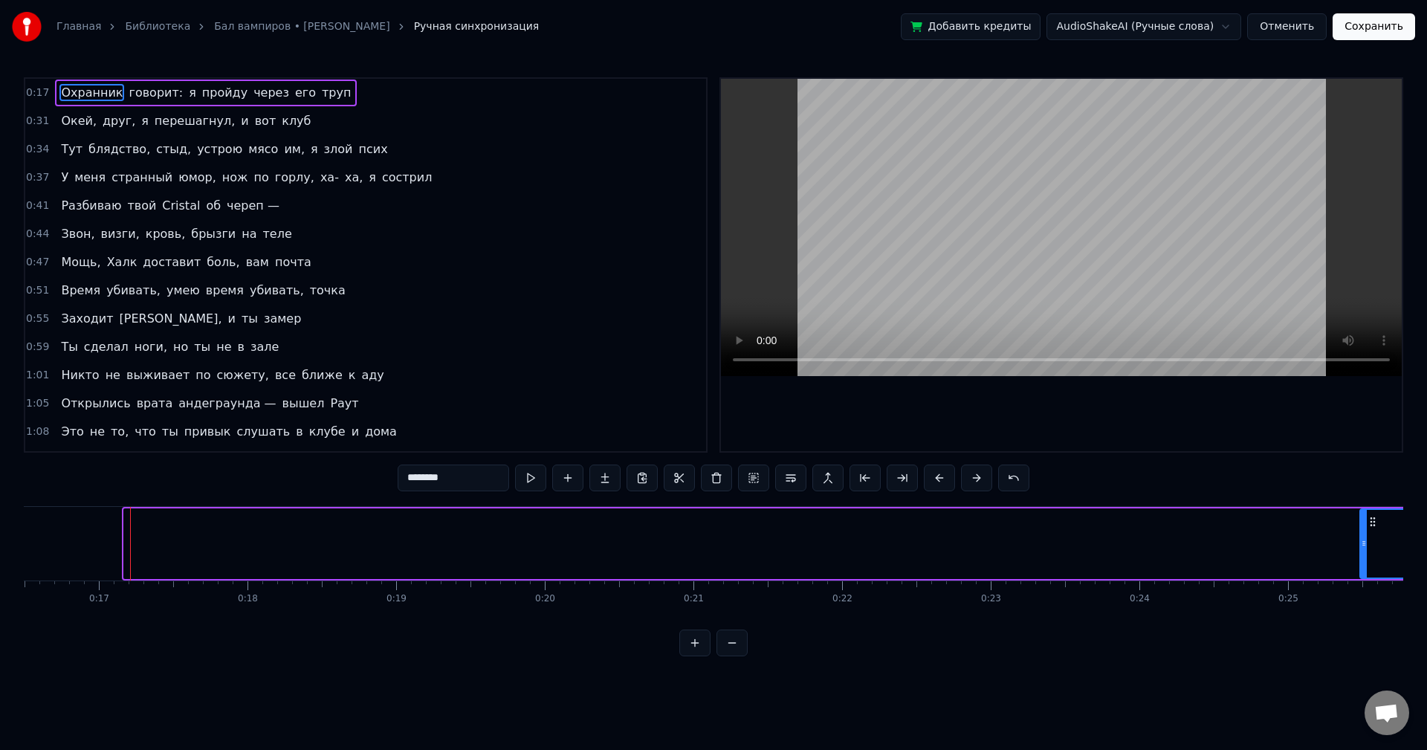
drag, startPoint x: 127, startPoint y: 549, endPoint x: 1359, endPoint y: 532, distance: 1232.3
click at [1361, 532] on div at bounding box center [1364, 544] width 6 height 68
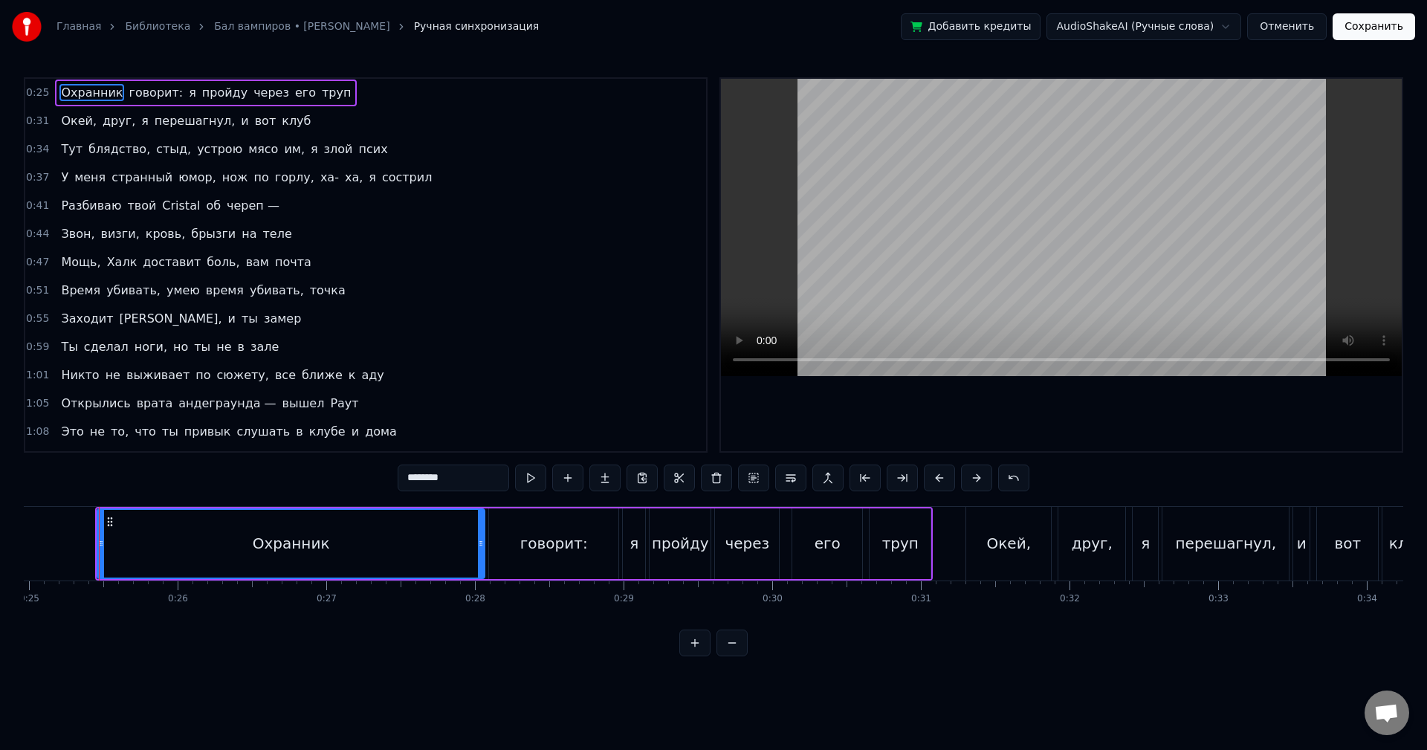
scroll to position [0, 3711]
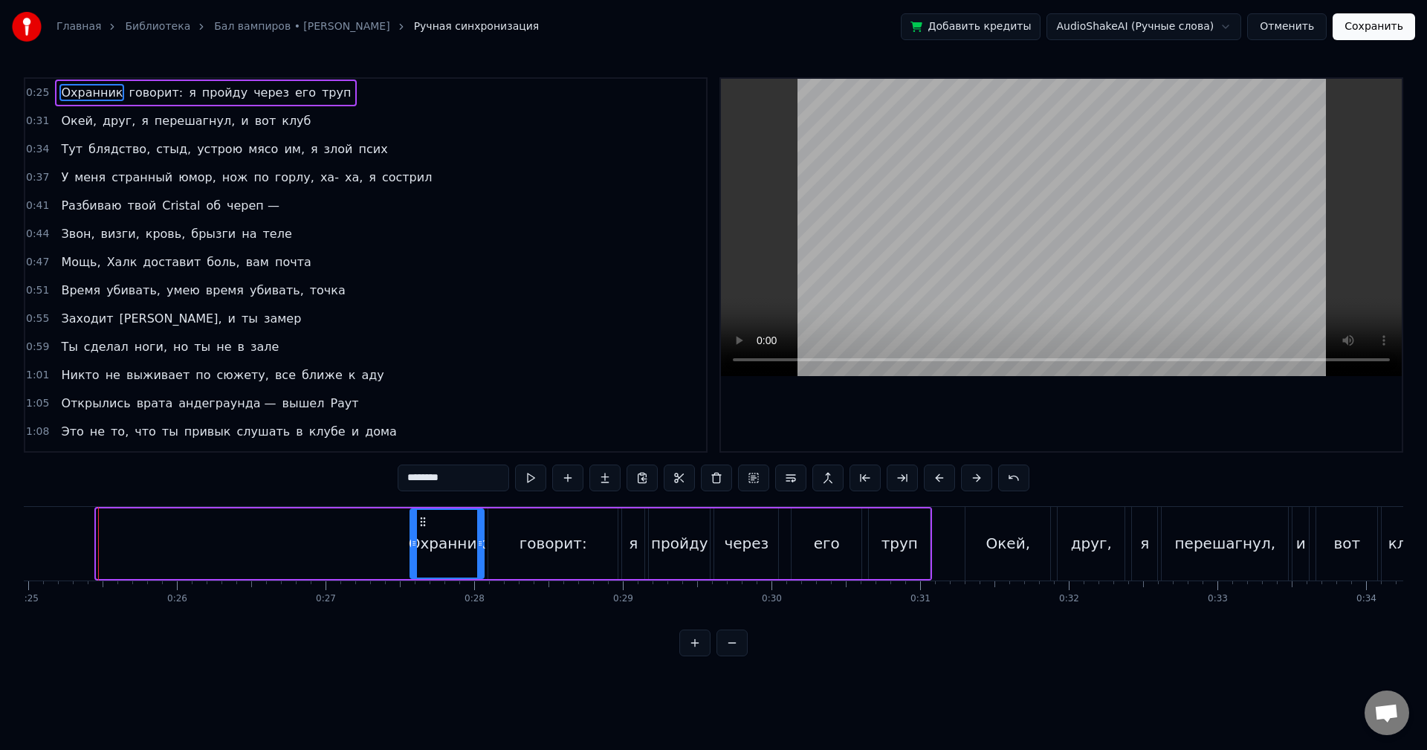
drag, startPoint x: 102, startPoint y: 542, endPoint x: 415, endPoint y: 551, distance: 313.8
click at [415, 551] on div at bounding box center [414, 544] width 6 height 68
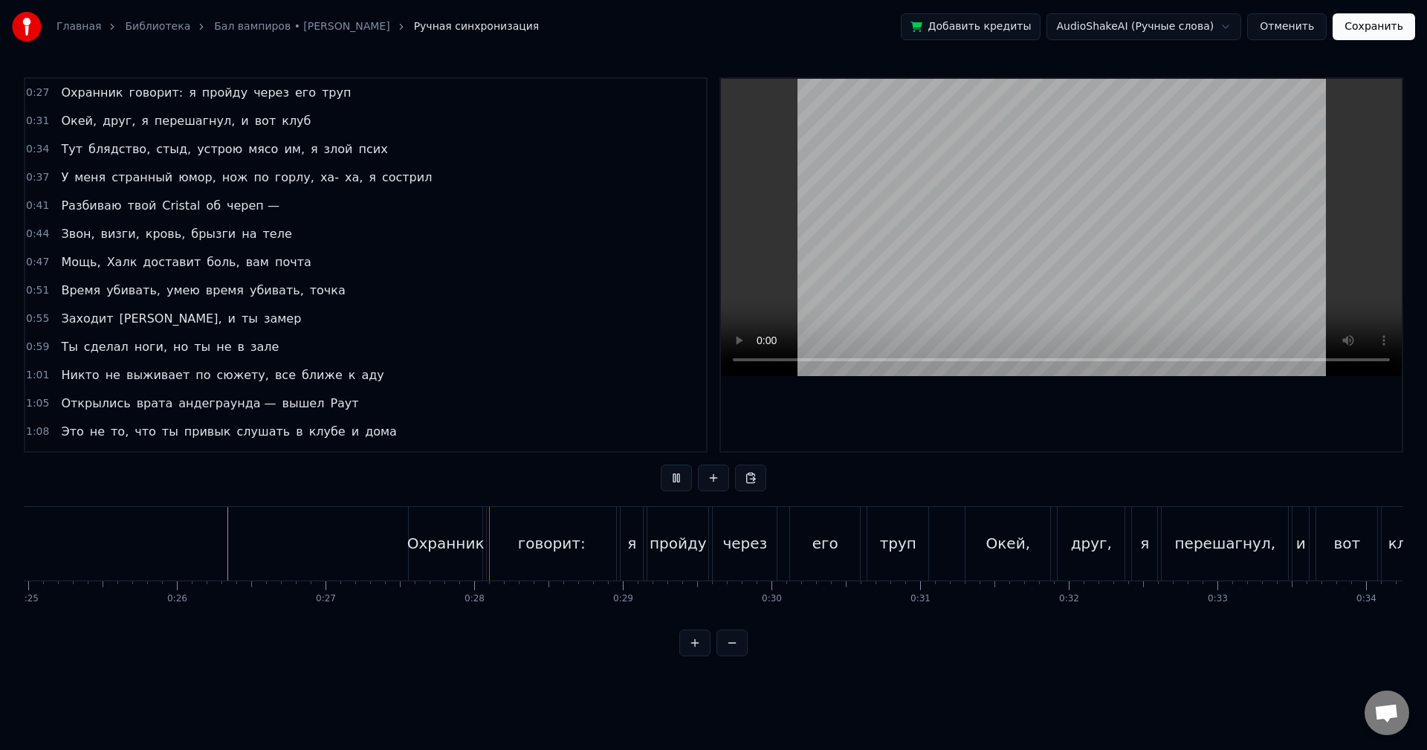
click at [439, 535] on div "Охранник" at bounding box center [445, 543] width 77 height 22
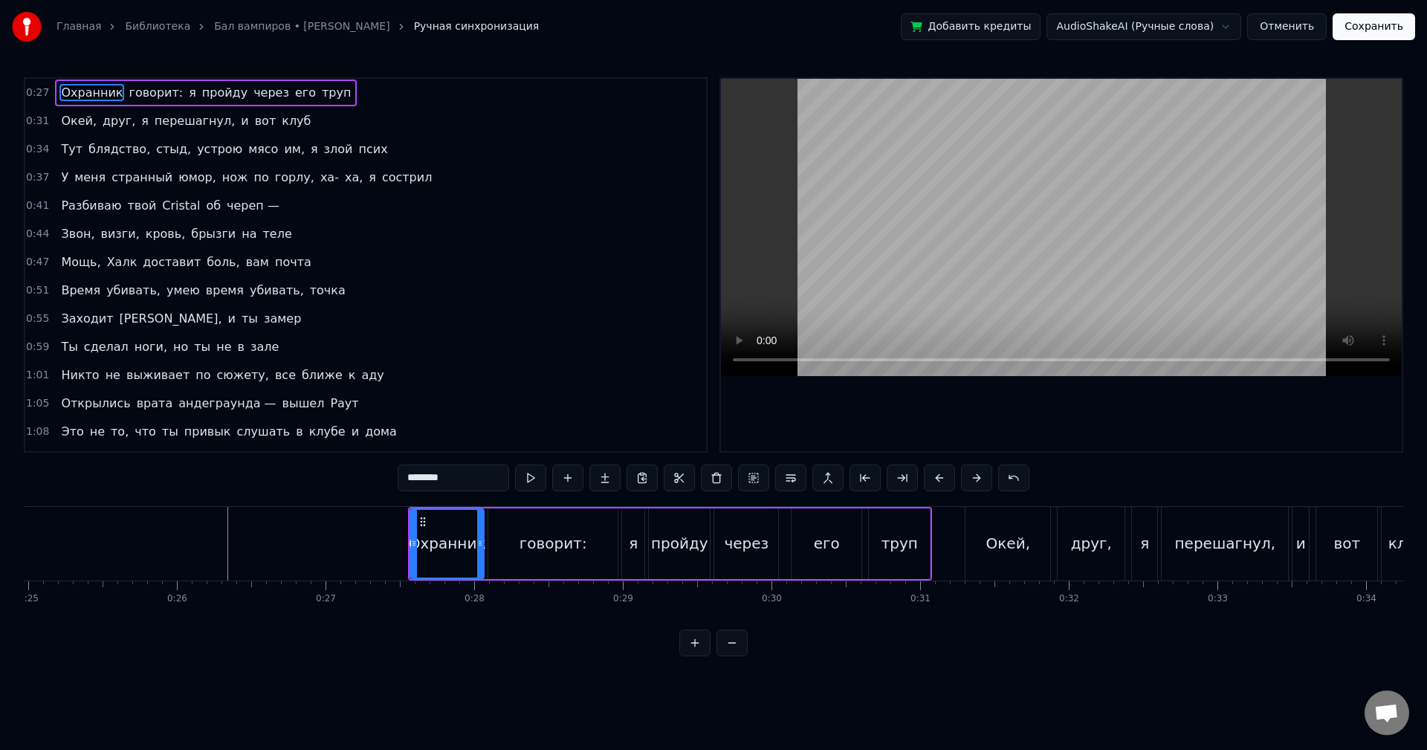
click at [545, 554] on div "говорит:" at bounding box center [552, 543] width 129 height 71
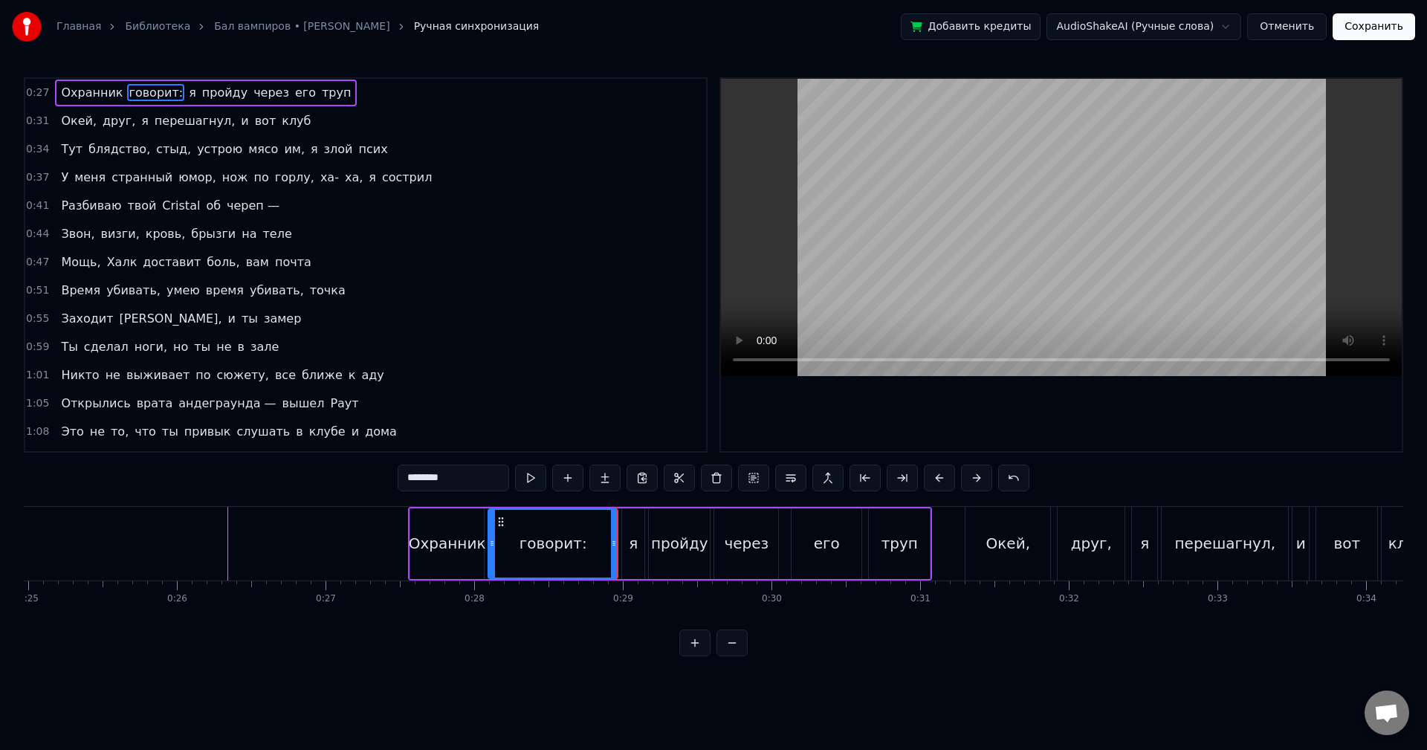
click at [638, 549] on div "я" at bounding box center [633, 543] width 22 height 71
click at [667, 553] on div "пройду" at bounding box center [679, 543] width 57 height 22
type input "******"
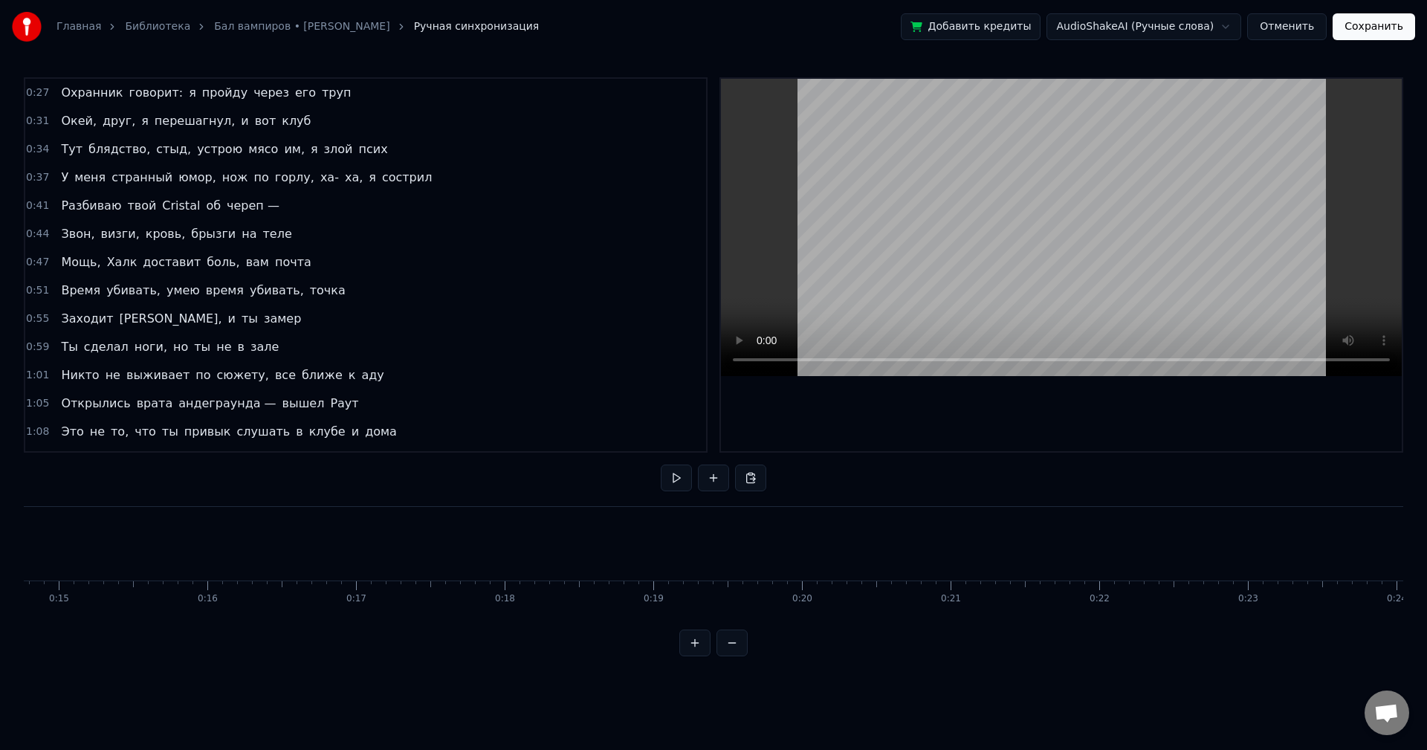
scroll to position [0, 0]
click at [717, 478] on button at bounding box center [713, 477] width 31 height 27
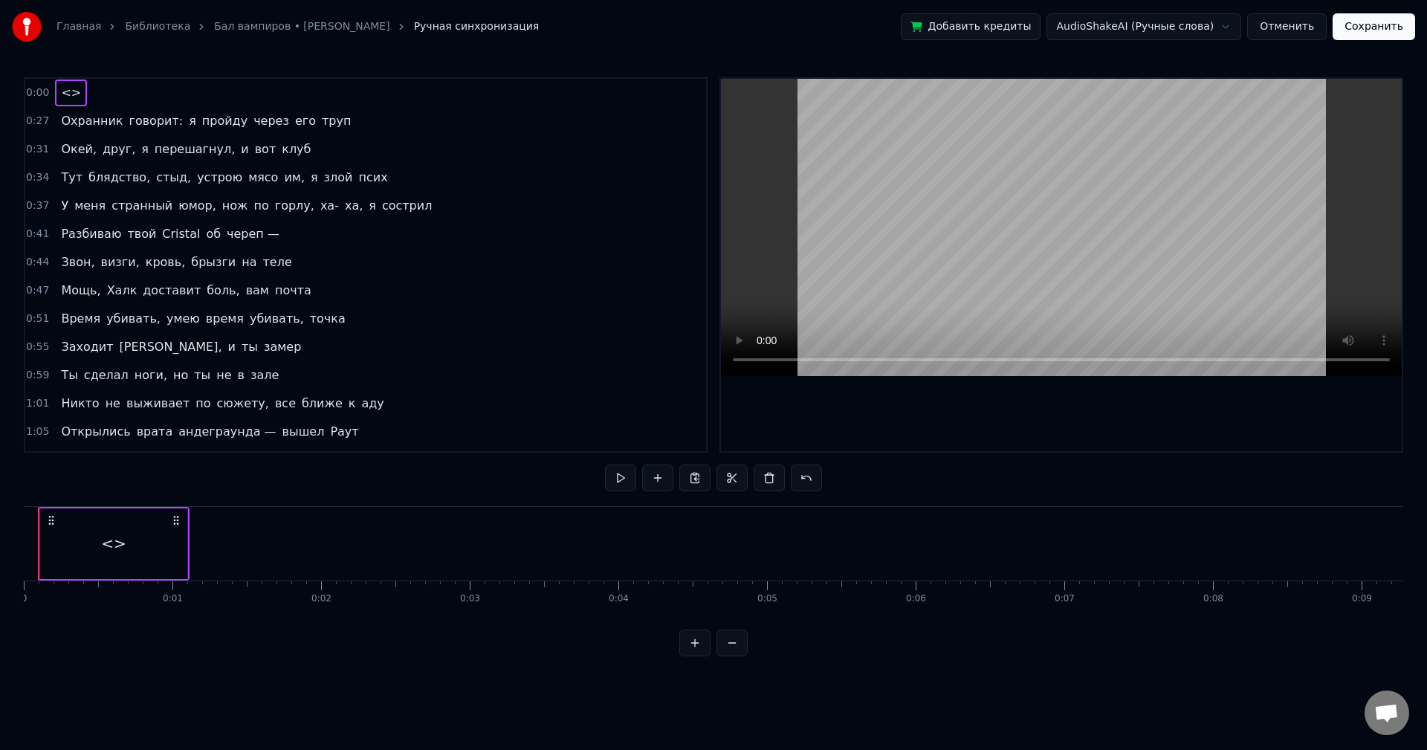
click at [184, 552] on div "<>" at bounding box center [113, 543] width 147 height 71
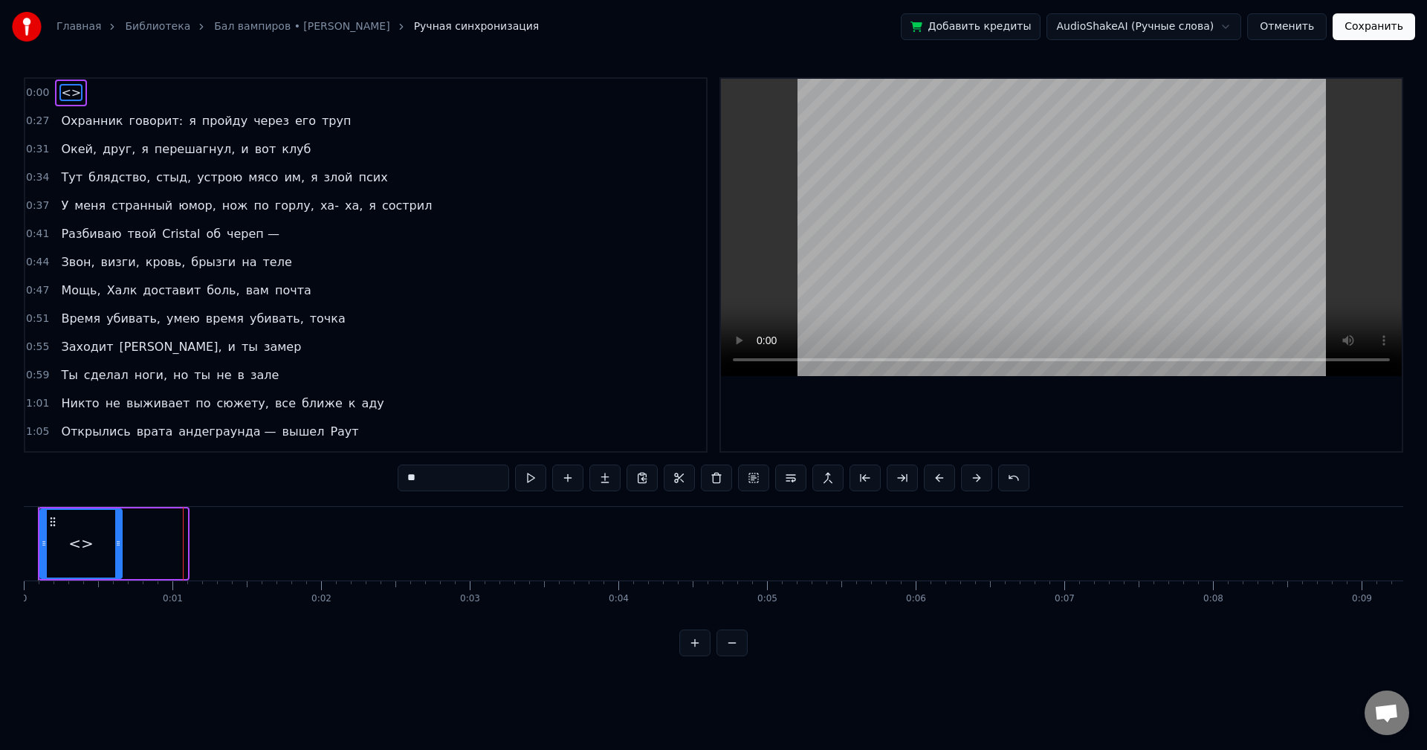
drag, startPoint x: 175, startPoint y: 550, endPoint x: 117, endPoint y: 550, distance: 58.0
click at [117, 550] on div at bounding box center [118, 544] width 6 height 68
click at [1364, 30] on button "Сохранить" at bounding box center [1374, 26] width 82 height 27
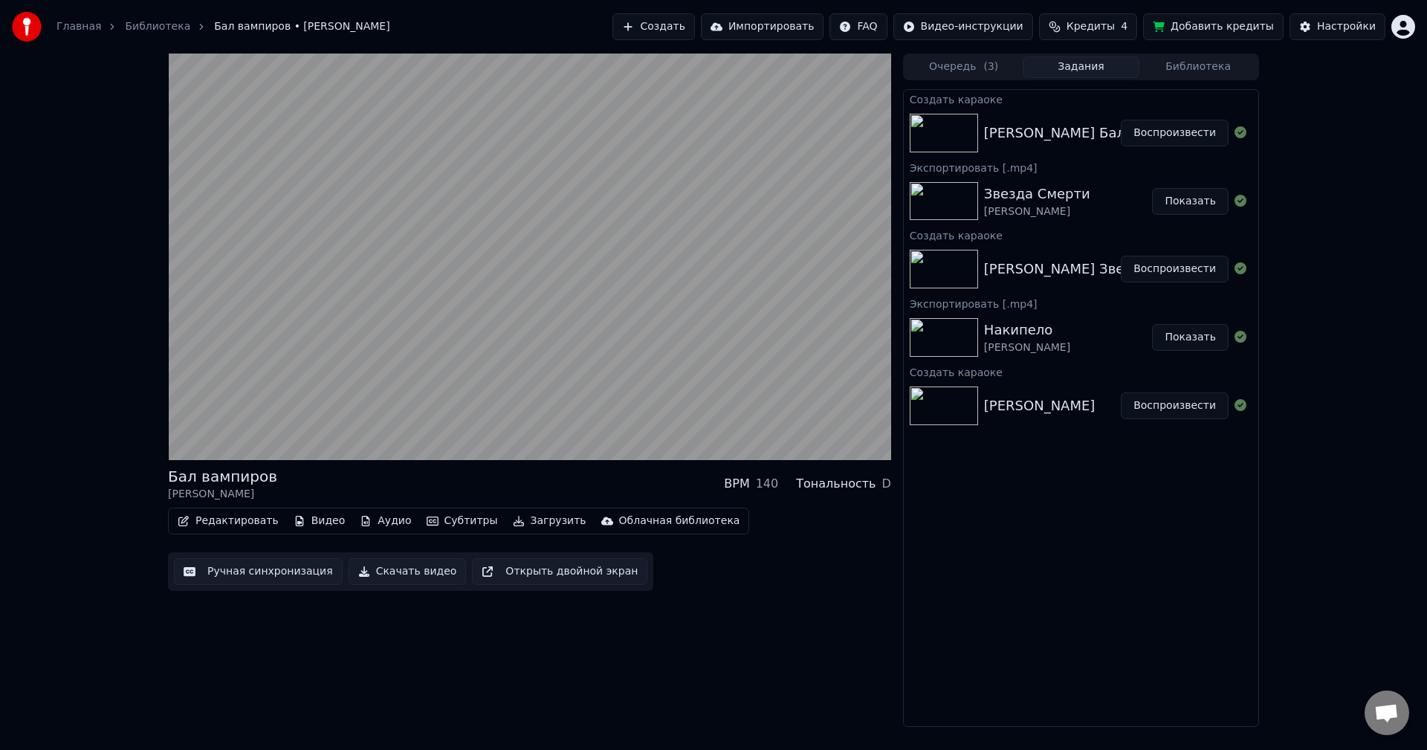
click at [507, 520] on button "Загрузить" at bounding box center [549, 521] width 85 height 21
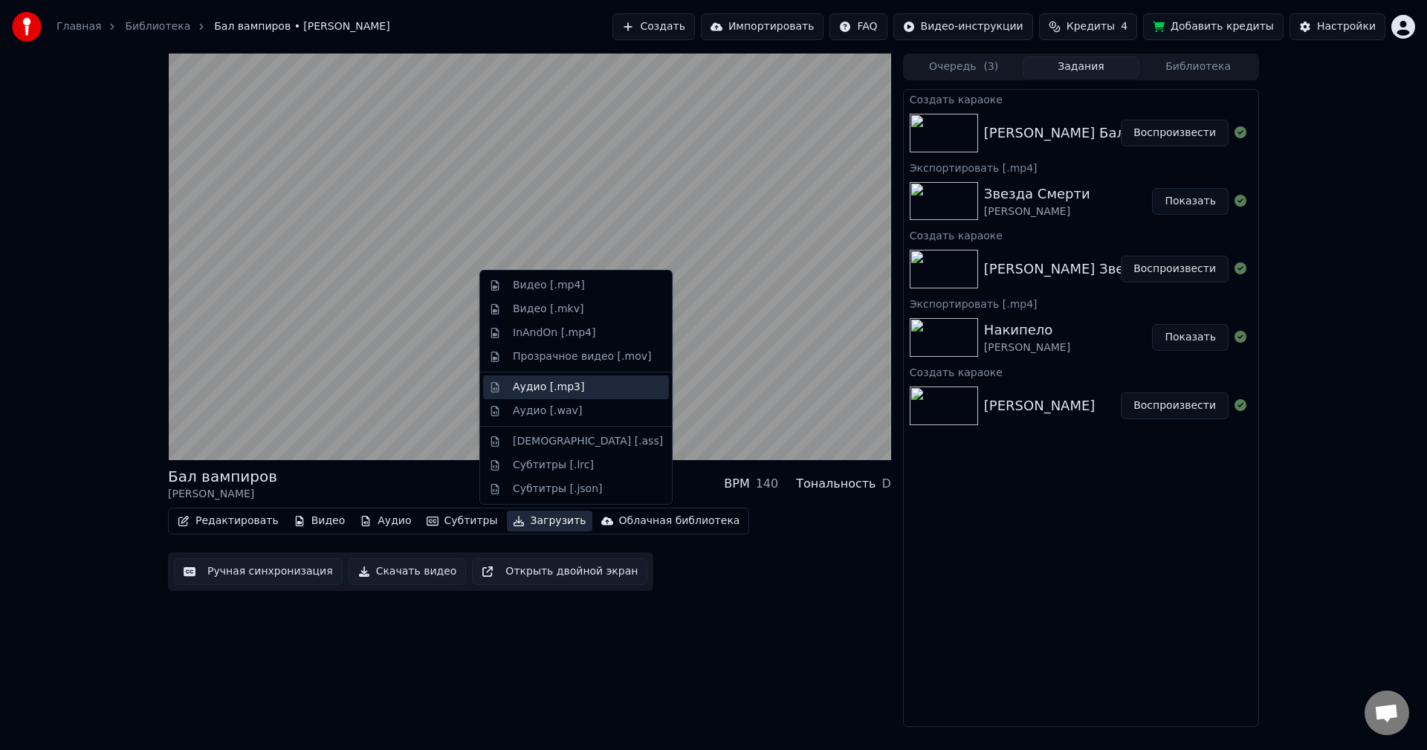
click at [569, 393] on div "Аудио [.mp3]" at bounding box center [548, 387] width 71 height 15
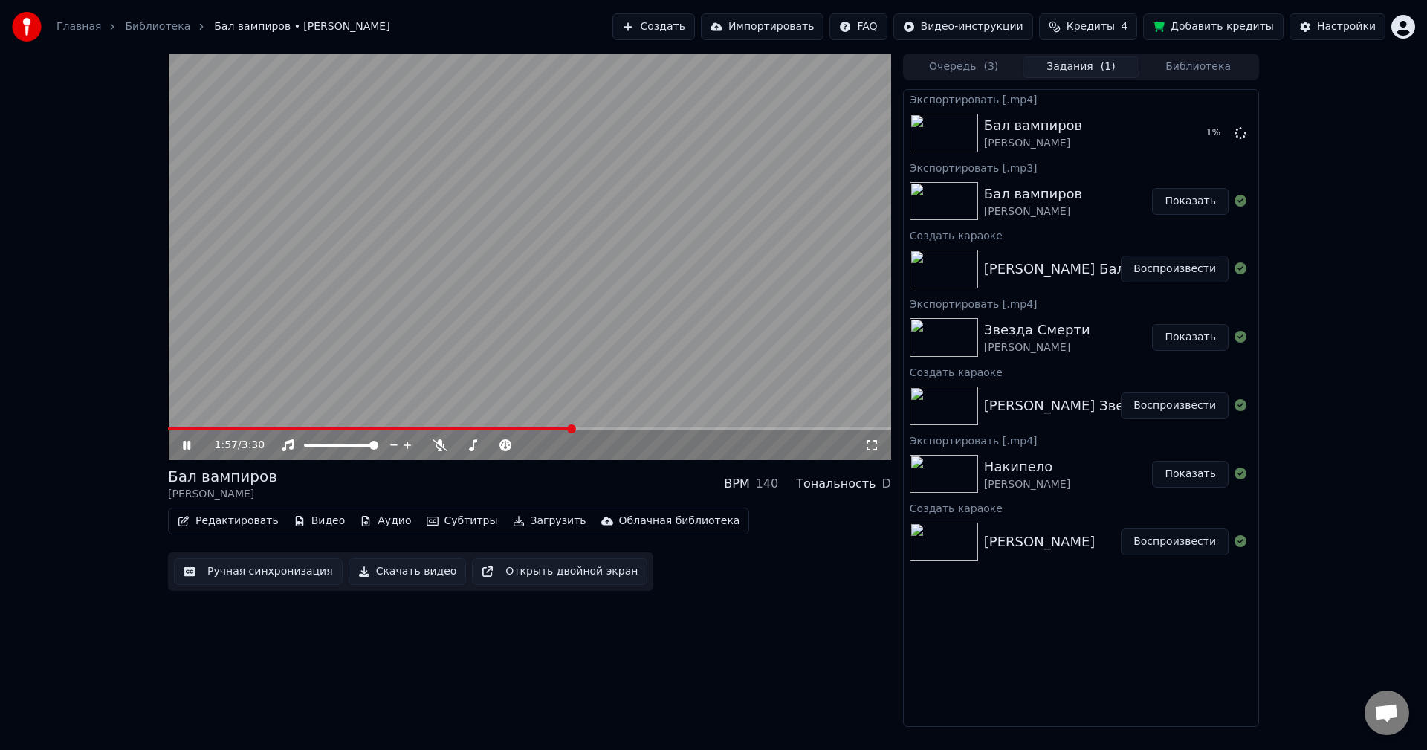
click at [662, 426] on video at bounding box center [529, 257] width 723 height 407
click at [670, 426] on video at bounding box center [529, 257] width 723 height 407
click at [673, 430] on span at bounding box center [529, 428] width 723 height 3
click at [710, 427] on video at bounding box center [529, 257] width 723 height 407
click at [719, 429] on span at bounding box center [529, 428] width 723 height 3
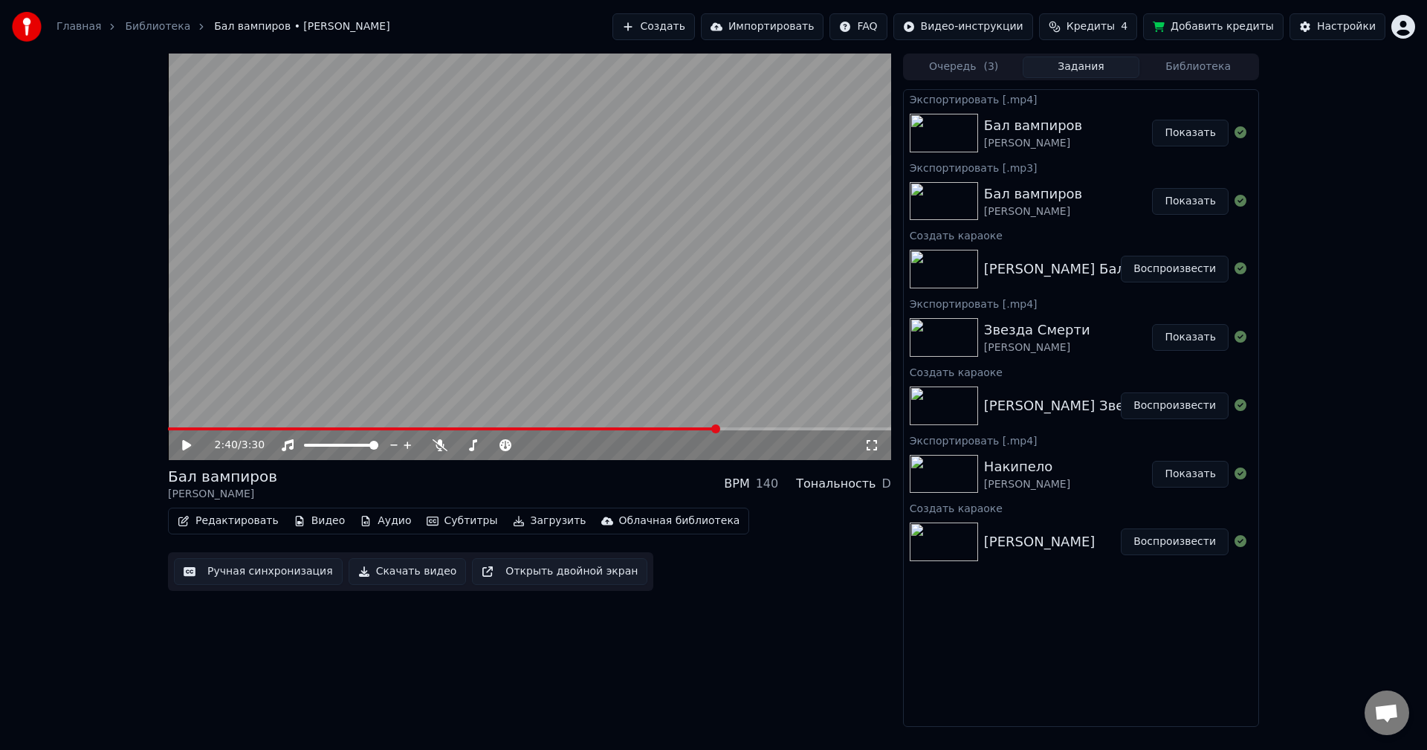
click at [1175, 77] on button "Библиотека" at bounding box center [1197, 67] width 117 height 22
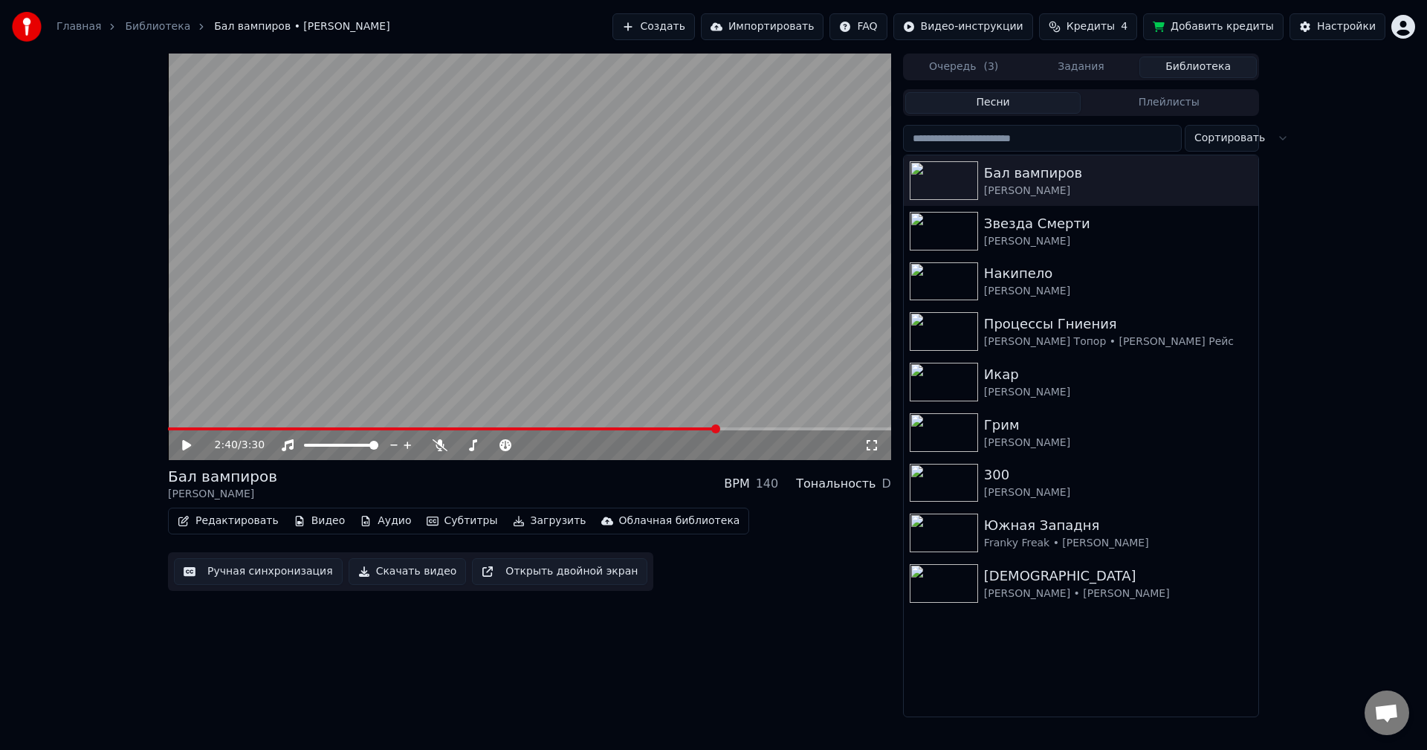
click at [1179, 69] on button "Библиотека" at bounding box center [1197, 67] width 117 height 22
